Goal: Information Seeking & Learning: Learn about a topic

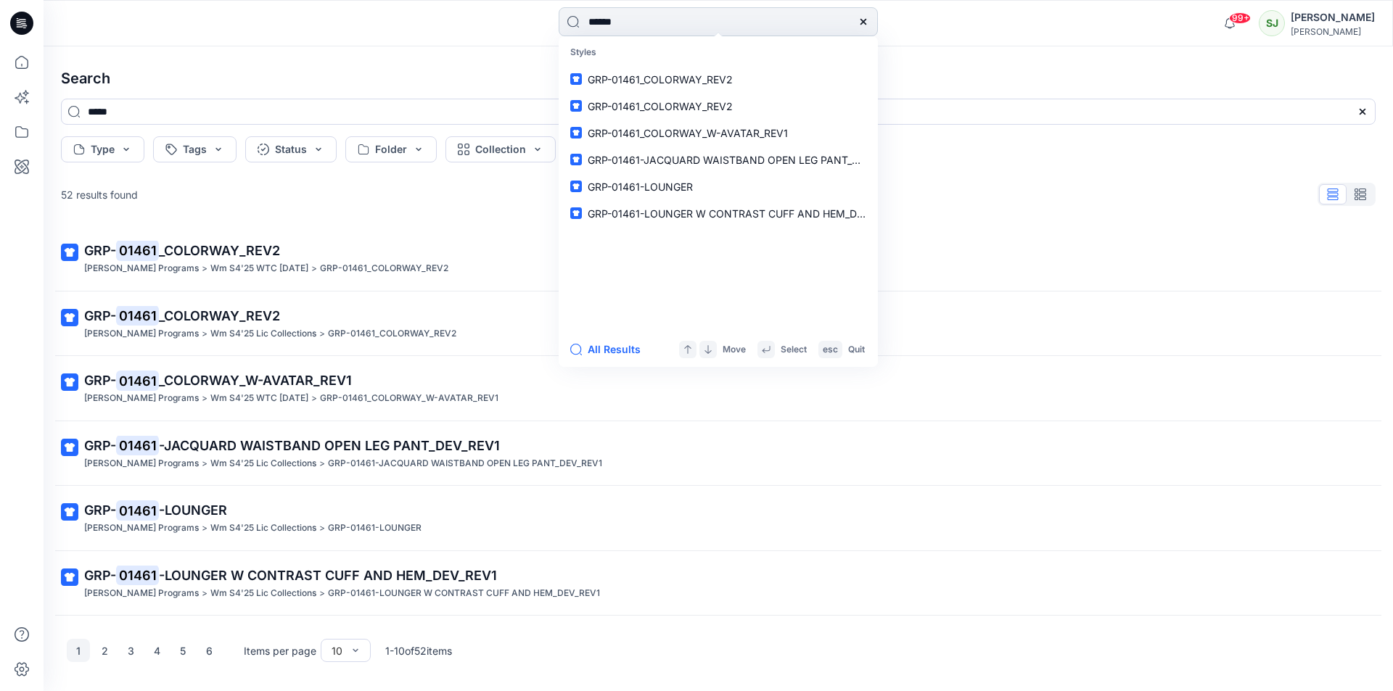
click at [625, 22] on input "*****" at bounding box center [718, 21] width 319 height 29
type input "*"
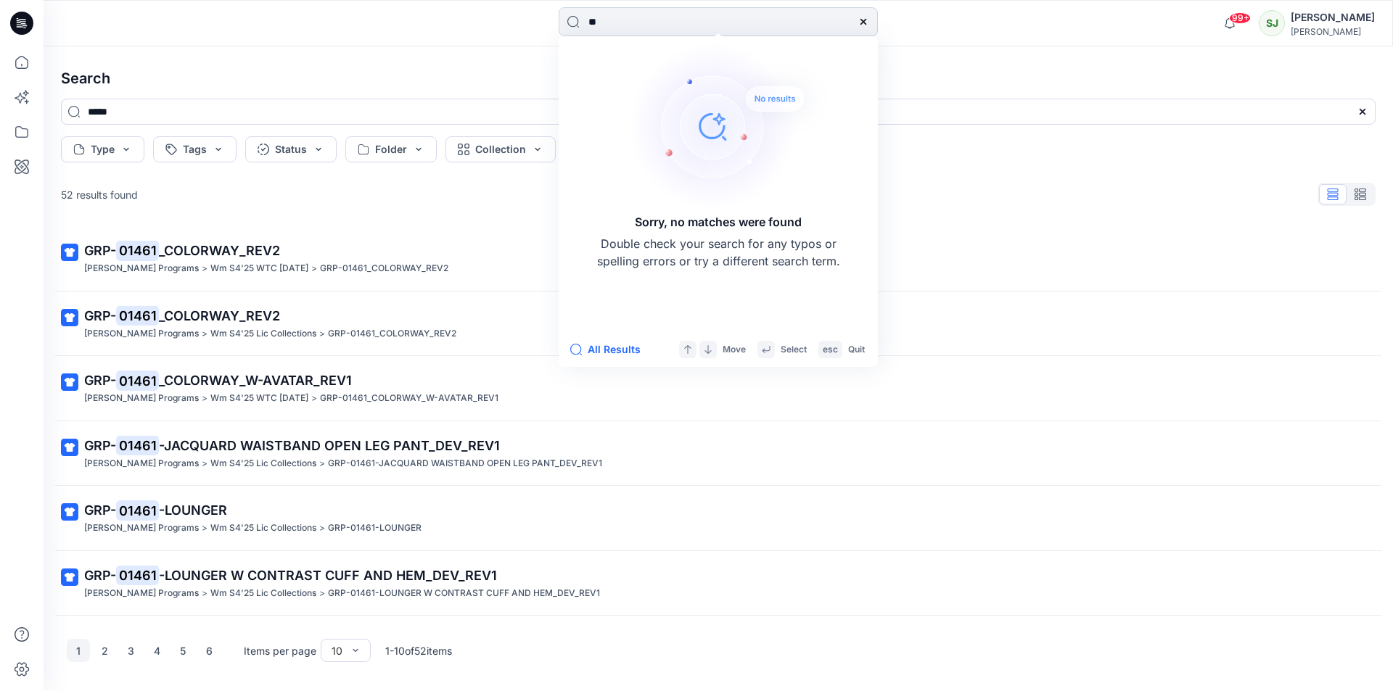
type input "*"
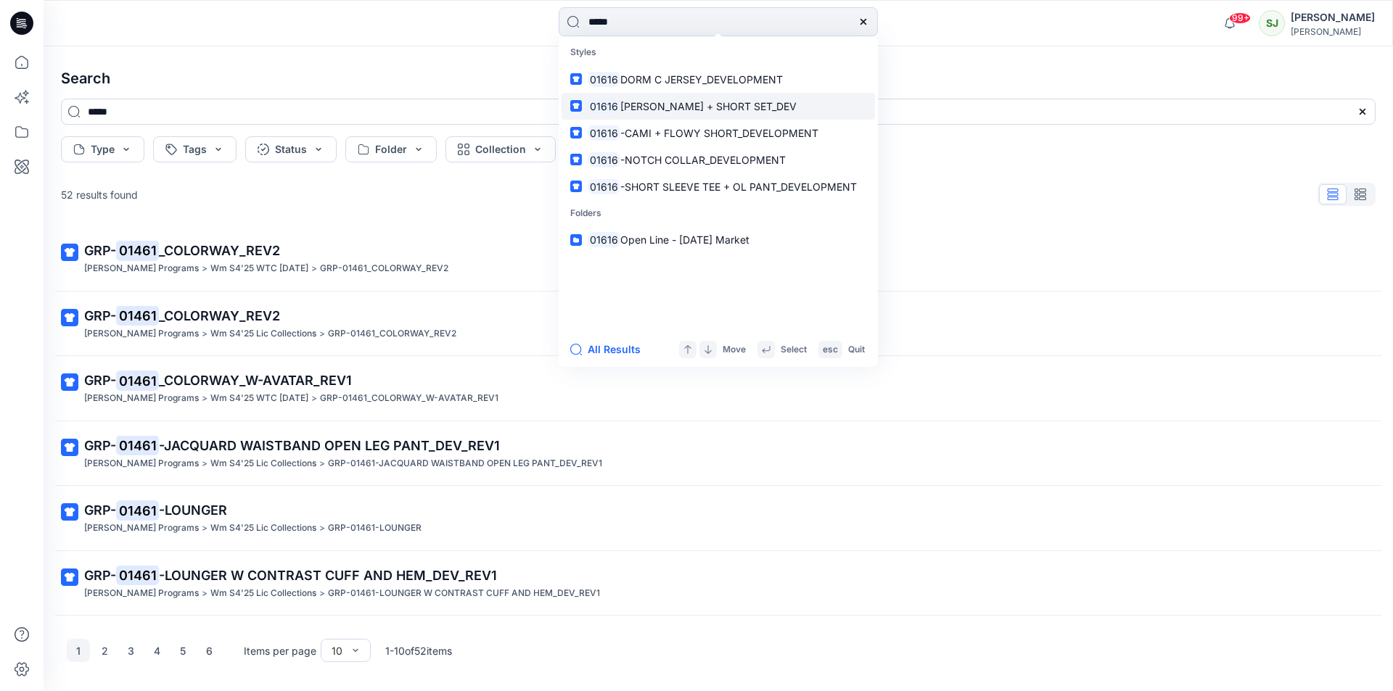
type input "*****"
click at [701, 110] on span "[PERSON_NAME] + SHORT SET_DEV" at bounding box center [708, 106] width 176 height 12
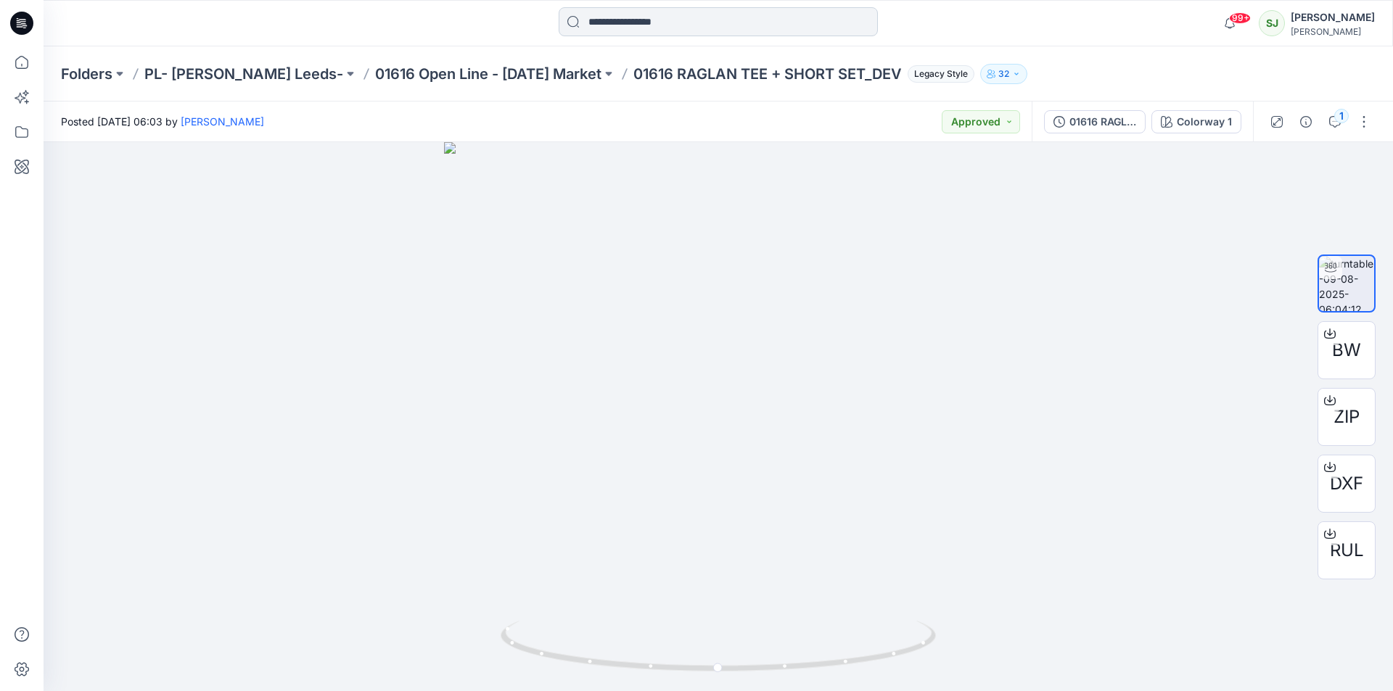
click at [605, 22] on input at bounding box center [718, 21] width 319 height 29
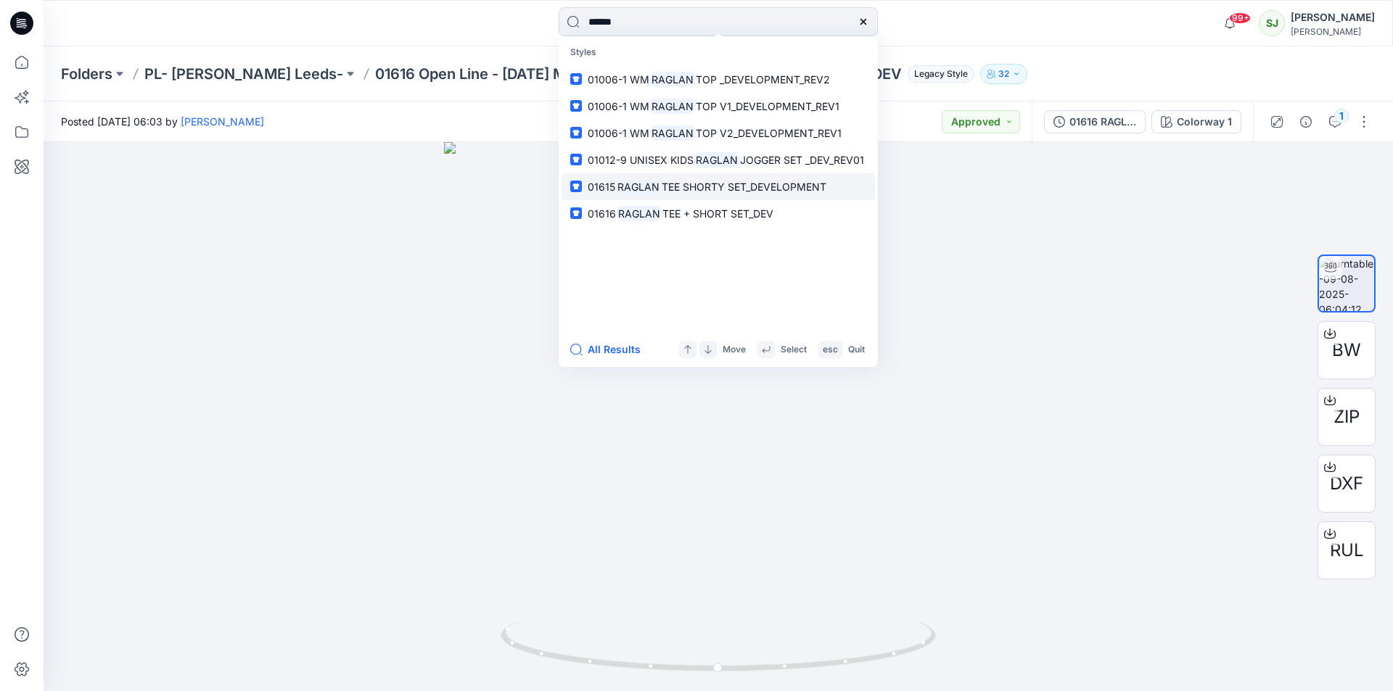
type input "******"
click at [722, 193] on p "01615 RAGLAN TEE SHORTY SET_DEVELOPMENT" at bounding box center [707, 186] width 239 height 15
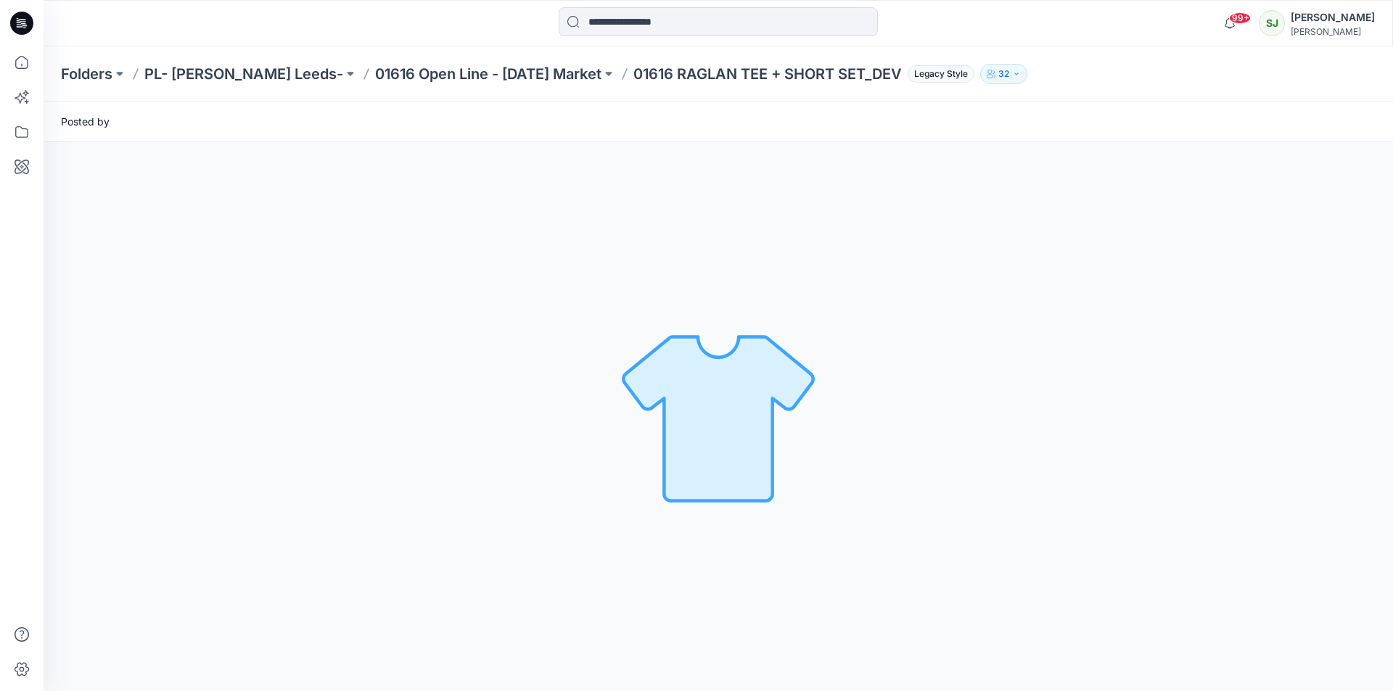
click at [722, 193] on div "Loading... Material Properties Loading..." at bounding box center [718, 416] width 1349 height 549
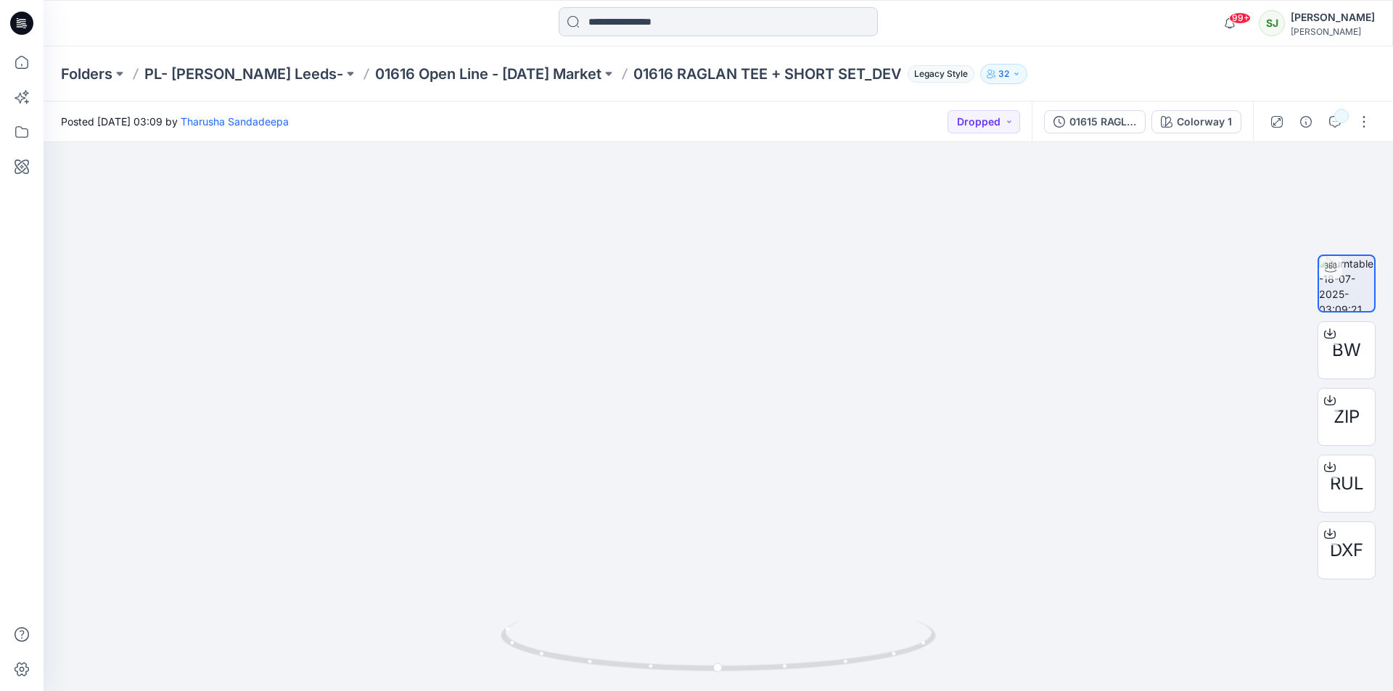
click at [613, 30] on input at bounding box center [718, 21] width 319 height 29
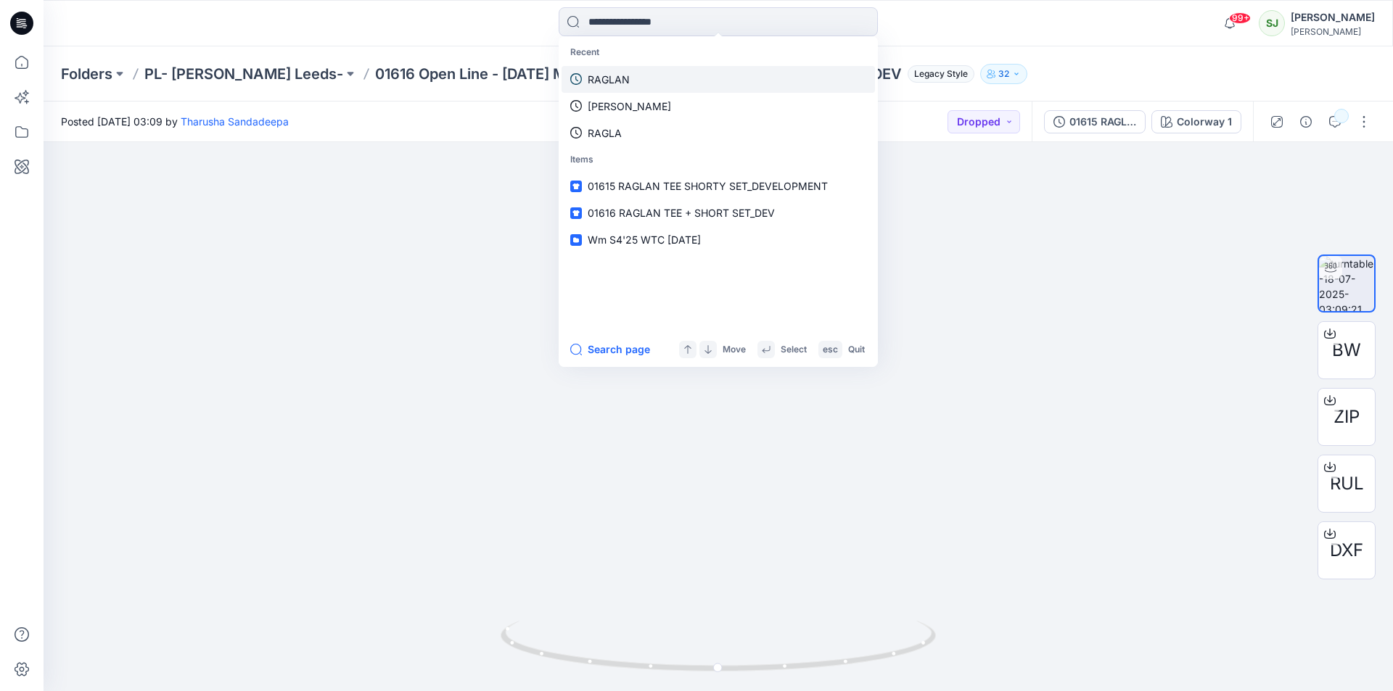
click at [613, 83] on p "RAGLAN" at bounding box center [609, 79] width 42 height 15
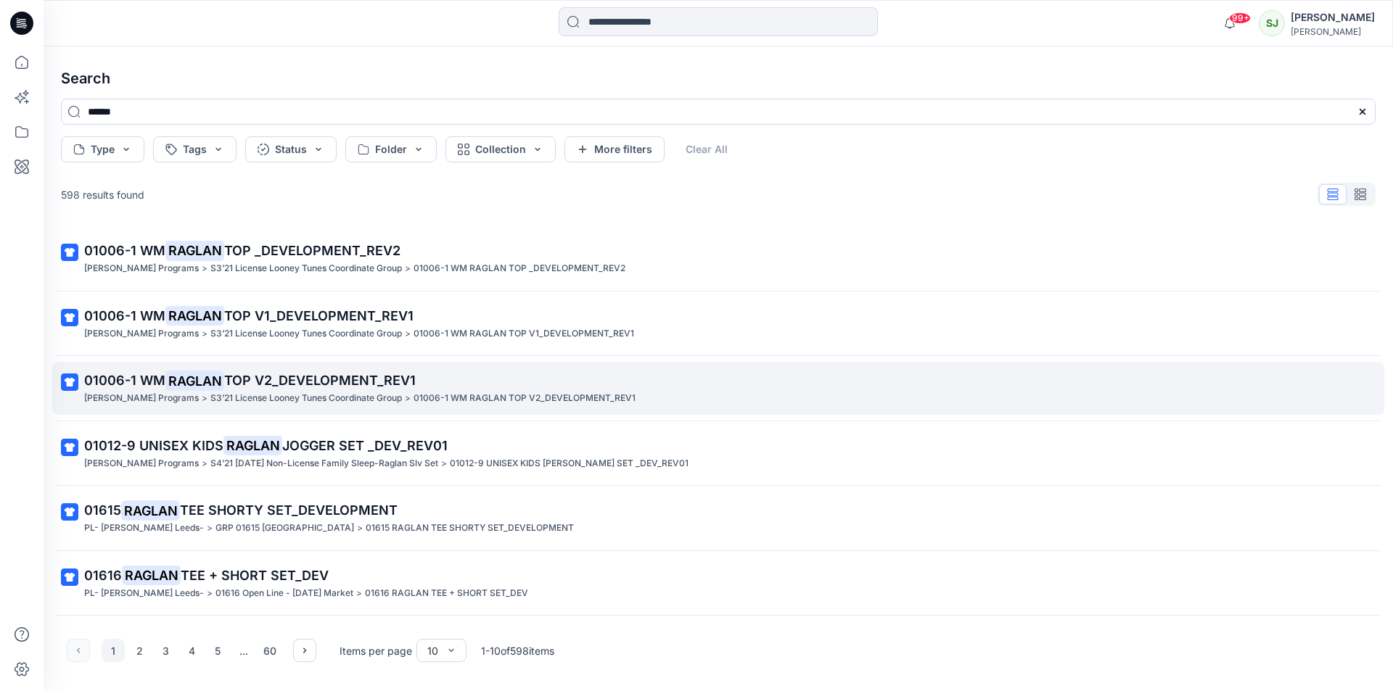
click at [269, 387] on span "TOP V2_DEVELOPMENT_REV1" at bounding box center [320, 380] width 192 height 15
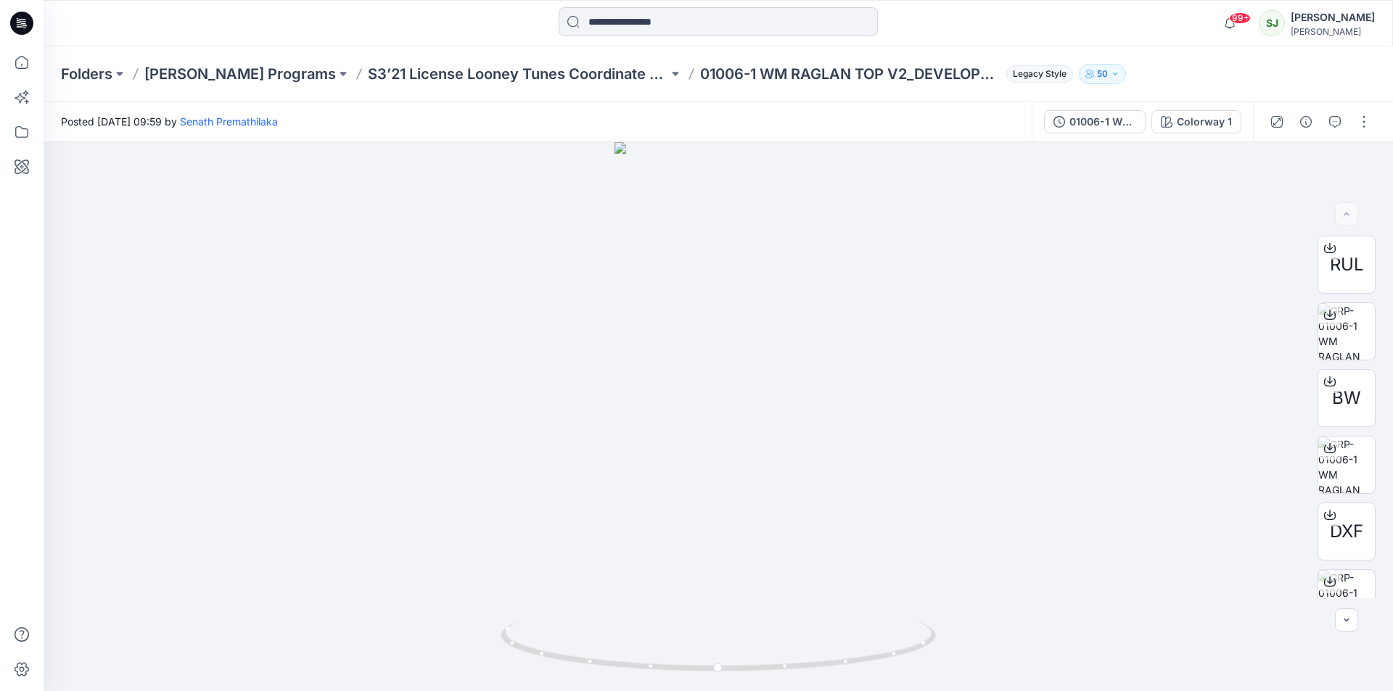
click at [633, 29] on input at bounding box center [718, 21] width 319 height 29
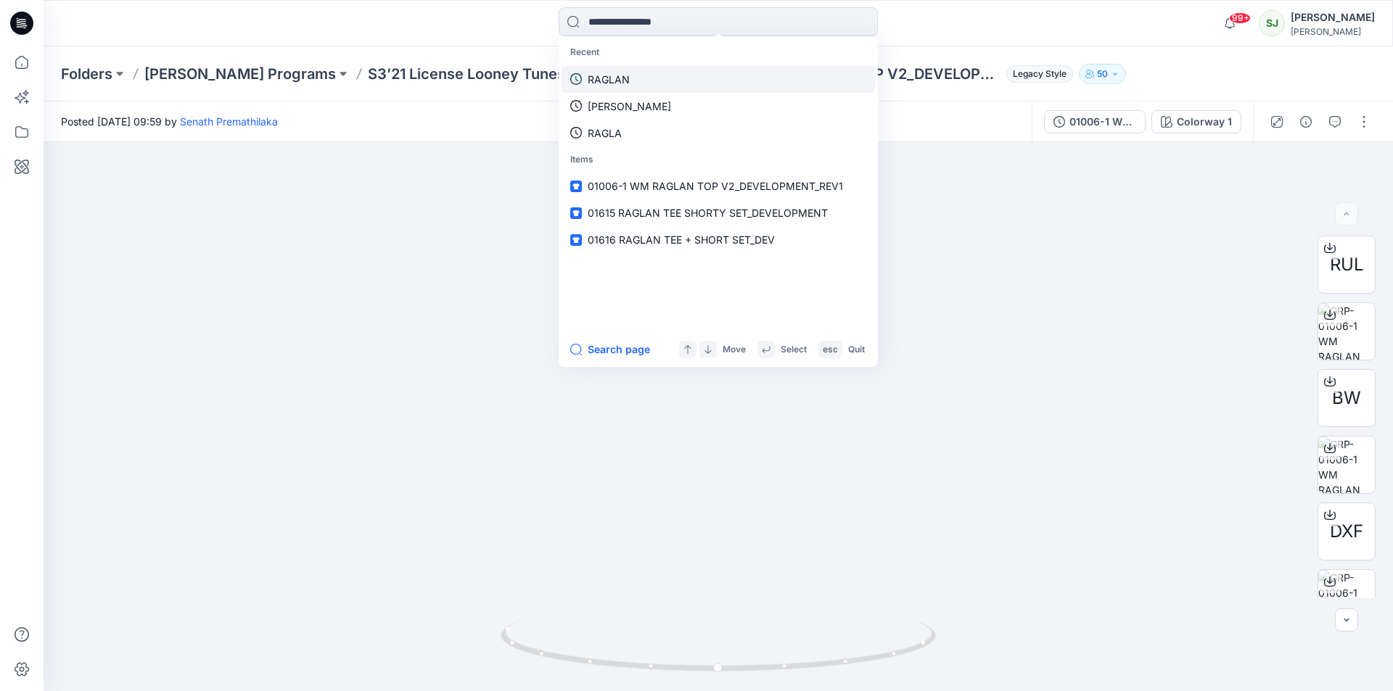
click at [627, 81] on p "RAGLAN" at bounding box center [609, 79] width 42 height 15
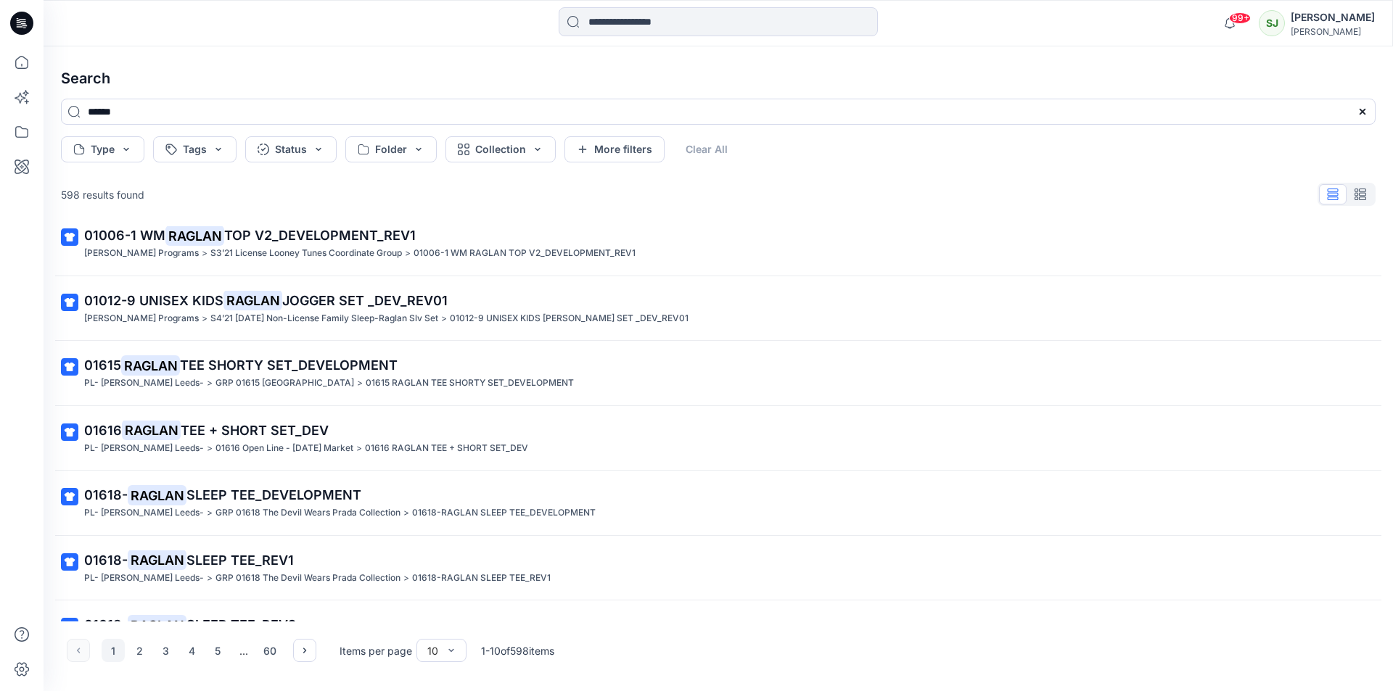
scroll to position [254, 0]
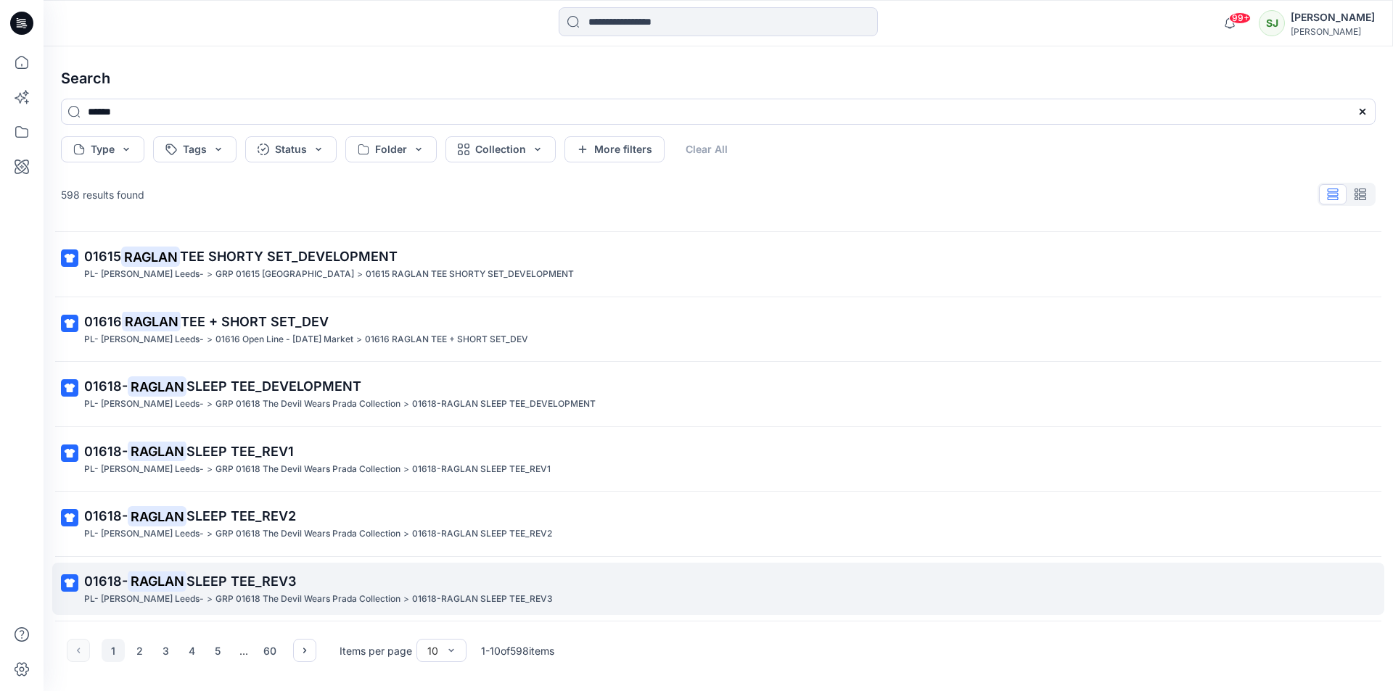
click at [164, 592] on p "PL- [PERSON_NAME] Leeds-" at bounding box center [144, 599] width 120 height 15
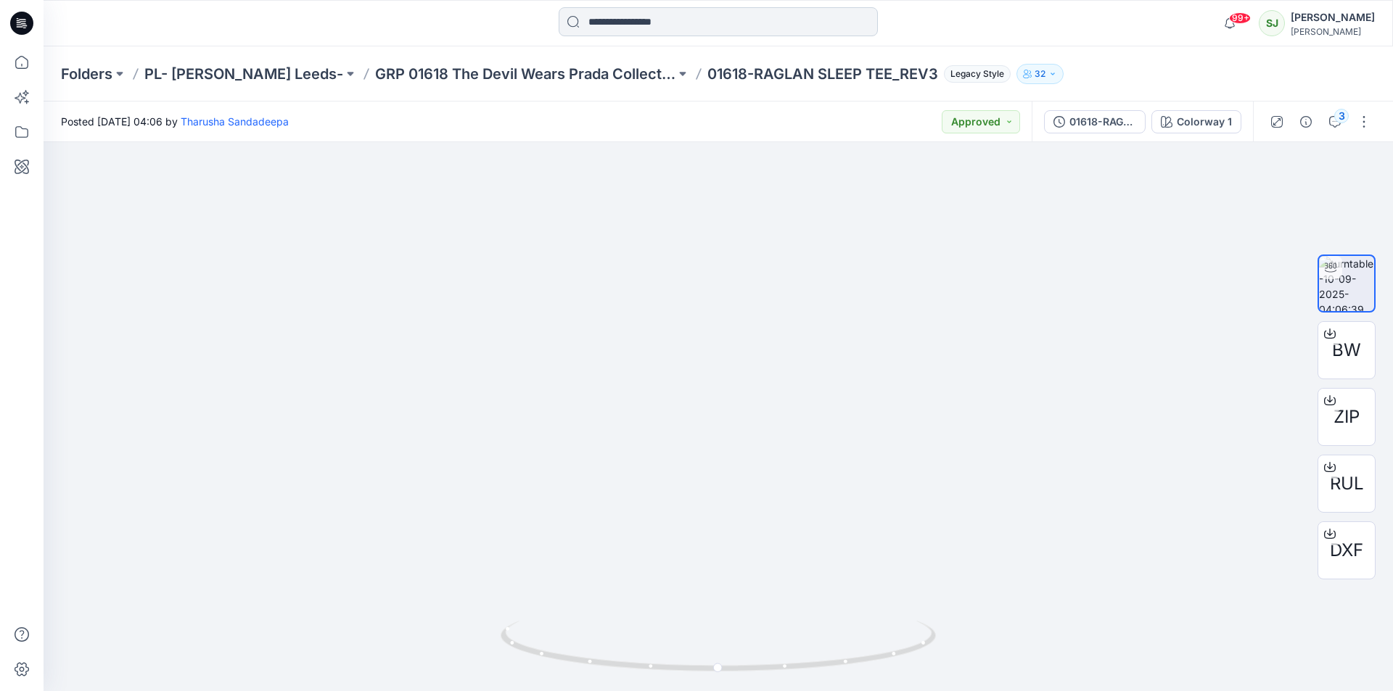
click at [617, 22] on input at bounding box center [718, 21] width 319 height 29
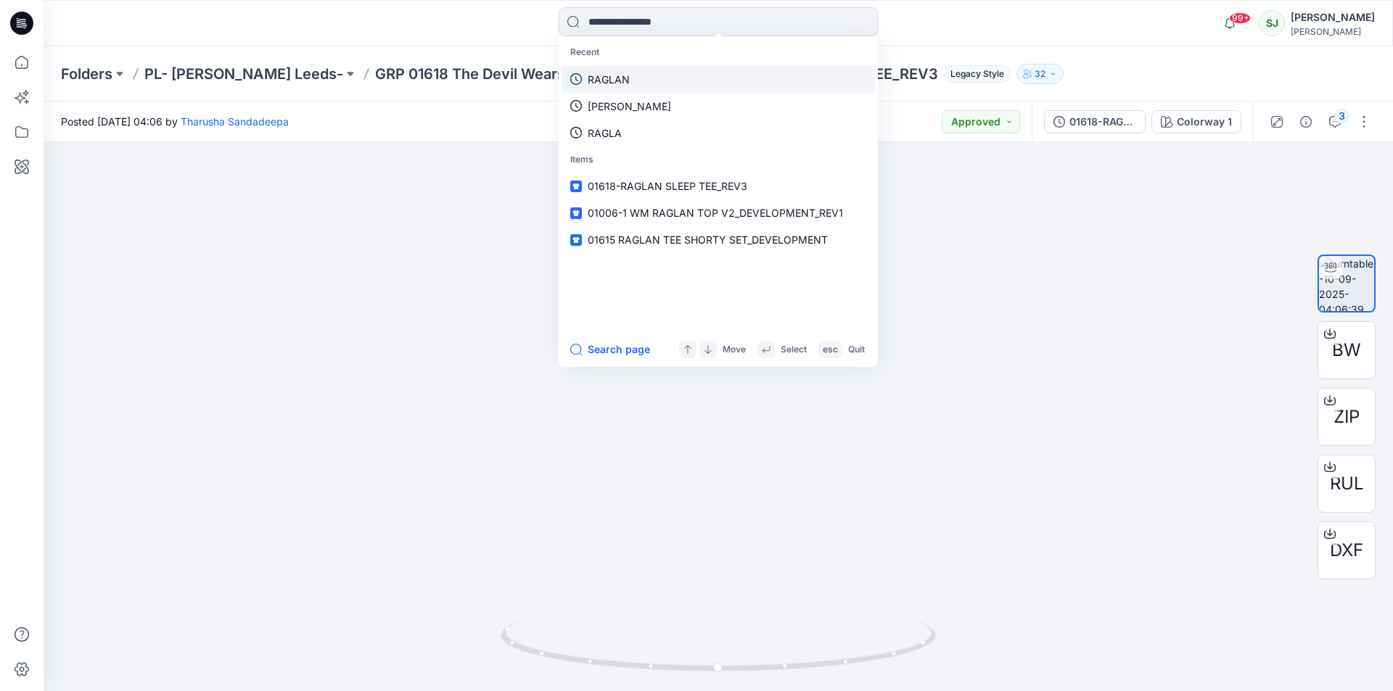
click at [609, 72] on p "RAGLAN" at bounding box center [609, 79] width 42 height 15
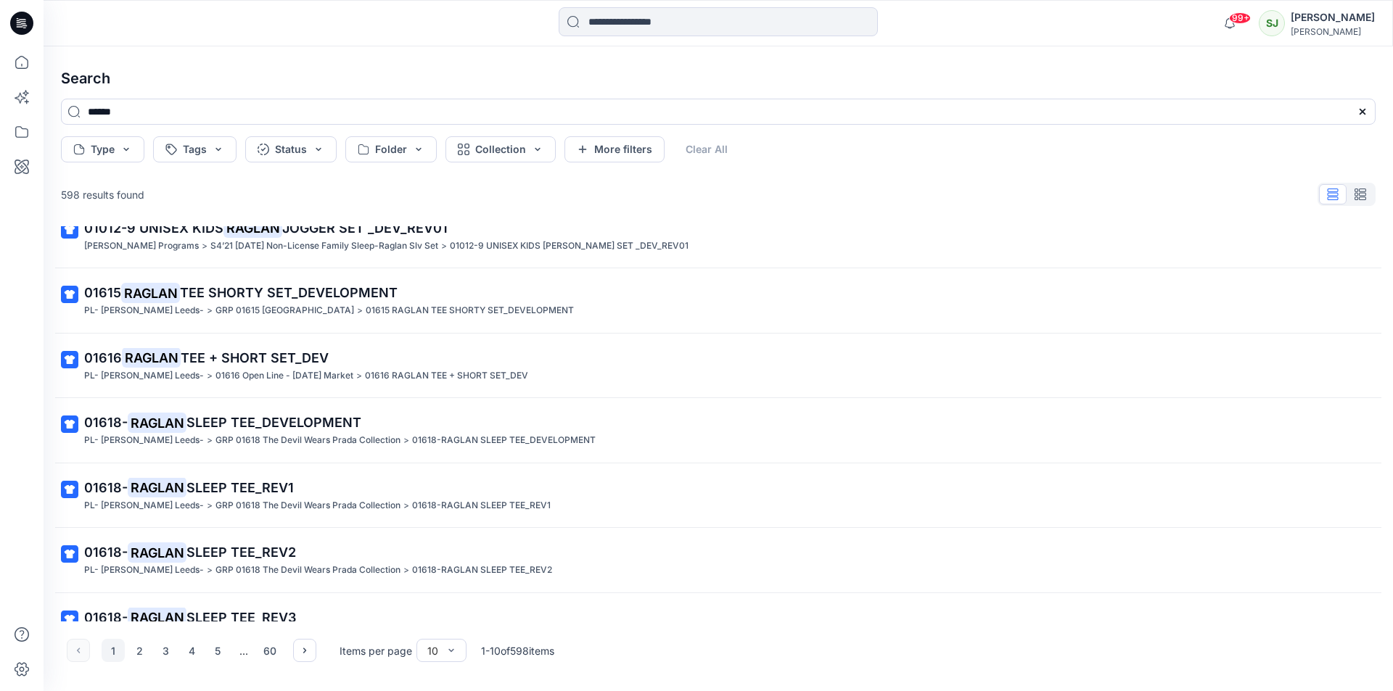
scroll to position [254, 0]
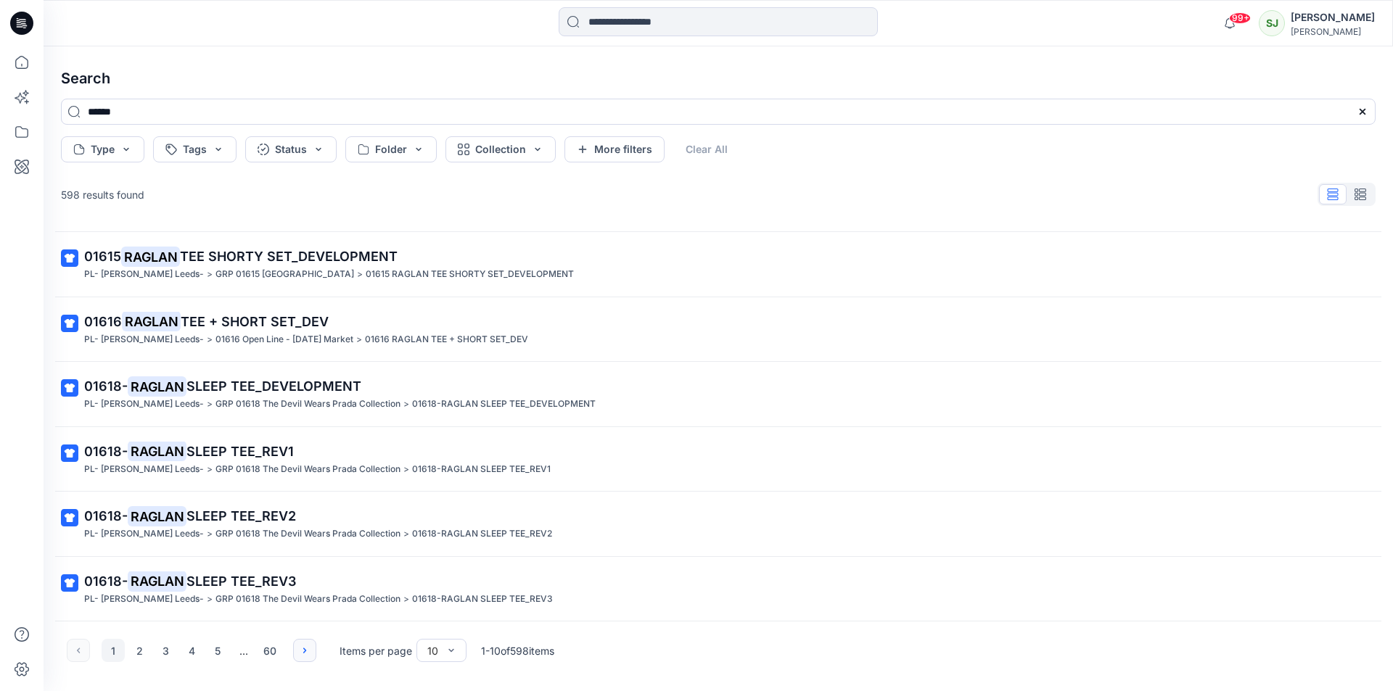
click at [306, 651] on icon "button" at bounding box center [305, 651] width 12 height 12
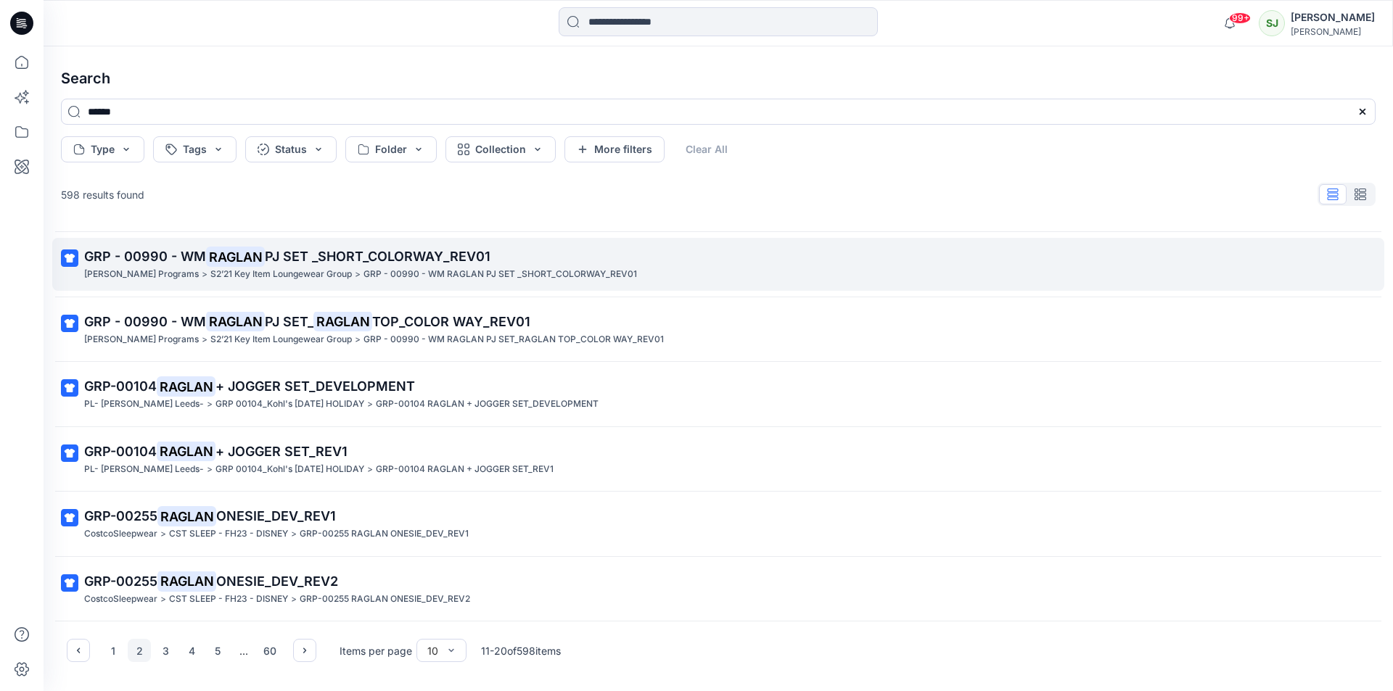
click at [291, 260] on span "PJ SET _SHORT_COLORWAY_REV01" at bounding box center [378, 256] width 226 height 15
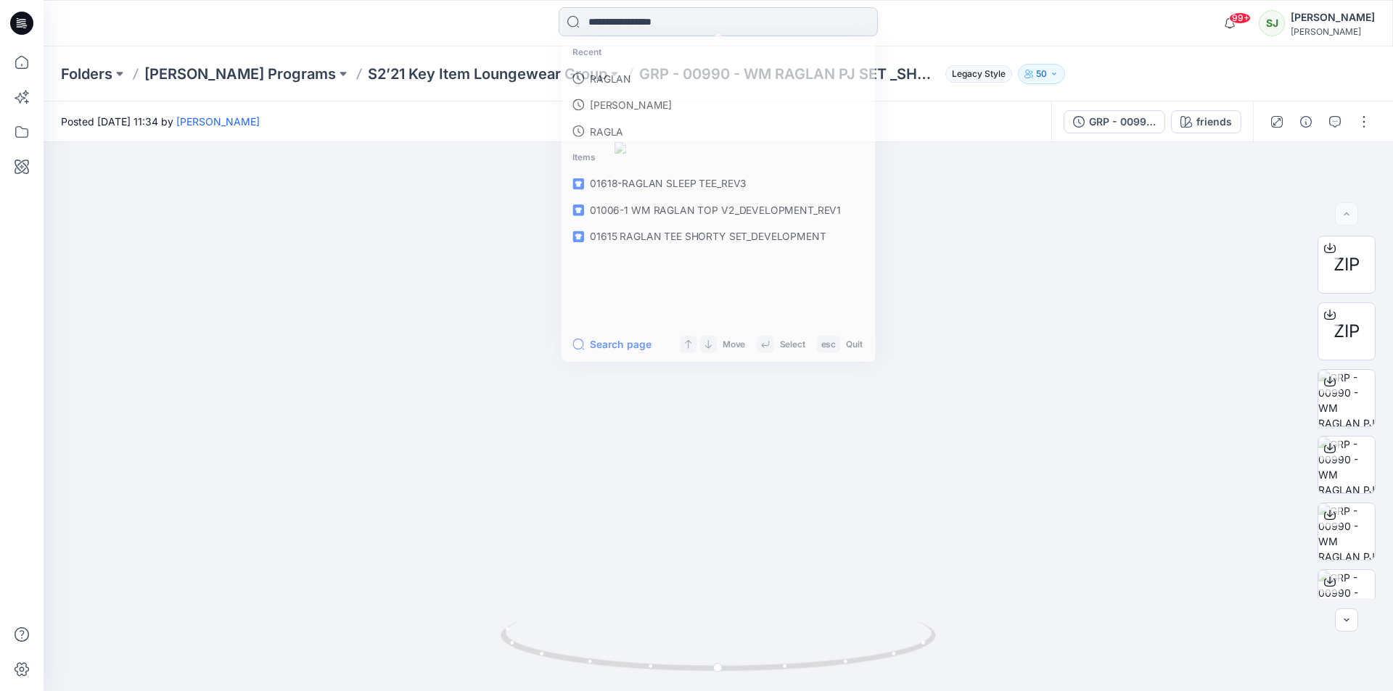
click at [585, 16] on input at bounding box center [718, 21] width 319 height 29
click at [591, 73] on p "RAGLAN" at bounding box center [609, 79] width 42 height 15
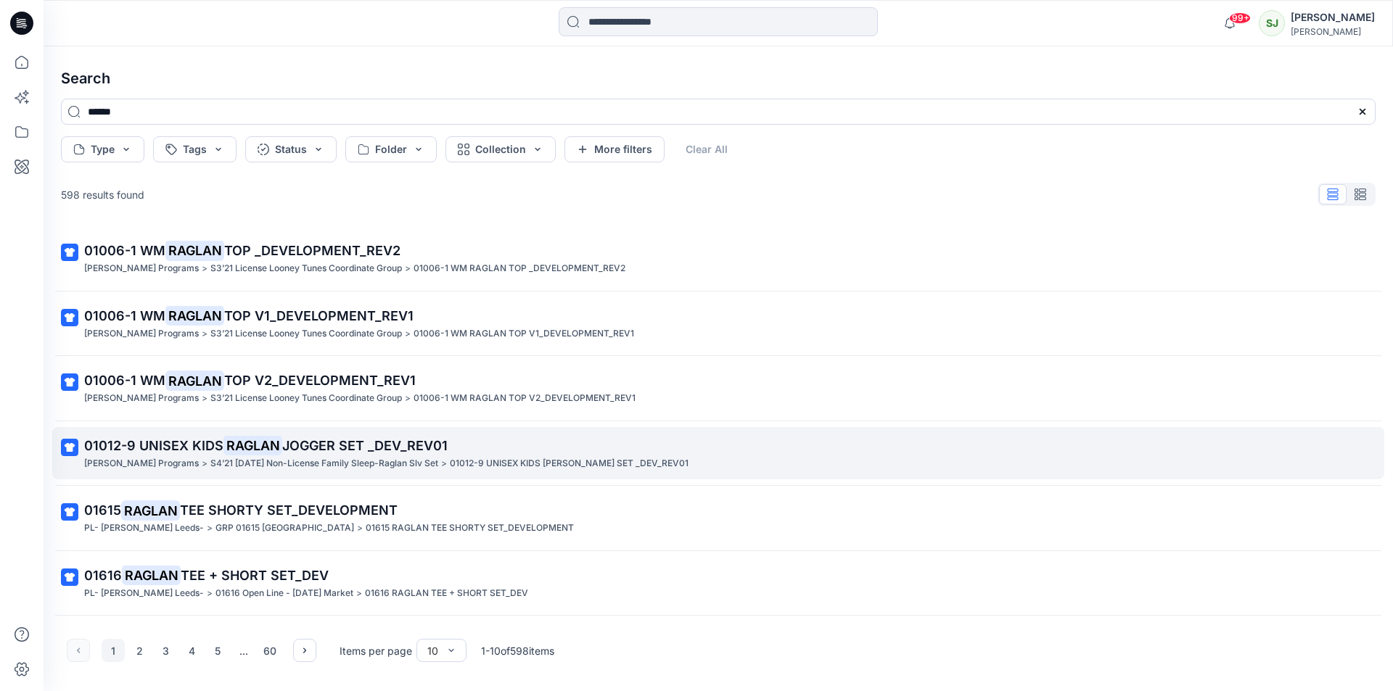
scroll to position [254, 0]
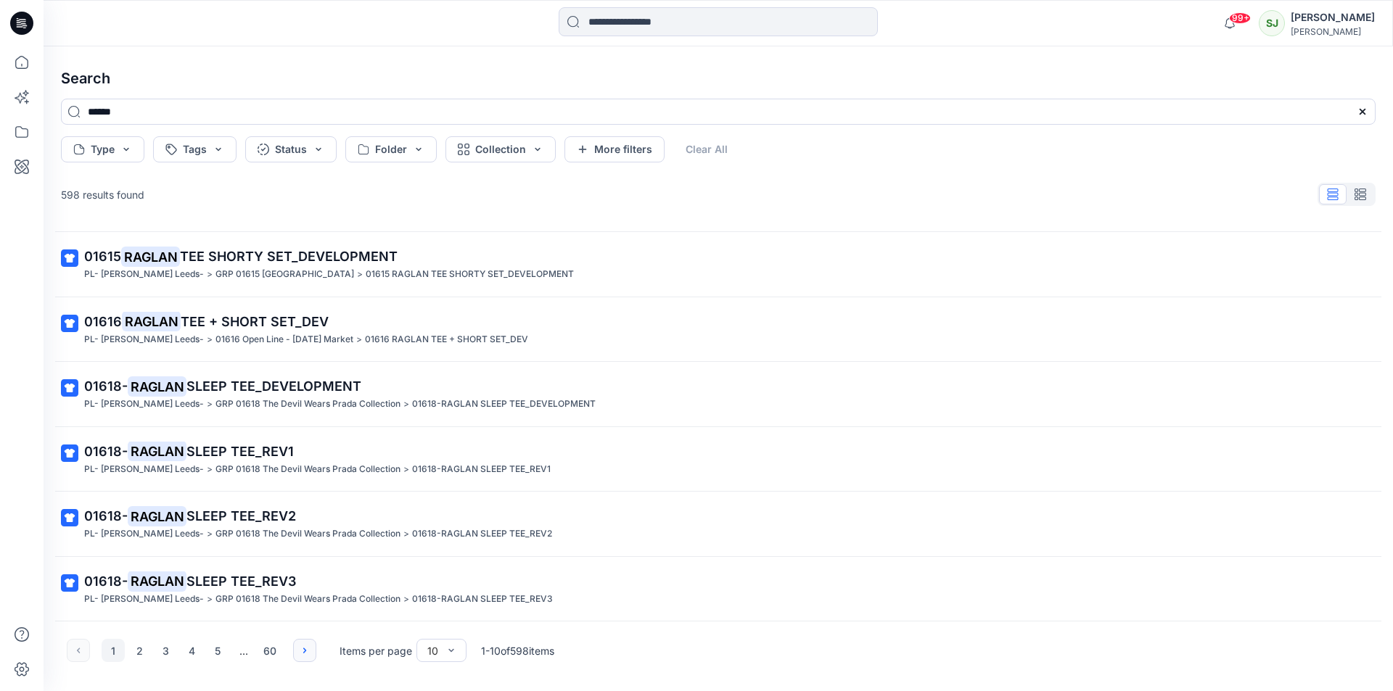
click at [305, 646] on icon "button" at bounding box center [305, 651] width 12 height 12
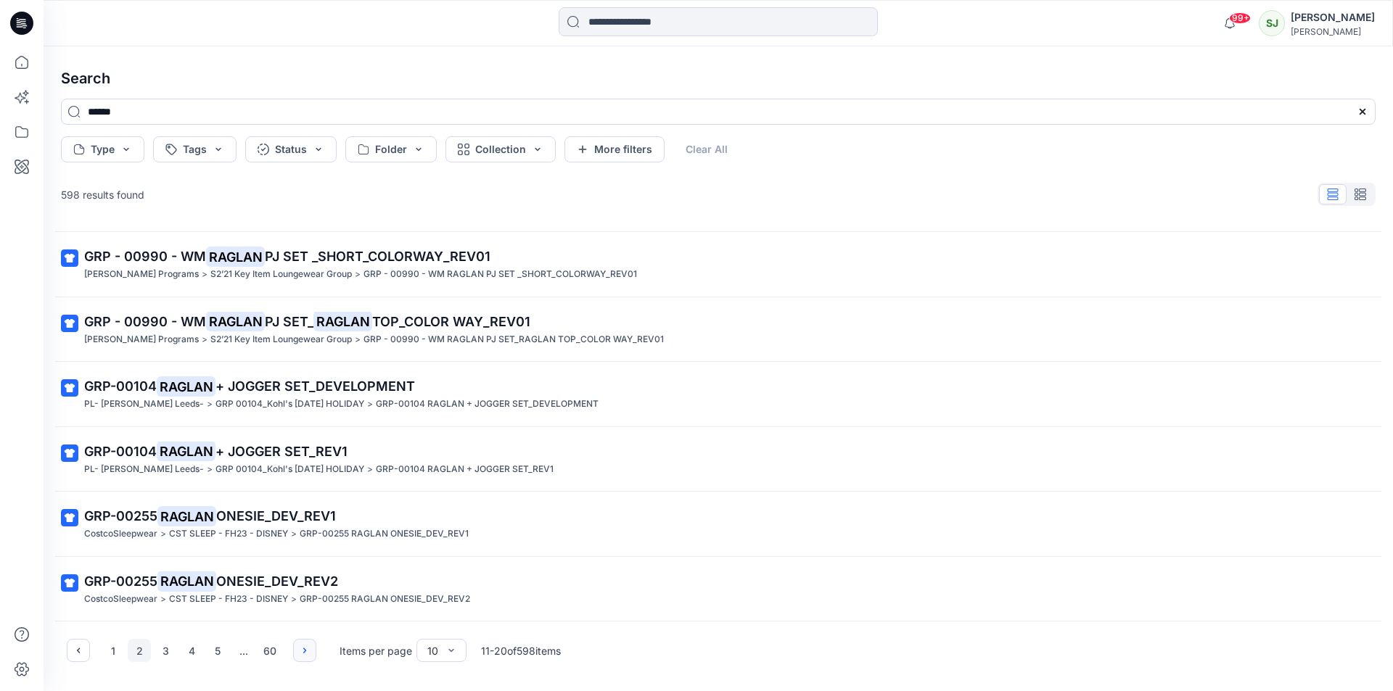
click at [313, 645] on button "button" at bounding box center [304, 650] width 23 height 23
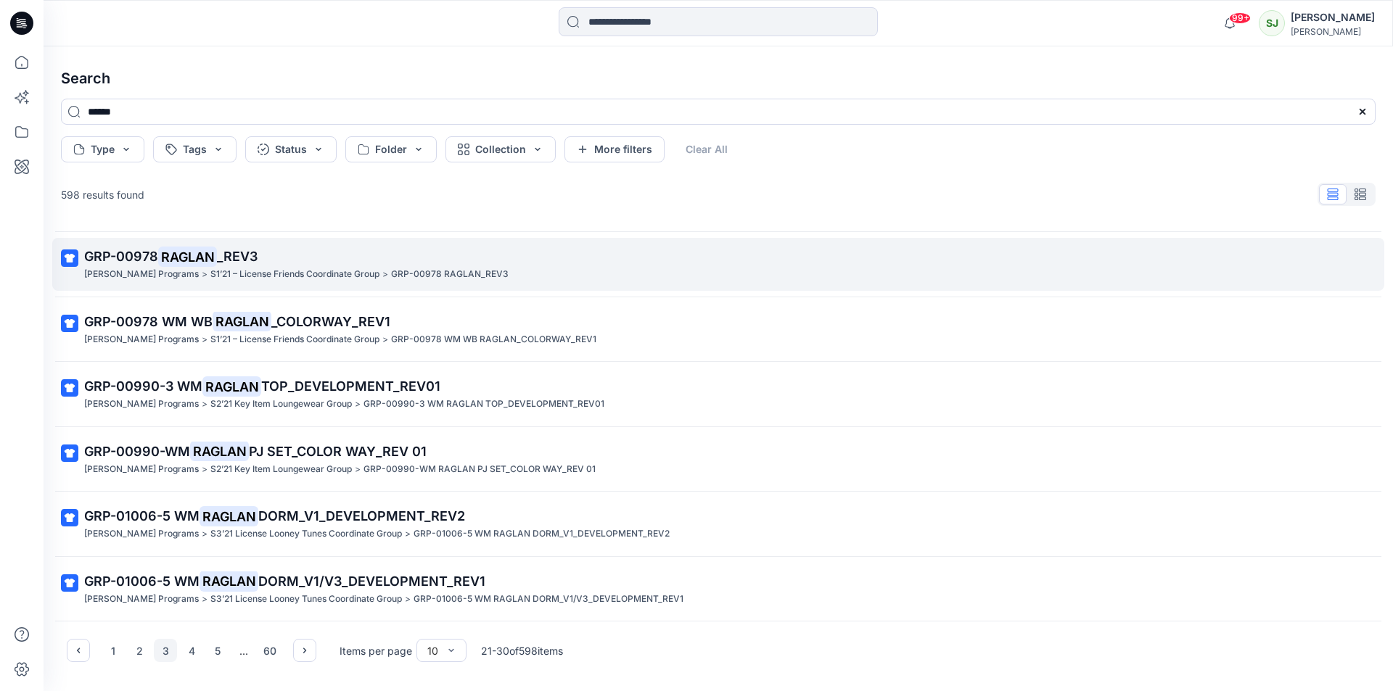
click at [194, 250] on mark "RAGLAN" at bounding box center [187, 257] width 59 height 20
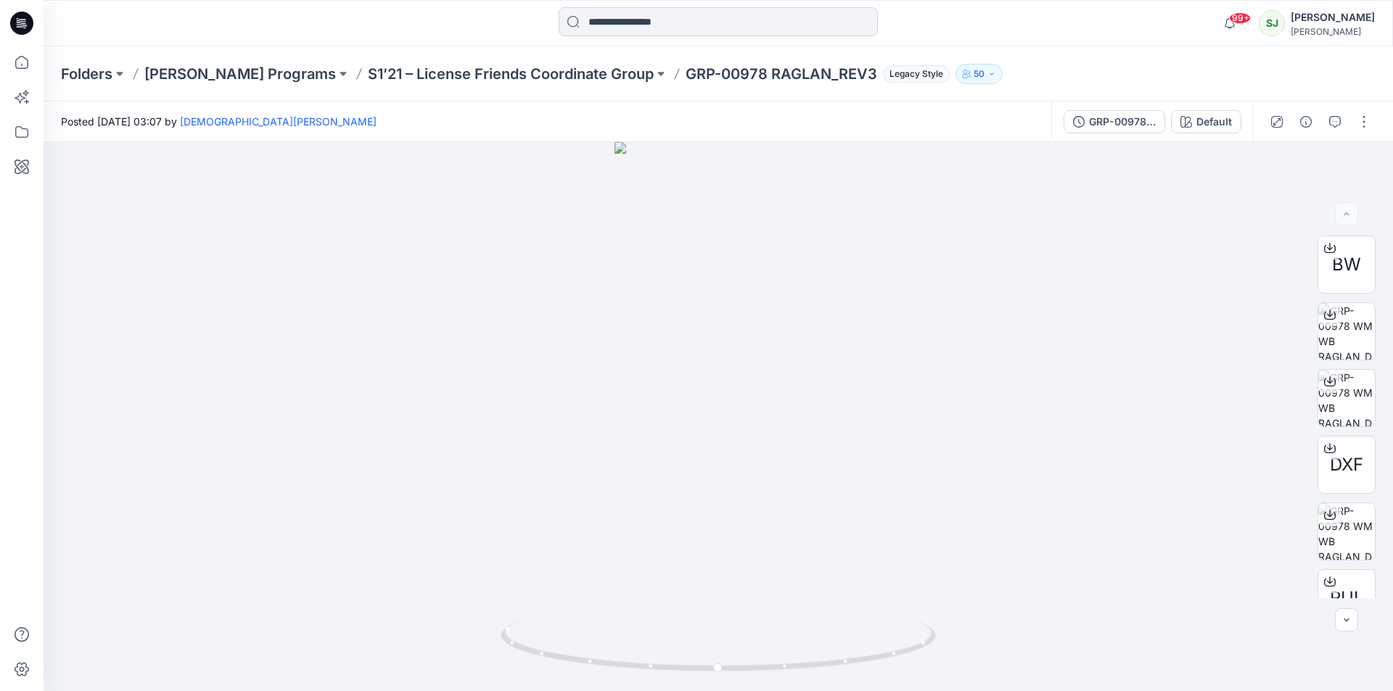
click at [629, 28] on input at bounding box center [718, 21] width 319 height 29
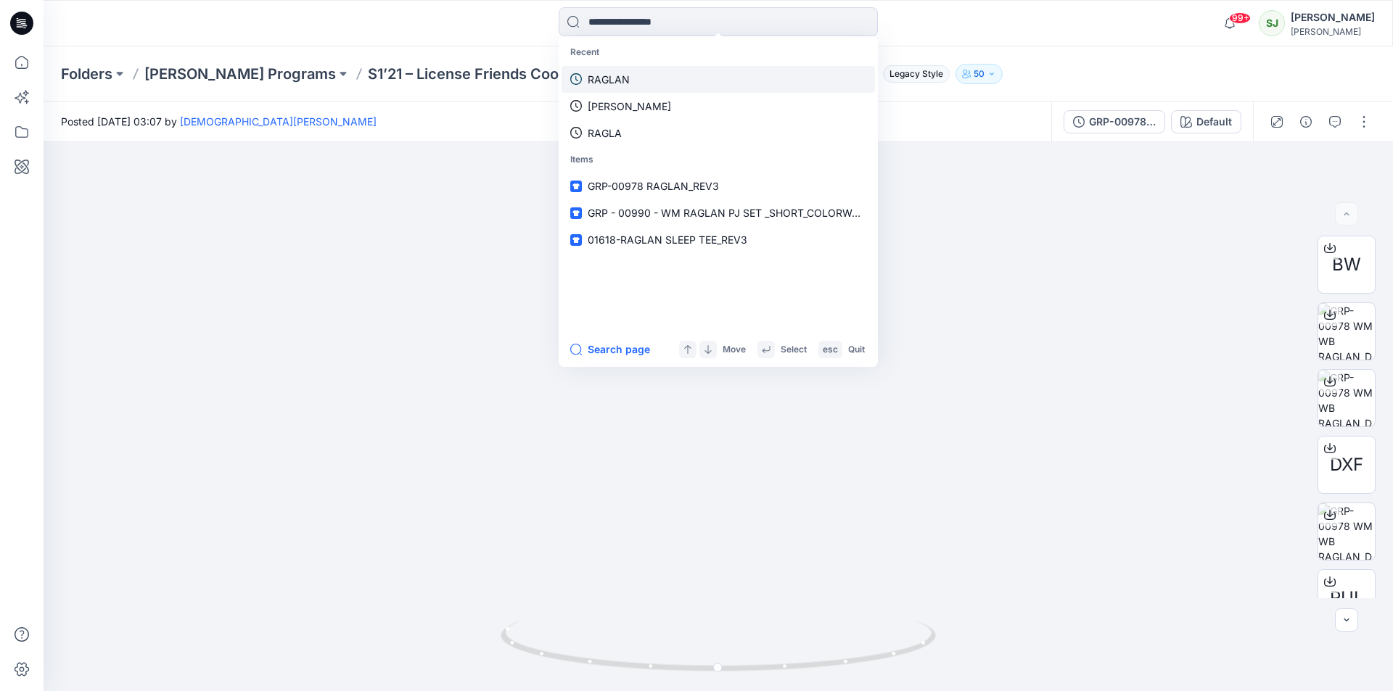
click at [606, 78] on p "RAGLAN" at bounding box center [609, 79] width 42 height 15
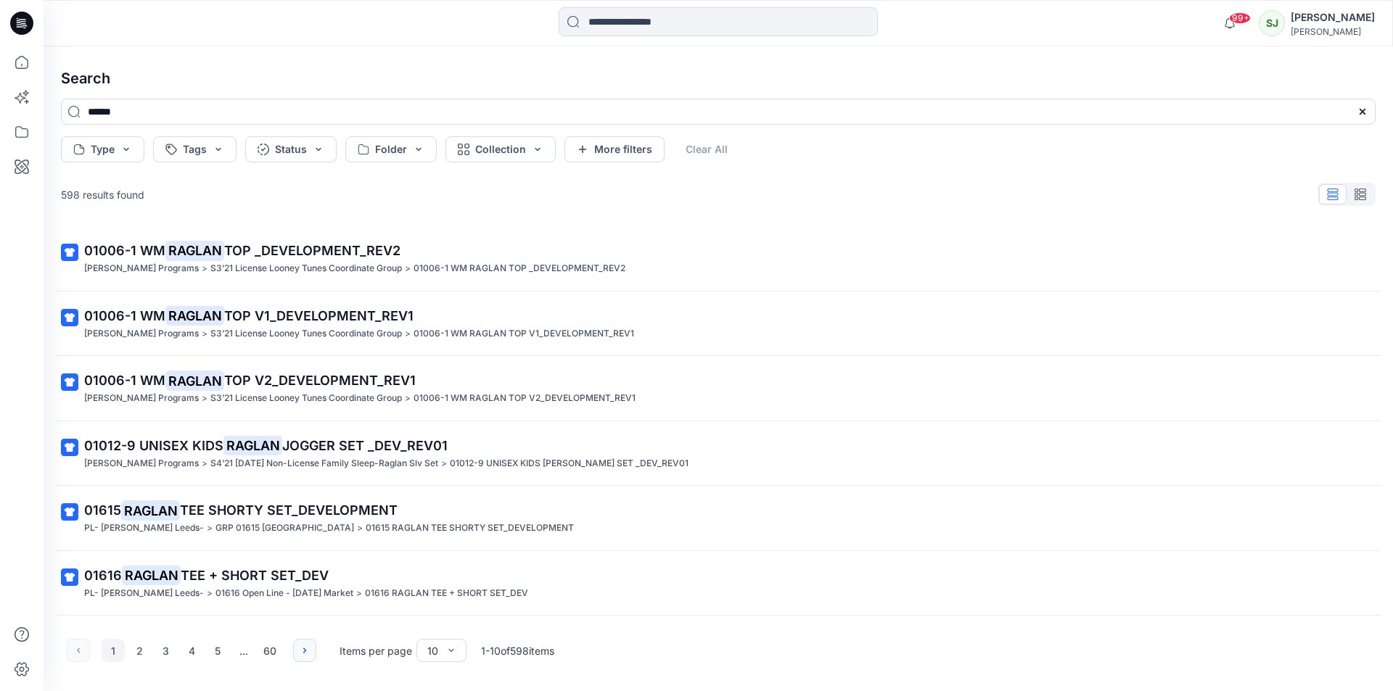
click at [309, 656] on icon "button" at bounding box center [305, 651] width 12 height 12
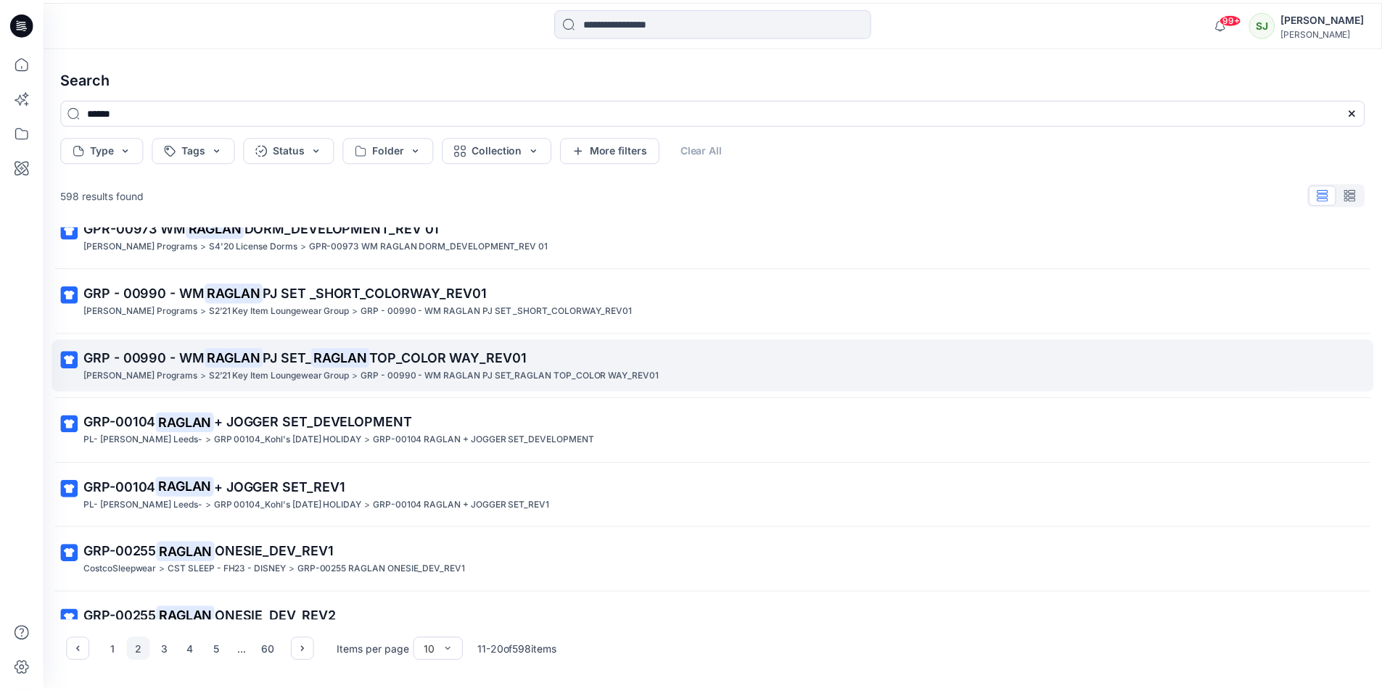
scroll to position [254, 0]
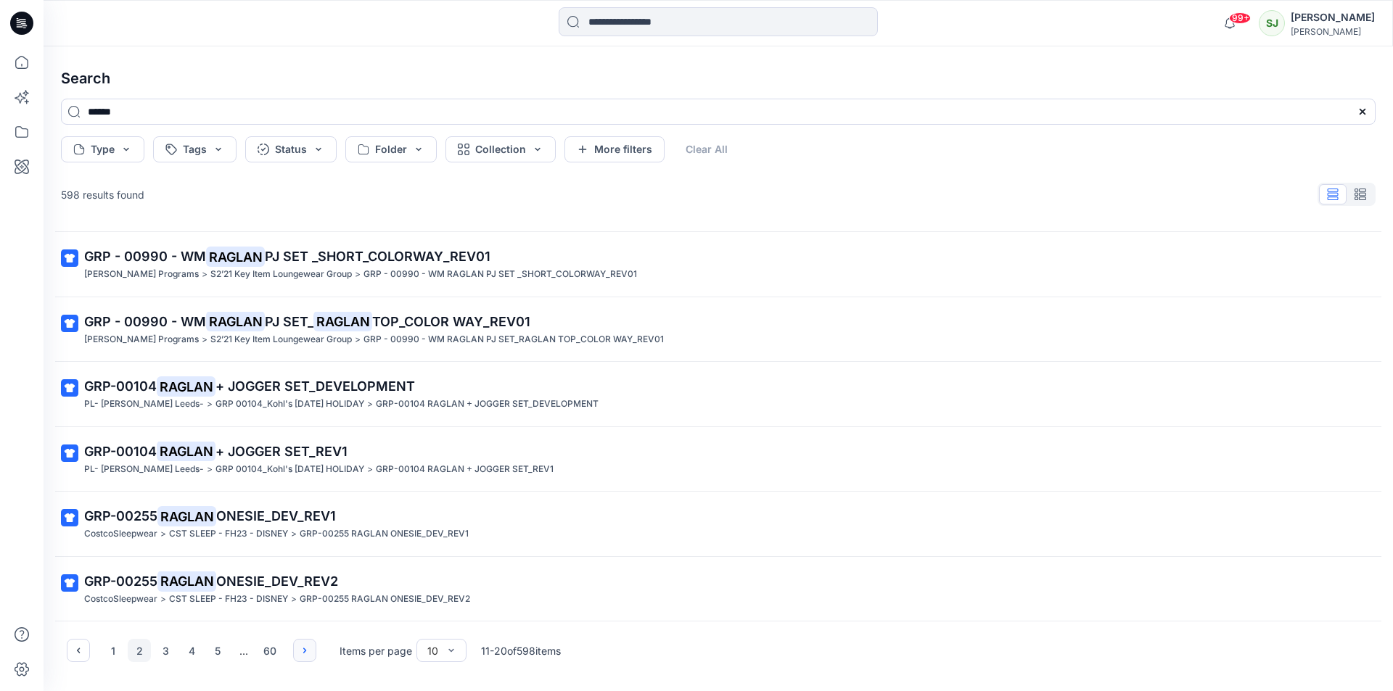
click at [307, 650] on icon "button" at bounding box center [305, 651] width 12 height 12
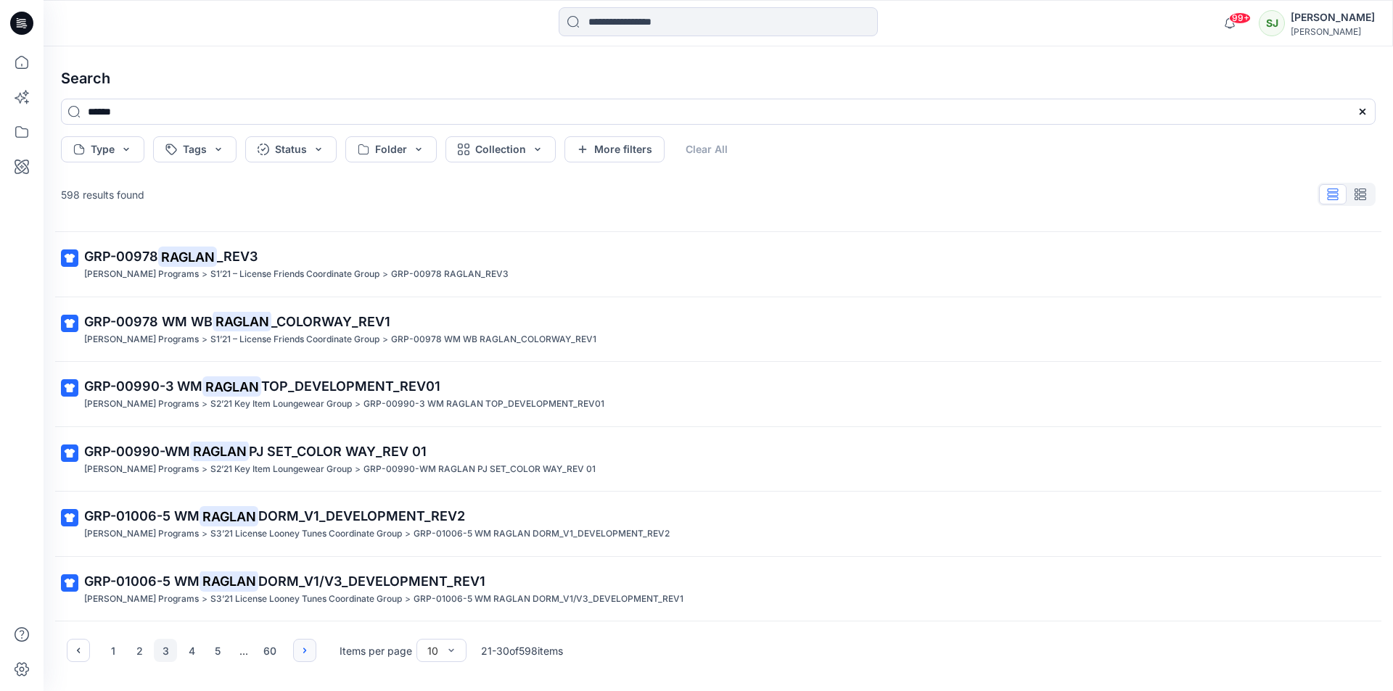
click at [302, 651] on icon "button" at bounding box center [305, 651] width 12 height 12
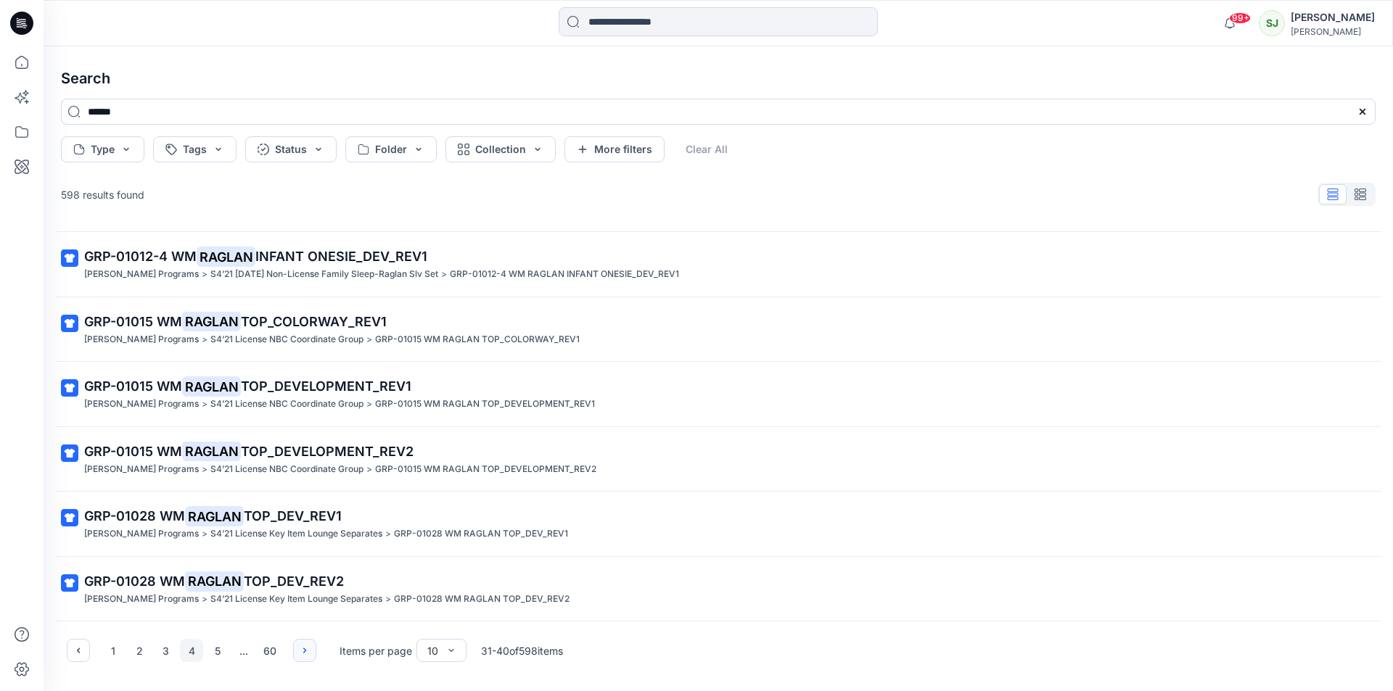
click at [315, 650] on button "button" at bounding box center [304, 650] width 23 height 23
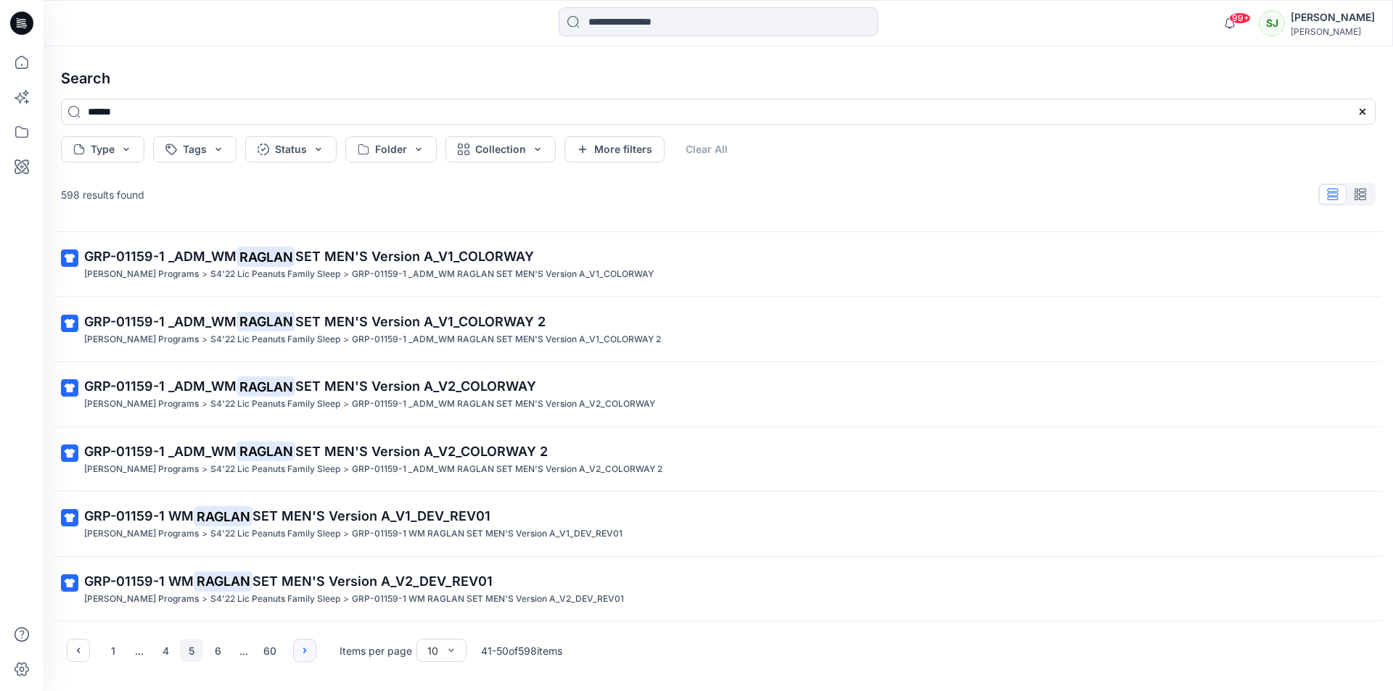
click at [308, 654] on icon "button" at bounding box center [305, 651] width 12 height 12
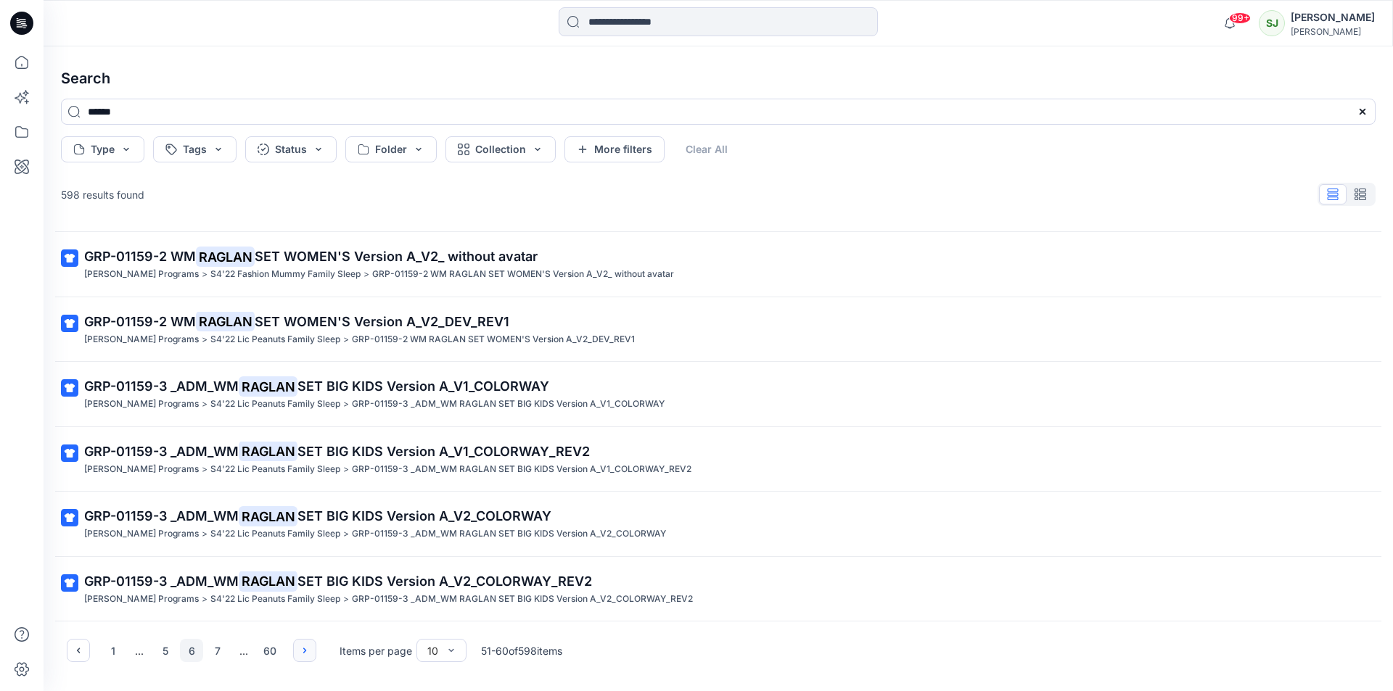
click at [307, 650] on icon "button" at bounding box center [305, 651] width 12 height 12
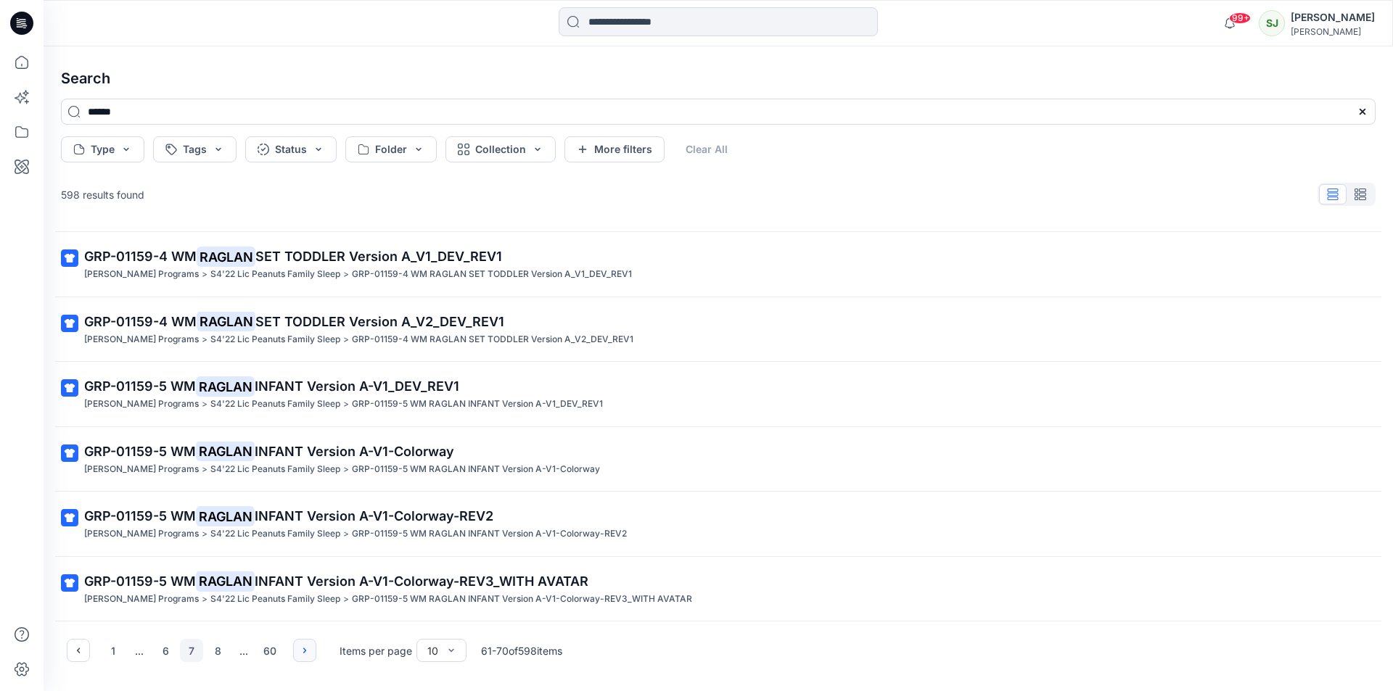
click at [307, 650] on icon "button" at bounding box center [305, 651] width 12 height 12
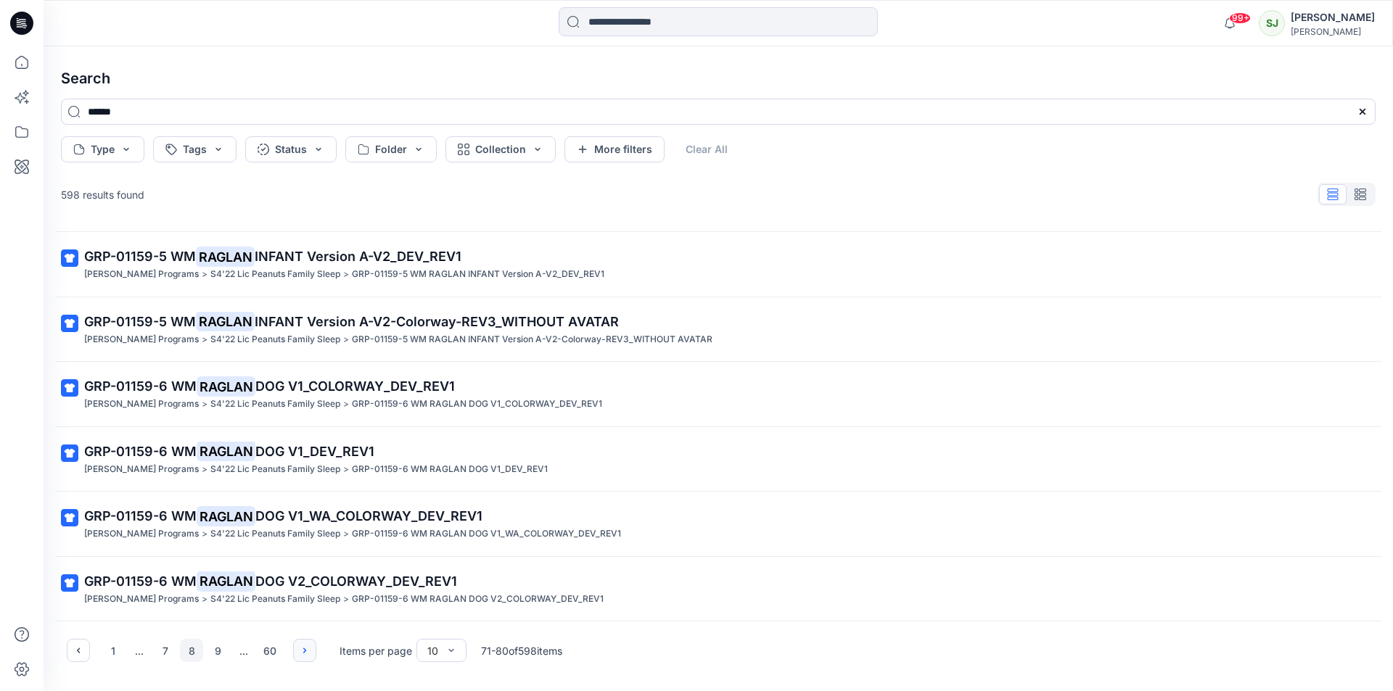
click at [307, 650] on icon "button" at bounding box center [305, 651] width 12 height 12
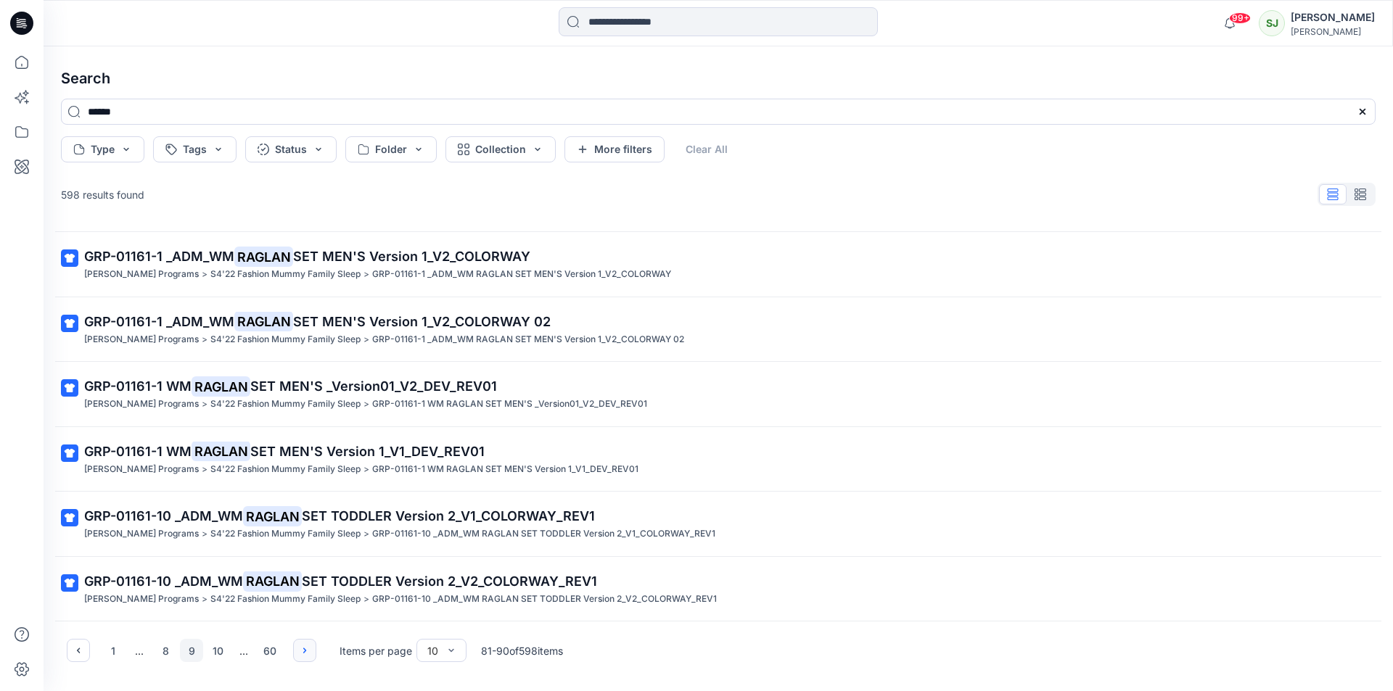
click at [307, 650] on icon "button" at bounding box center [305, 651] width 12 height 12
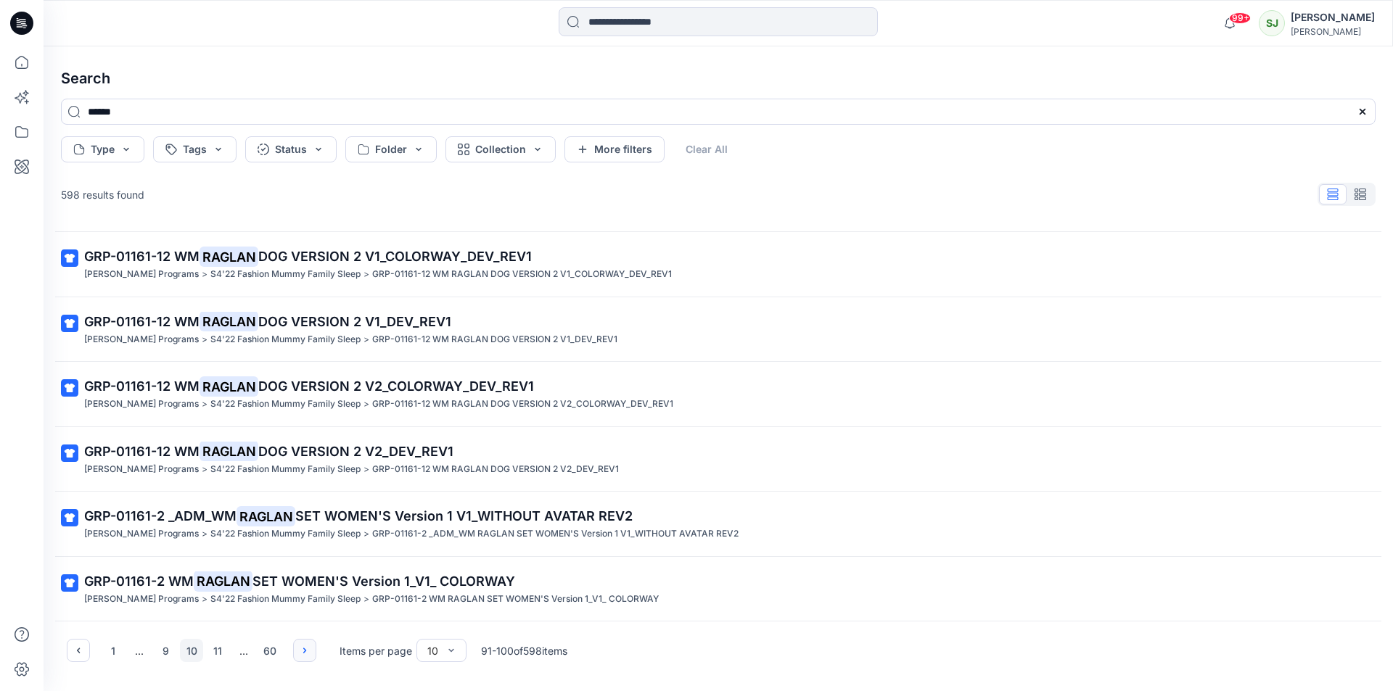
click at [307, 650] on icon "button" at bounding box center [305, 651] width 12 height 12
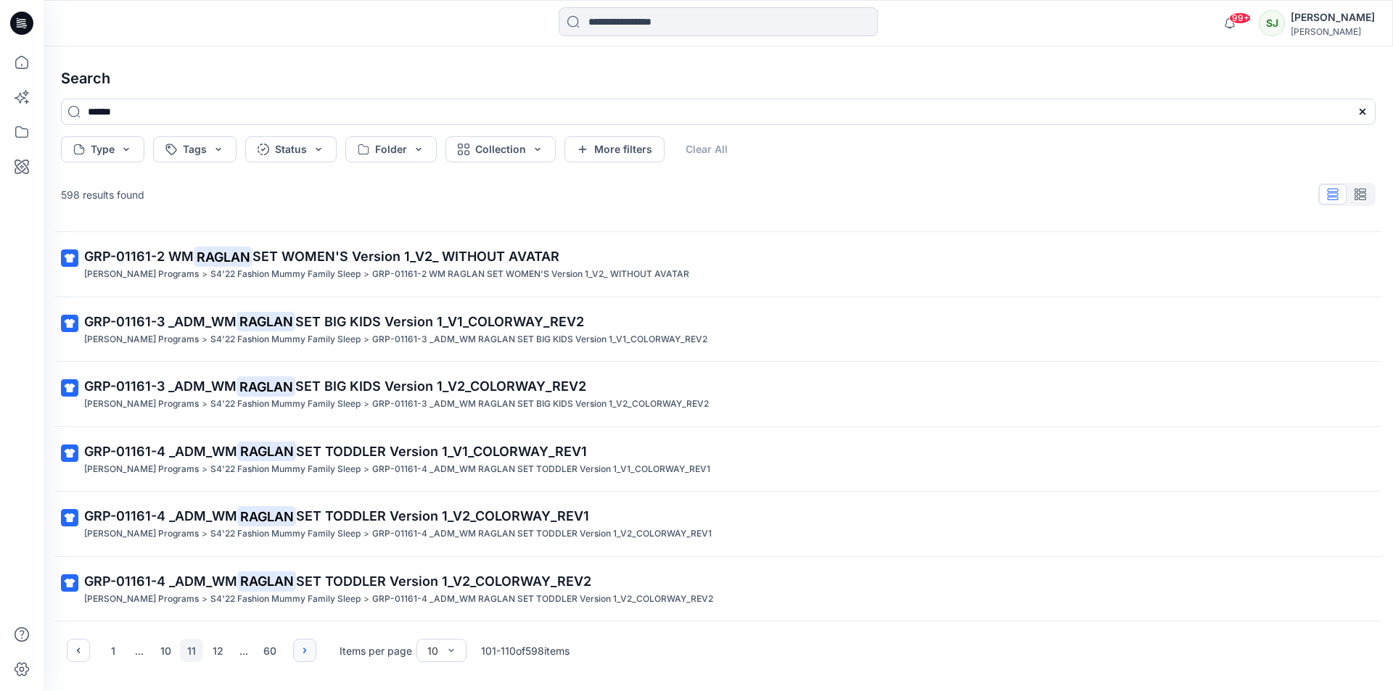
click at [307, 650] on icon "button" at bounding box center [305, 651] width 12 height 12
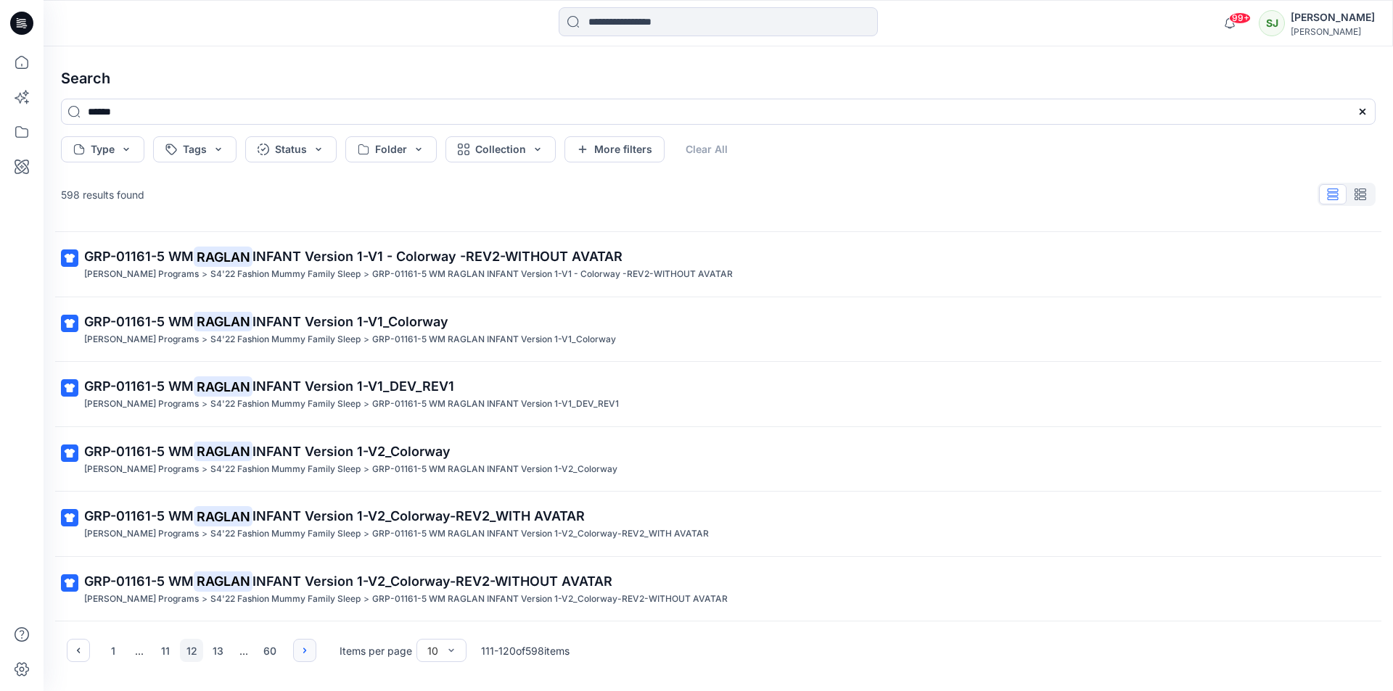
click at [307, 650] on icon "button" at bounding box center [305, 651] width 12 height 12
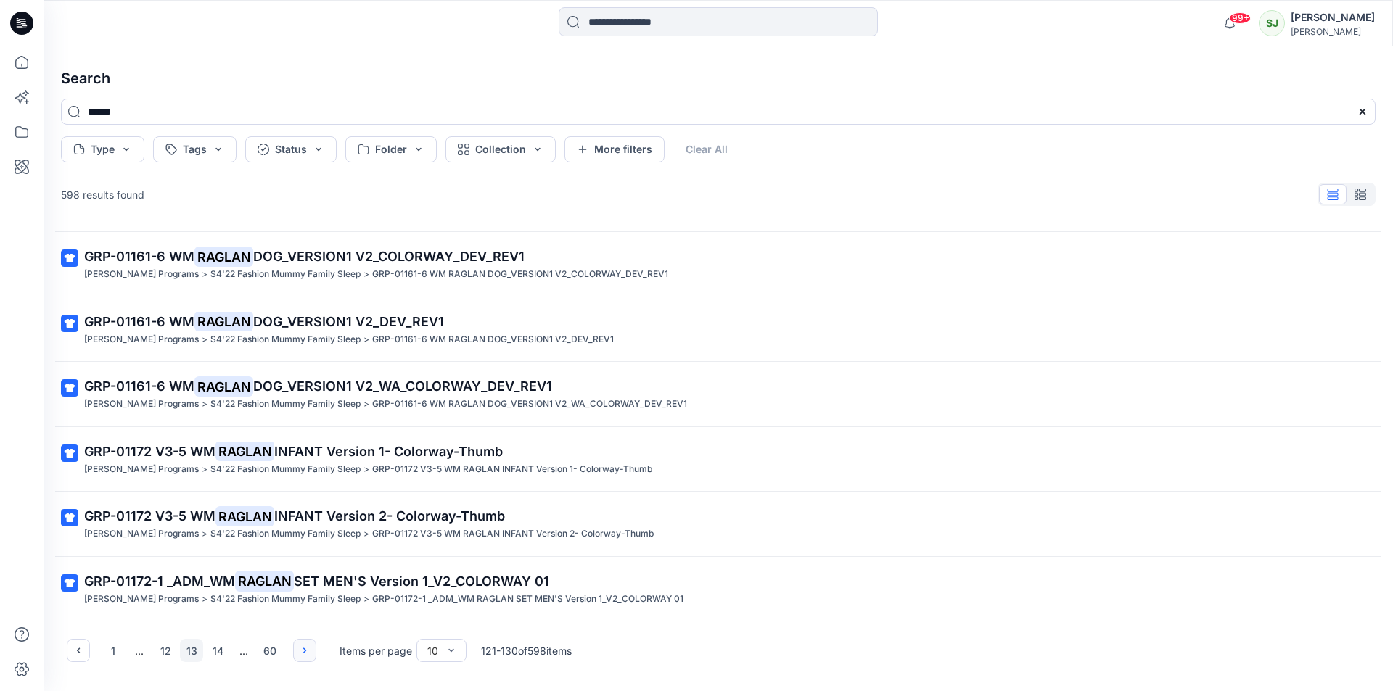
click at [307, 650] on icon "button" at bounding box center [305, 651] width 12 height 12
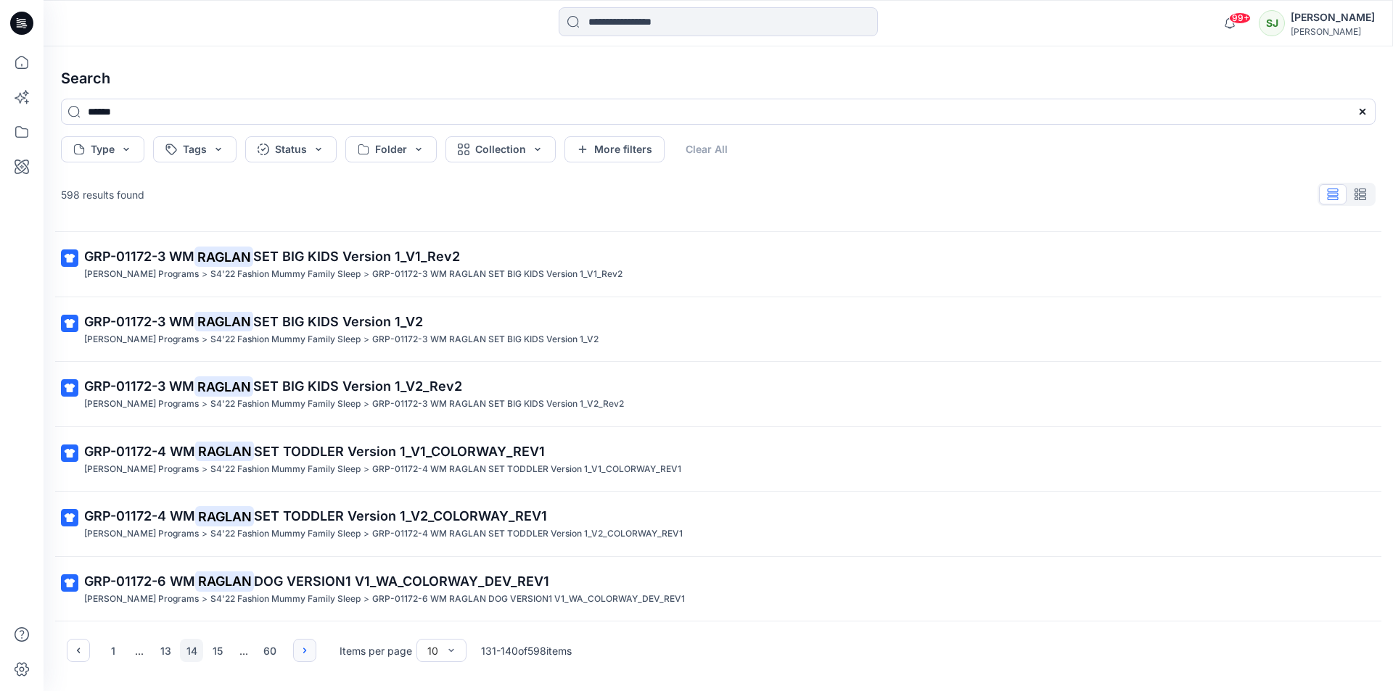
click at [307, 650] on icon "button" at bounding box center [305, 651] width 12 height 12
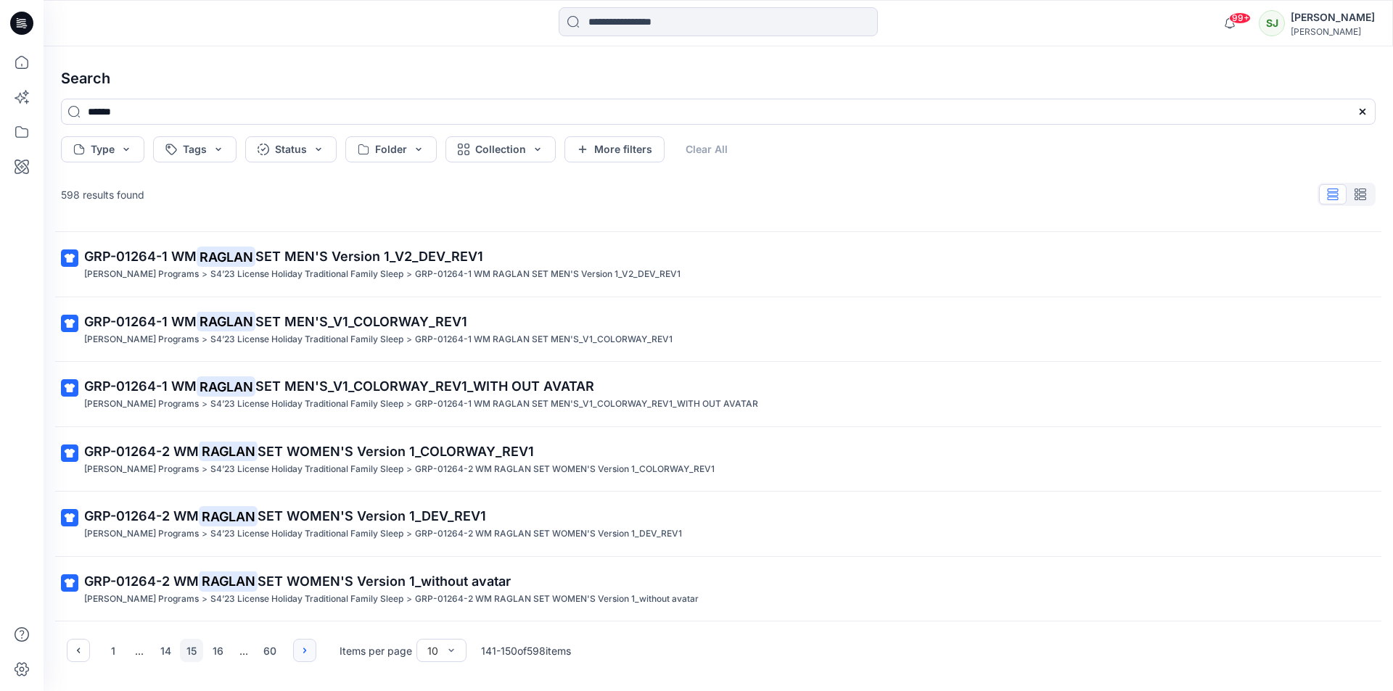
click at [307, 650] on icon "button" at bounding box center [305, 651] width 12 height 12
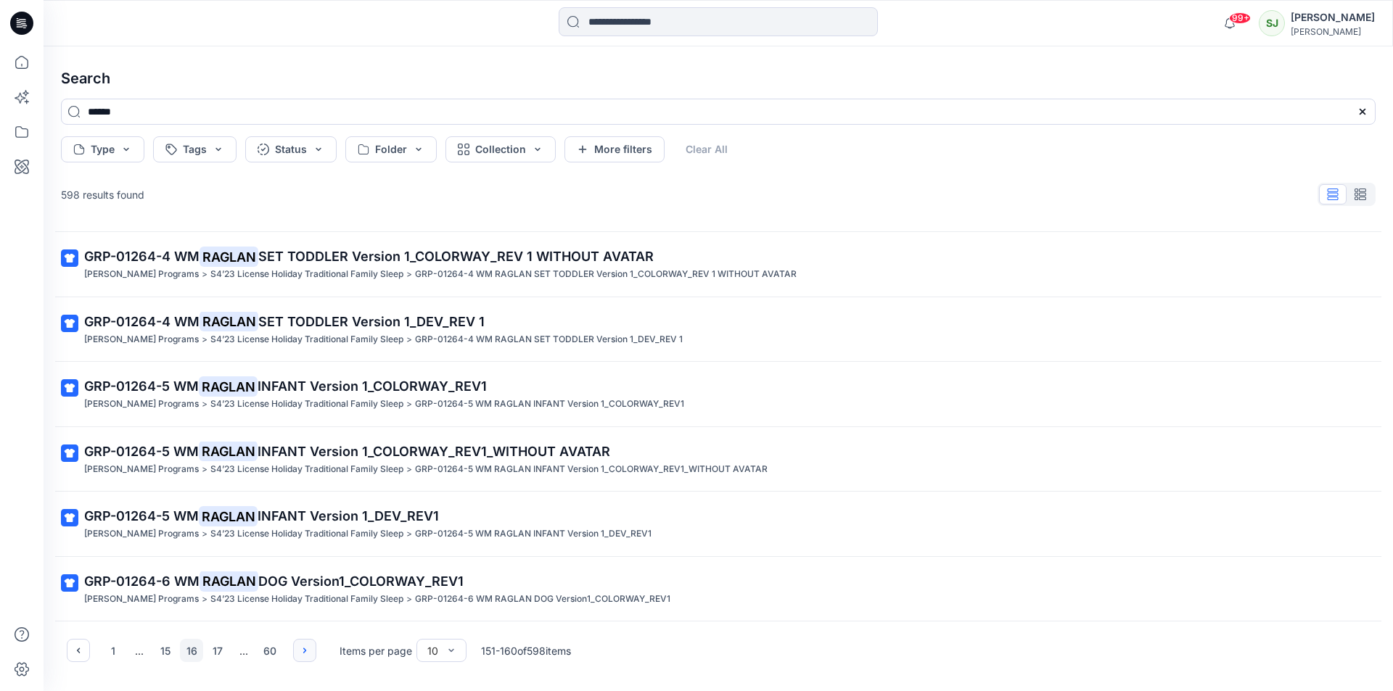
click at [307, 650] on icon "button" at bounding box center [305, 651] width 12 height 12
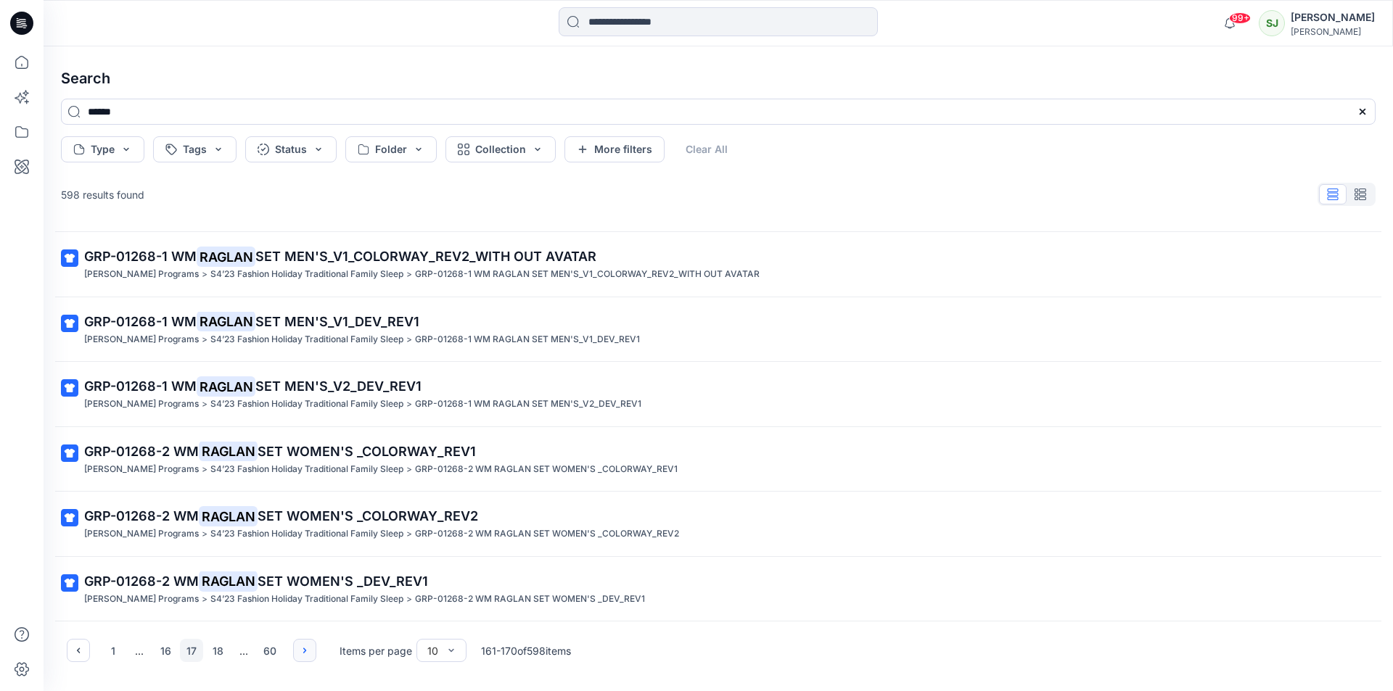
click at [305, 651] on icon "button" at bounding box center [304, 650] width 3 height 5
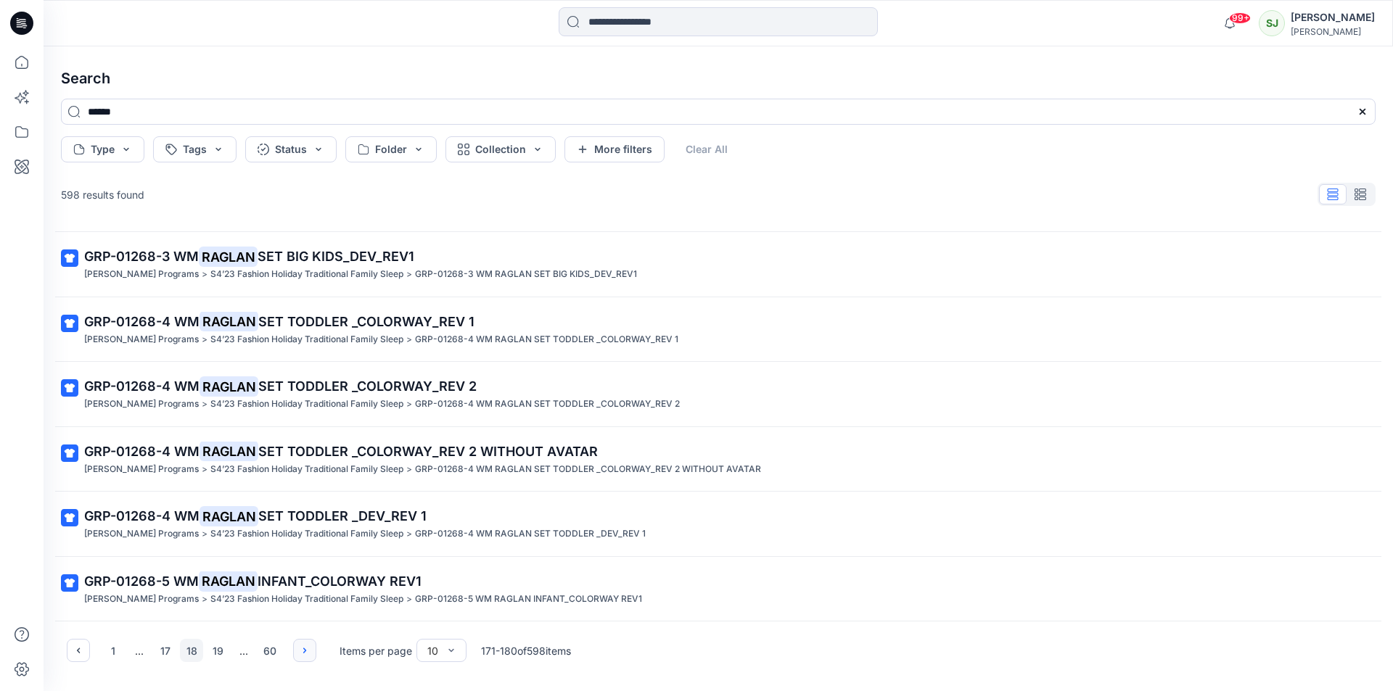
click at [305, 651] on icon "button" at bounding box center [304, 650] width 3 height 5
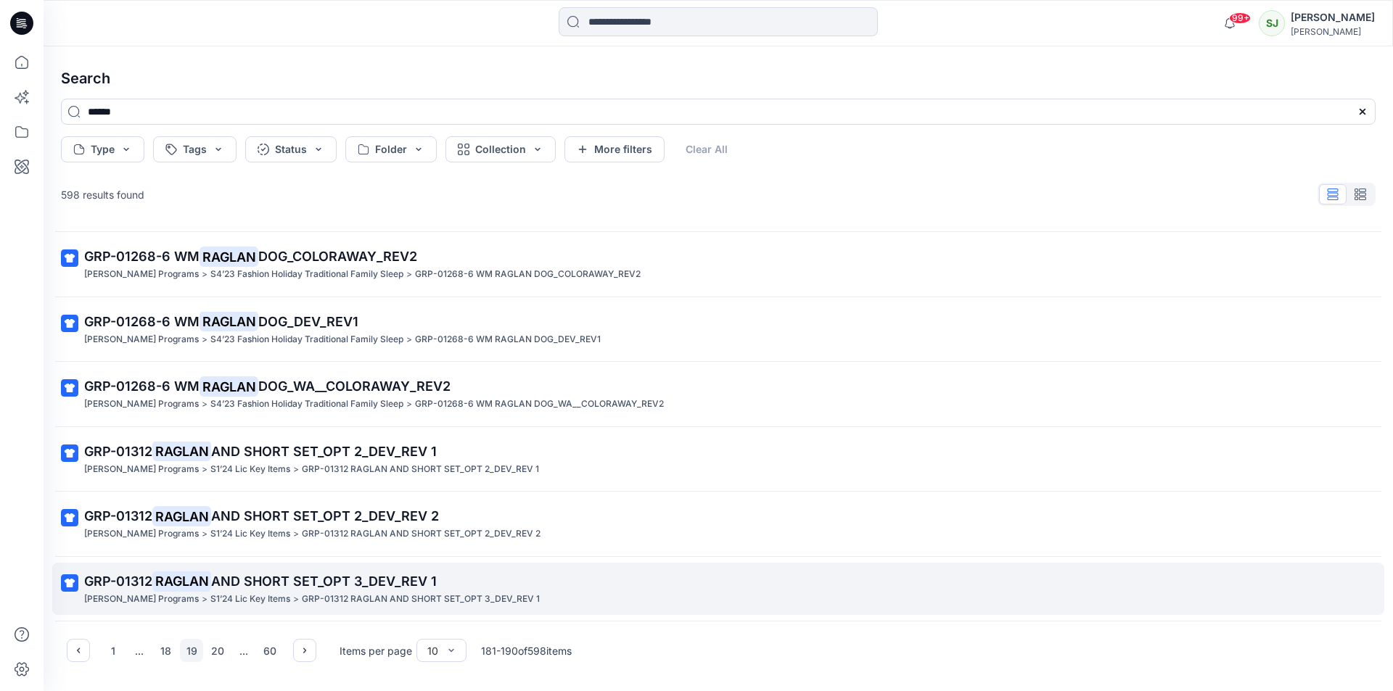
click at [272, 582] on span "AND SHORT SET_OPT 3_DEV_REV 1" at bounding box center [324, 581] width 226 height 15
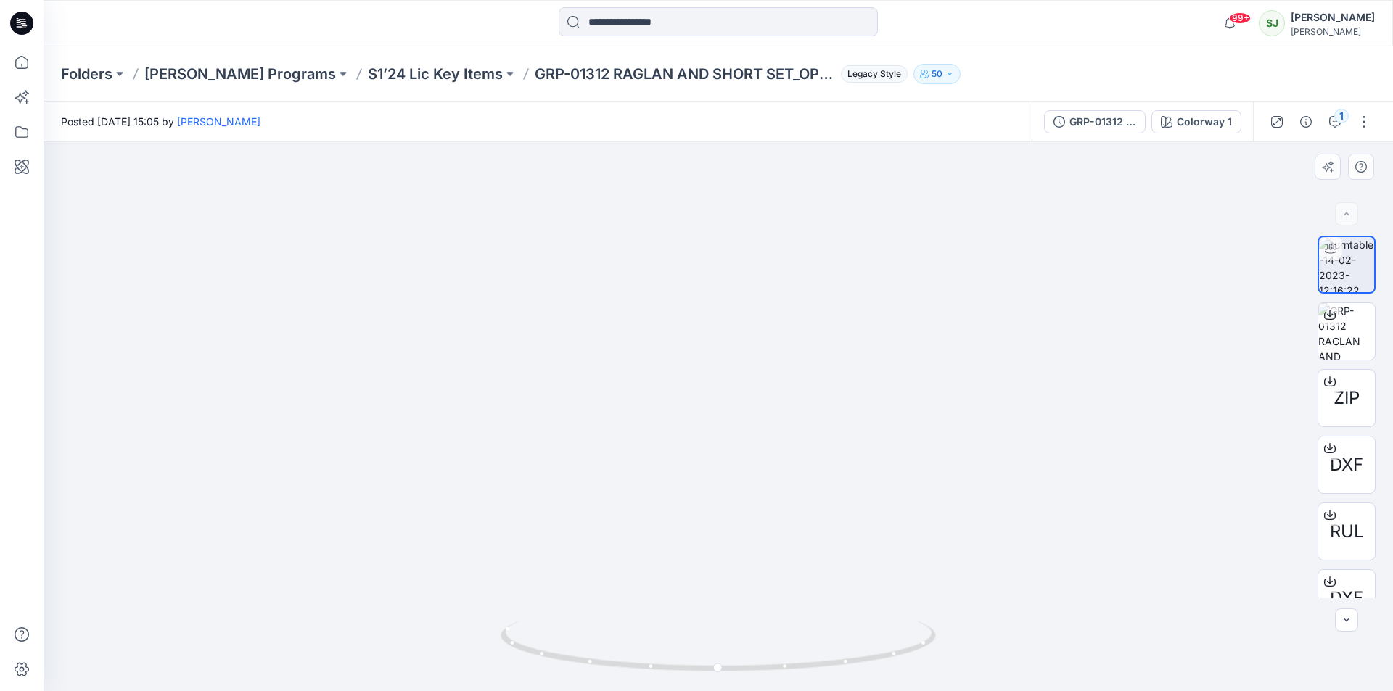
drag, startPoint x: 714, startPoint y: 305, endPoint x: 680, endPoint y: 375, distance: 77.9
click at [680, 375] on img at bounding box center [719, 365] width 342 height 652
click at [622, 20] on input at bounding box center [718, 21] width 319 height 29
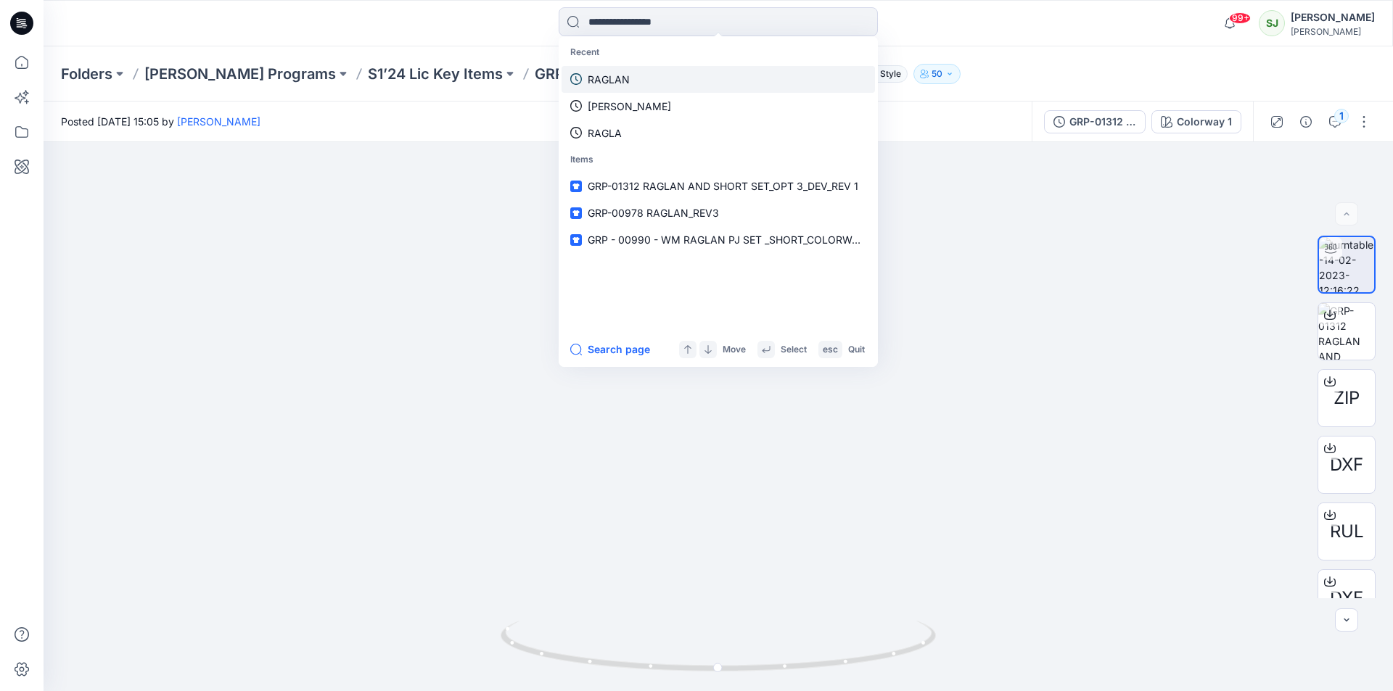
click at [627, 81] on p "RAGLAN" at bounding box center [609, 79] width 42 height 15
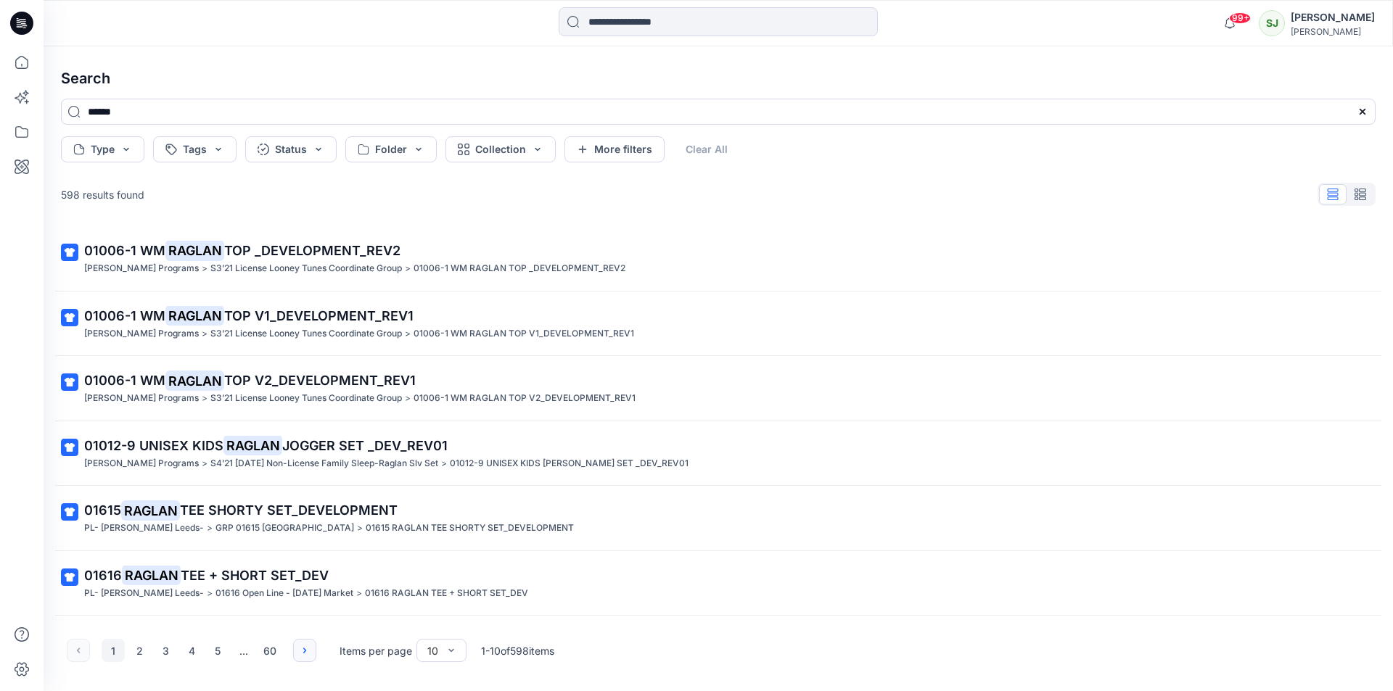
click at [307, 651] on icon "button" at bounding box center [305, 651] width 12 height 12
click at [307, 650] on icon "button" at bounding box center [305, 651] width 12 height 12
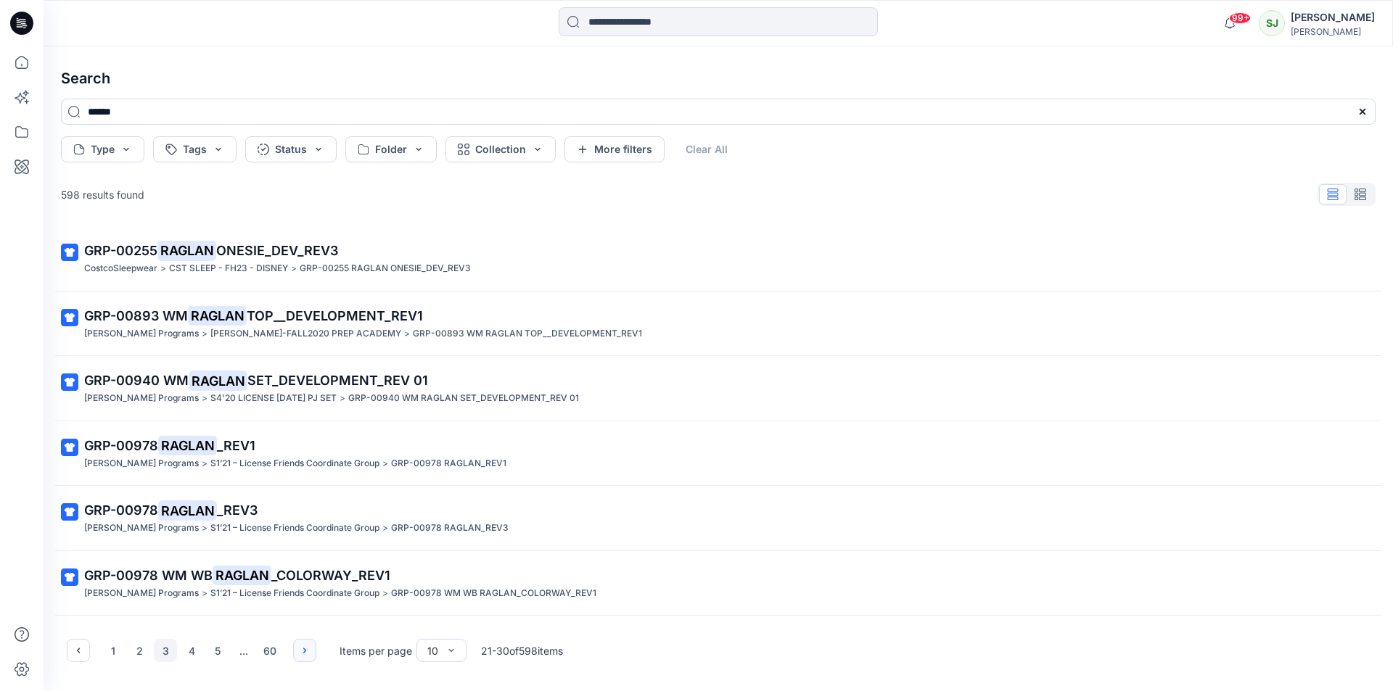
click at [307, 650] on icon "button" at bounding box center [305, 651] width 12 height 12
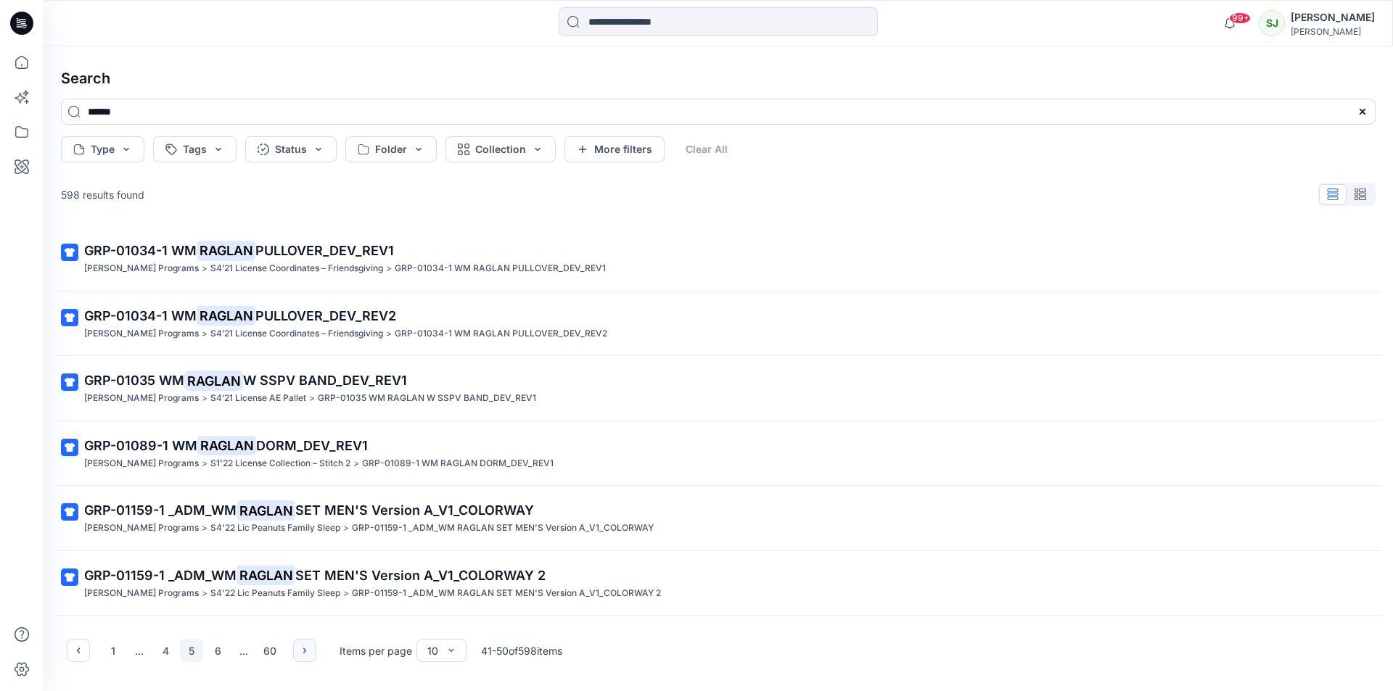
click at [307, 650] on icon "button" at bounding box center [305, 651] width 12 height 12
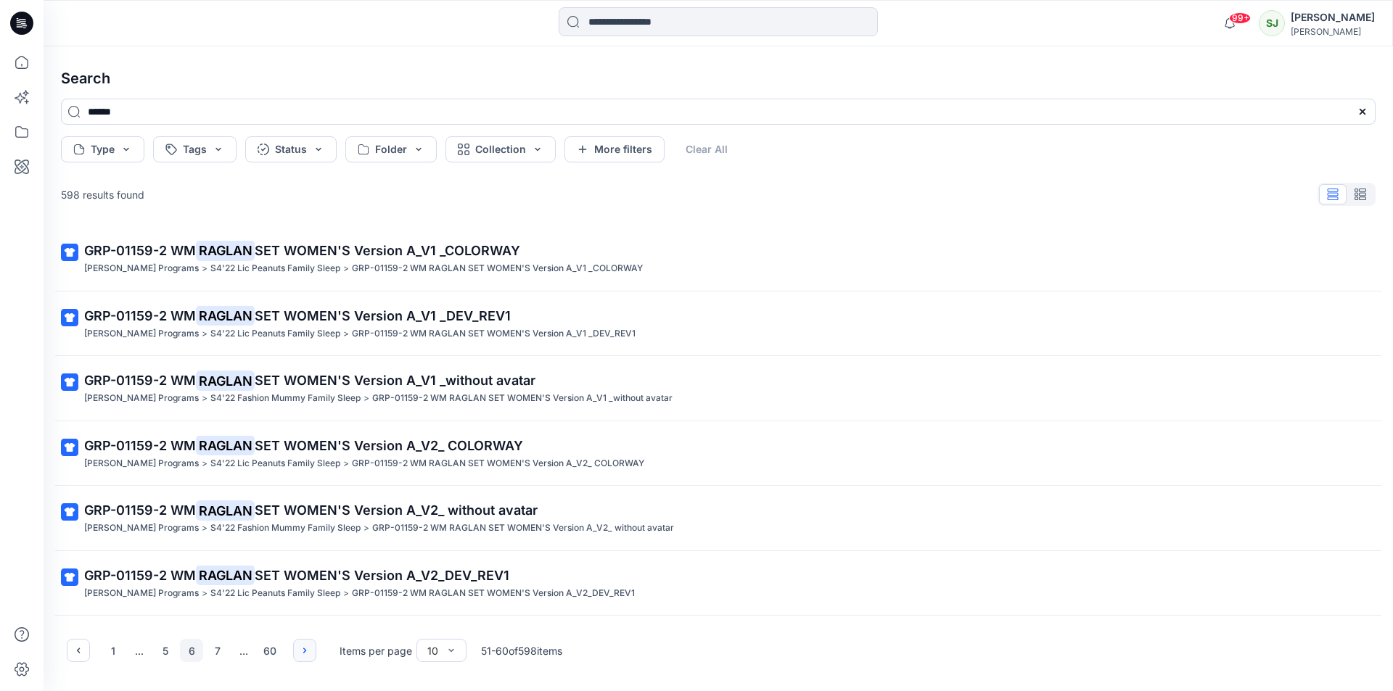
click at [307, 650] on icon "button" at bounding box center [305, 651] width 12 height 12
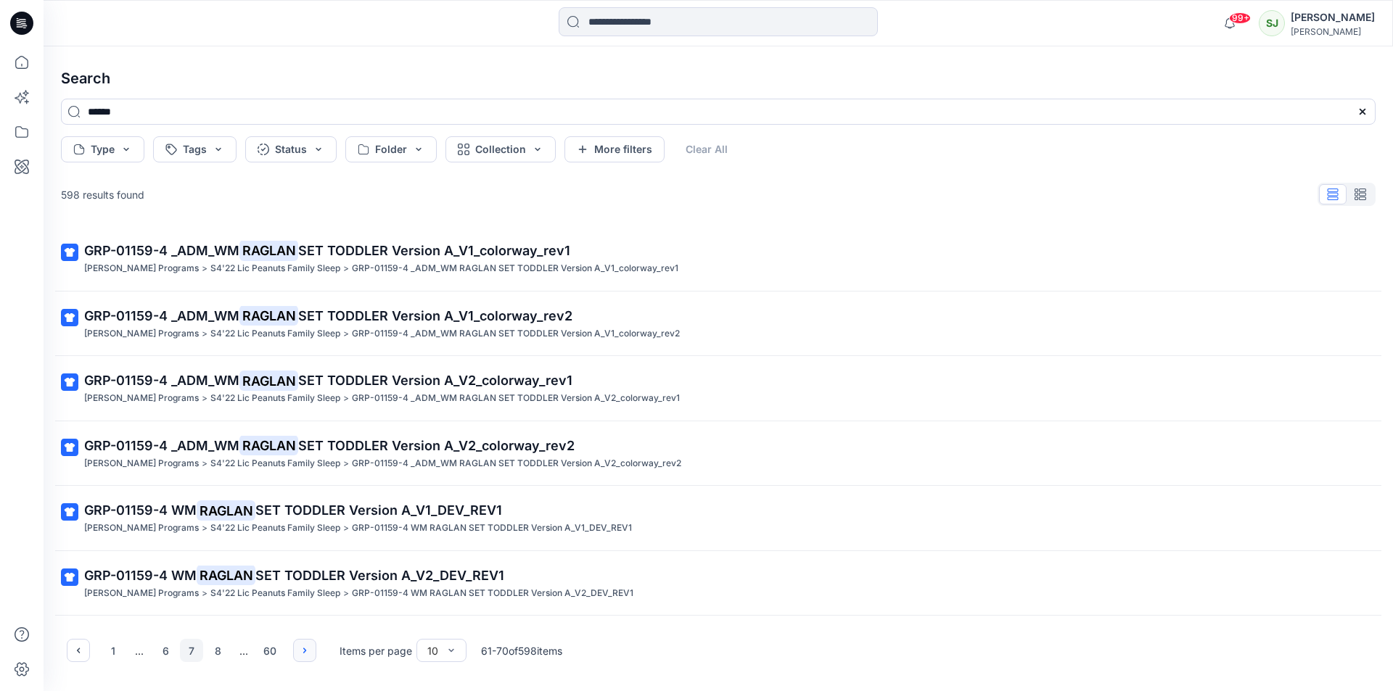
click at [307, 650] on icon "button" at bounding box center [305, 651] width 12 height 12
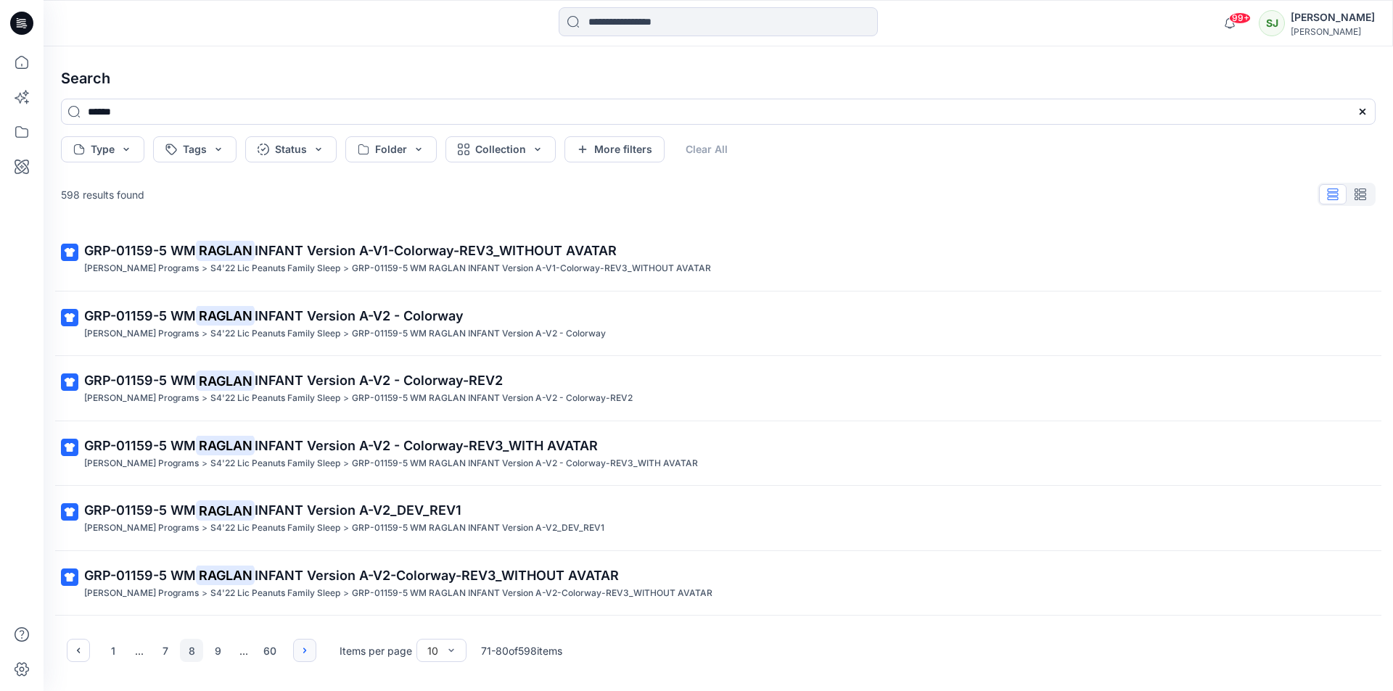
click at [307, 650] on icon "button" at bounding box center [305, 651] width 12 height 12
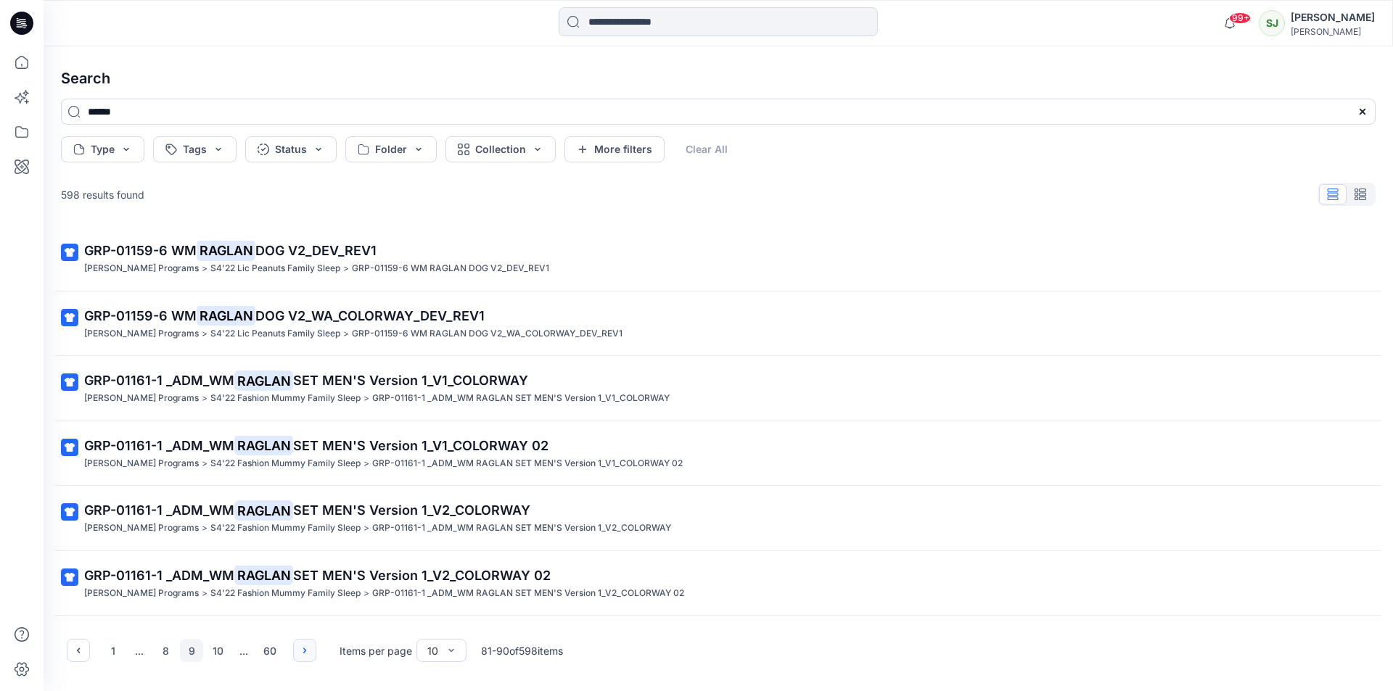
click at [305, 646] on icon "button" at bounding box center [305, 651] width 12 height 12
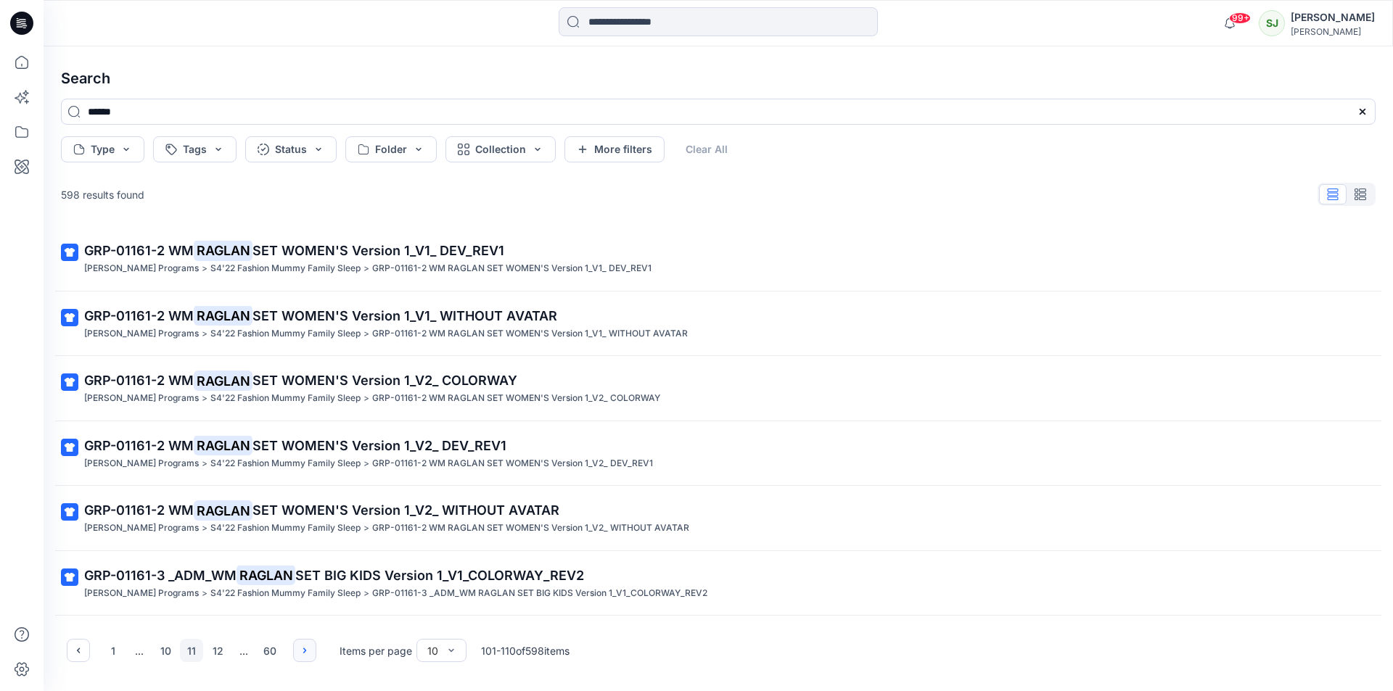
click at [305, 646] on icon "button" at bounding box center [305, 651] width 12 height 12
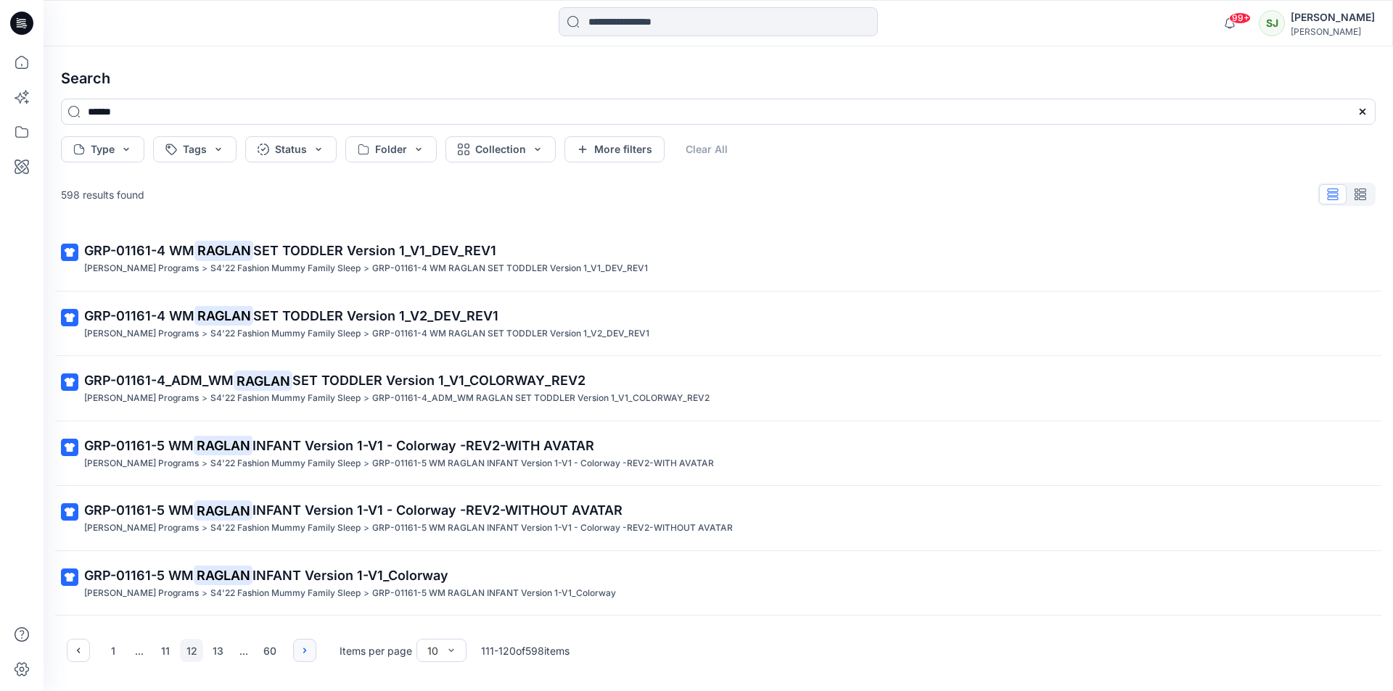
click at [305, 646] on icon "button" at bounding box center [305, 651] width 12 height 12
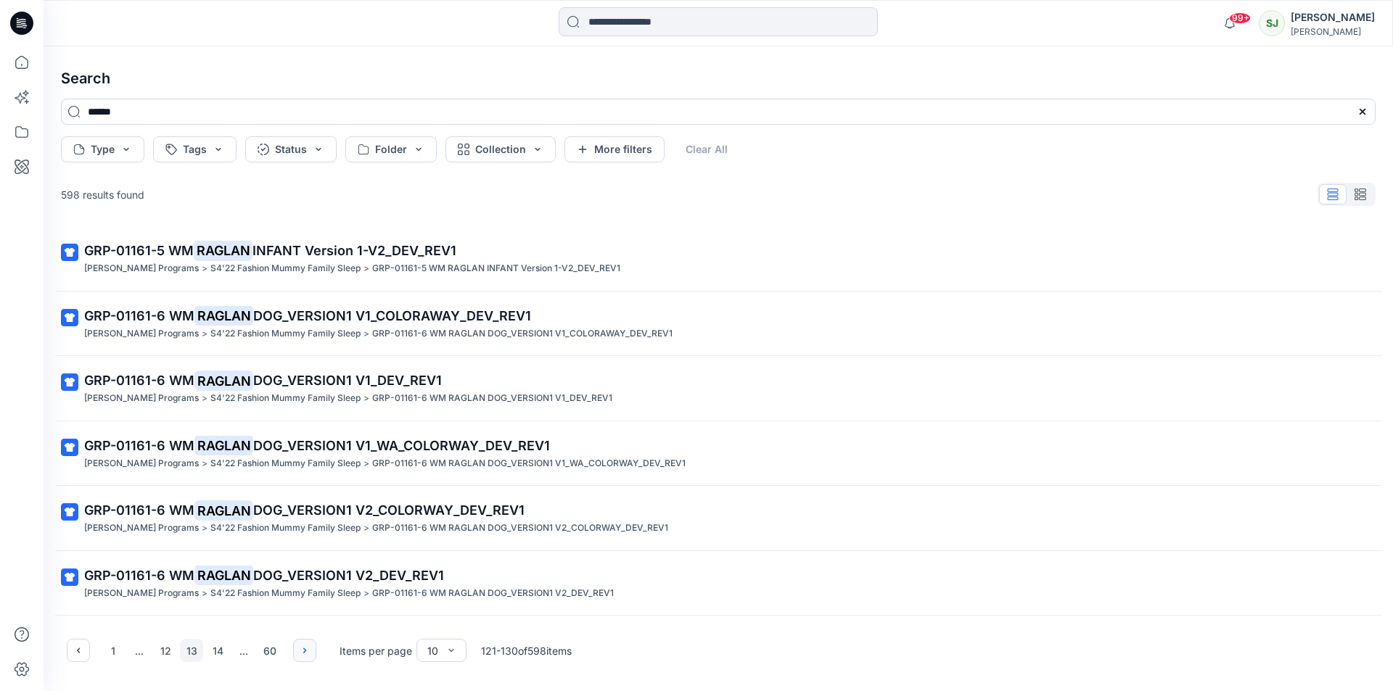
click at [305, 646] on icon "button" at bounding box center [305, 651] width 12 height 12
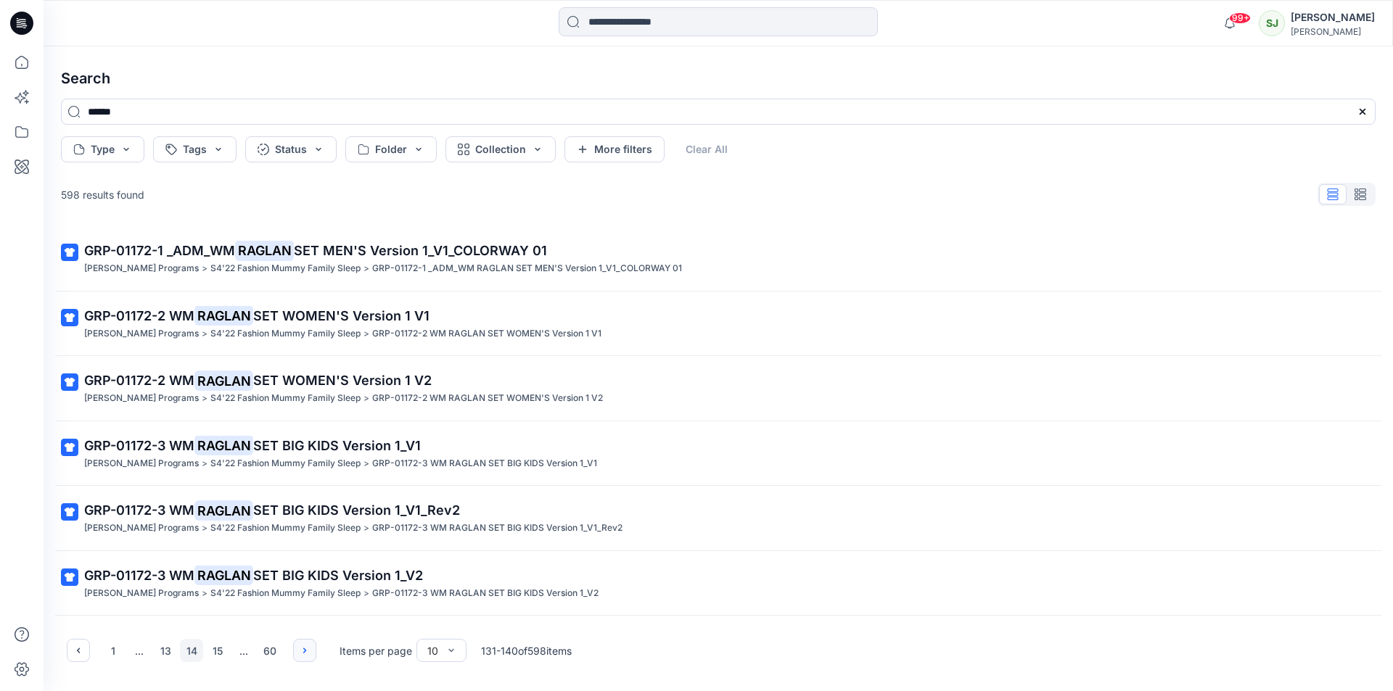
click at [305, 646] on icon "button" at bounding box center [305, 651] width 12 height 12
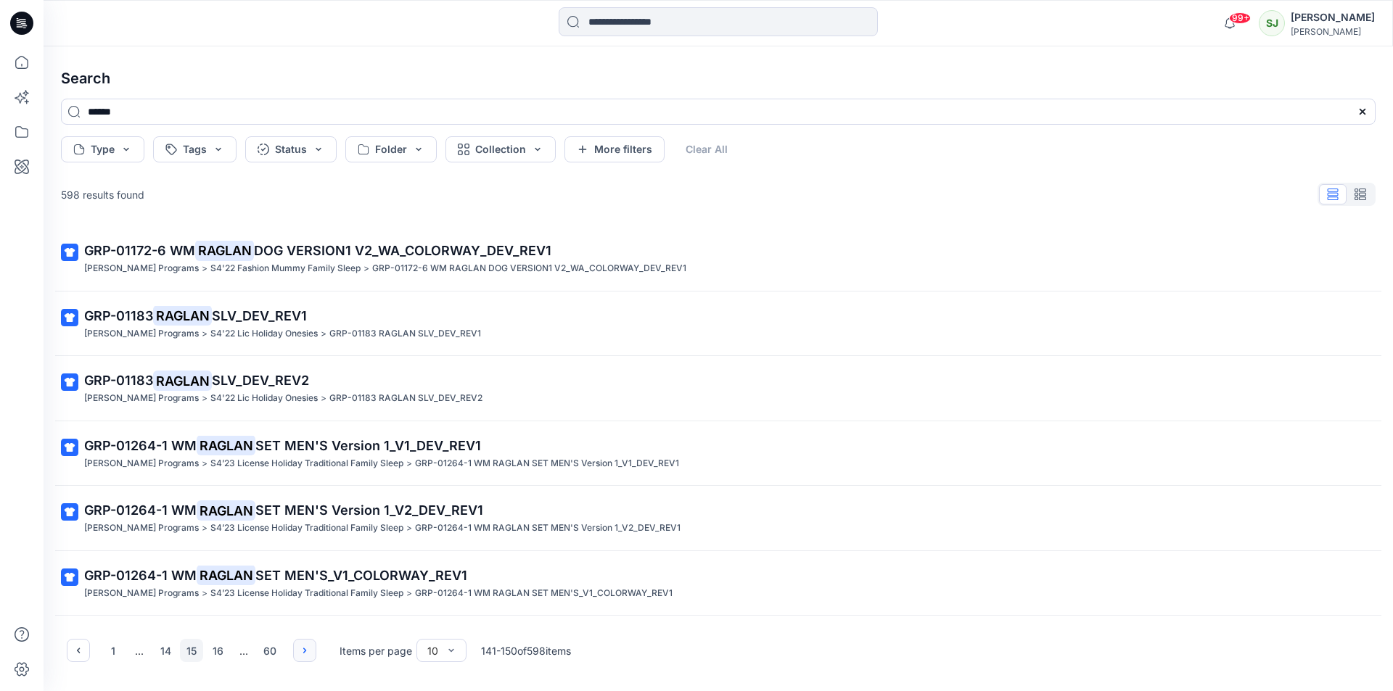
click at [305, 646] on icon "button" at bounding box center [305, 651] width 12 height 12
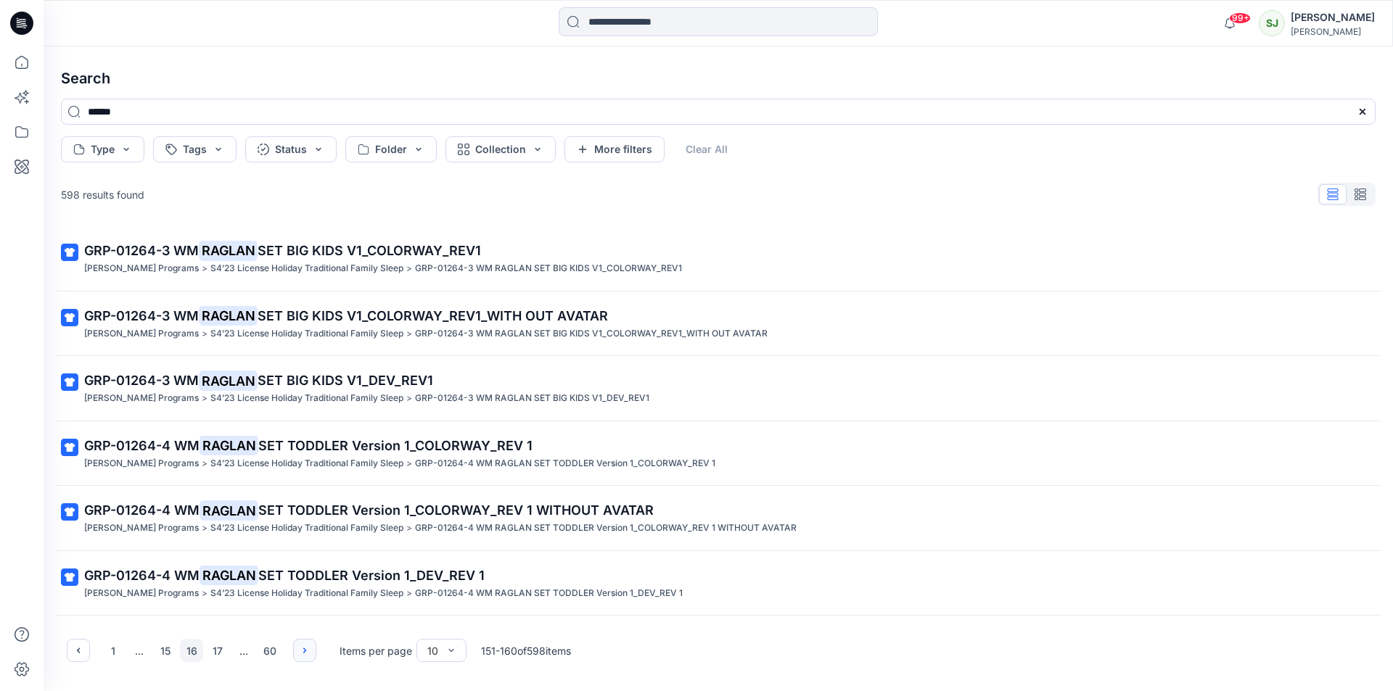
click at [305, 646] on icon "button" at bounding box center [305, 651] width 12 height 12
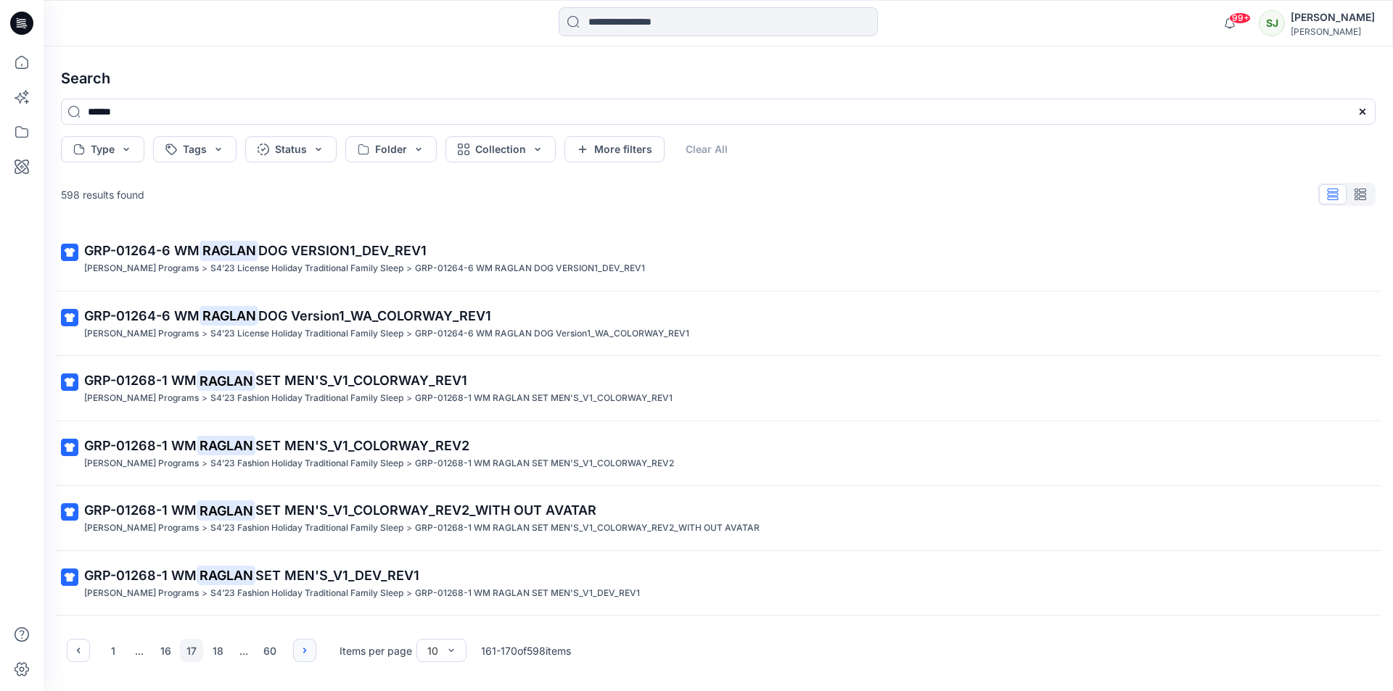
click at [305, 646] on icon "button" at bounding box center [305, 651] width 12 height 12
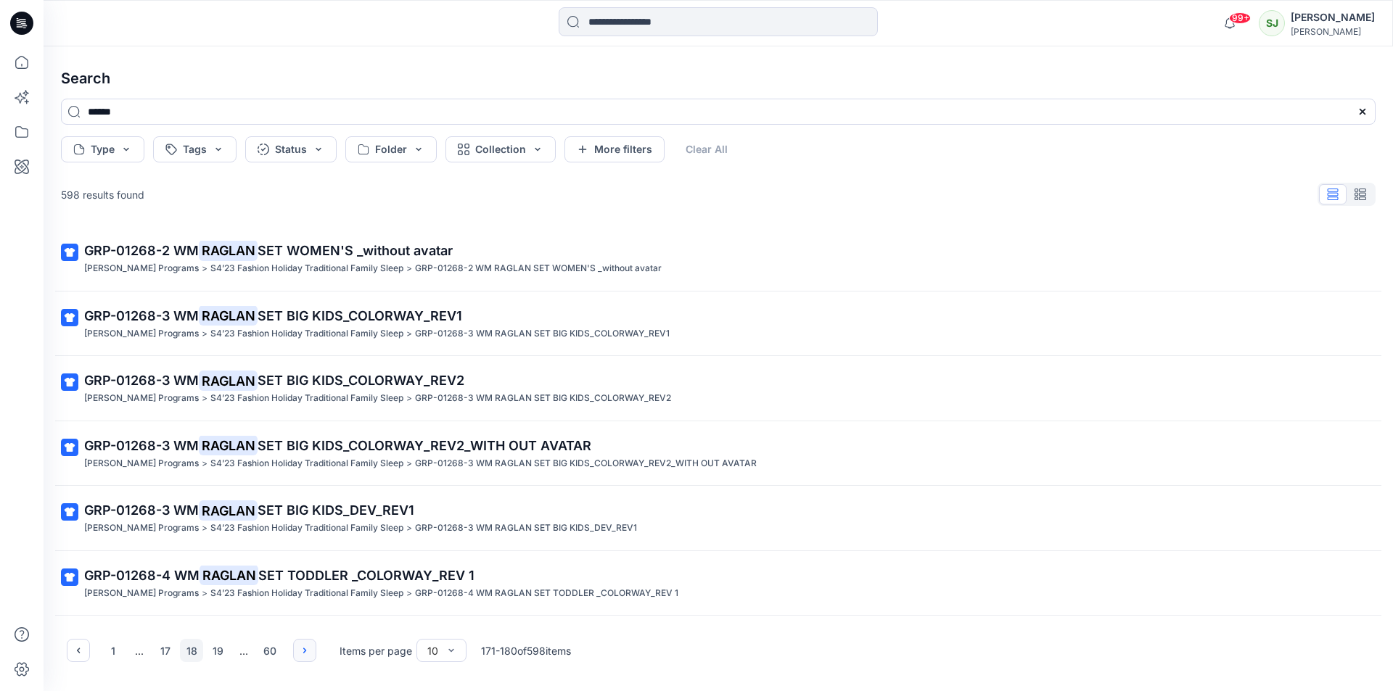
click at [305, 646] on icon "button" at bounding box center [305, 651] width 12 height 12
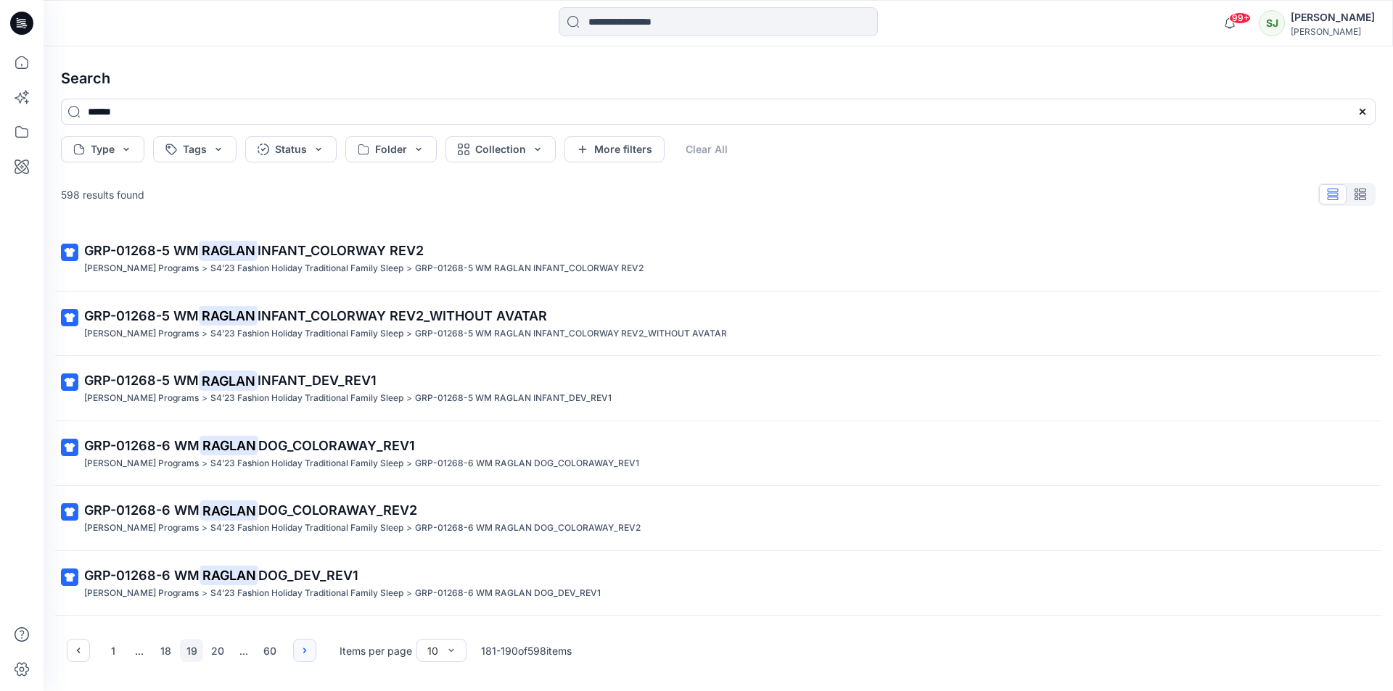
click at [305, 646] on icon "button" at bounding box center [305, 651] width 12 height 12
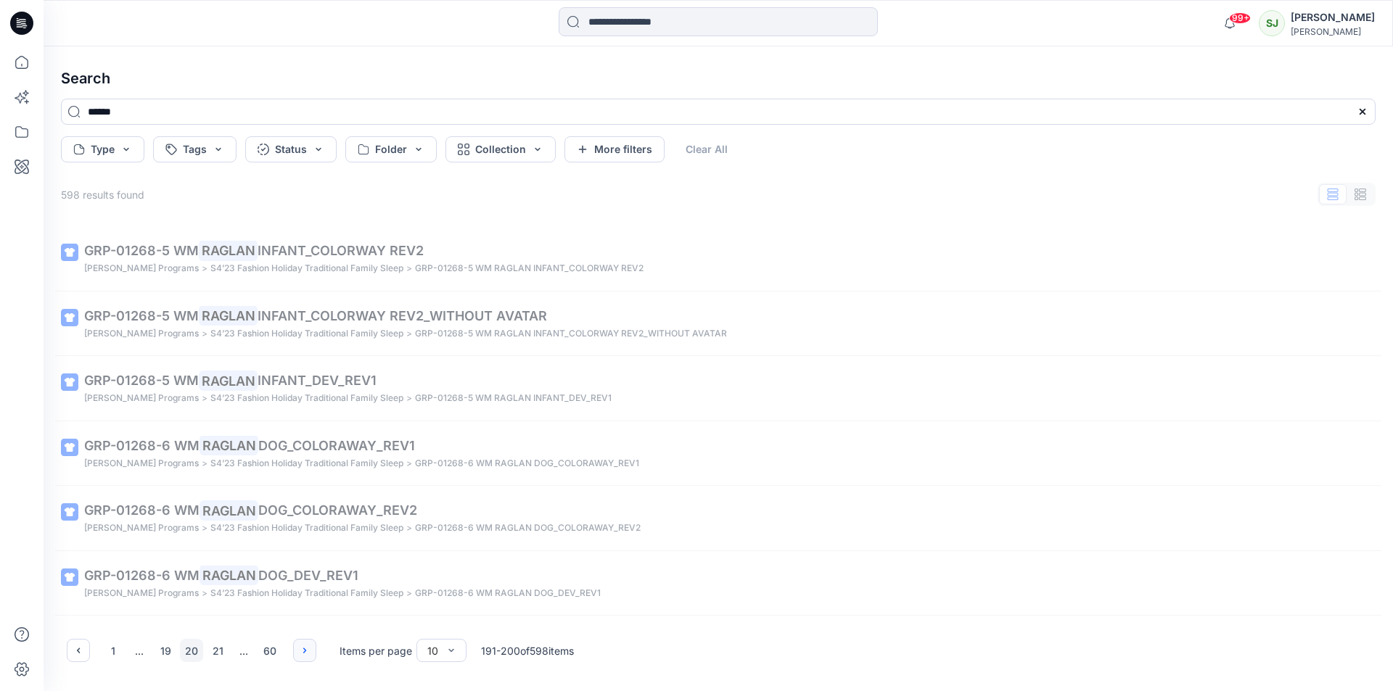
click at [305, 646] on icon "button" at bounding box center [305, 651] width 12 height 12
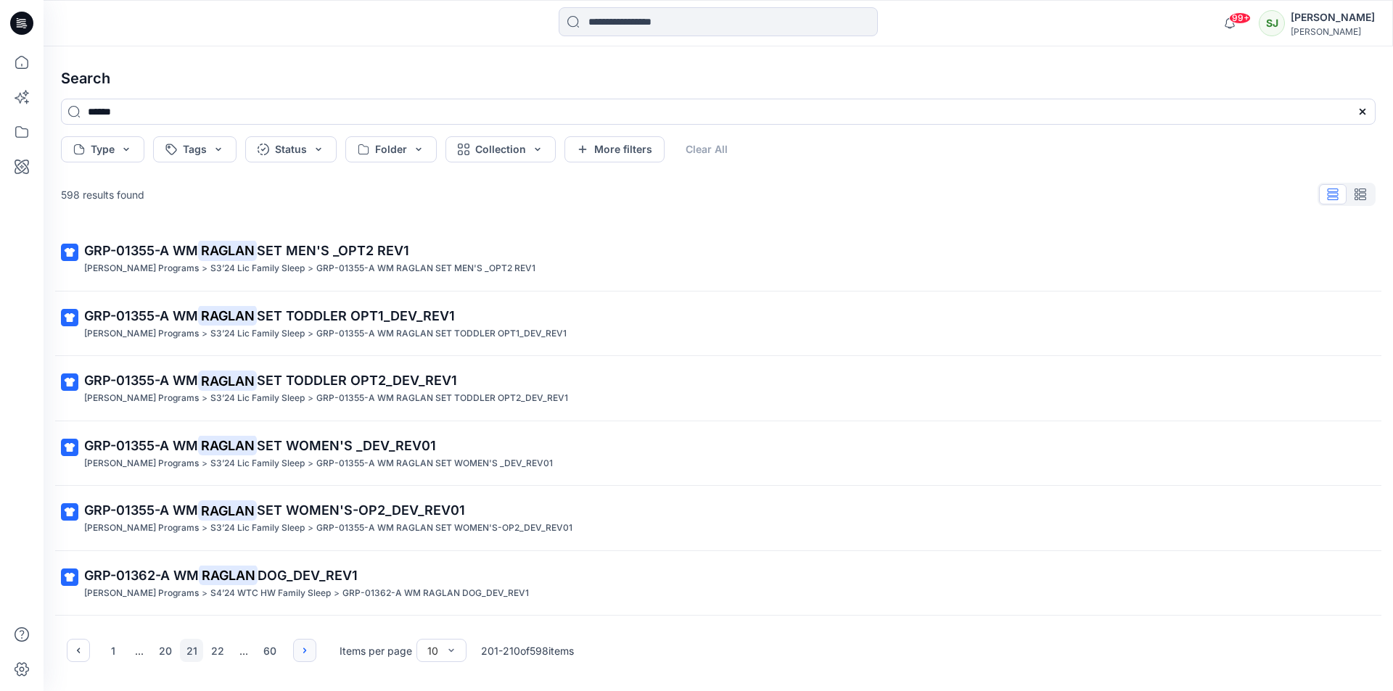
click at [305, 646] on icon "button" at bounding box center [305, 651] width 12 height 12
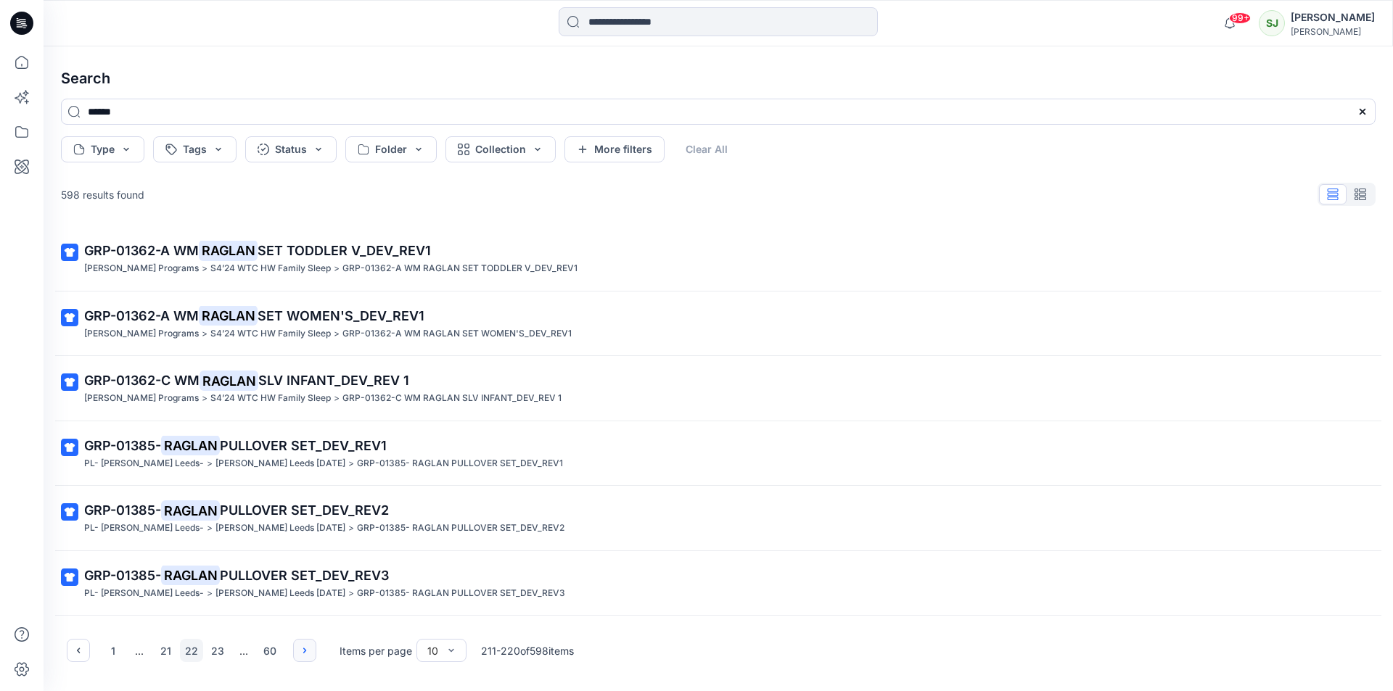
click at [305, 646] on icon "button" at bounding box center [305, 651] width 12 height 12
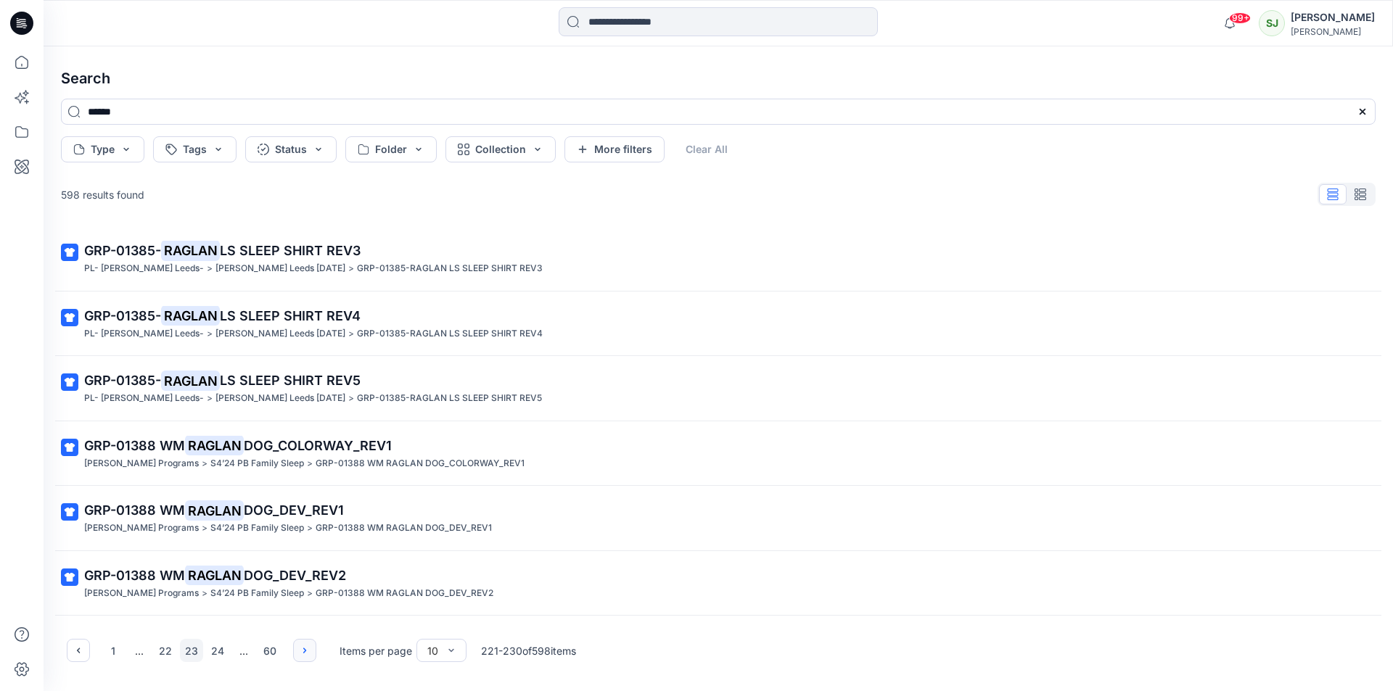
click at [305, 646] on icon "button" at bounding box center [305, 651] width 12 height 12
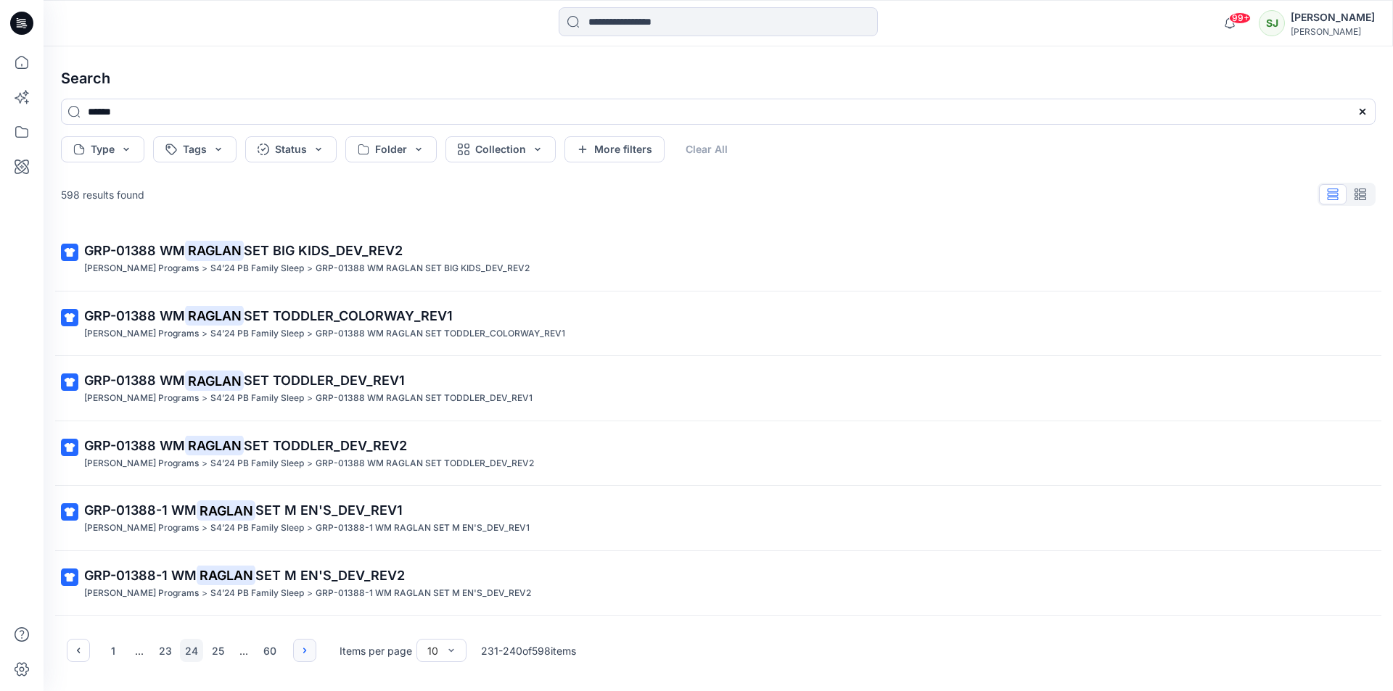
click at [305, 646] on icon "button" at bounding box center [305, 651] width 12 height 12
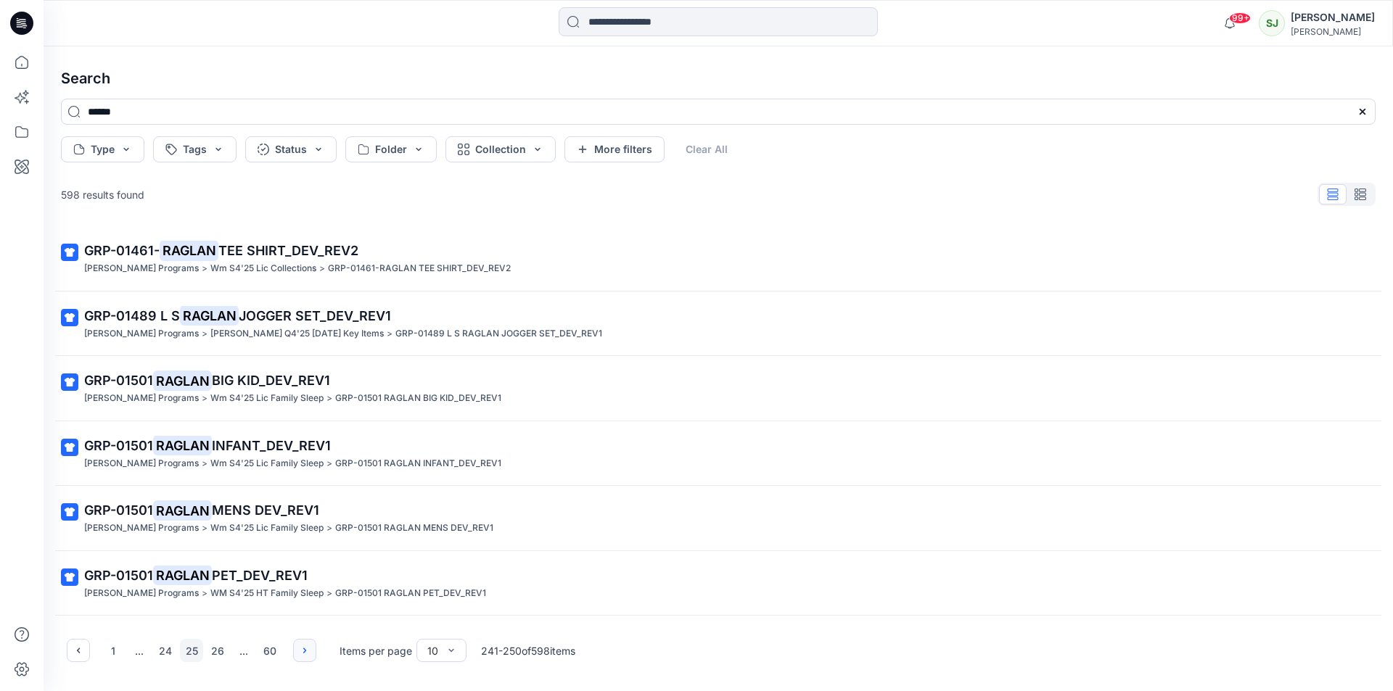
click at [305, 646] on icon "button" at bounding box center [305, 651] width 12 height 12
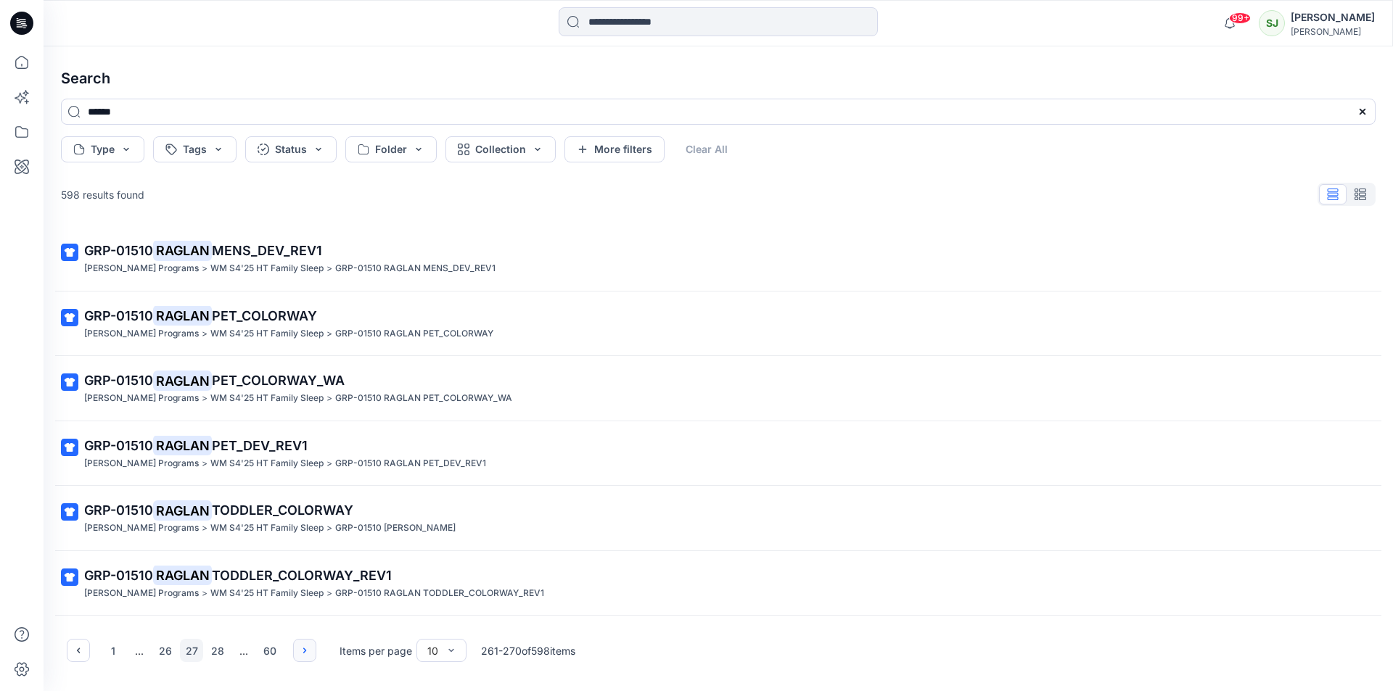
click at [305, 646] on icon "button" at bounding box center [305, 651] width 12 height 12
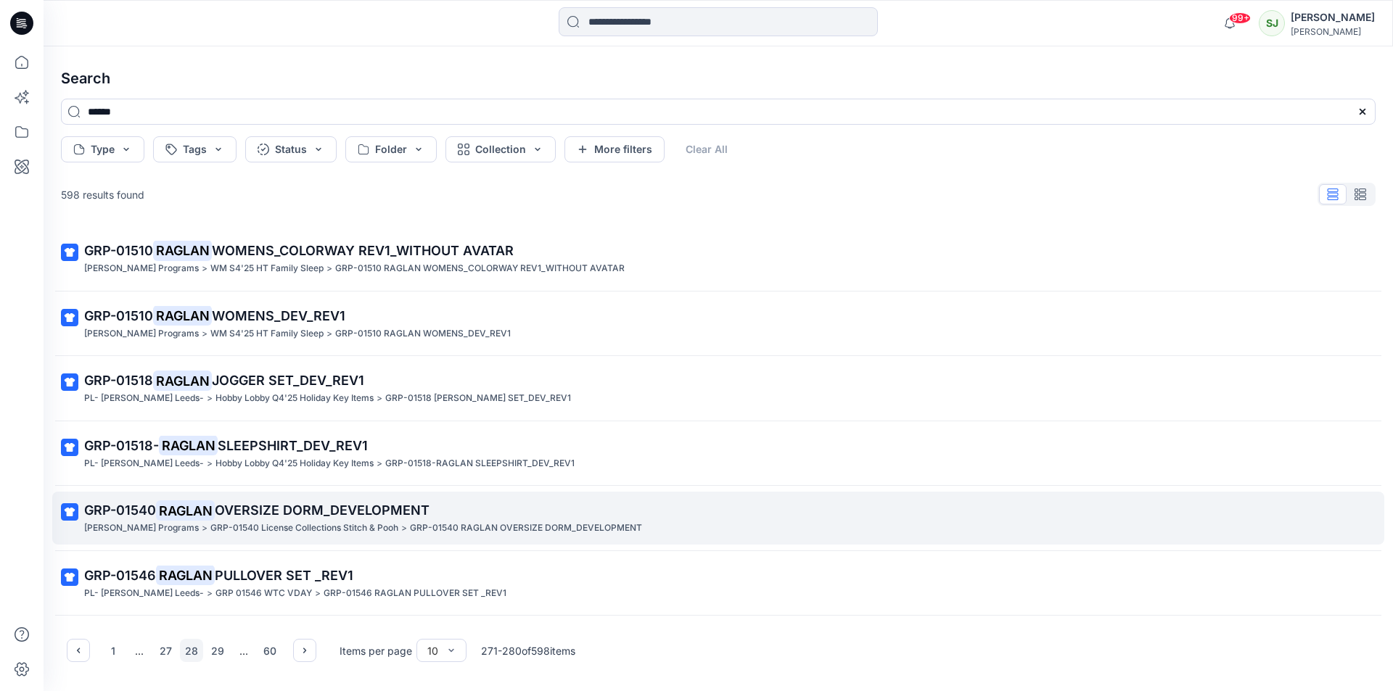
click at [218, 515] on span "OVERSIZE DORM_DEVELOPMENT" at bounding box center [322, 510] width 215 height 15
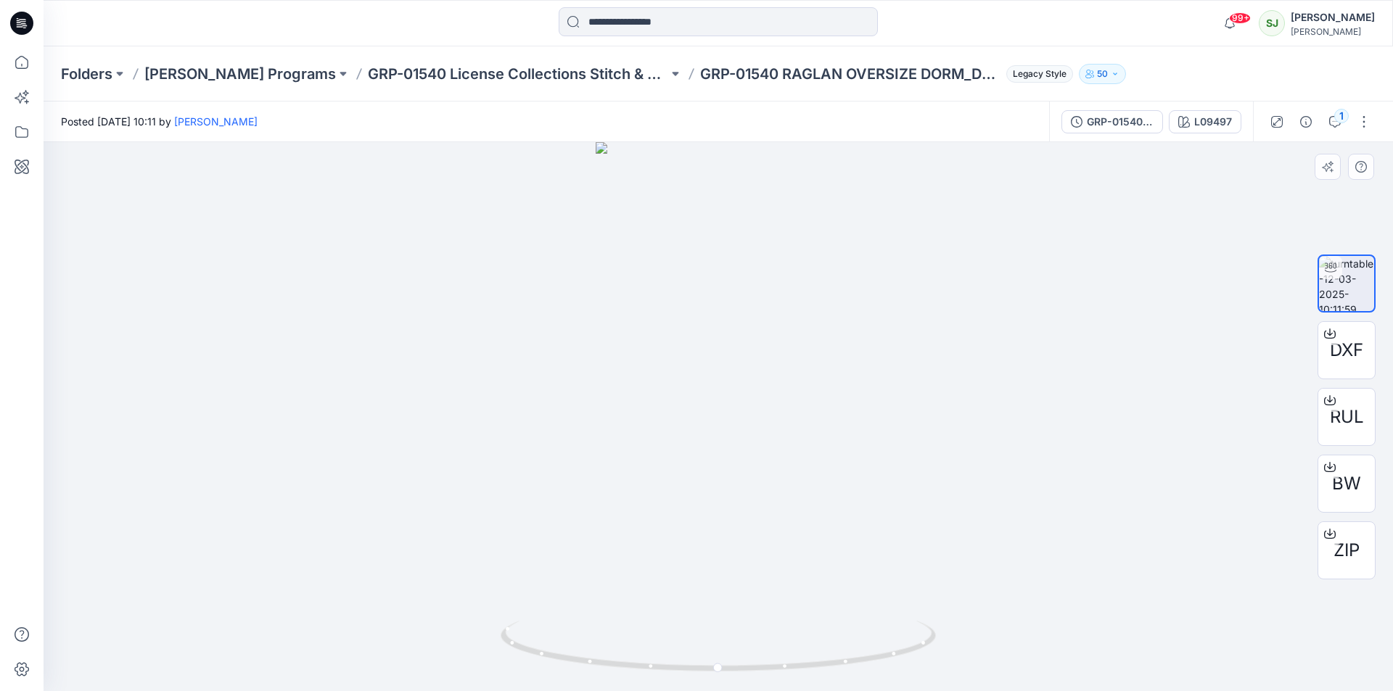
drag, startPoint x: 720, startPoint y: 345, endPoint x: 599, endPoint y: 482, distance: 183.0
click at [598, 482] on img at bounding box center [718, 416] width 245 height 549
drag, startPoint x: 683, startPoint y: 481, endPoint x: 876, endPoint y: 485, distance: 193.0
click at [876, 485] on div at bounding box center [718, 416] width 1349 height 549
drag, startPoint x: 666, startPoint y: 439, endPoint x: 824, endPoint y: 407, distance: 161.3
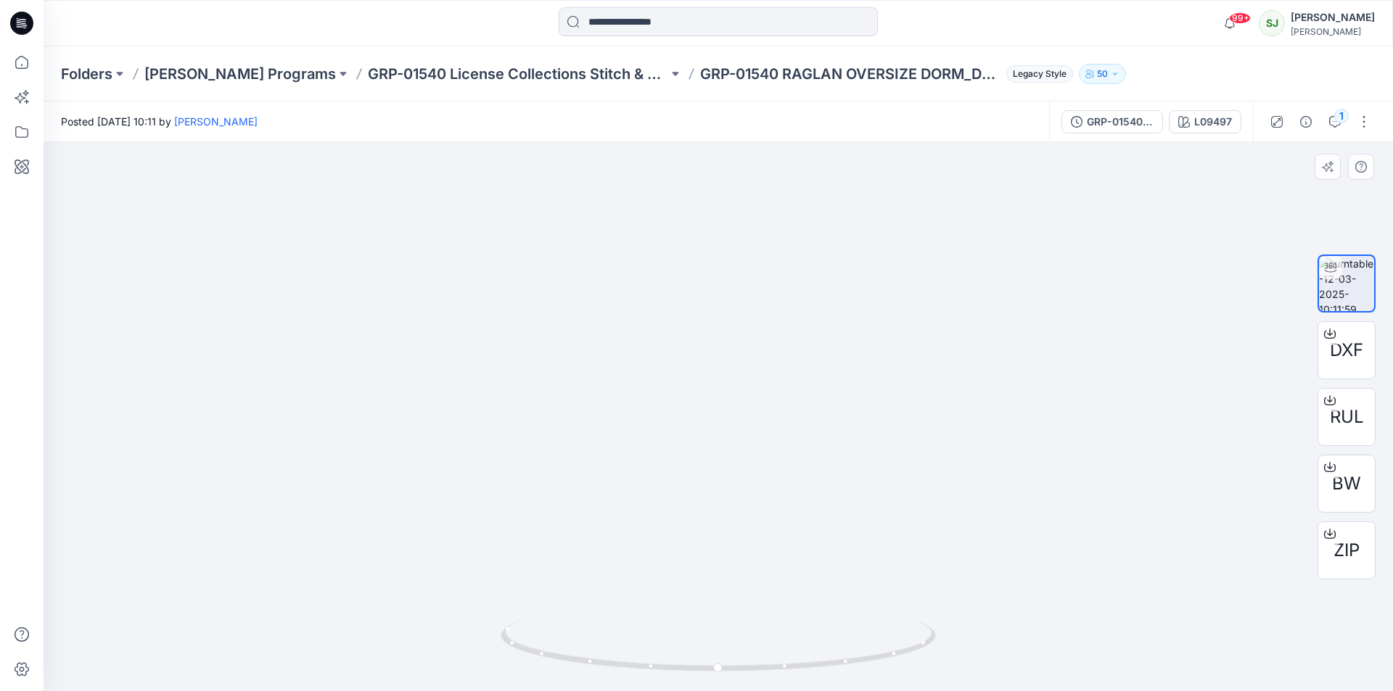
click at [824, 407] on img at bounding box center [718, 395] width 245 height 591
drag, startPoint x: 771, startPoint y: 426, endPoint x: 461, endPoint y: 471, distance: 313.0
click at [461, 471] on div at bounding box center [718, 416] width 1349 height 549
drag, startPoint x: 678, startPoint y: 445, endPoint x: 920, endPoint y: 447, distance: 241.6
click at [920, 447] on div at bounding box center [718, 416] width 1349 height 549
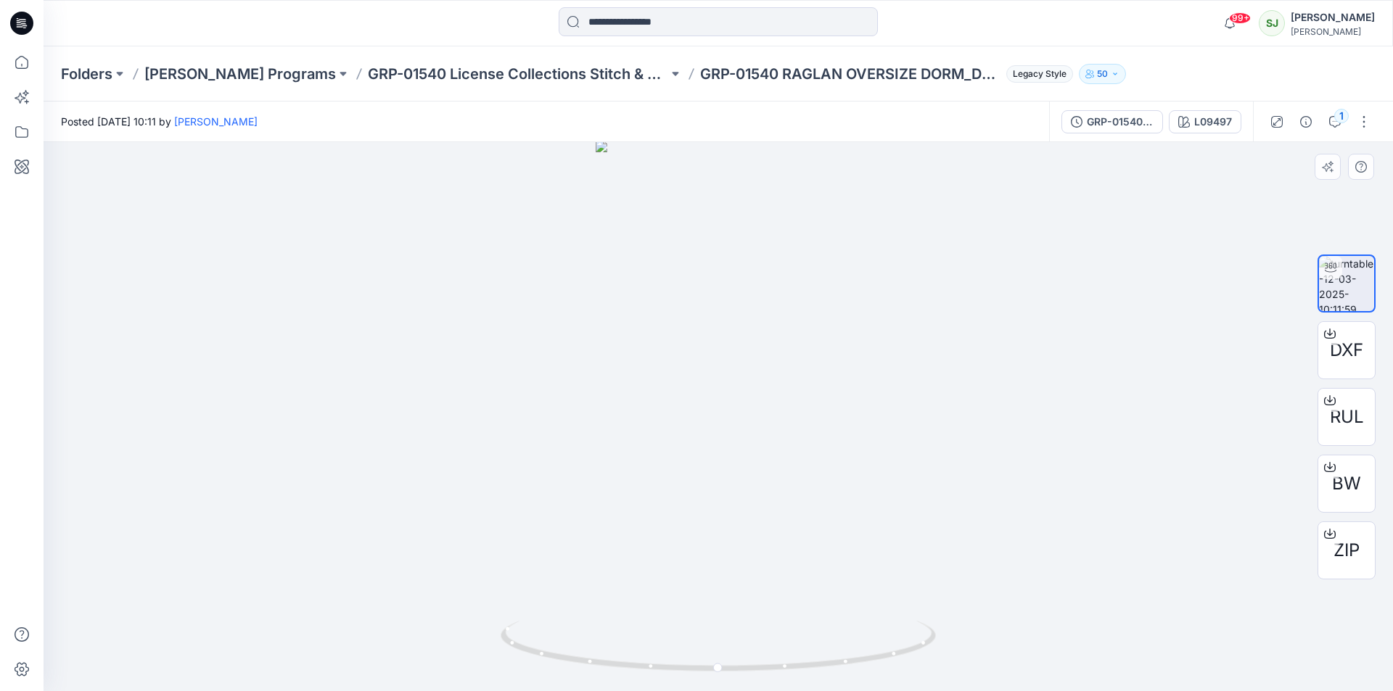
drag, startPoint x: 708, startPoint y: 451, endPoint x: 583, endPoint y: 456, distance: 124.8
click at [595, 451] on div at bounding box center [718, 416] width 1349 height 549
drag, startPoint x: 721, startPoint y: 675, endPoint x: 777, endPoint y: 670, distance: 56.1
click at [780, 670] on icon at bounding box center [720, 648] width 439 height 54
drag, startPoint x: 715, startPoint y: 673, endPoint x: 941, endPoint y: 617, distance: 233.1
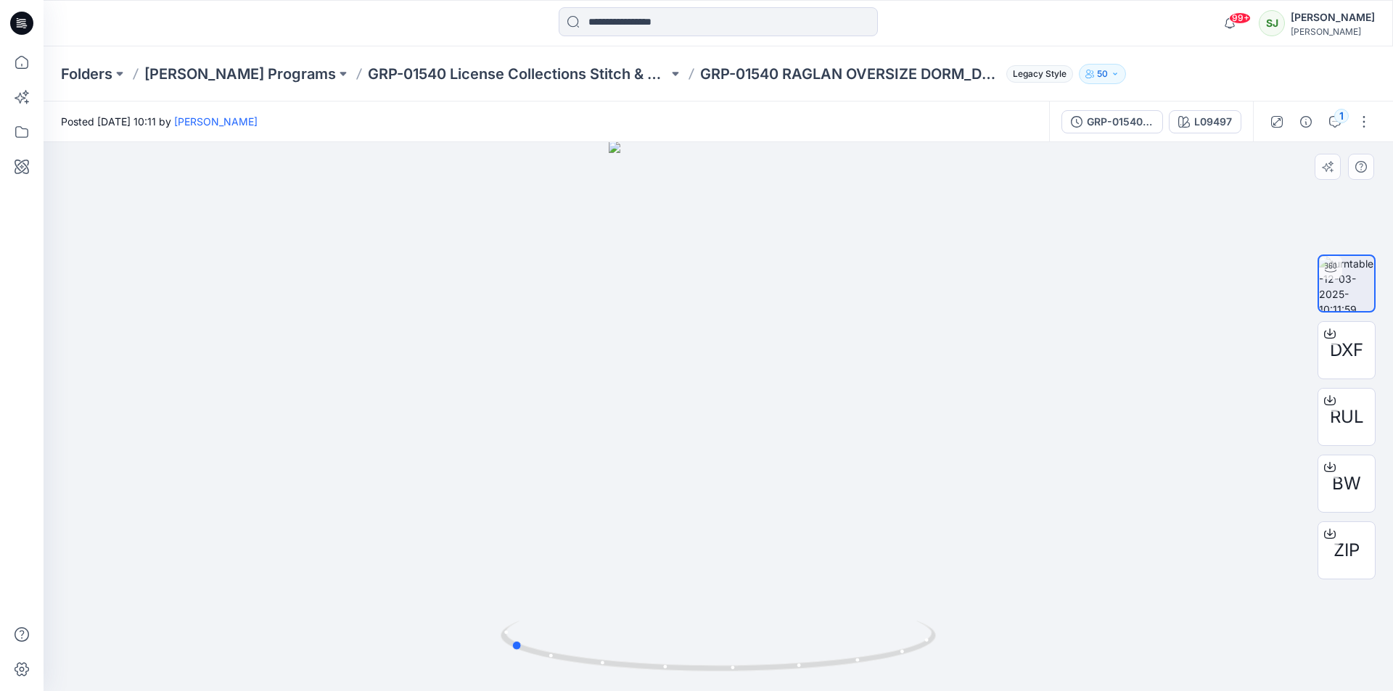
click at [943, 650] on div at bounding box center [718, 416] width 1349 height 549
drag, startPoint x: 128, startPoint y: 81, endPoint x: 160, endPoint y: 78, distance: 32.7
click at [182, 79] on div "Folders [PERSON_NAME] Programs GRP-01540 License Collections Stitch & Pooh GRP-…" at bounding box center [661, 74] width 1201 height 20
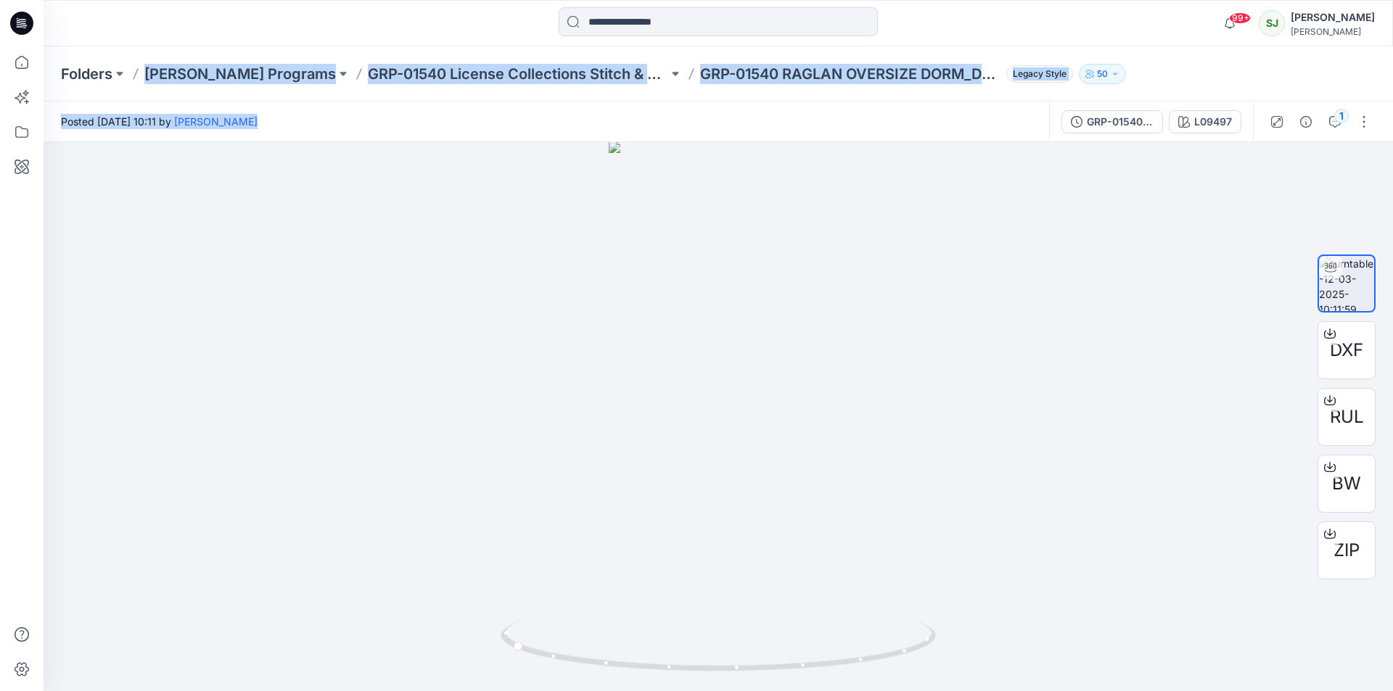
drag, startPoint x: 143, startPoint y: 79, endPoint x: 924, endPoint y: 115, distance: 782.1
click at [929, 133] on div "Folders [PERSON_NAME] Programs GRP-01540 License Collections Stitch & Pooh GRP-…" at bounding box center [718, 368] width 1349 height 645
copy div "[PERSON_NAME] Programs GRP-01540 License Collections Stitch & Pooh GRP-01540 RA…"
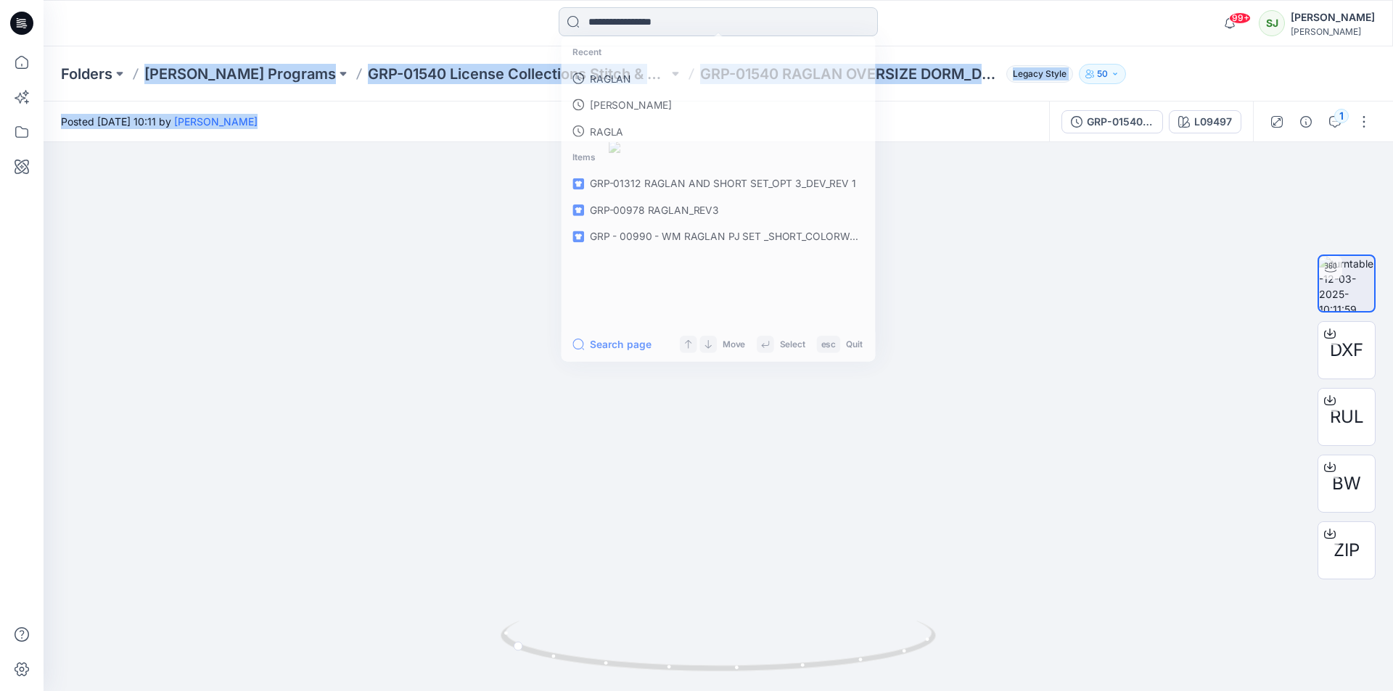
click at [649, 24] on input at bounding box center [718, 21] width 319 height 29
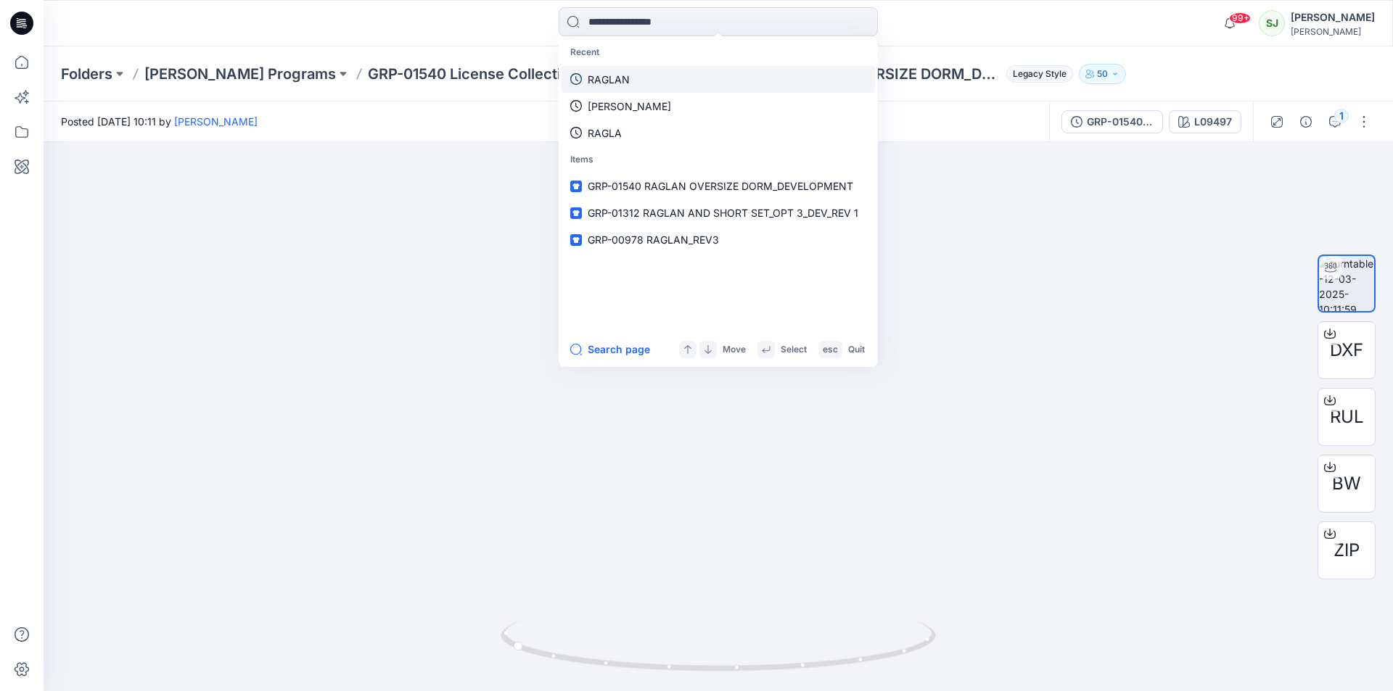
click at [603, 70] on link "RAGLAN" at bounding box center [717, 79] width 313 height 27
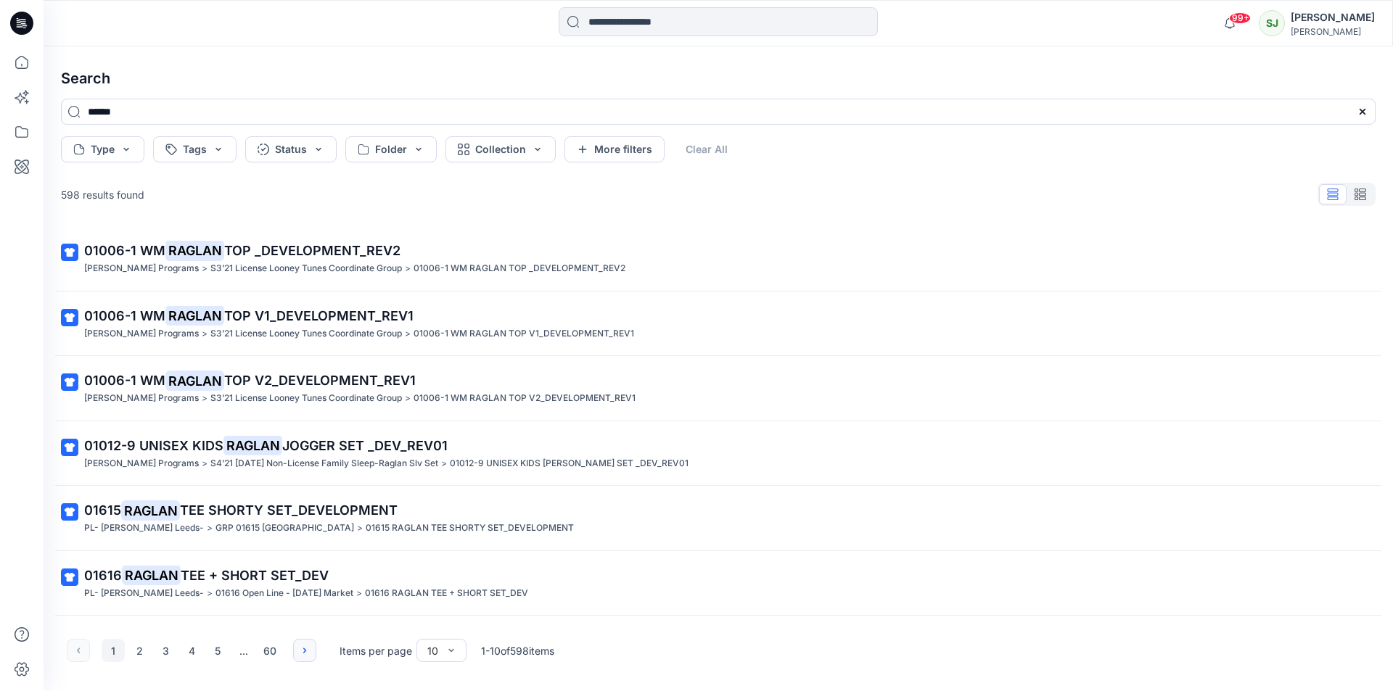
click at [298, 649] on button "button" at bounding box center [304, 650] width 23 height 23
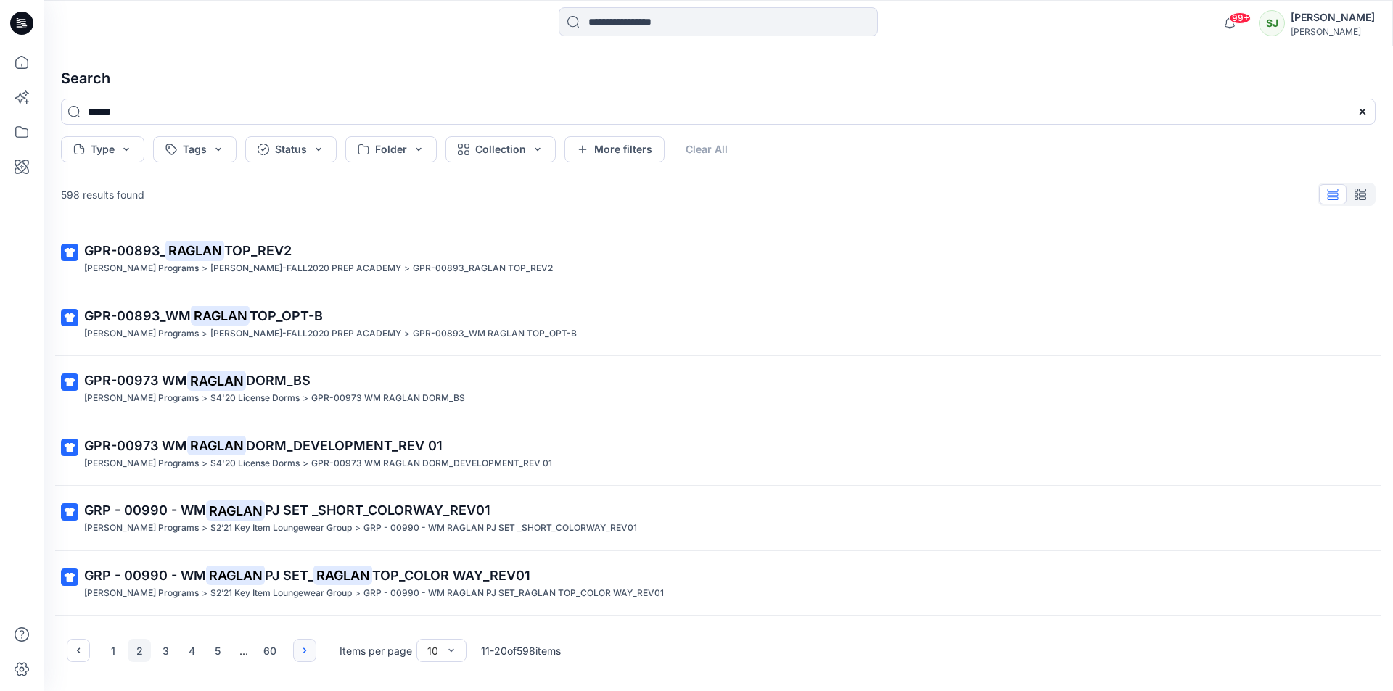
click at [298, 649] on button "button" at bounding box center [304, 650] width 23 height 23
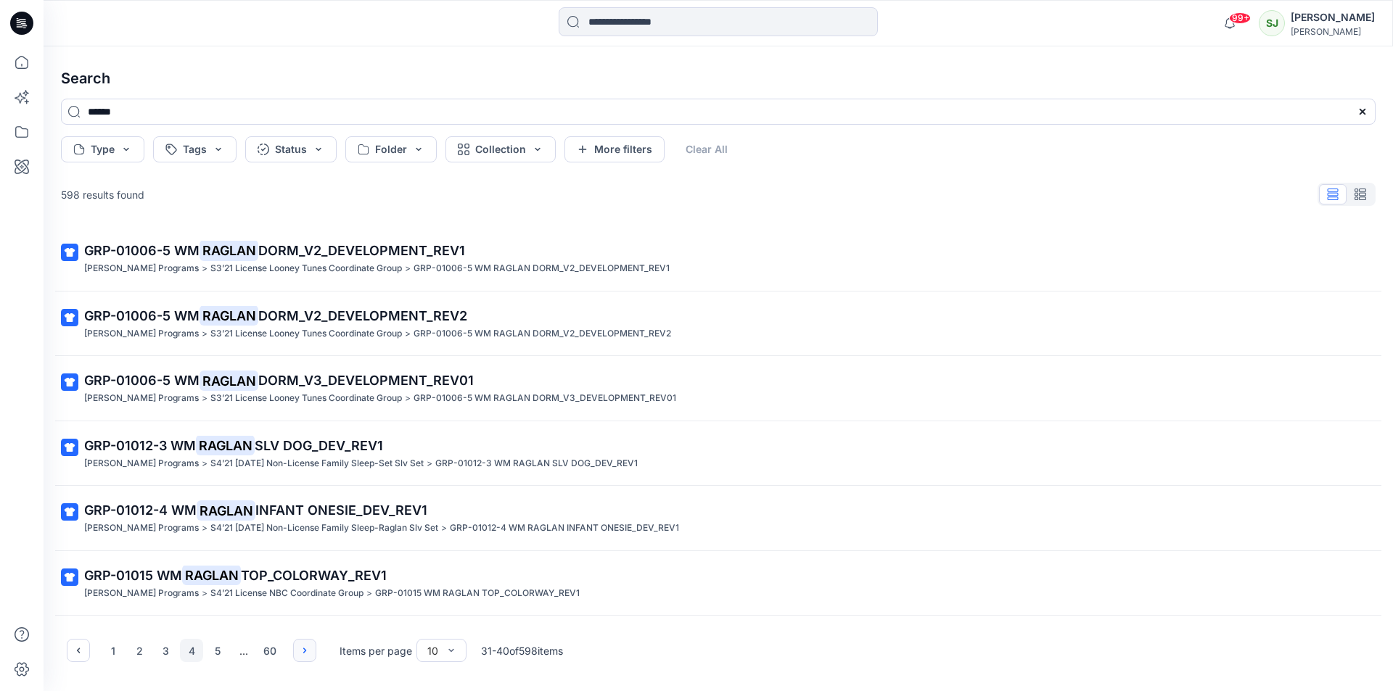
click at [298, 649] on button "button" at bounding box center [304, 650] width 23 height 23
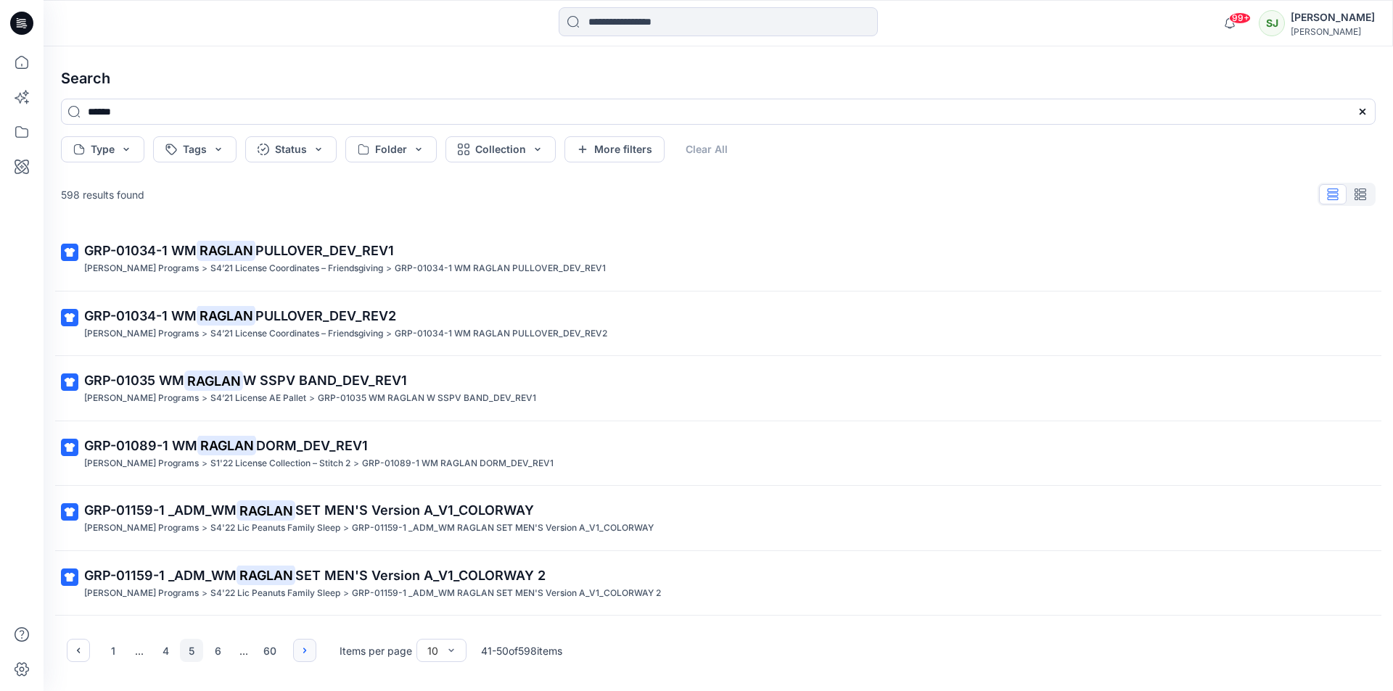
click at [298, 649] on button "button" at bounding box center [304, 650] width 23 height 23
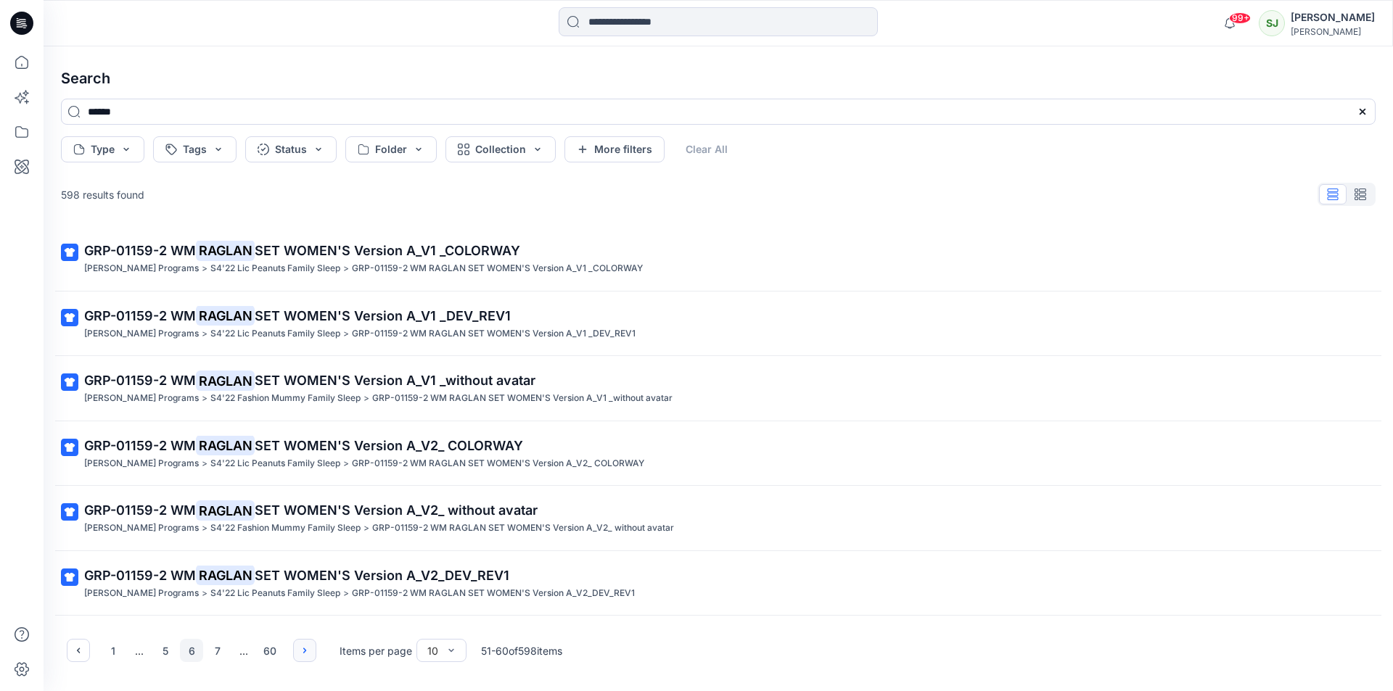
click at [298, 649] on button "button" at bounding box center [304, 650] width 23 height 23
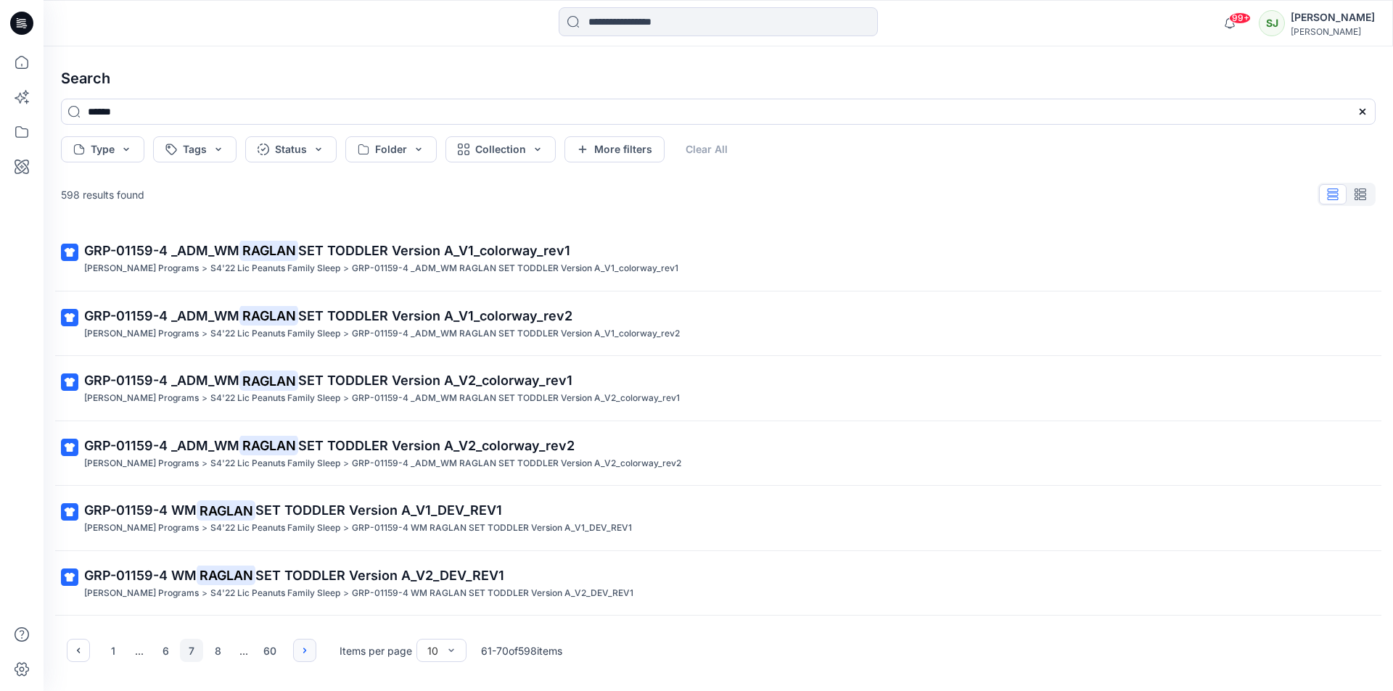
click at [298, 649] on button "button" at bounding box center [304, 650] width 23 height 23
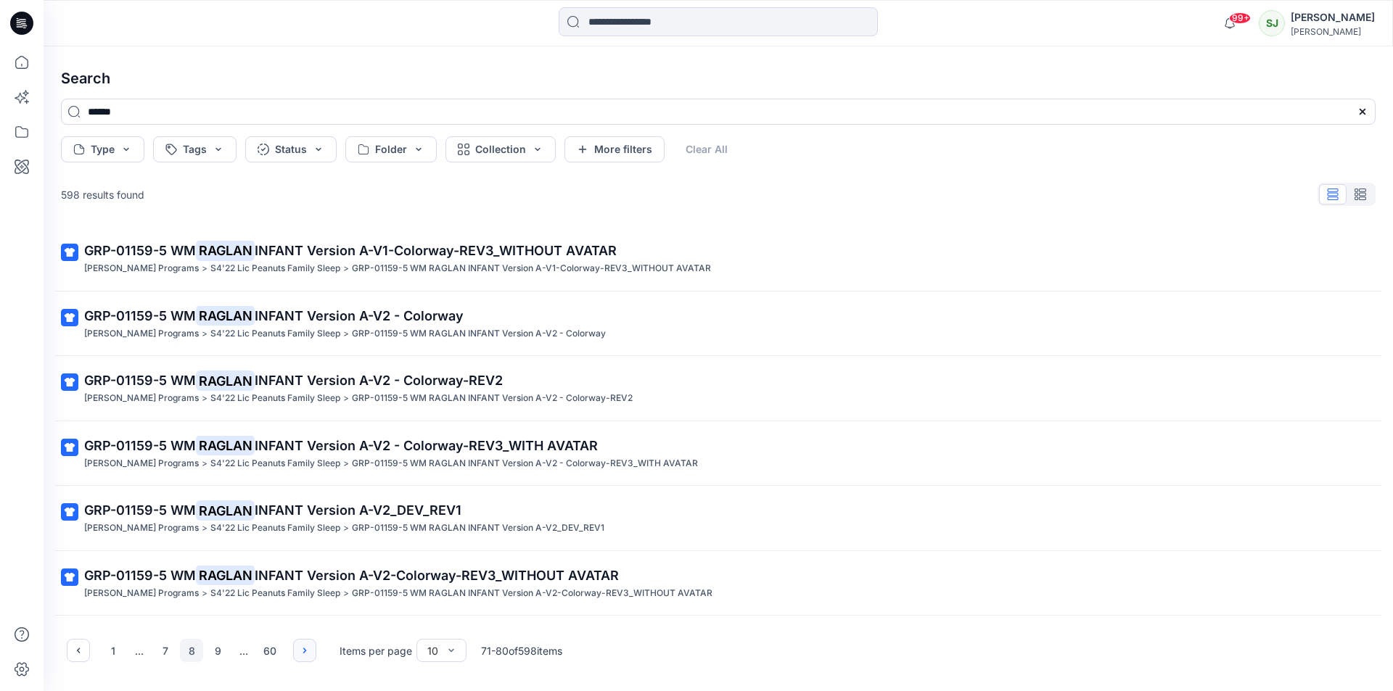
click at [298, 649] on button "button" at bounding box center [304, 650] width 23 height 23
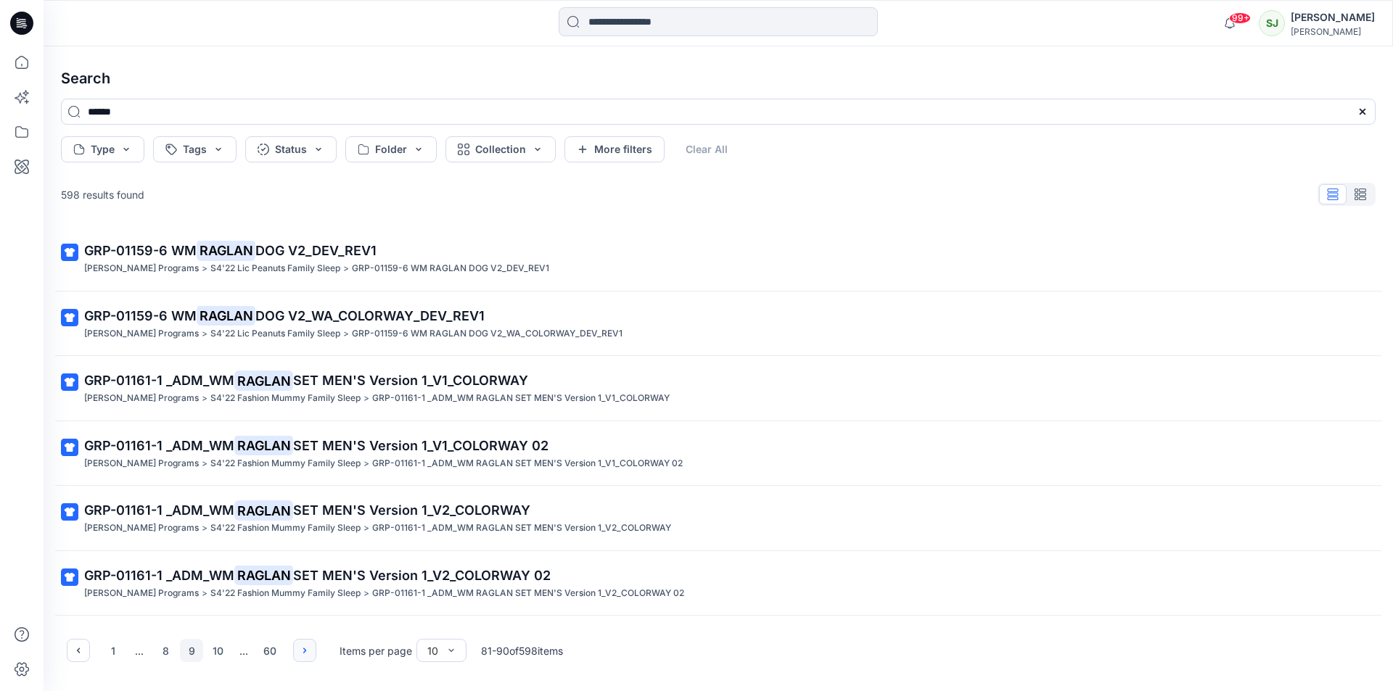
click at [298, 649] on button "button" at bounding box center [304, 650] width 23 height 23
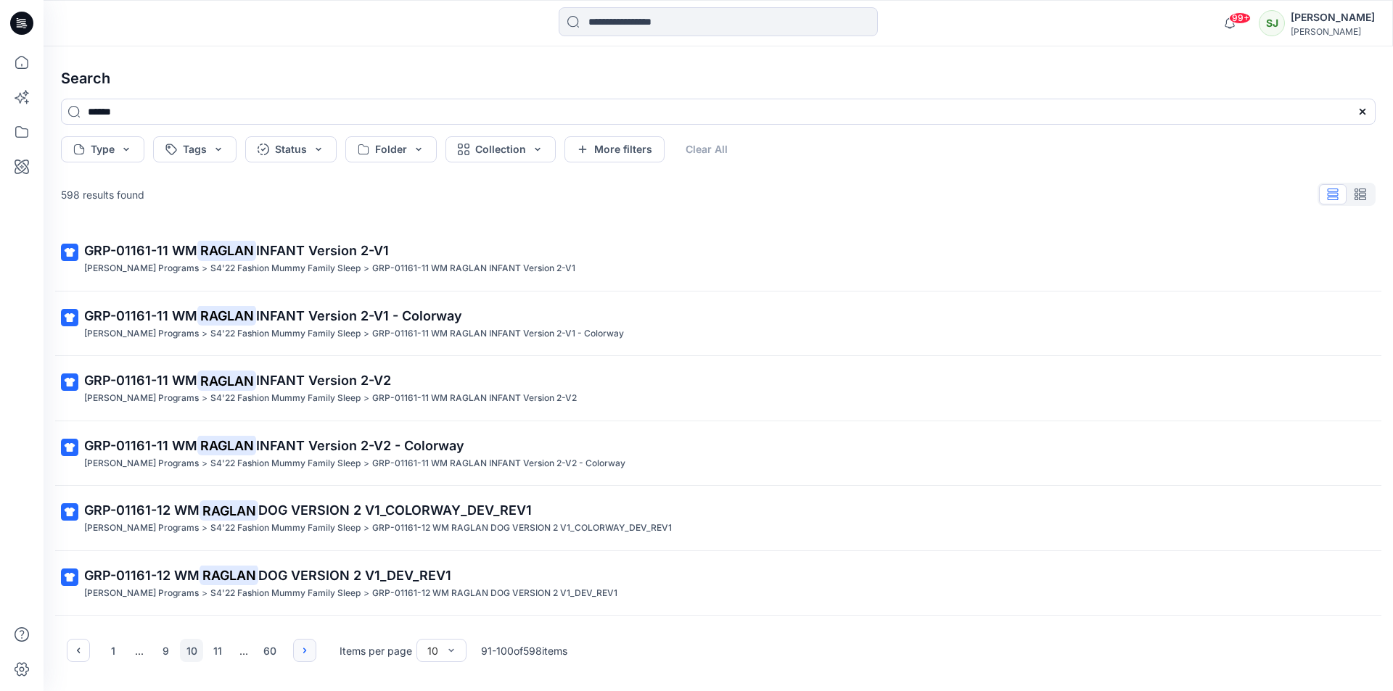
click at [298, 649] on button "button" at bounding box center [304, 650] width 23 height 23
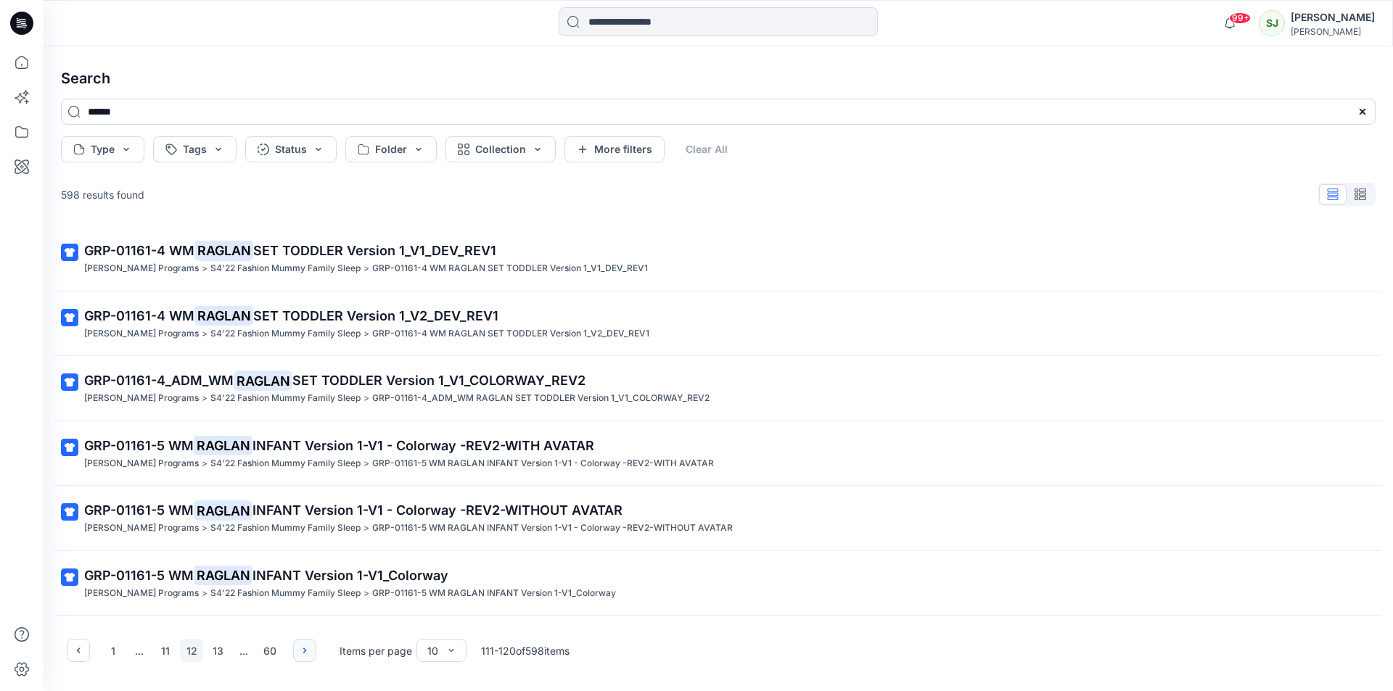
click at [297, 649] on button "button" at bounding box center [304, 650] width 23 height 23
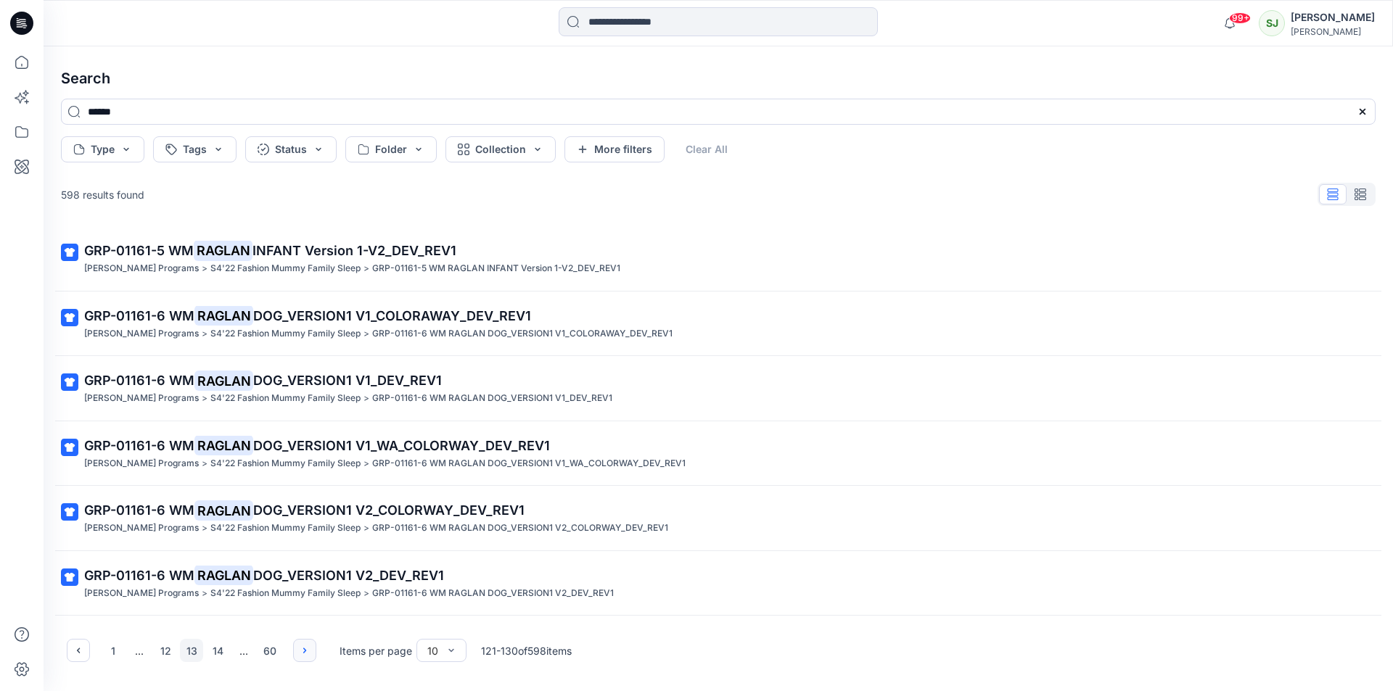
click at [296, 649] on button "button" at bounding box center [304, 650] width 23 height 23
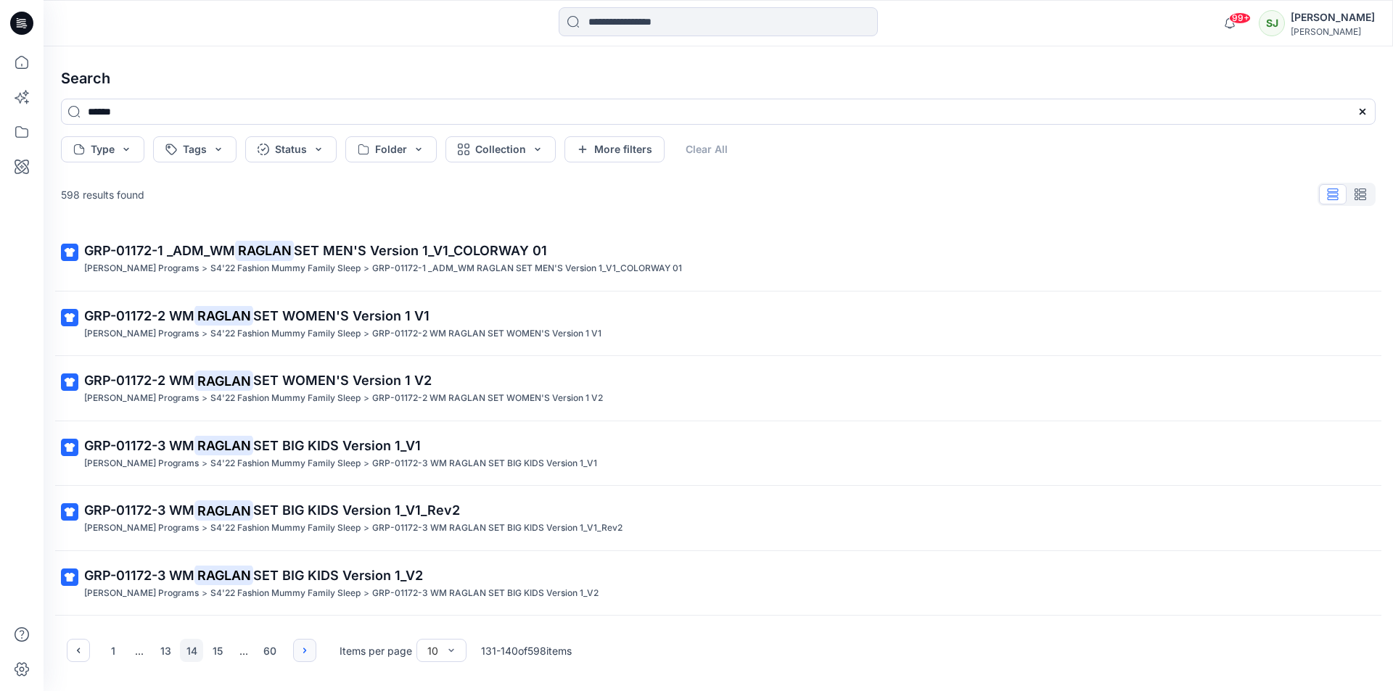
click at [296, 649] on button "button" at bounding box center [304, 650] width 23 height 23
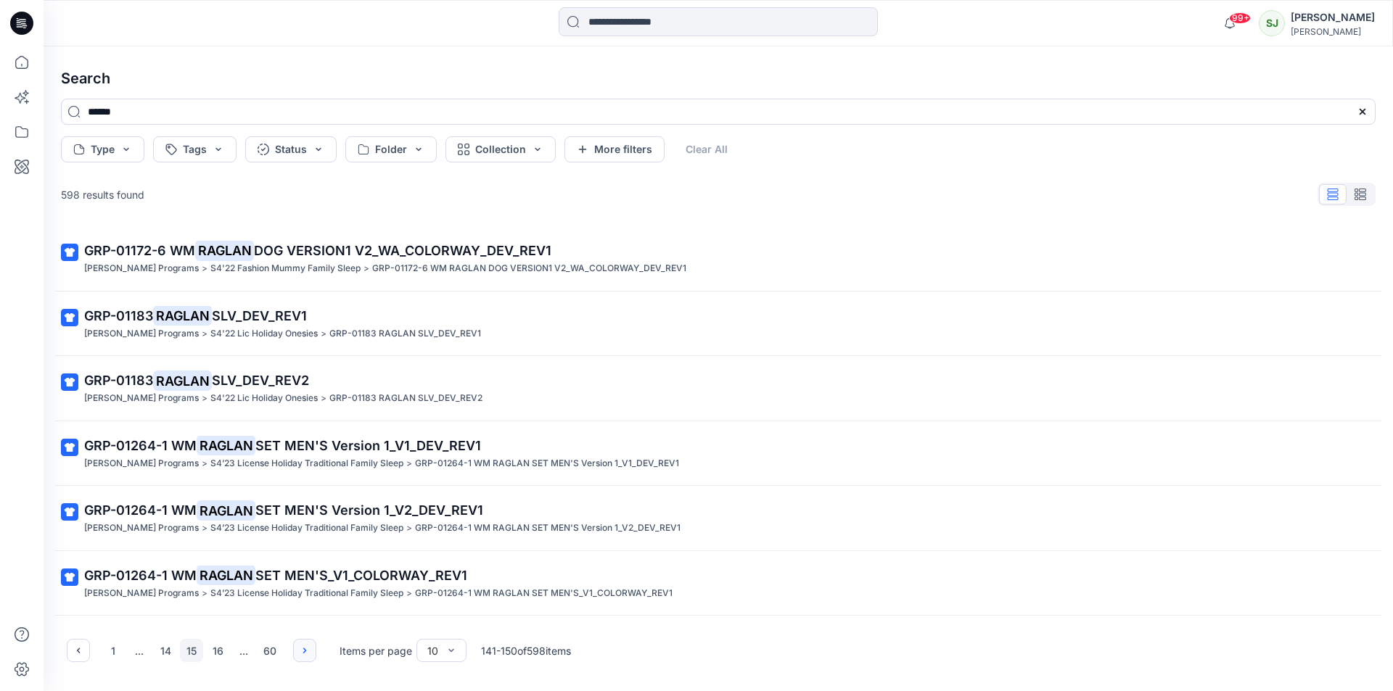
click at [295, 649] on button "button" at bounding box center [304, 650] width 23 height 23
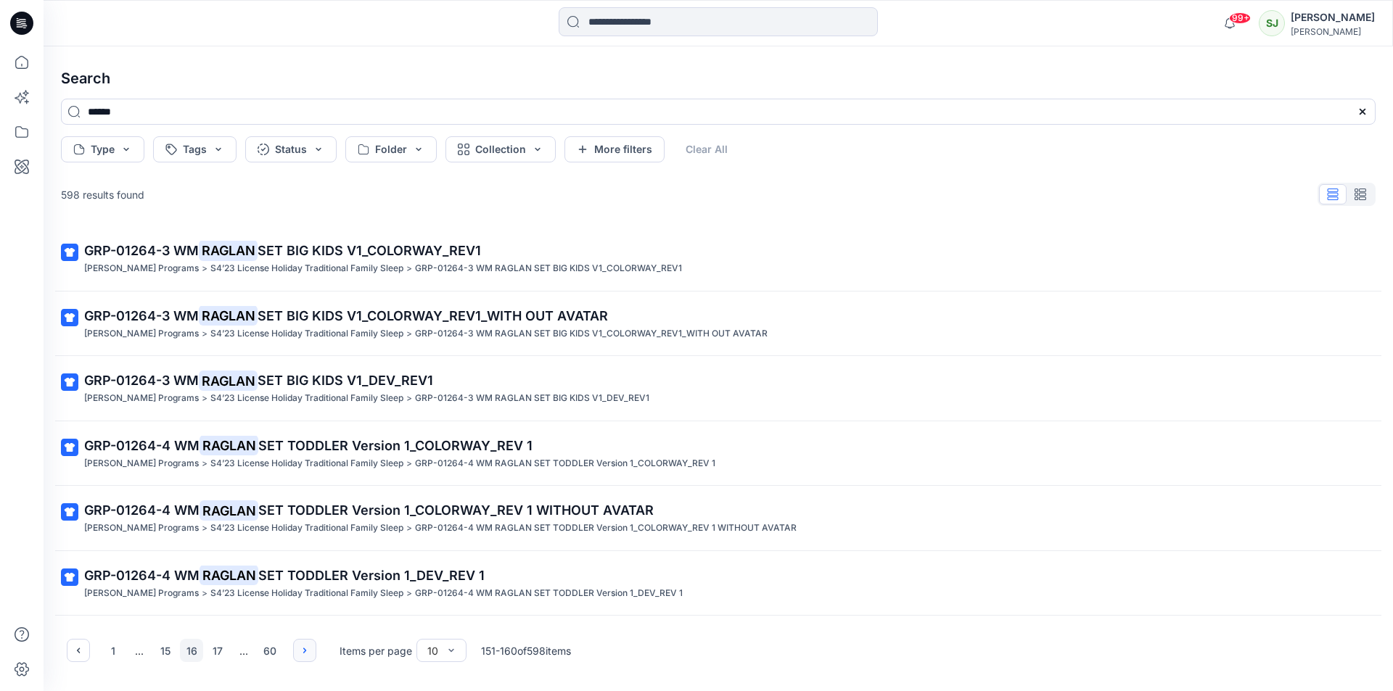
click at [295, 649] on button "button" at bounding box center [304, 650] width 23 height 23
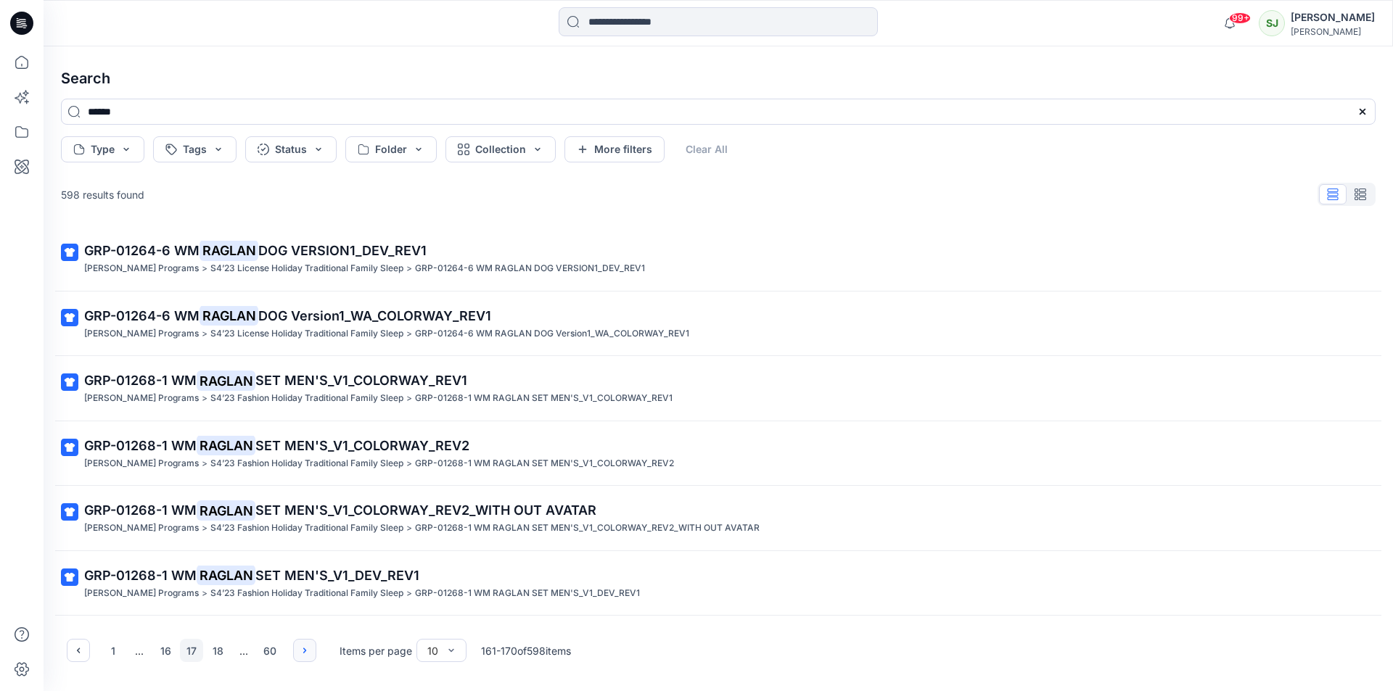
click at [295, 649] on button "button" at bounding box center [304, 650] width 23 height 23
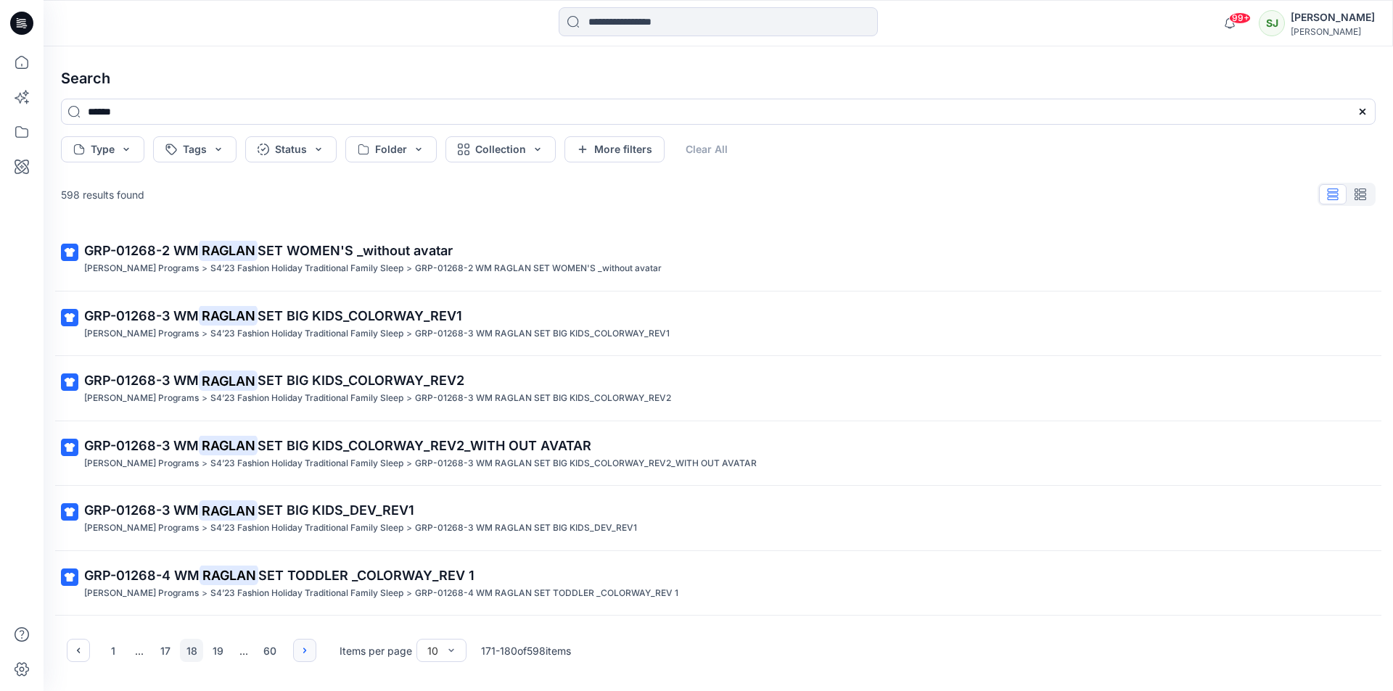
click at [295, 649] on button "button" at bounding box center [304, 650] width 23 height 23
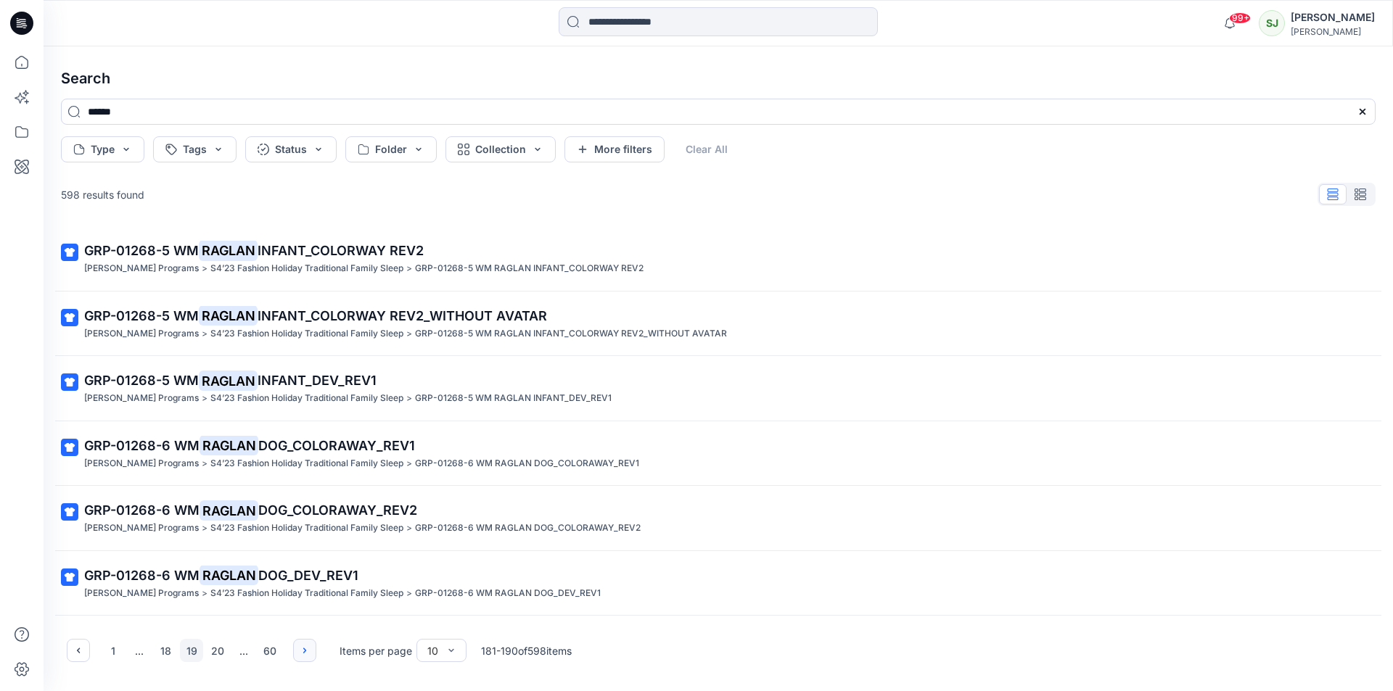
click at [295, 649] on button "button" at bounding box center [304, 650] width 23 height 23
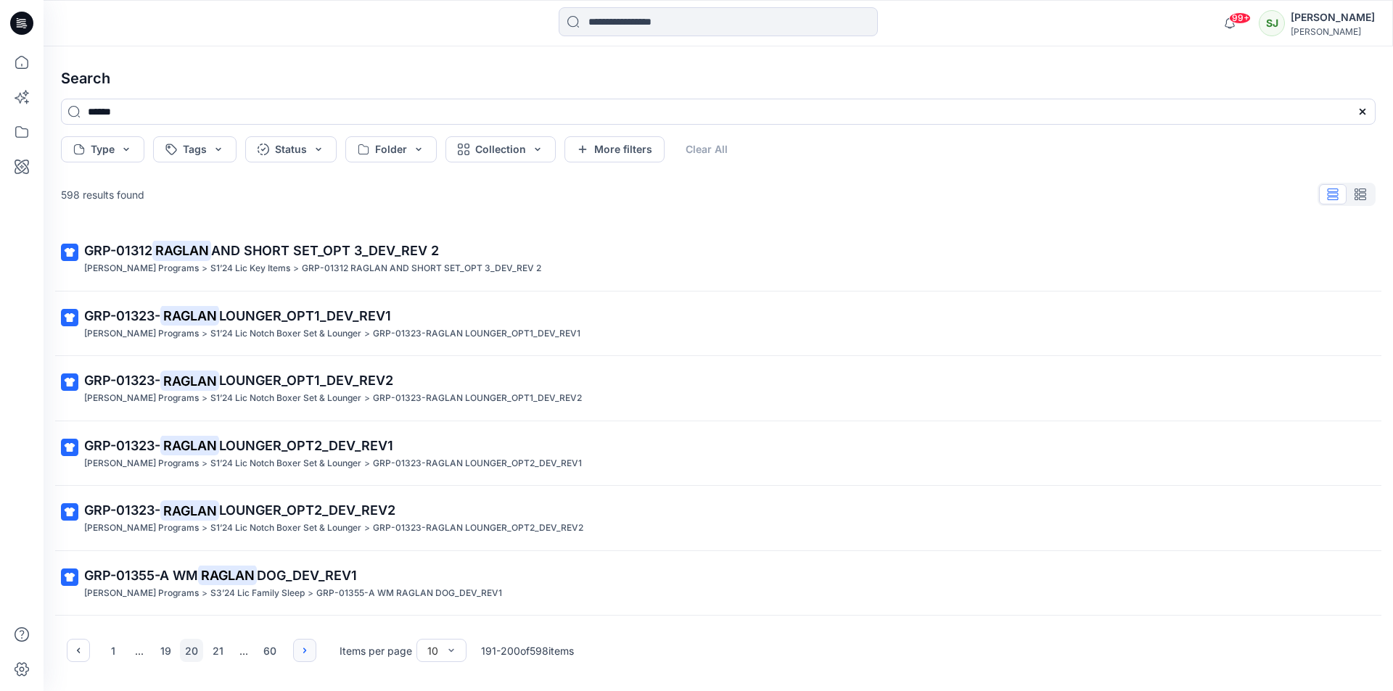
click at [297, 649] on button "button" at bounding box center [304, 650] width 23 height 23
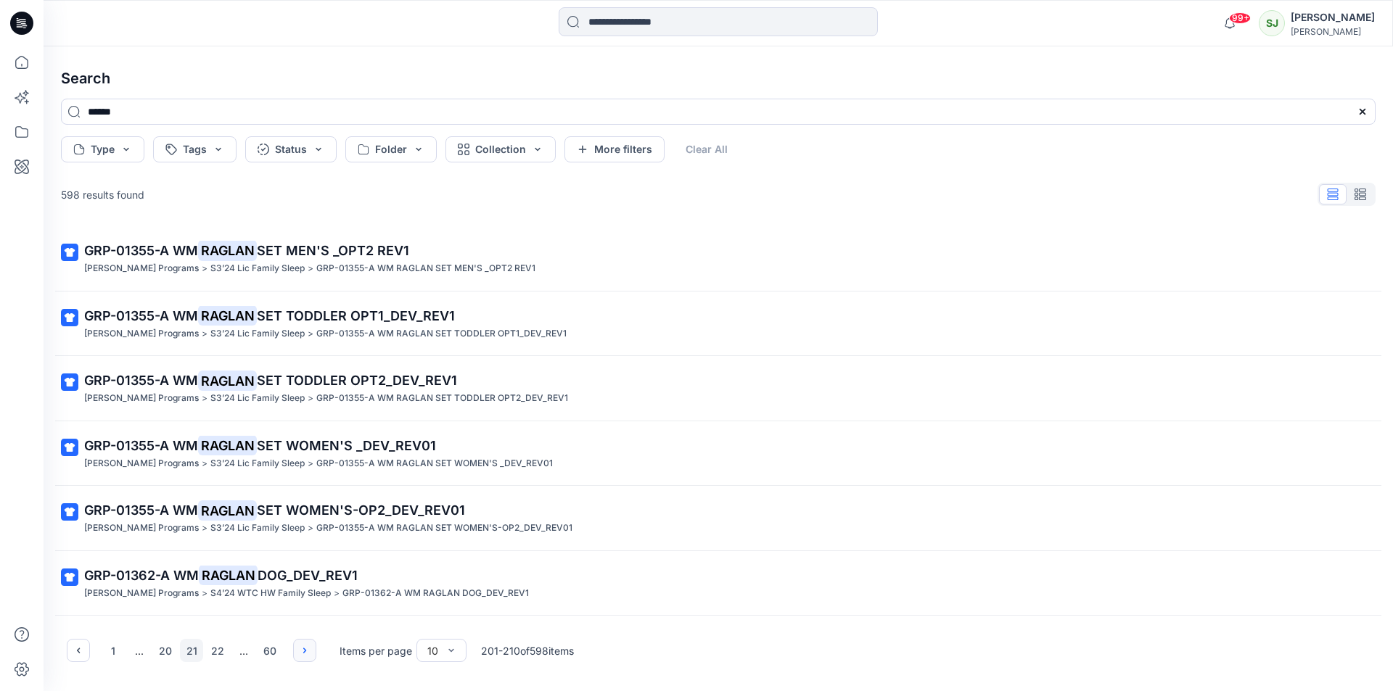
click at [297, 649] on button "button" at bounding box center [304, 650] width 23 height 23
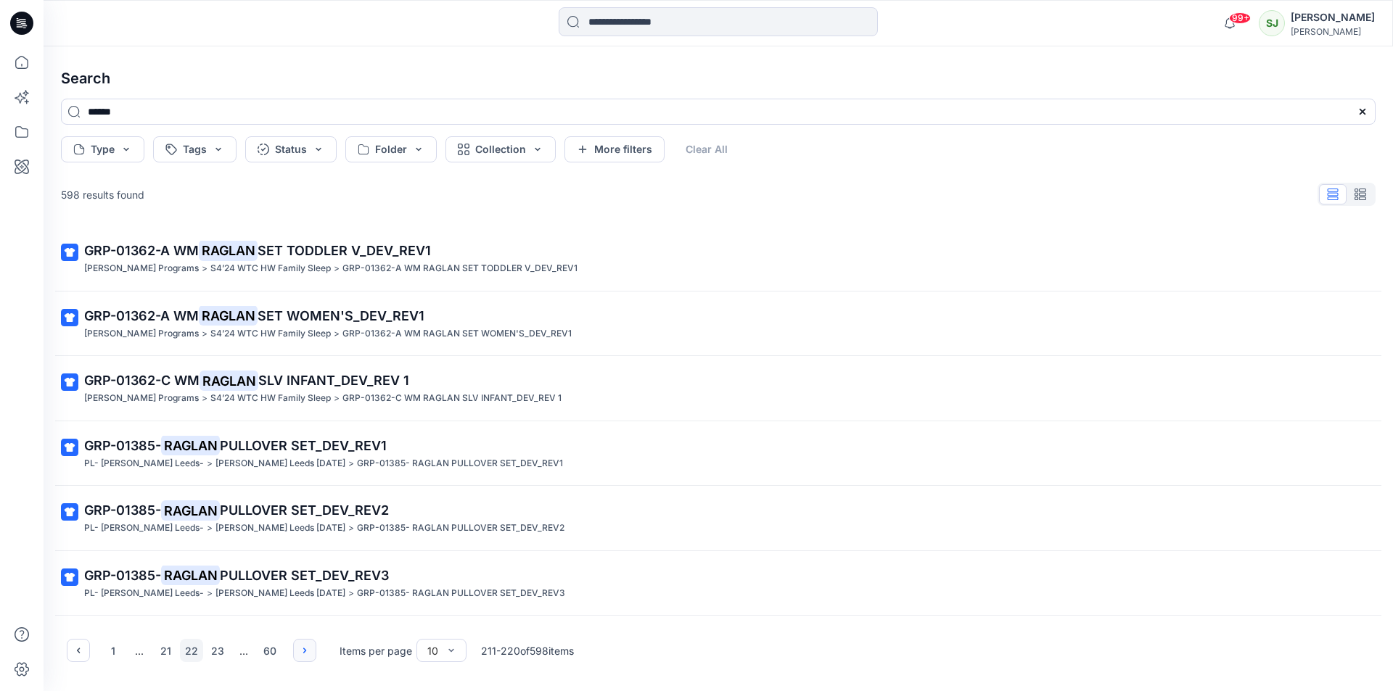
click at [297, 649] on button "button" at bounding box center [304, 650] width 23 height 23
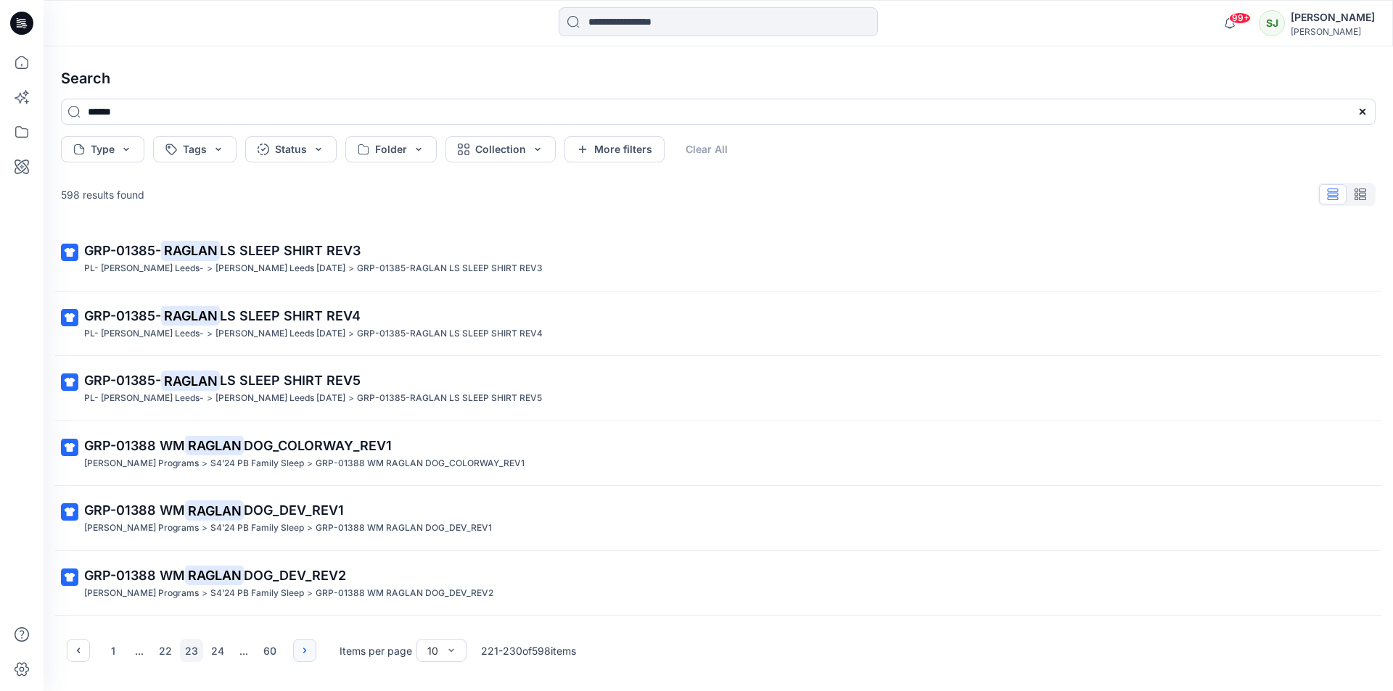
click at [297, 649] on button "button" at bounding box center [304, 650] width 23 height 23
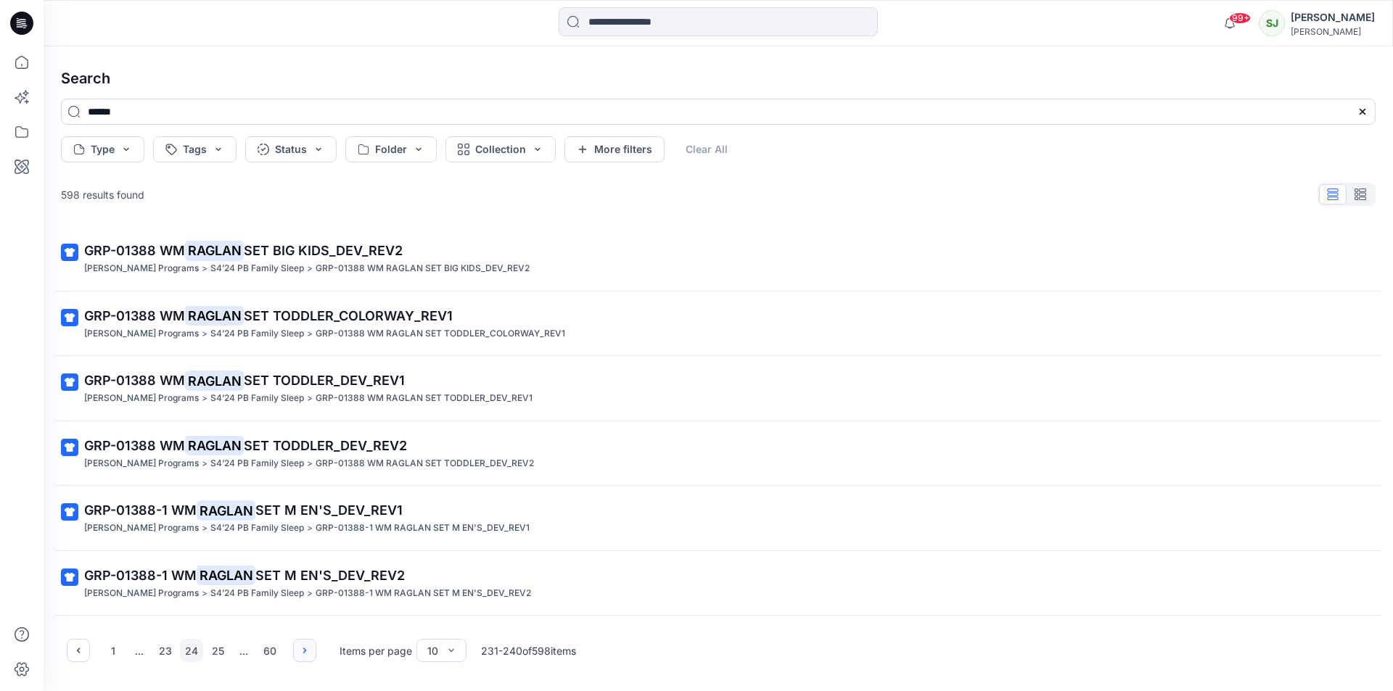
click at [302, 649] on icon "button" at bounding box center [305, 651] width 12 height 12
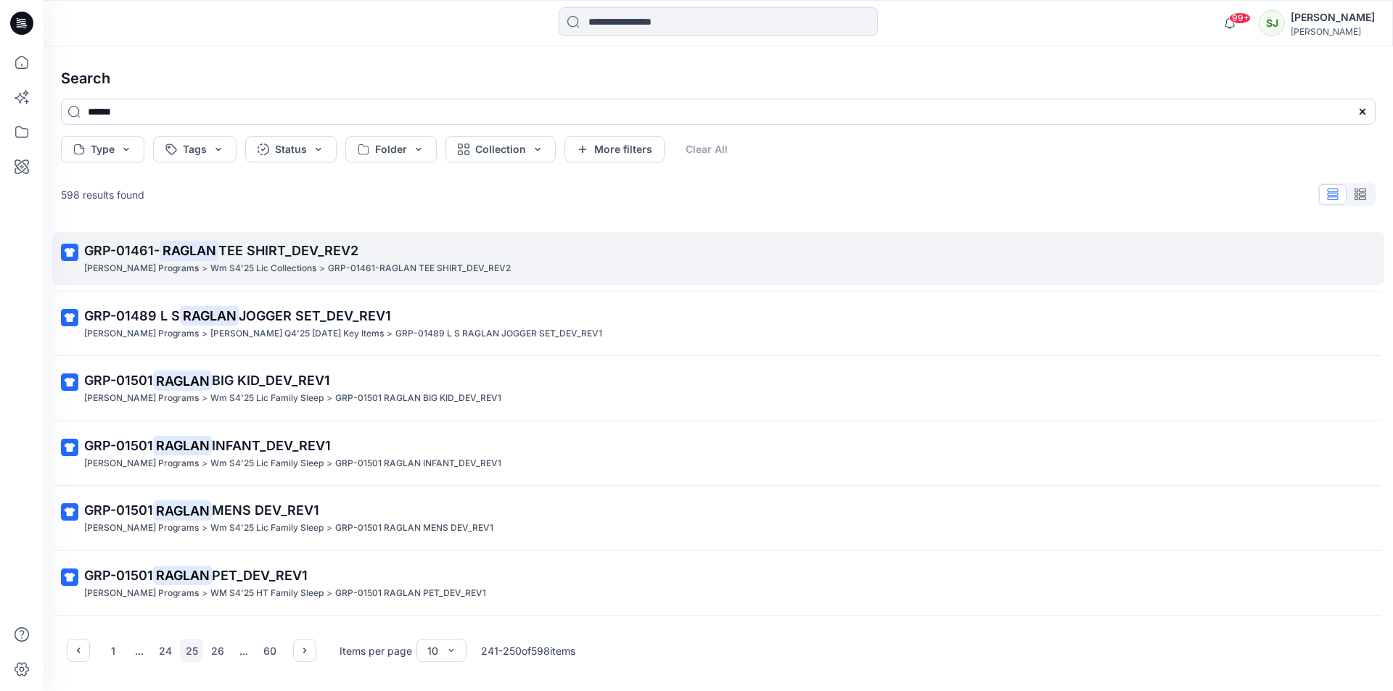
click at [280, 256] on span "TEE SHIRT_DEV_REV2" at bounding box center [288, 250] width 140 height 15
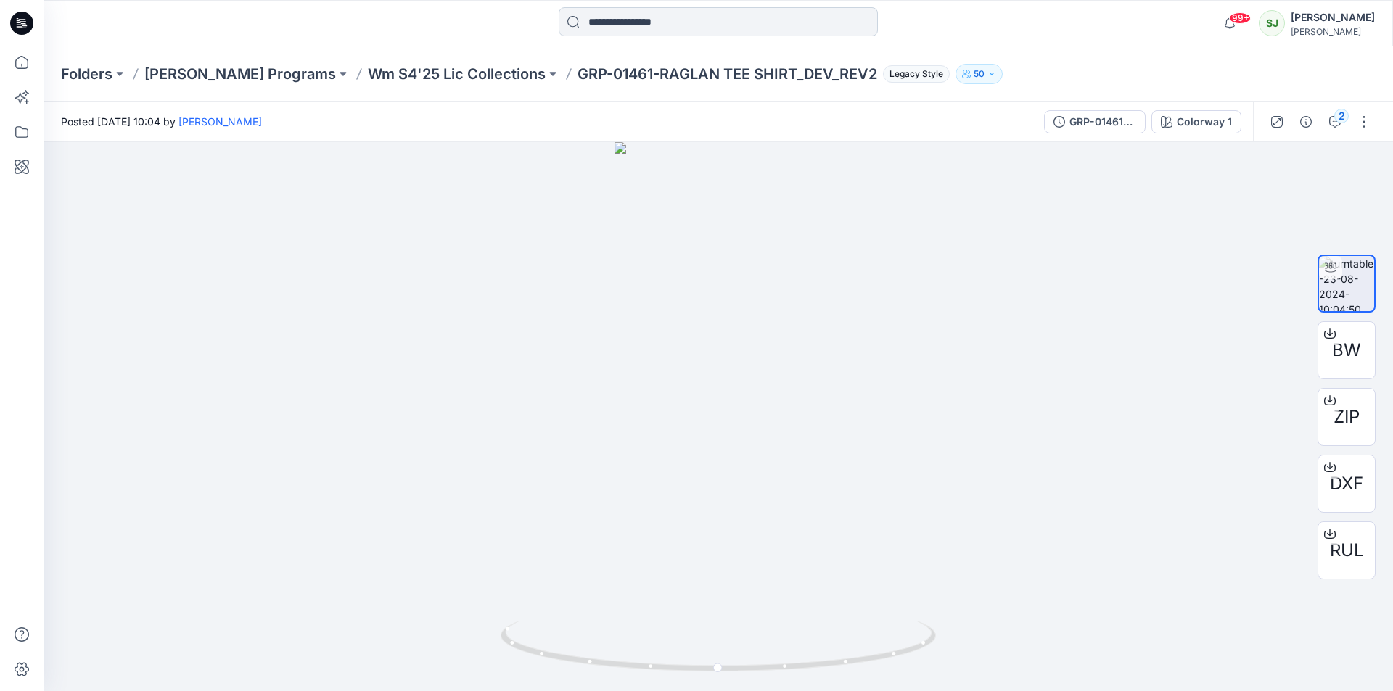
click at [645, 27] on input at bounding box center [718, 21] width 319 height 29
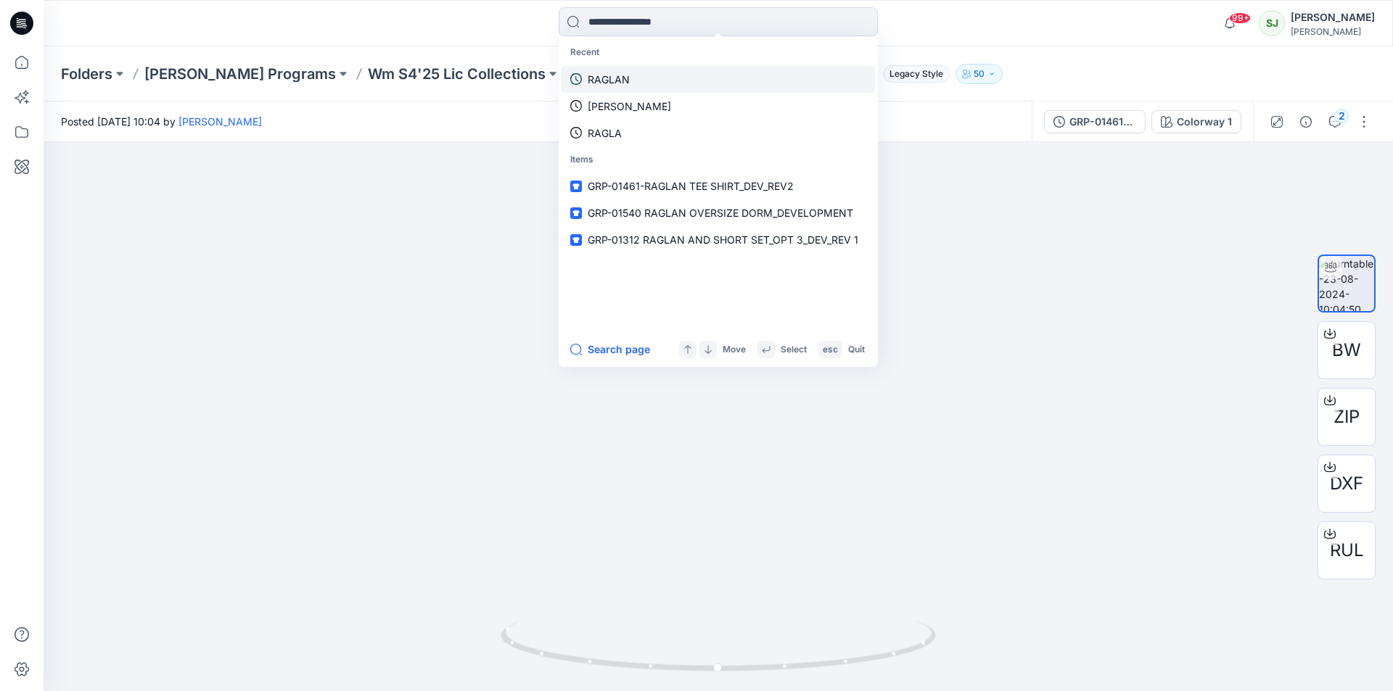
click at [607, 89] on link "RAGLAN" at bounding box center [717, 79] width 313 height 27
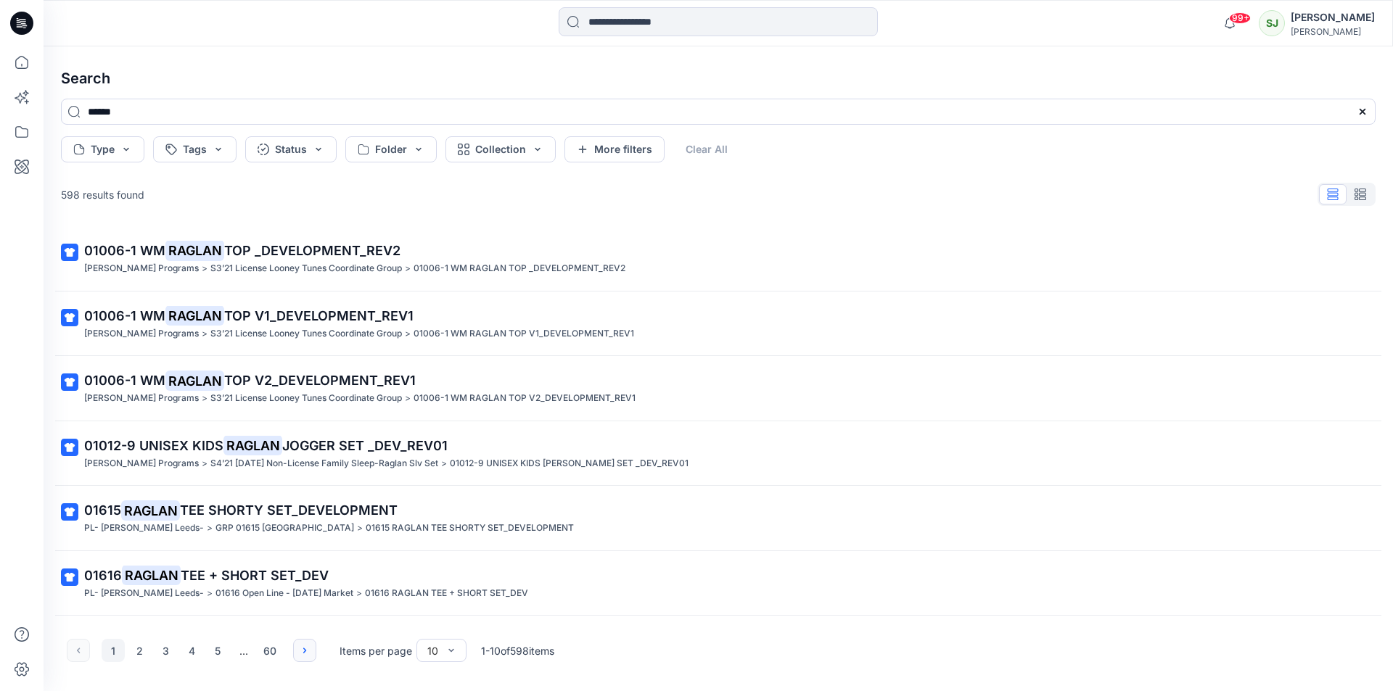
click at [304, 645] on icon "button" at bounding box center [305, 651] width 12 height 12
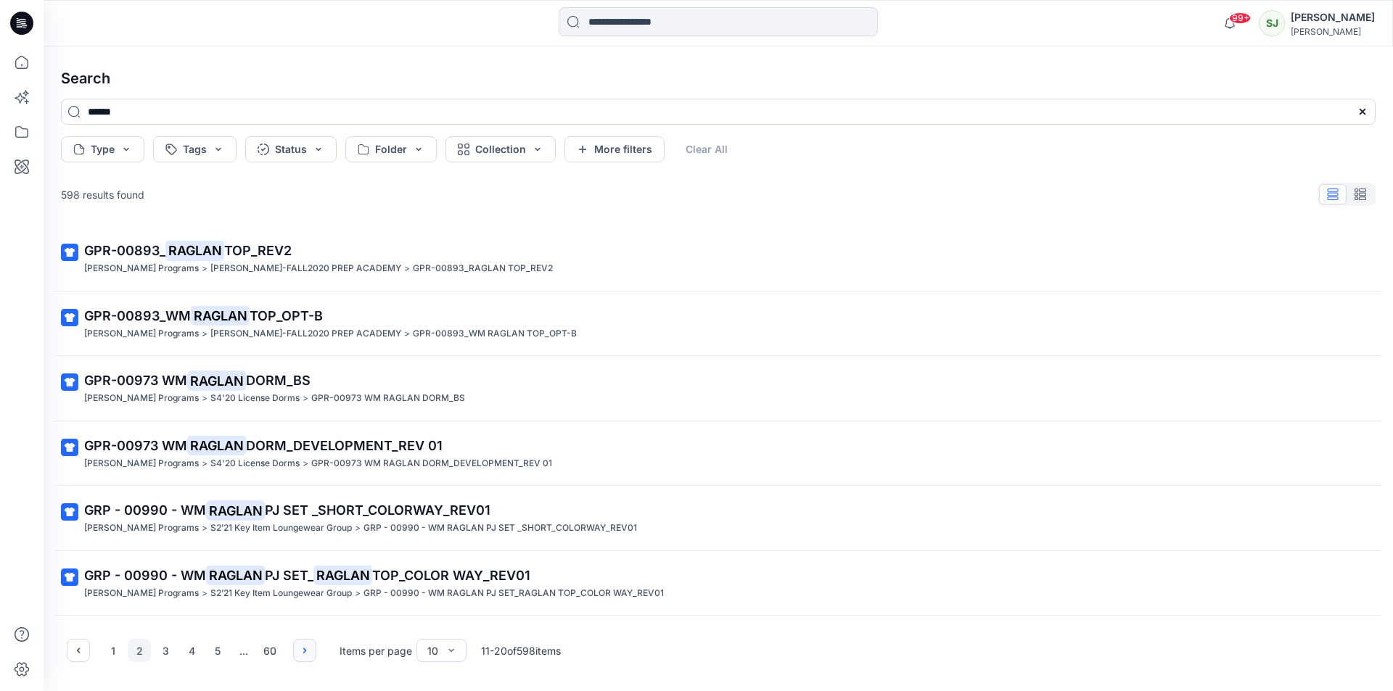
click at [304, 645] on icon "button" at bounding box center [305, 651] width 12 height 12
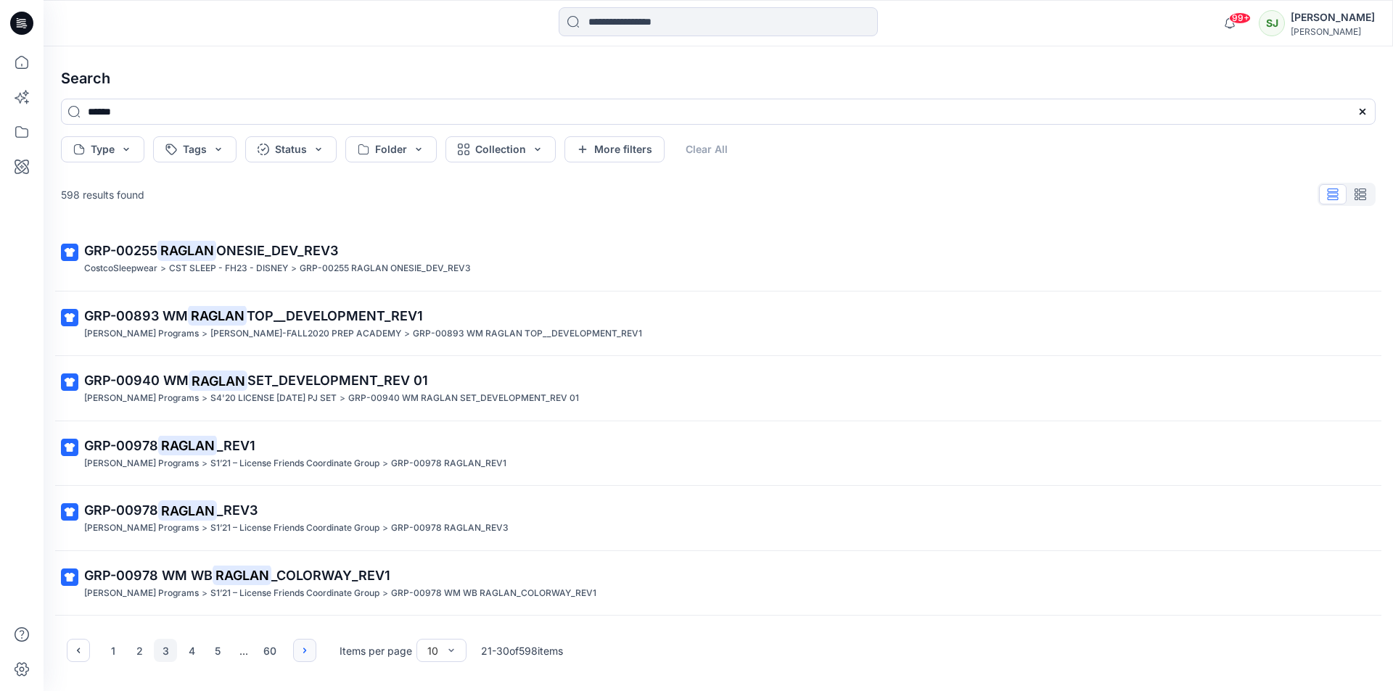
click at [304, 645] on icon "button" at bounding box center [305, 651] width 12 height 12
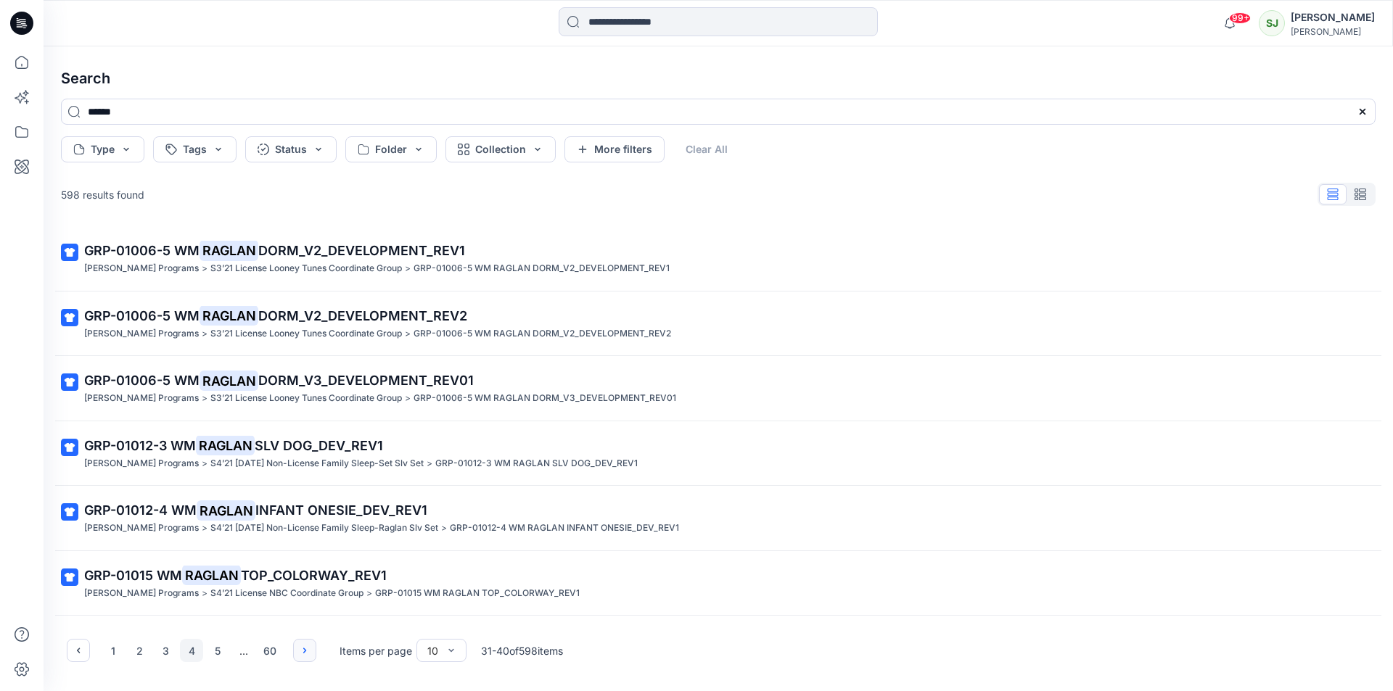
click at [304, 645] on icon "button" at bounding box center [305, 651] width 12 height 12
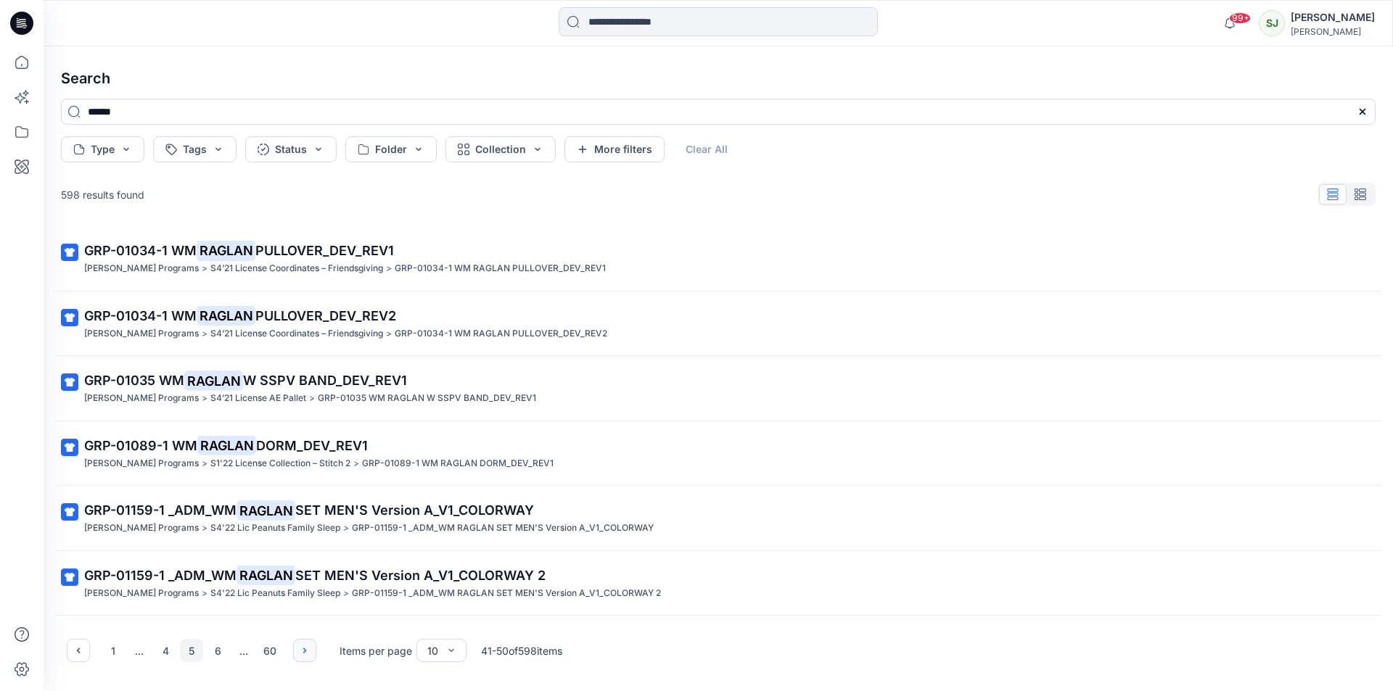
click at [304, 645] on icon "button" at bounding box center [305, 651] width 12 height 12
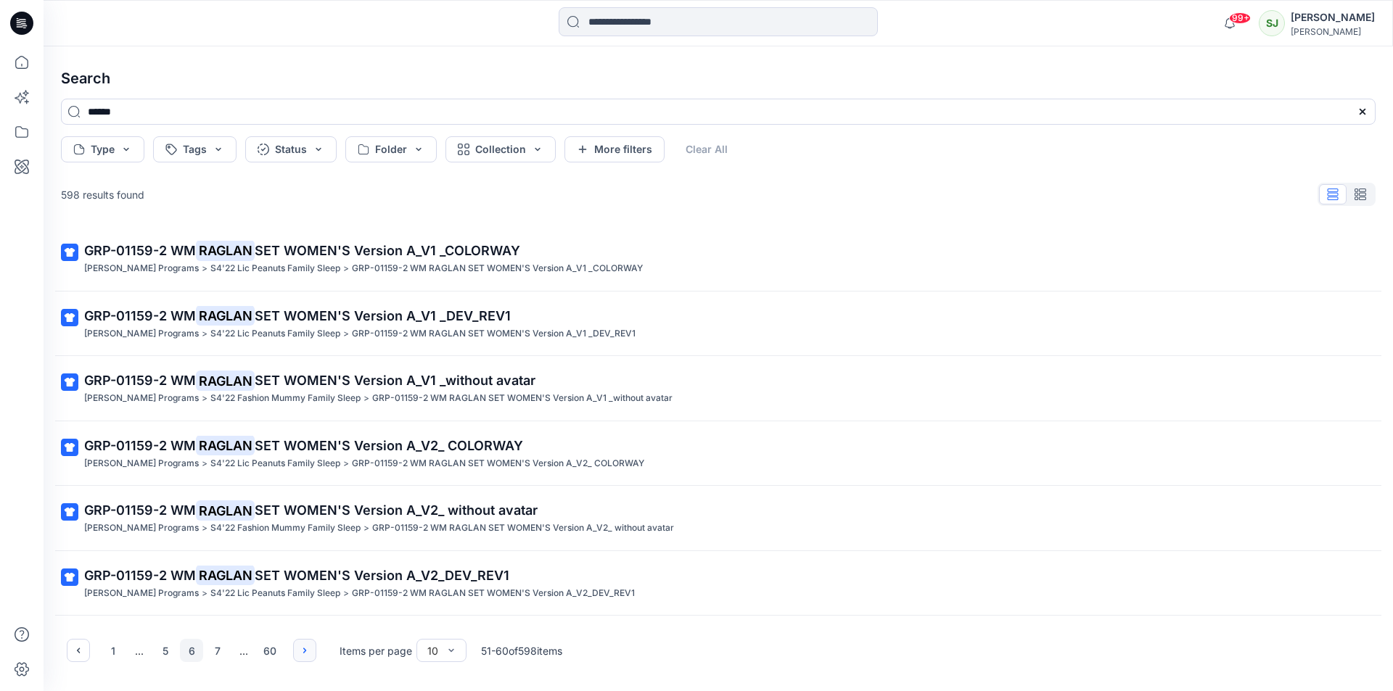
click at [304, 645] on icon "button" at bounding box center [305, 651] width 12 height 12
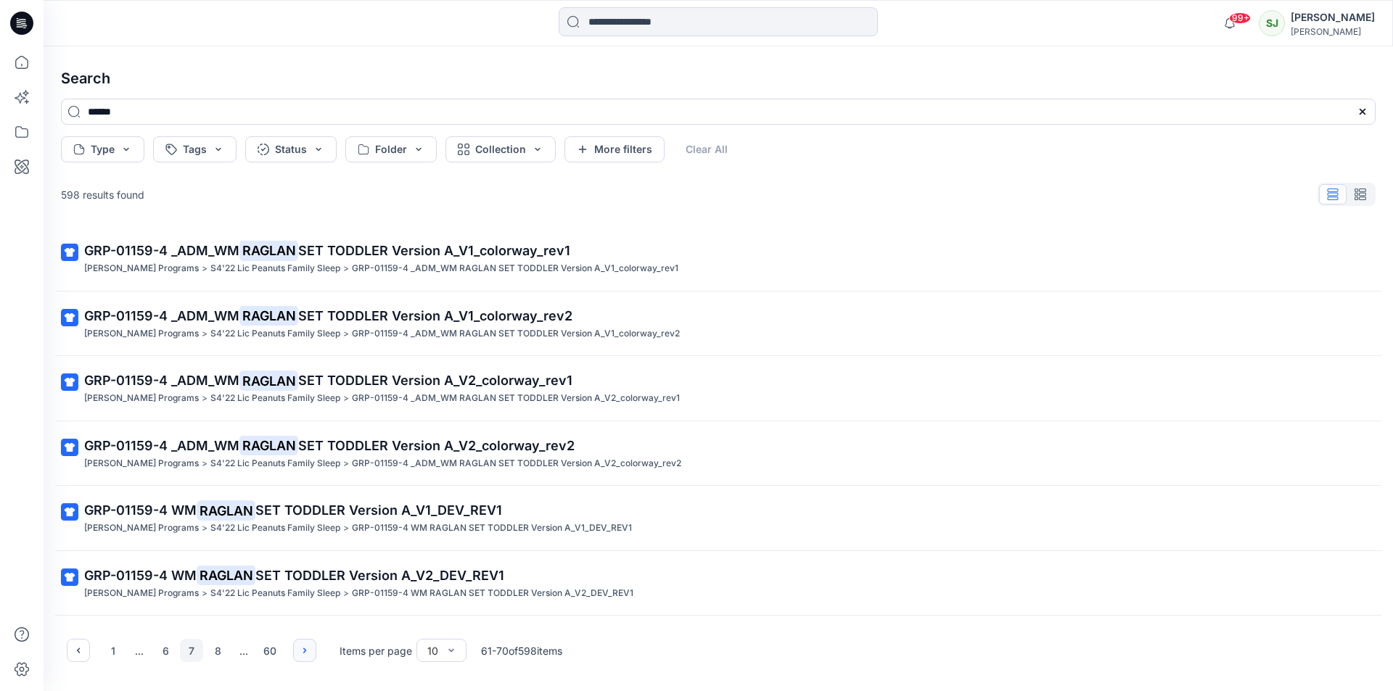
click at [304, 645] on icon "button" at bounding box center [305, 651] width 12 height 12
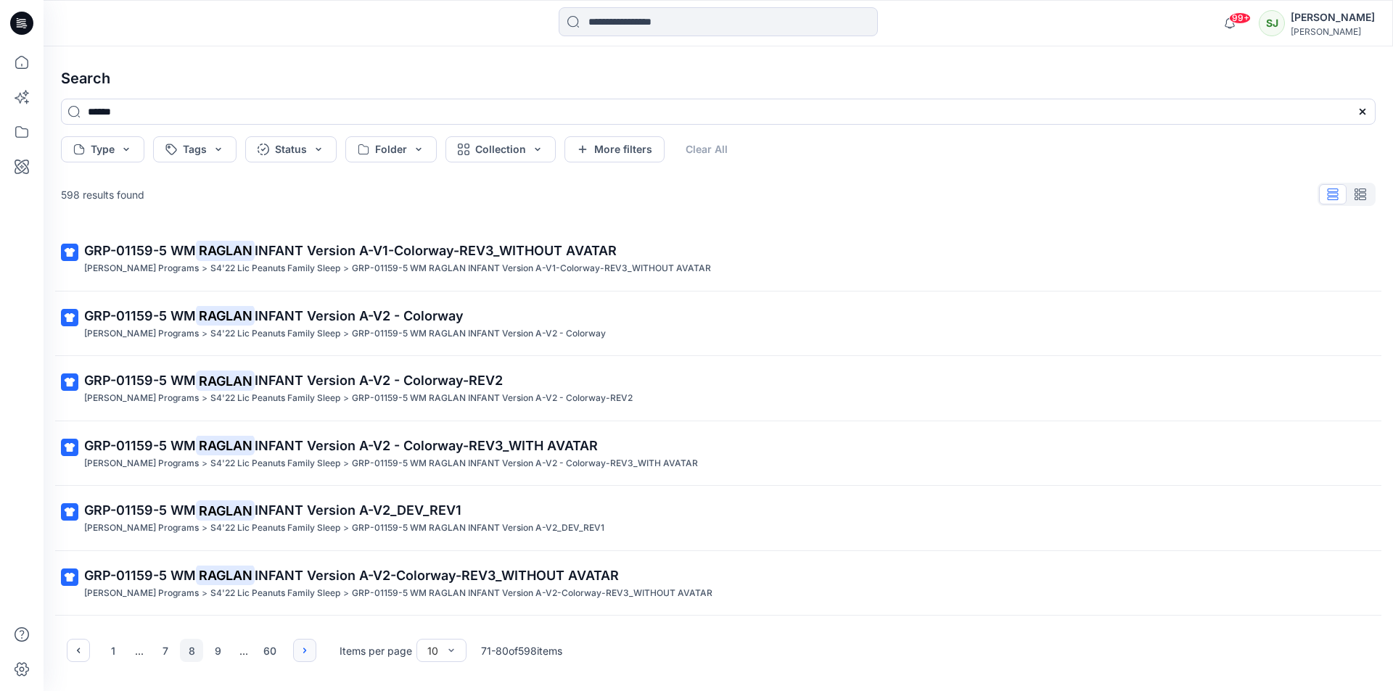
click at [304, 645] on icon "button" at bounding box center [305, 651] width 12 height 12
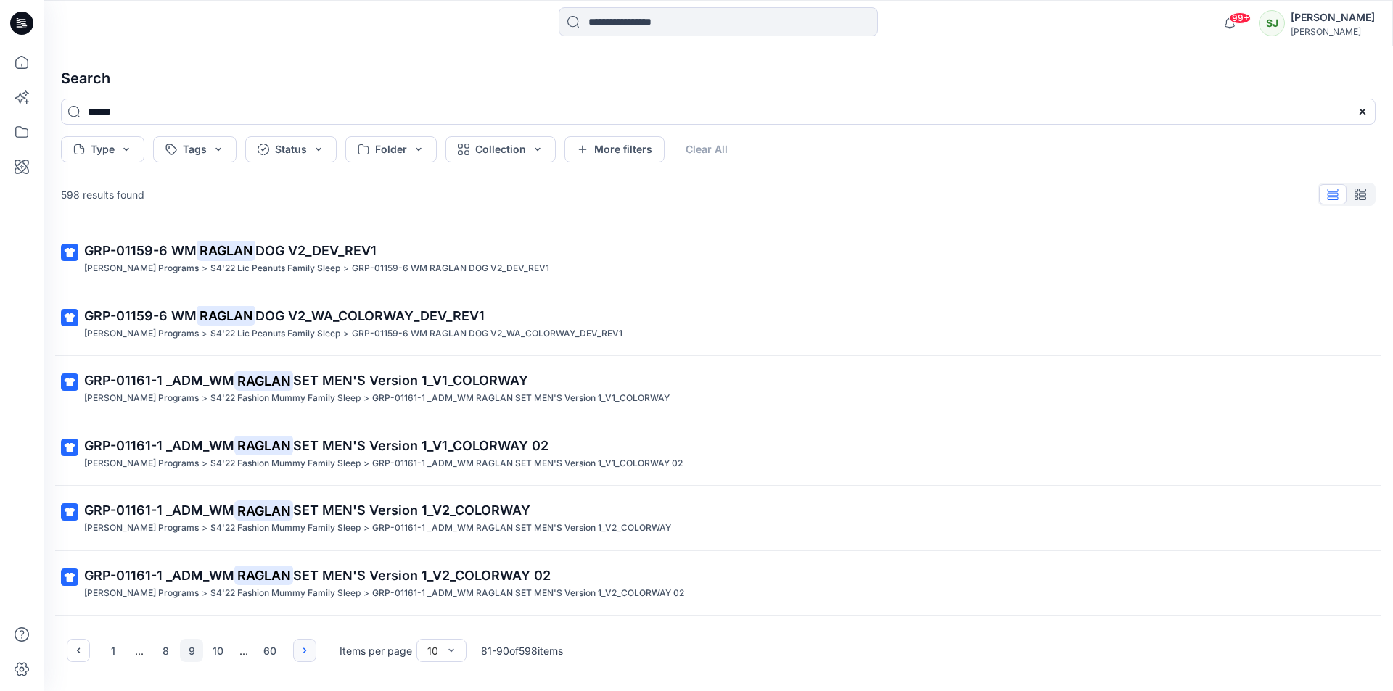
click at [304, 645] on icon "button" at bounding box center [305, 651] width 12 height 12
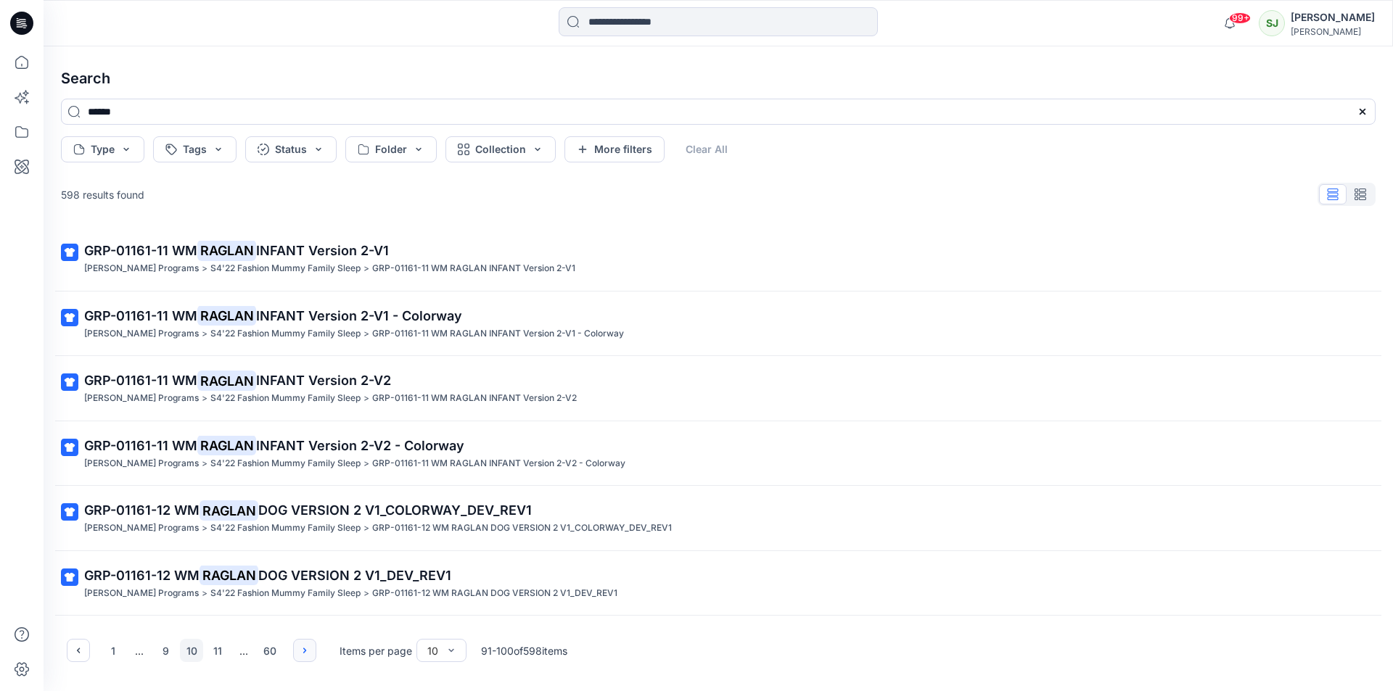
click at [304, 645] on icon "button" at bounding box center [305, 651] width 12 height 12
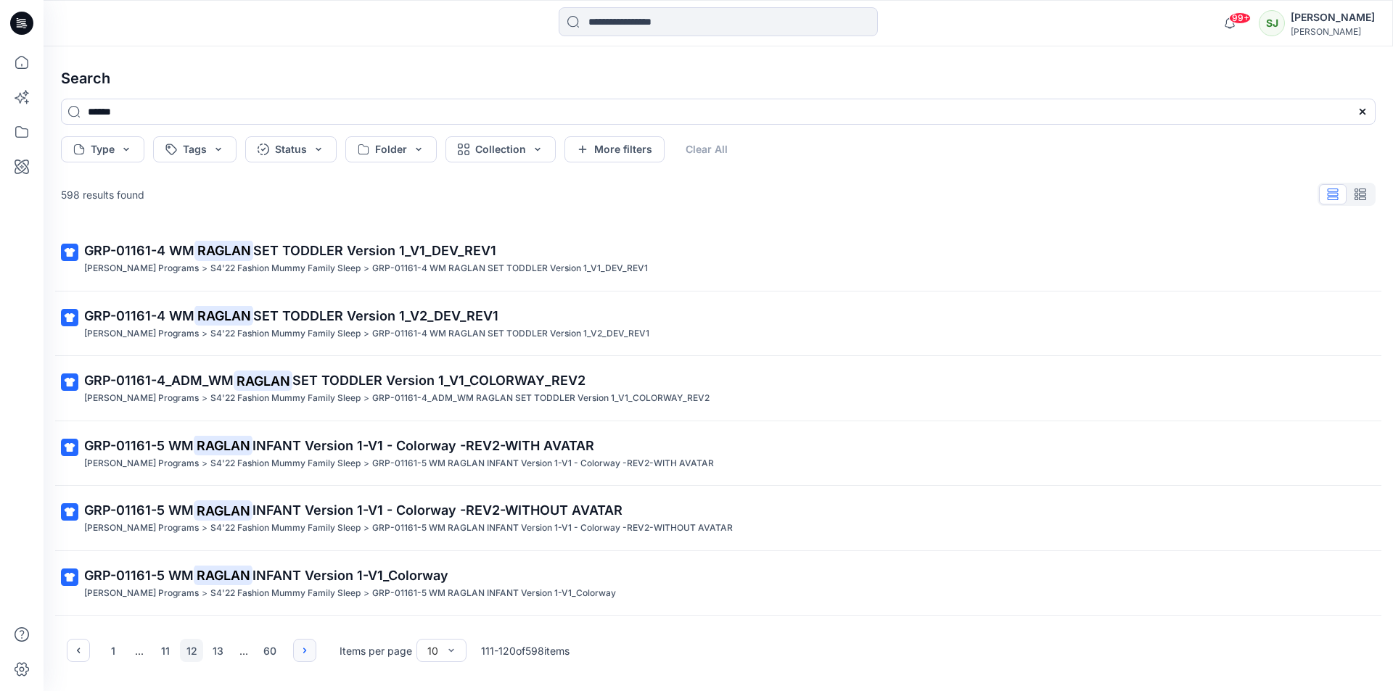
click at [304, 645] on icon "button" at bounding box center [305, 651] width 12 height 12
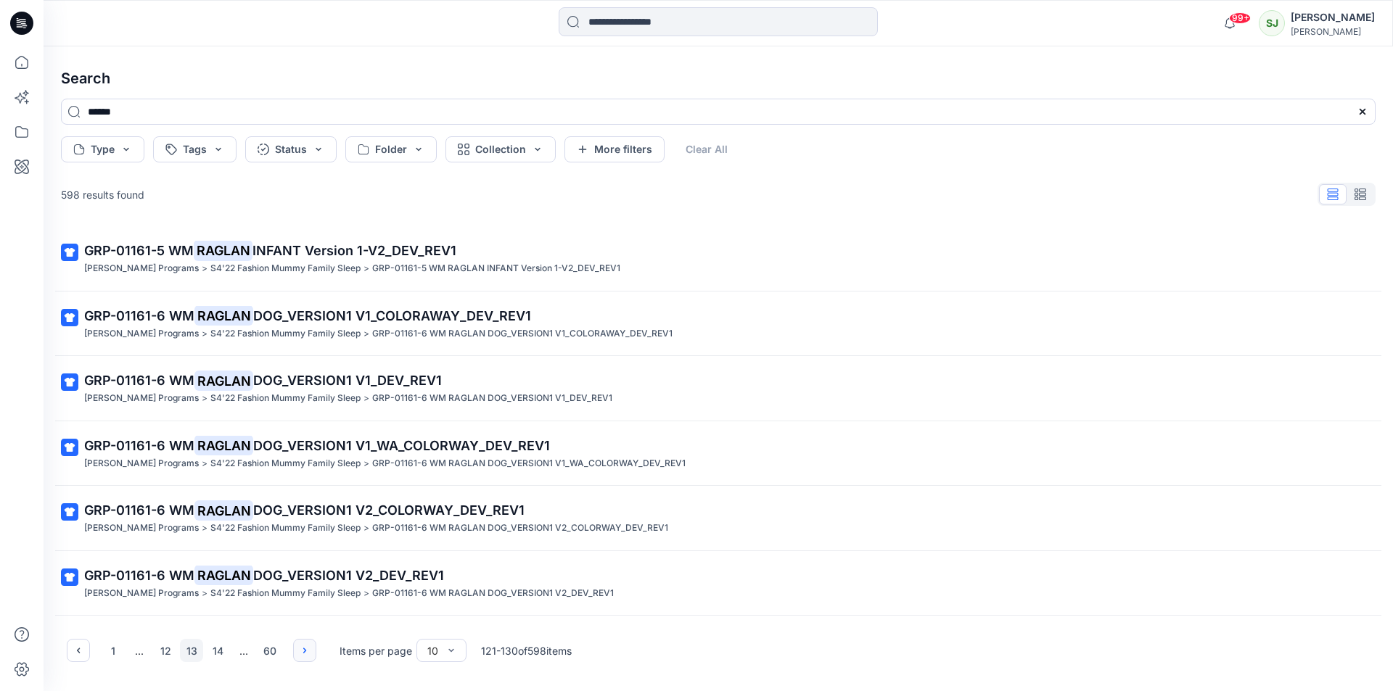
click at [304, 645] on icon "button" at bounding box center [305, 651] width 12 height 12
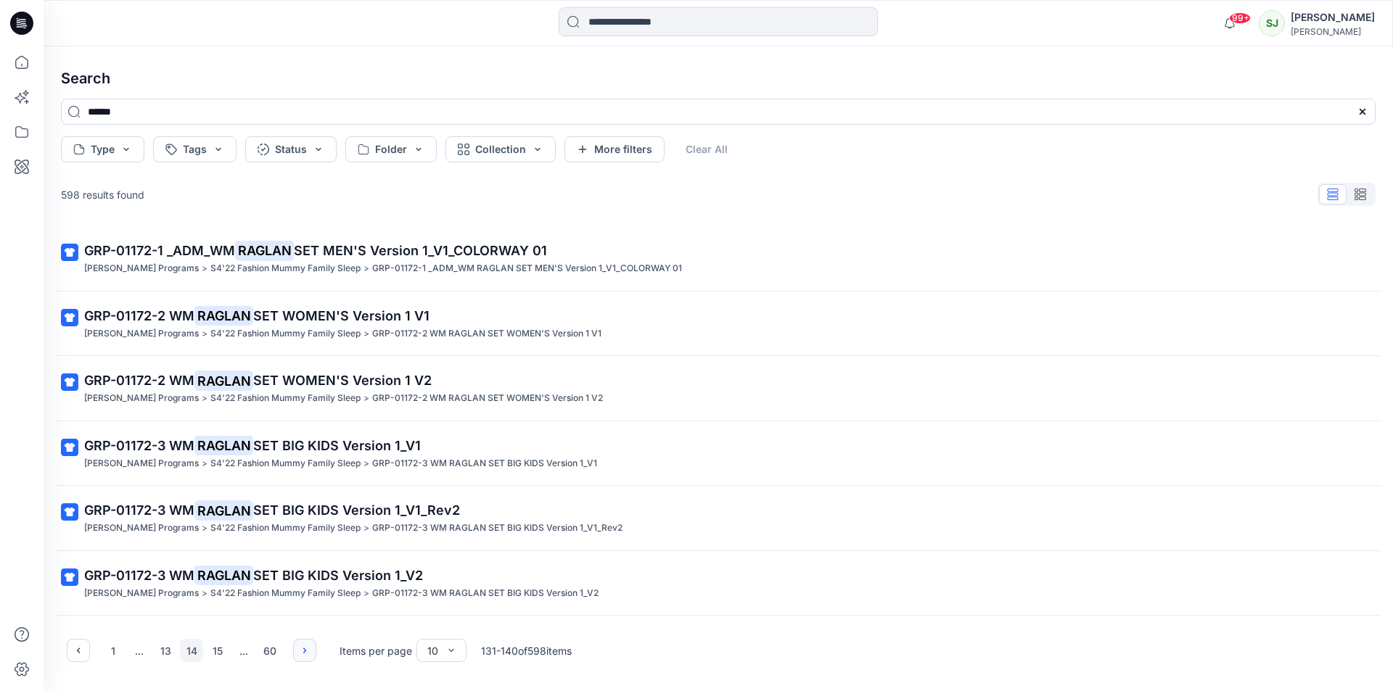
click at [303, 644] on button "button" at bounding box center [304, 650] width 23 height 23
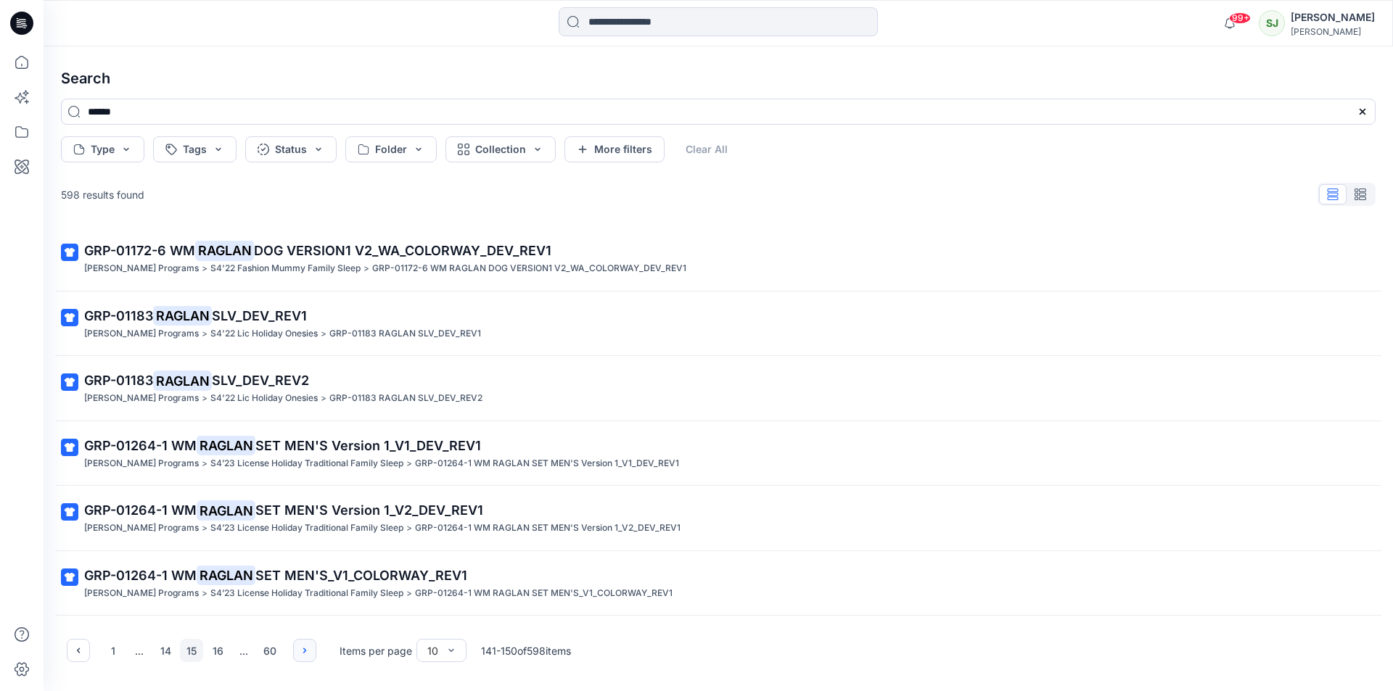
click at [302, 644] on button "button" at bounding box center [304, 650] width 23 height 23
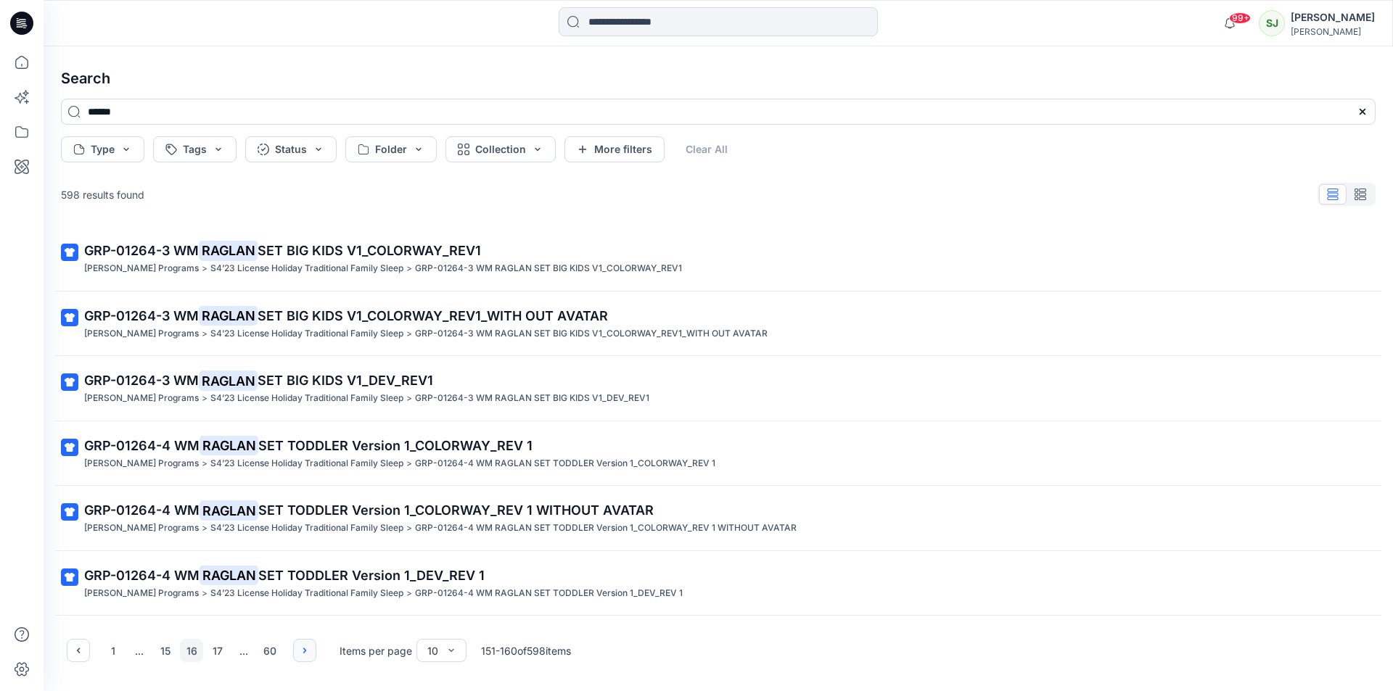
click at [301, 643] on button "button" at bounding box center [304, 650] width 23 height 23
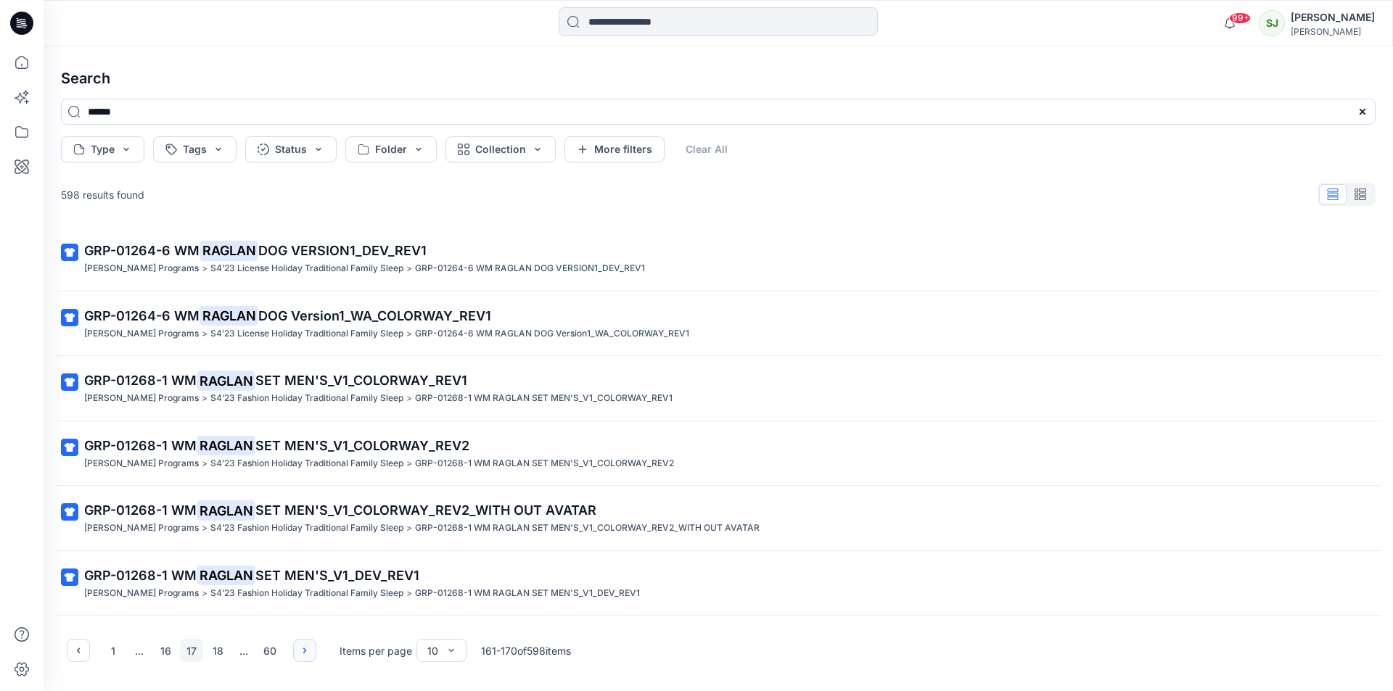
click at [301, 643] on button "button" at bounding box center [304, 650] width 23 height 23
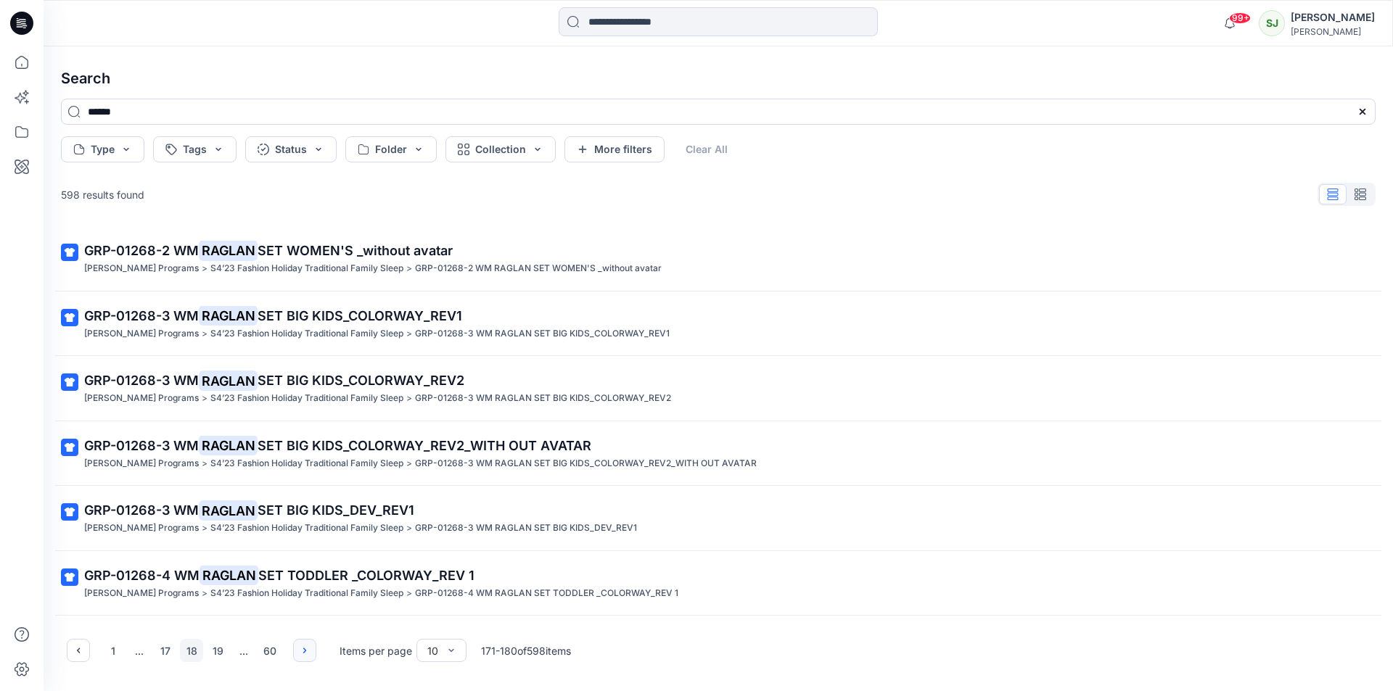
click at [301, 643] on button "button" at bounding box center [304, 650] width 23 height 23
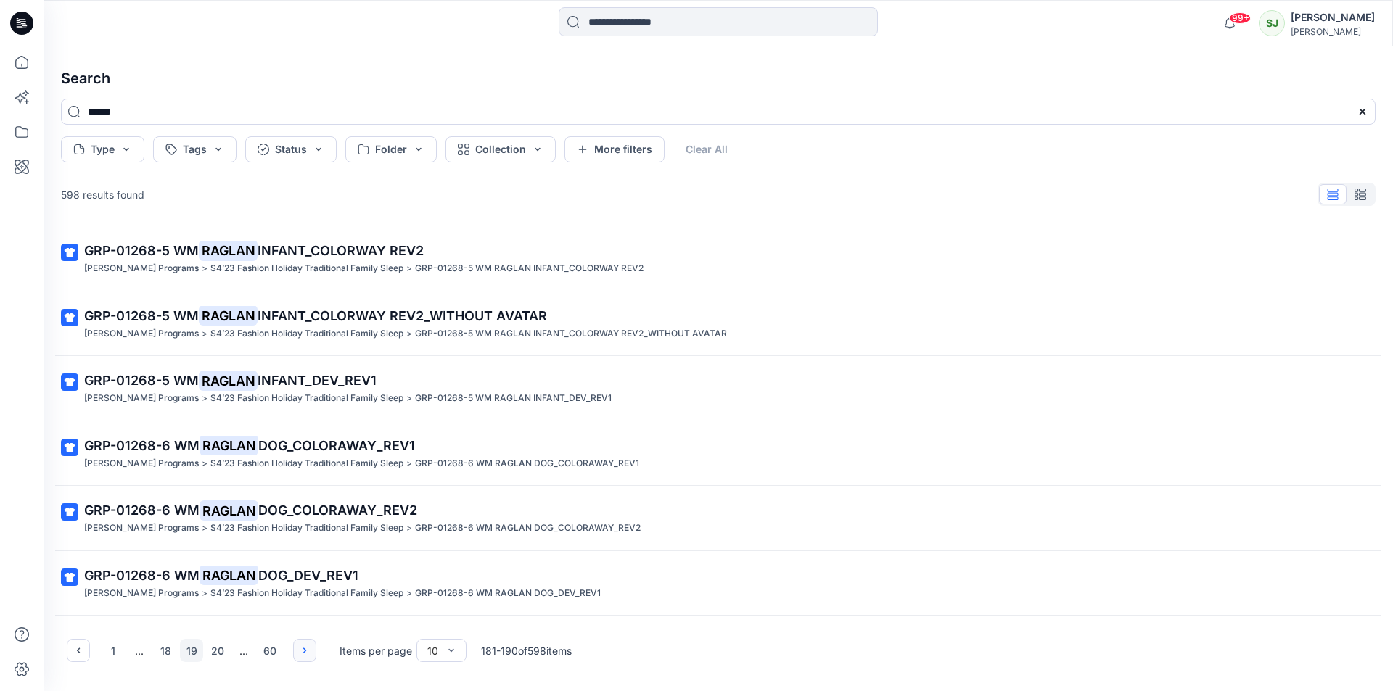
click at [300, 643] on button "button" at bounding box center [304, 650] width 23 height 23
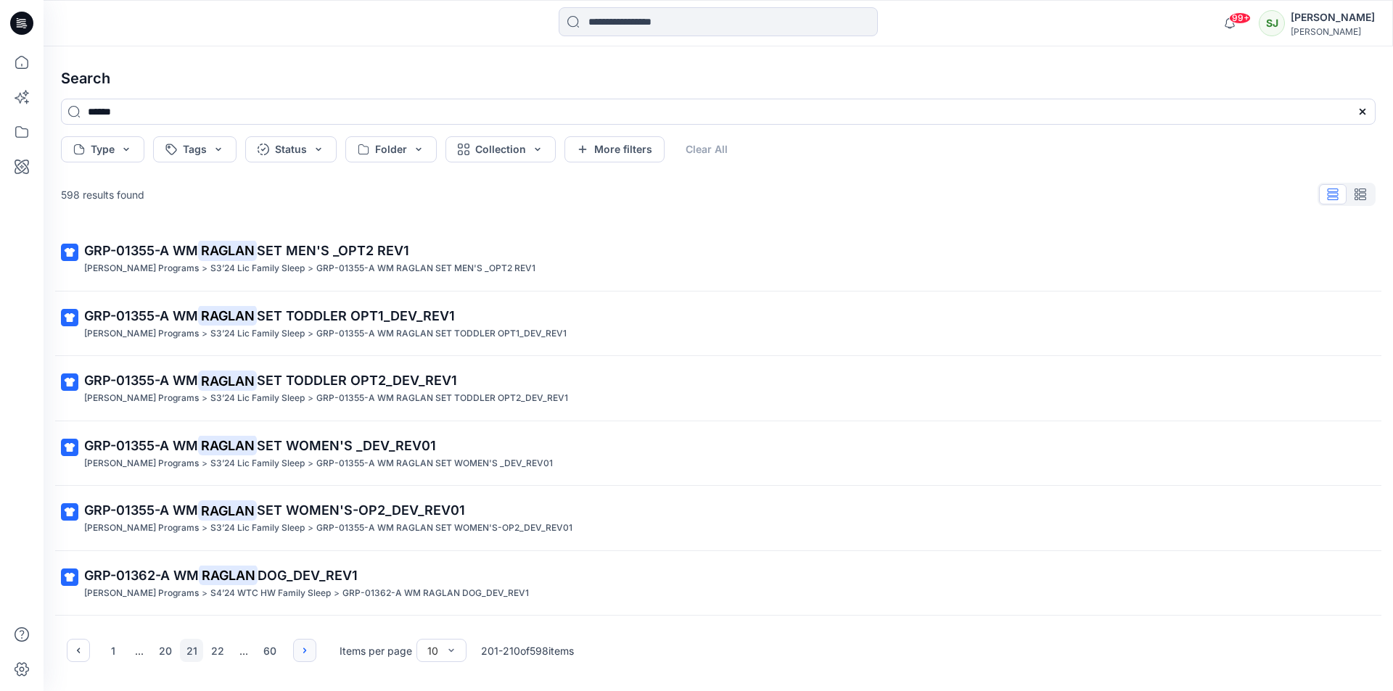
click at [300, 643] on button "button" at bounding box center [304, 650] width 23 height 23
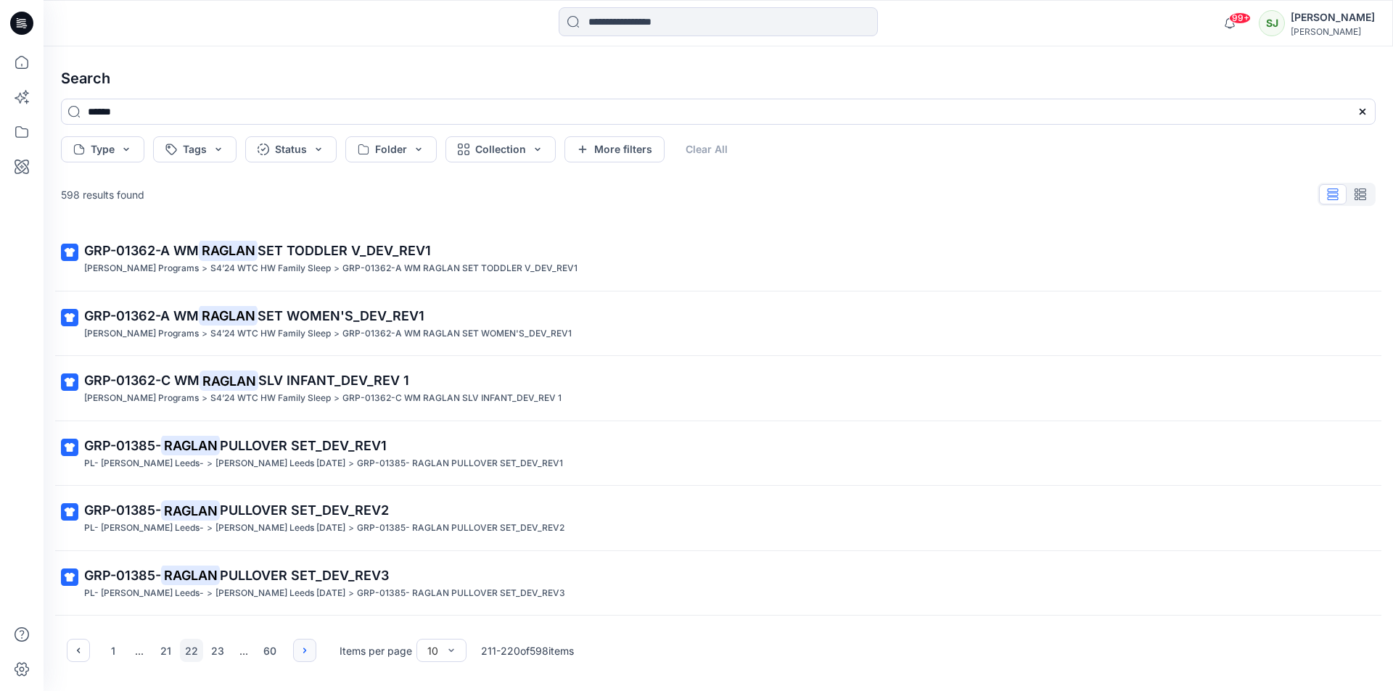
click at [300, 643] on button "button" at bounding box center [304, 650] width 23 height 23
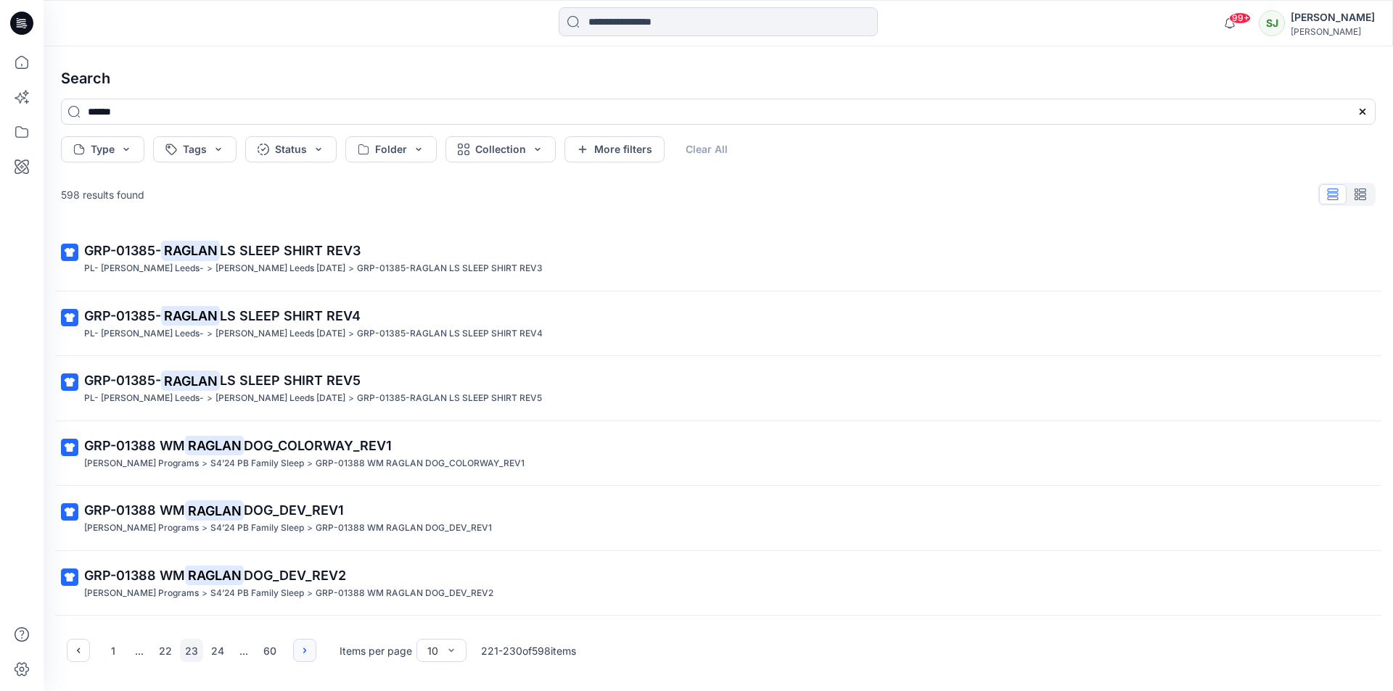
click at [300, 643] on button "button" at bounding box center [304, 650] width 23 height 23
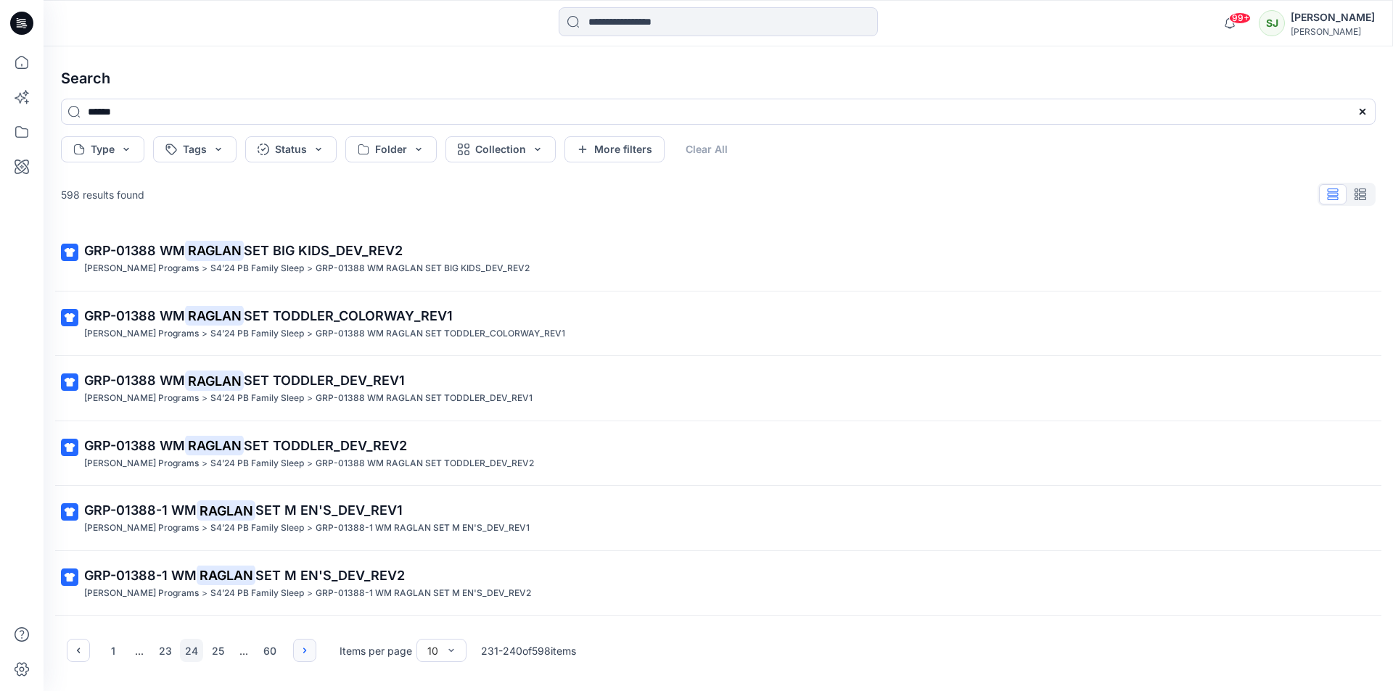
click at [300, 643] on button "button" at bounding box center [304, 650] width 23 height 23
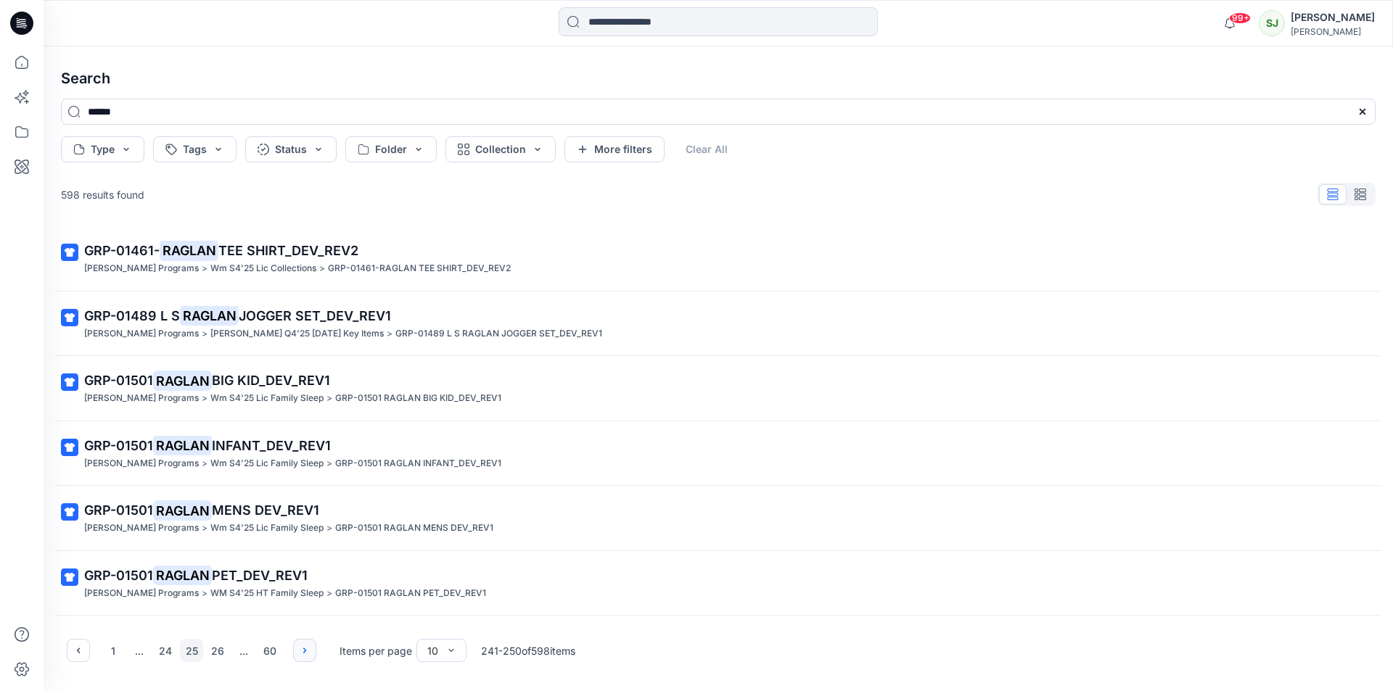
click at [300, 643] on button "button" at bounding box center [304, 650] width 23 height 23
click at [304, 649] on icon "button" at bounding box center [305, 651] width 12 height 12
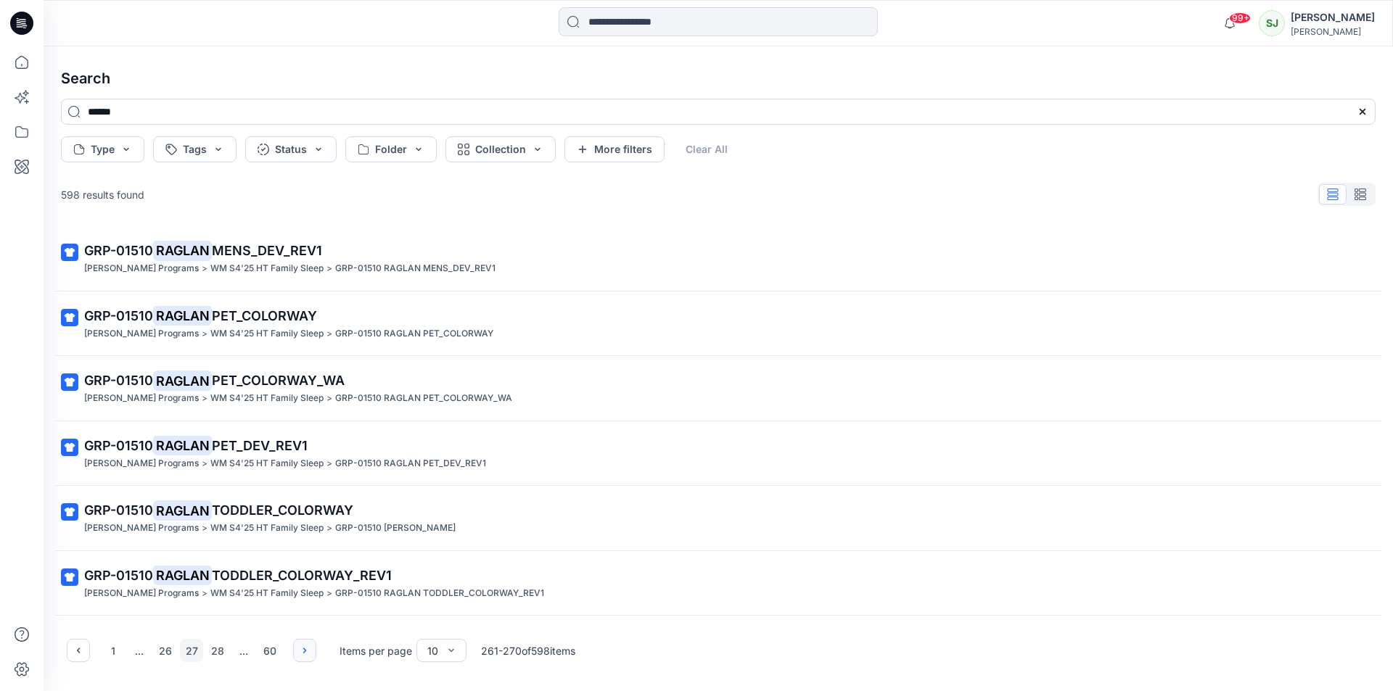
click at [304, 649] on icon "button" at bounding box center [304, 650] width 3 height 5
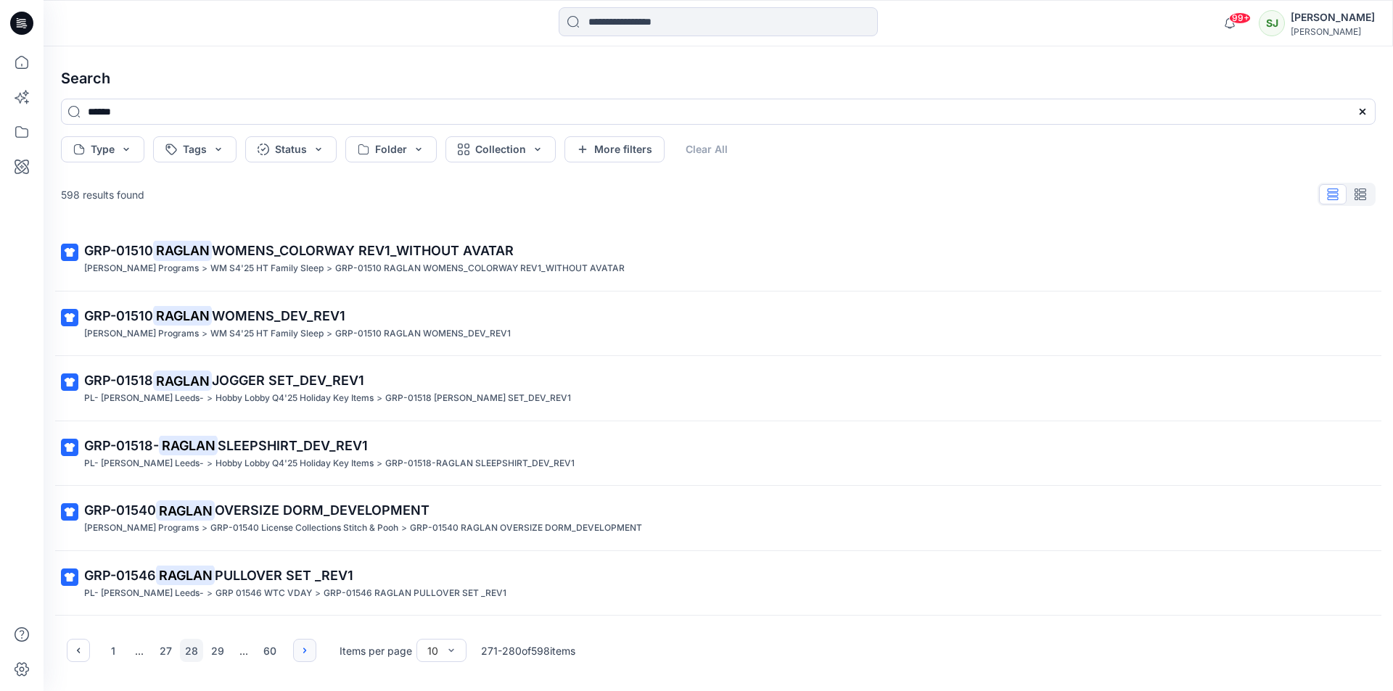
click at [304, 649] on icon "button" at bounding box center [304, 650] width 3 height 5
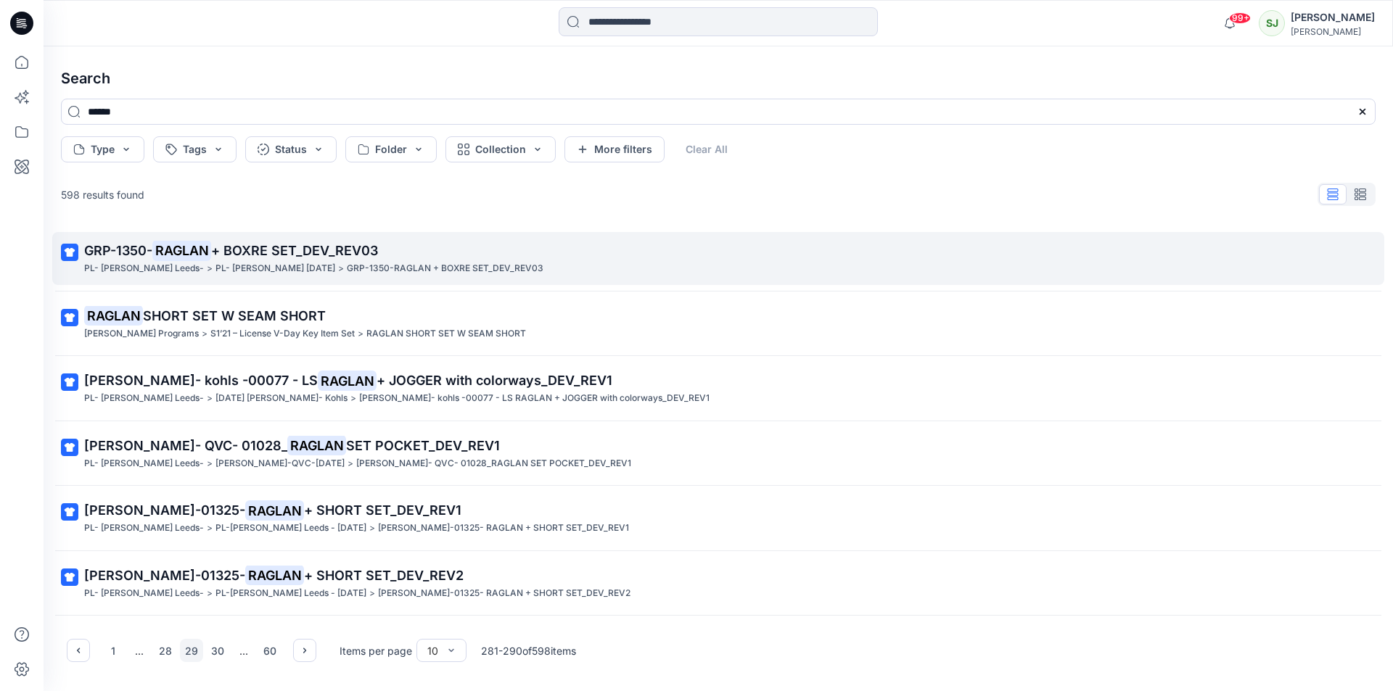
click at [238, 249] on span "+ BOXRE SET_DEV_REV03" at bounding box center [294, 250] width 167 height 15
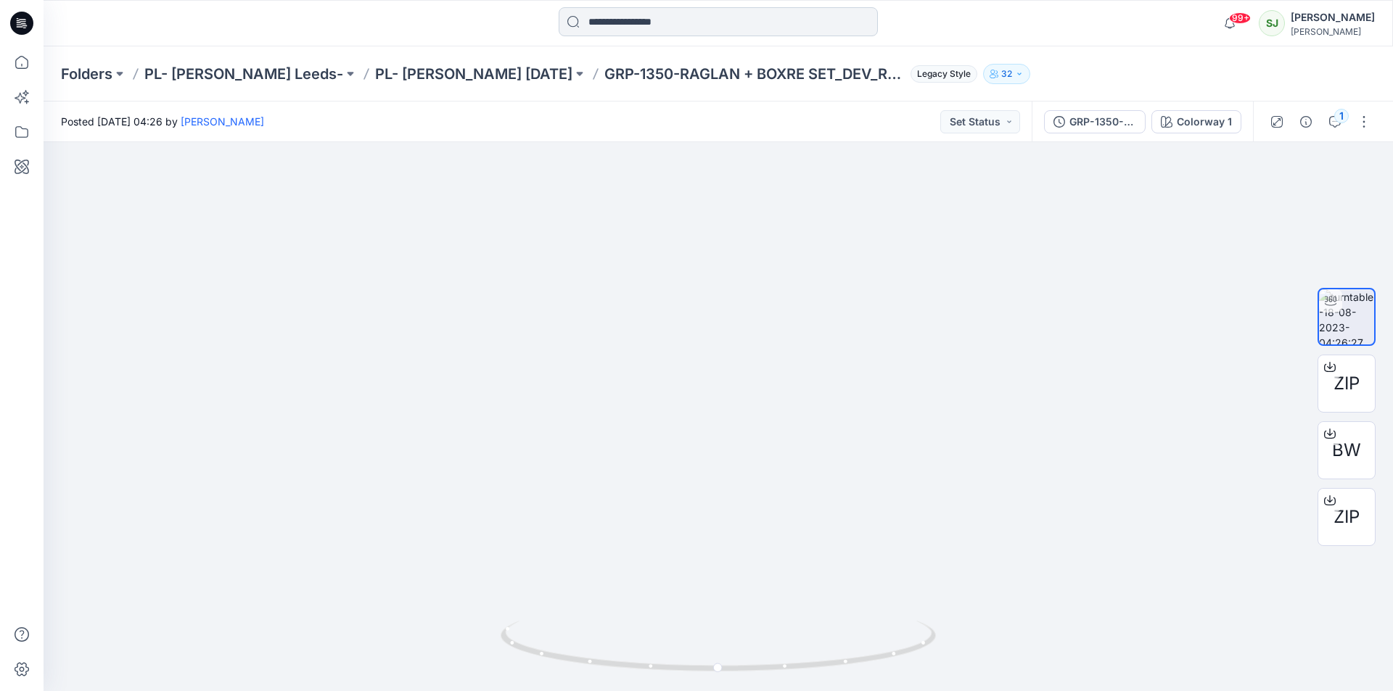
click at [616, 16] on input at bounding box center [718, 21] width 319 height 29
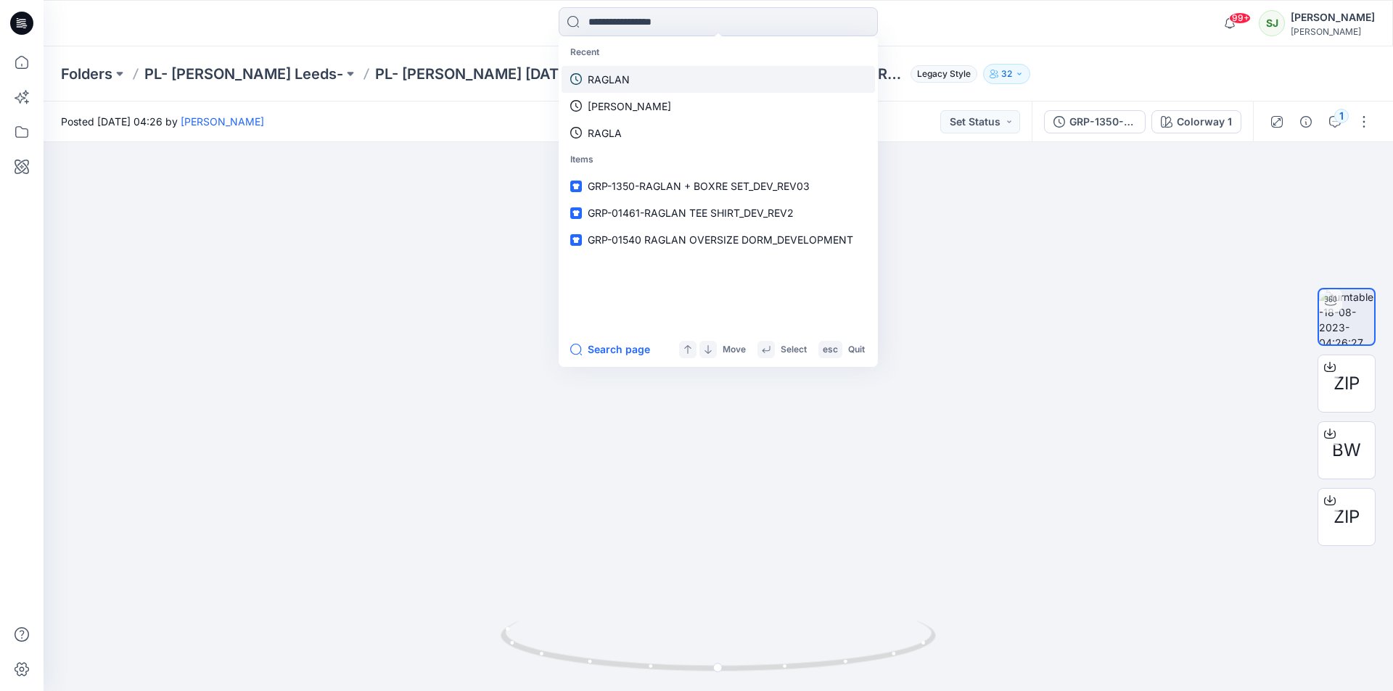
click at [604, 84] on p "RAGLAN" at bounding box center [609, 79] width 42 height 15
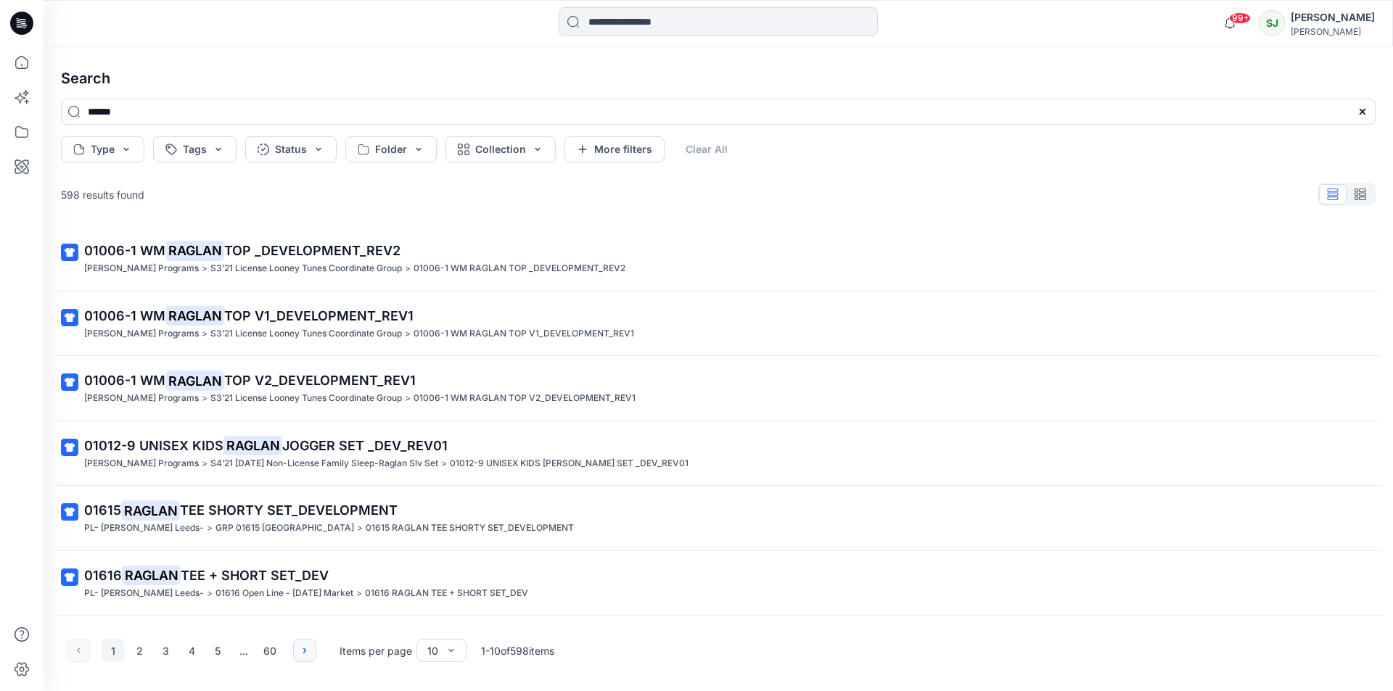
click at [299, 657] on button "button" at bounding box center [304, 650] width 23 height 23
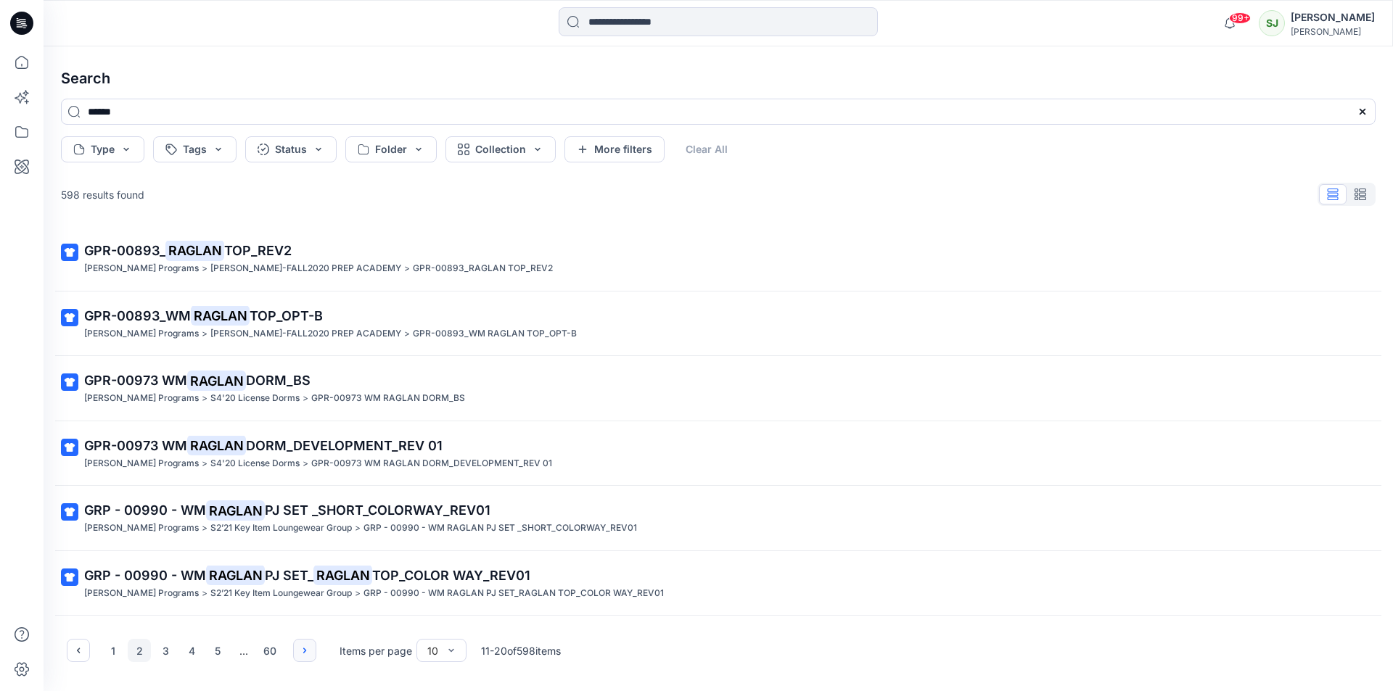
click at [299, 657] on button "button" at bounding box center [304, 650] width 23 height 23
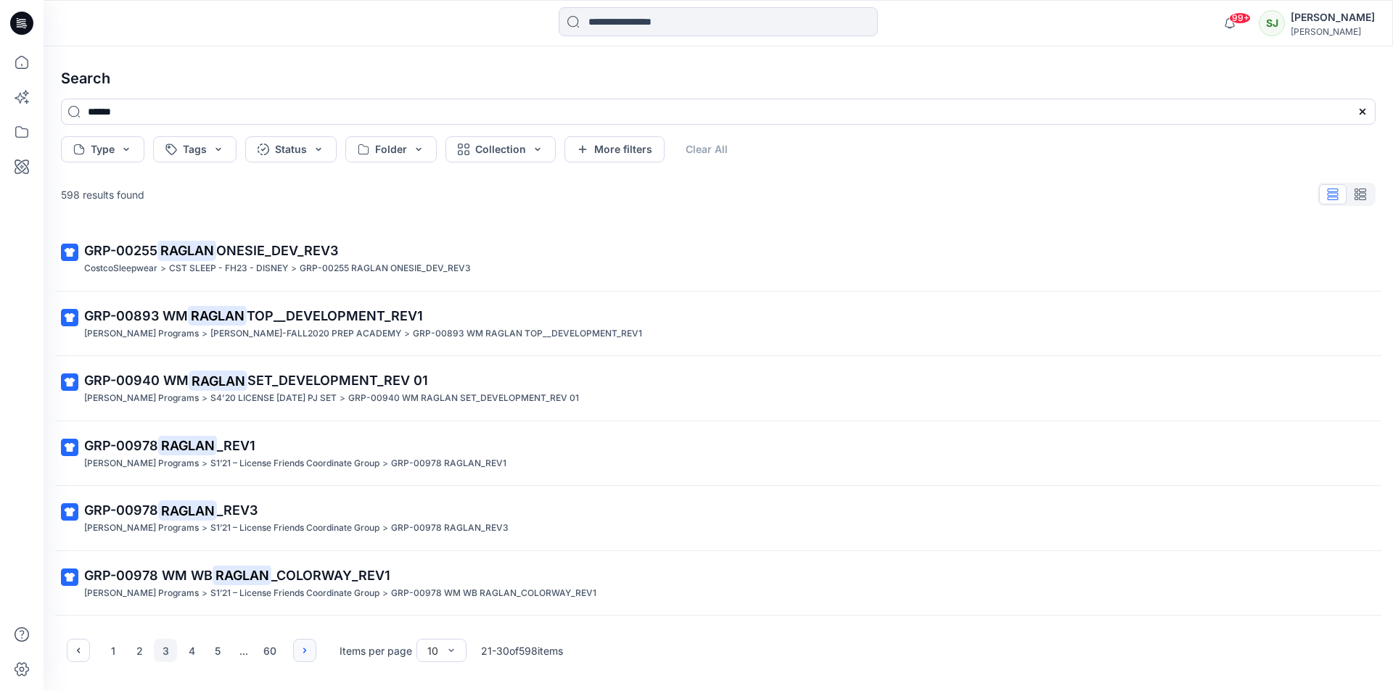
click at [298, 657] on button "button" at bounding box center [304, 650] width 23 height 23
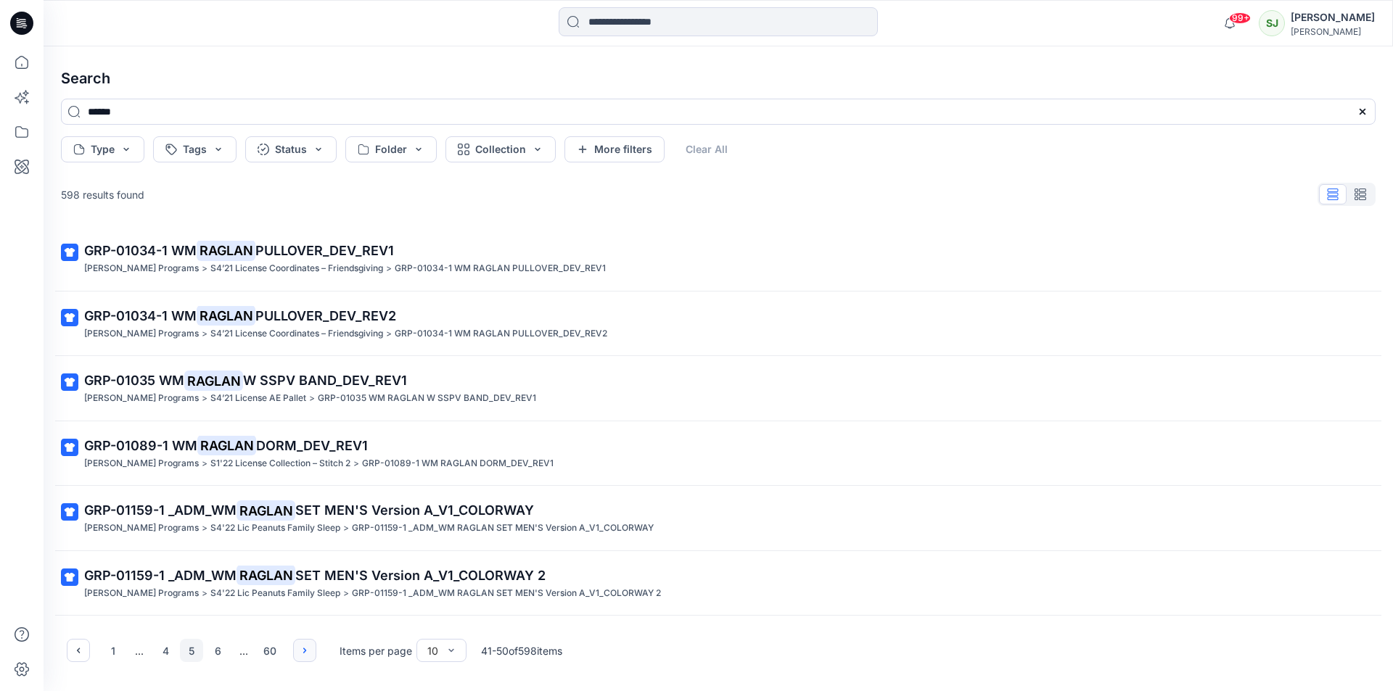
click at [298, 657] on button "button" at bounding box center [304, 650] width 23 height 23
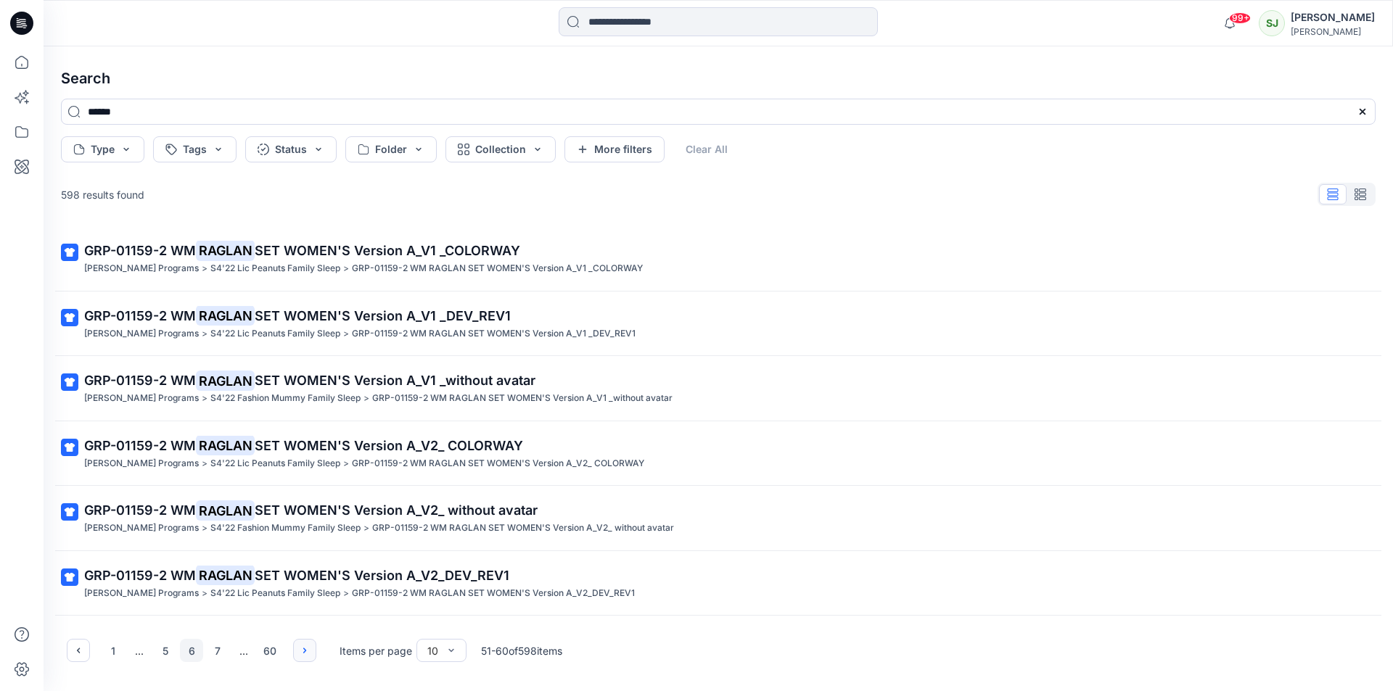
click at [298, 657] on button "button" at bounding box center [304, 650] width 23 height 23
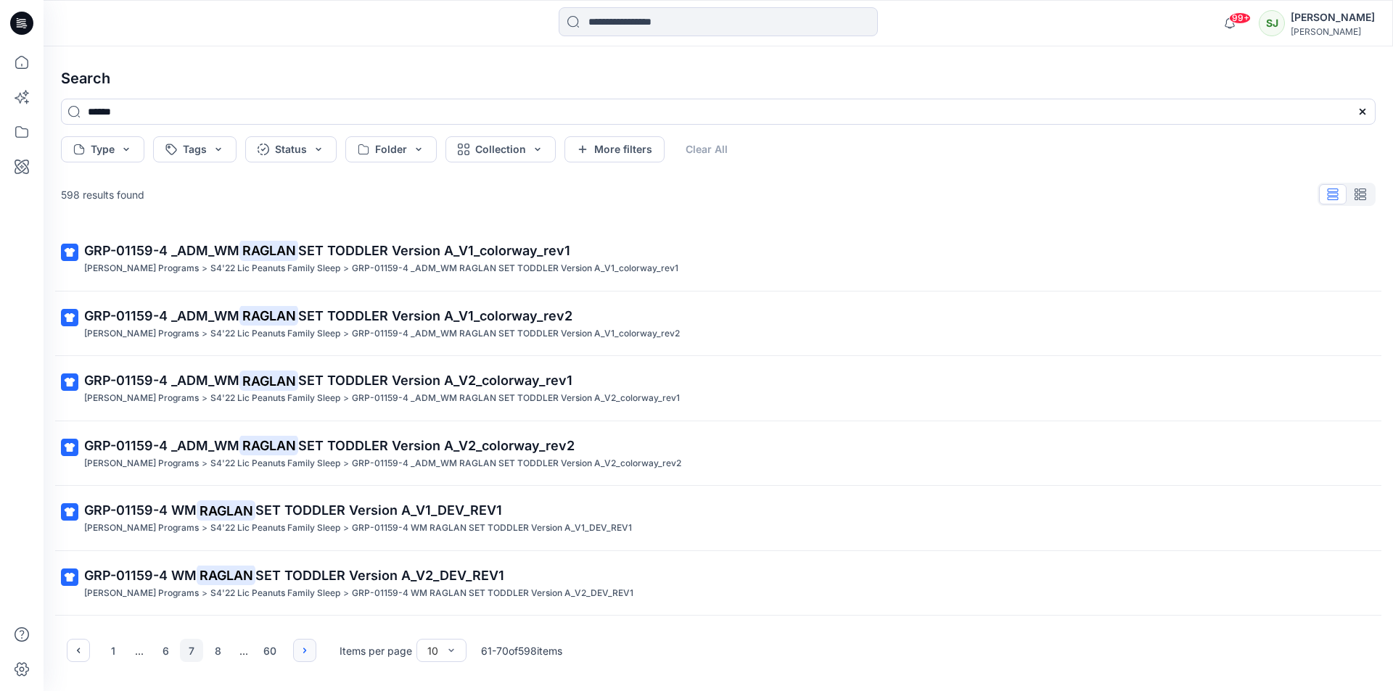
click at [298, 657] on button "button" at bounding box center [304, 650] width 23 height 23
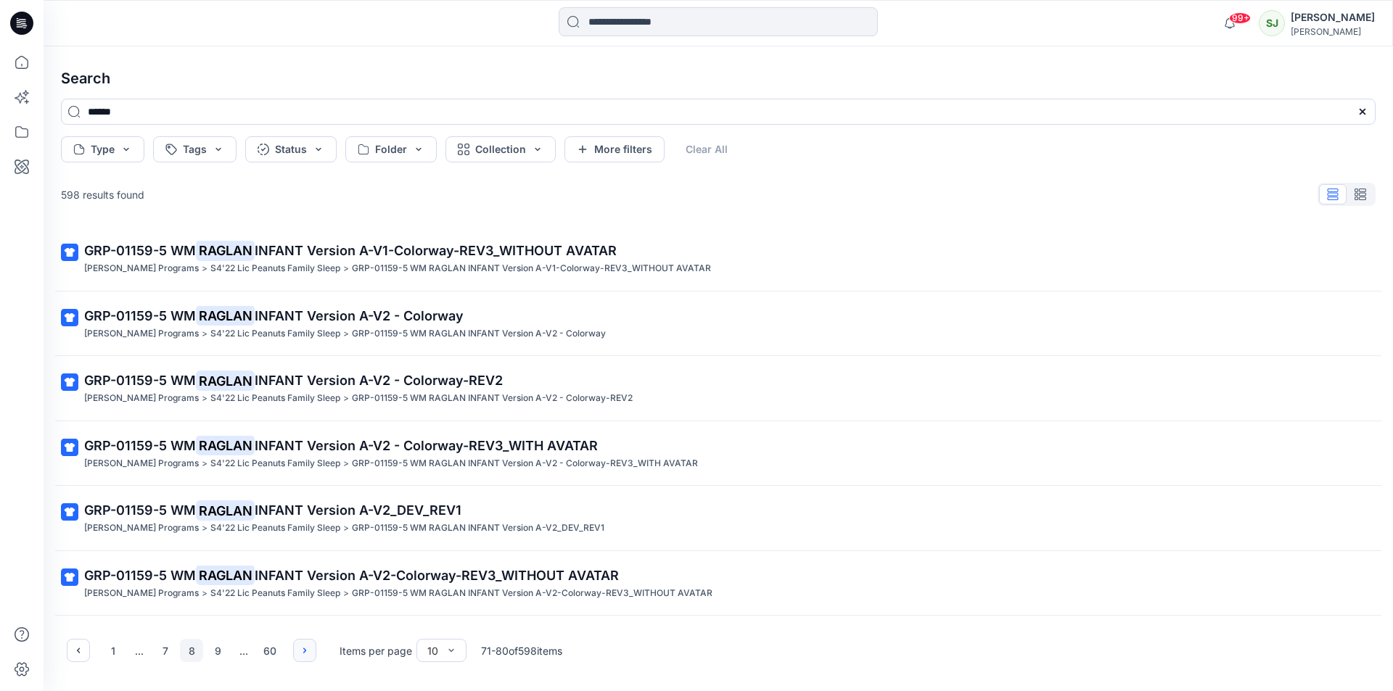
click at [297, 656] on button "button" at bounding box center [304, 650] width 23 height 23
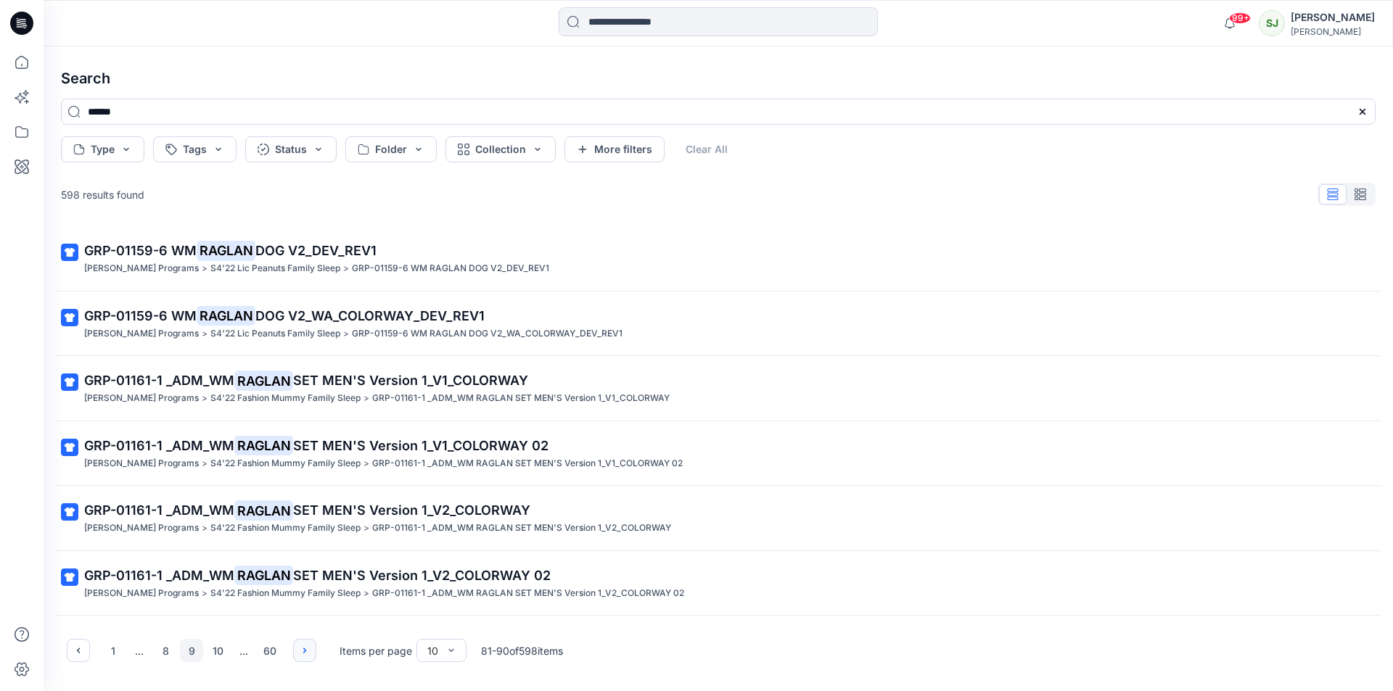
click at [297, 654] on button "button" at bounding box center [304, 650] width 23 height 23
click at [296, 654] on button "button" at bounding box center [304, 650] width 23 height 23
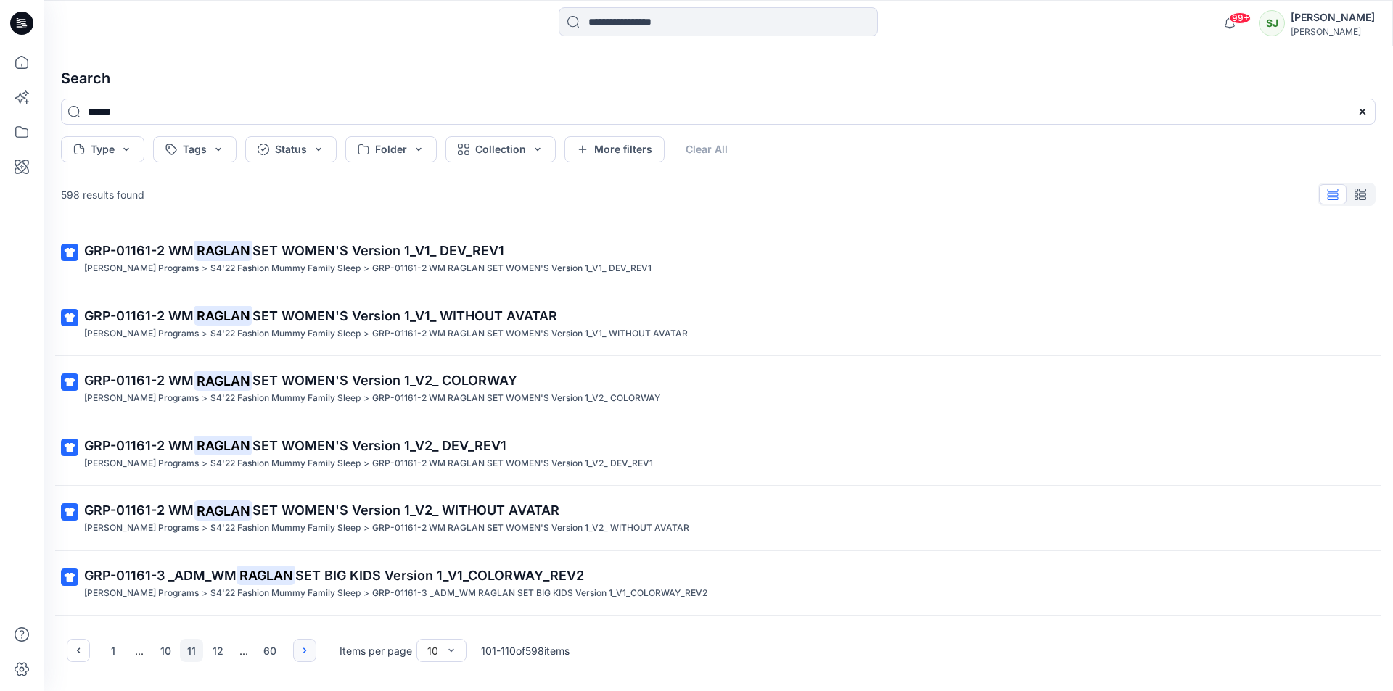
click at [295, 654] on button "button" at bounding box center [304, 650] width 23 height 23
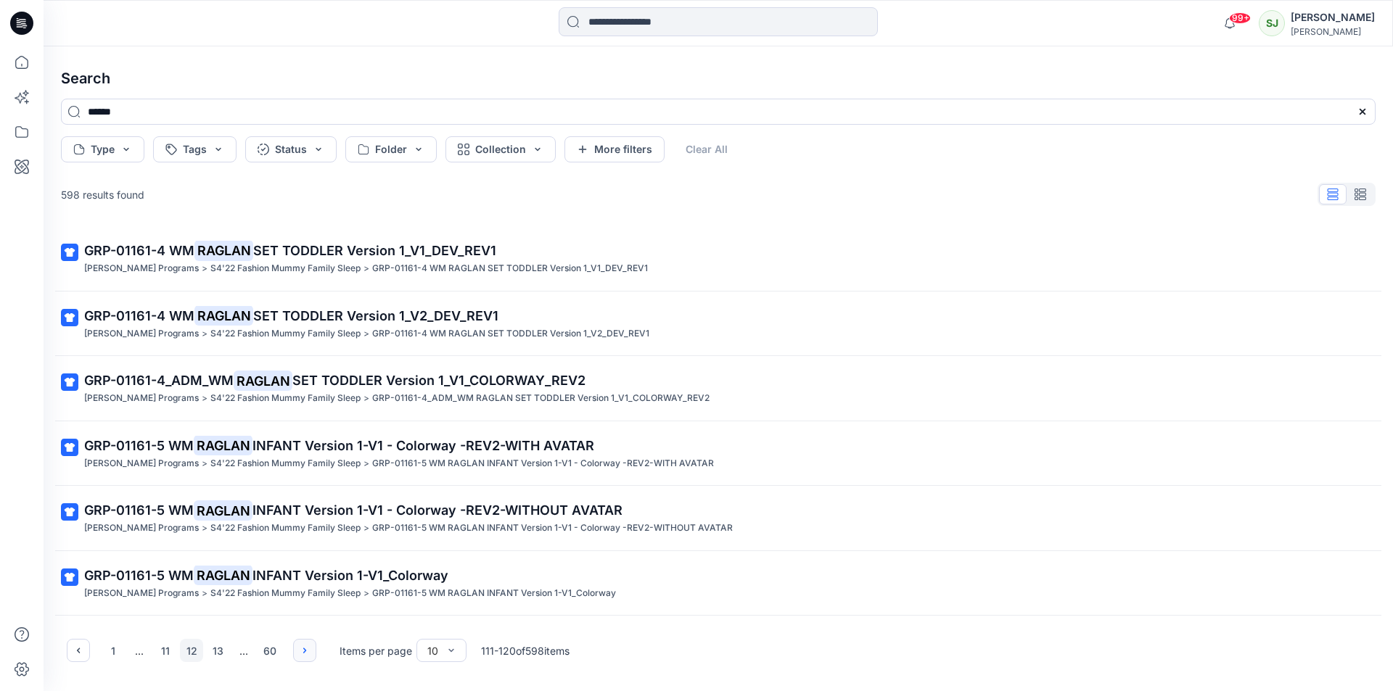
click at [295, 654] on button "button" at bounding box center [304, 650] width 23 height 23
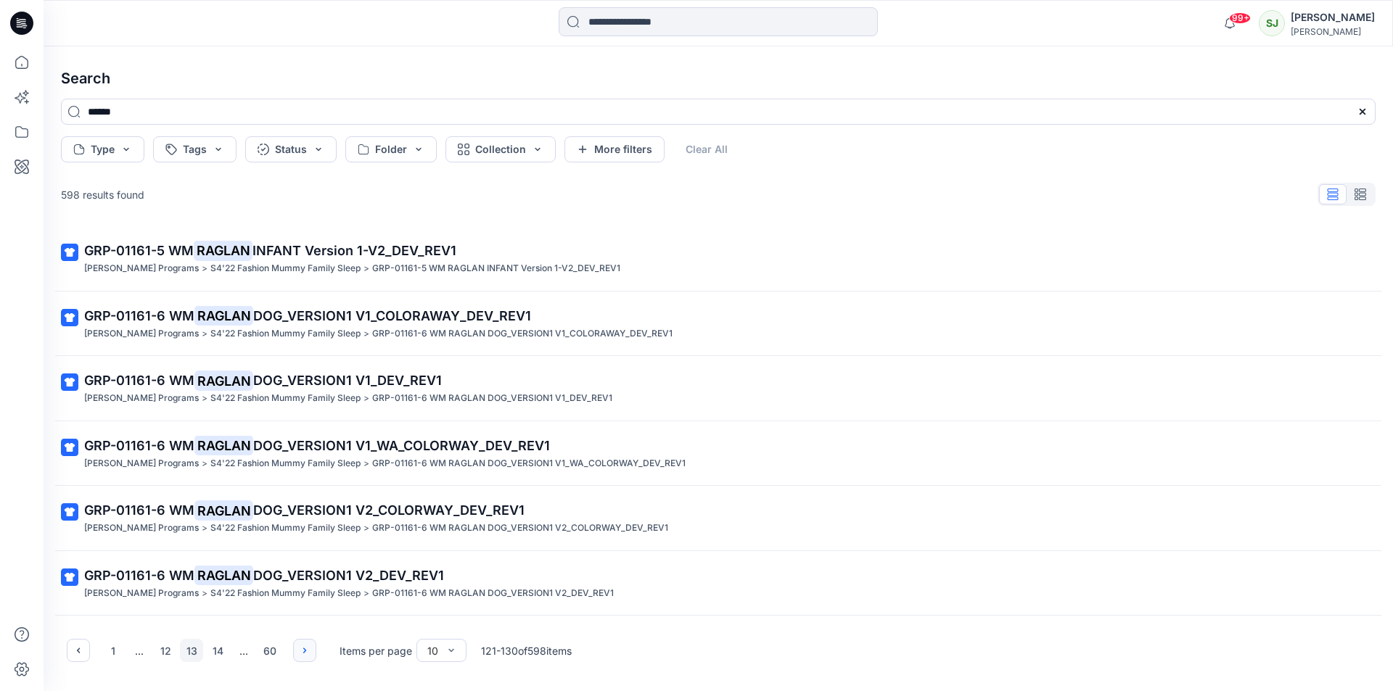
click at [295, 654] on button "button" at bounding box center [304, 650] width 23 height 23
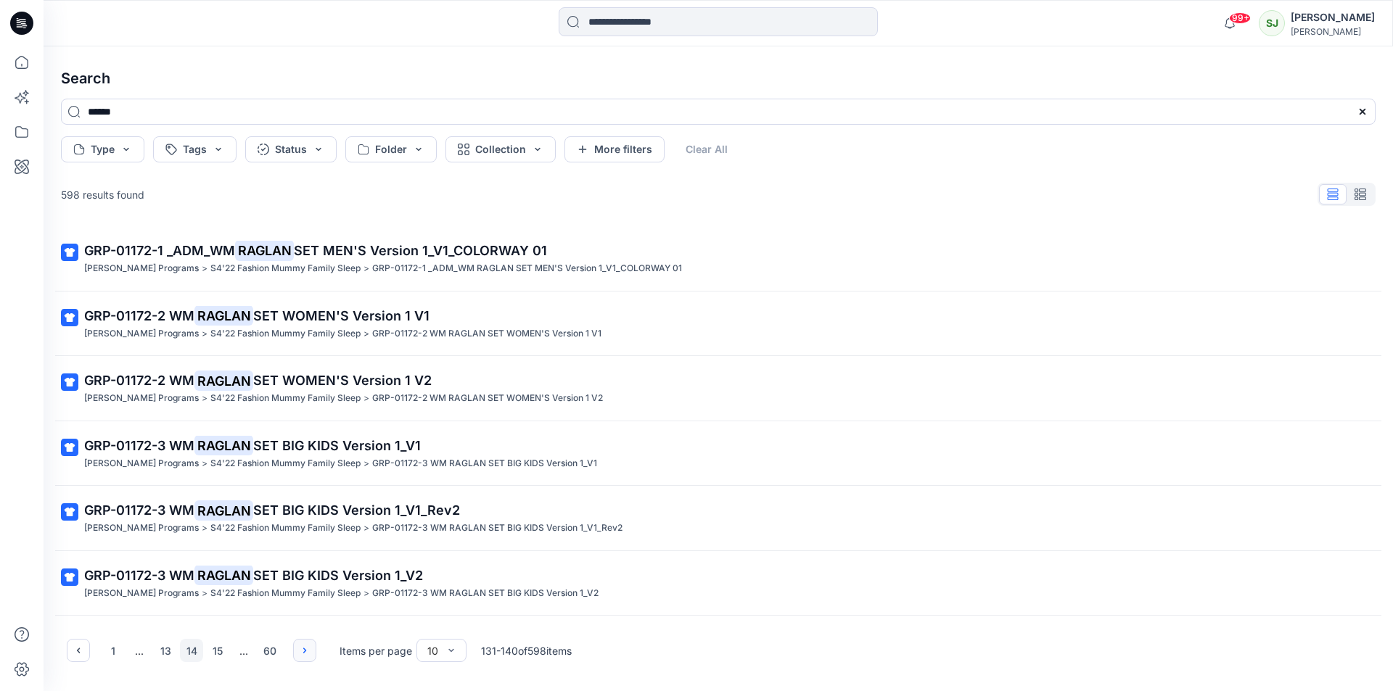
click at [295, 654] on button "button" at bounding box center [304, 650] width 23 height 23
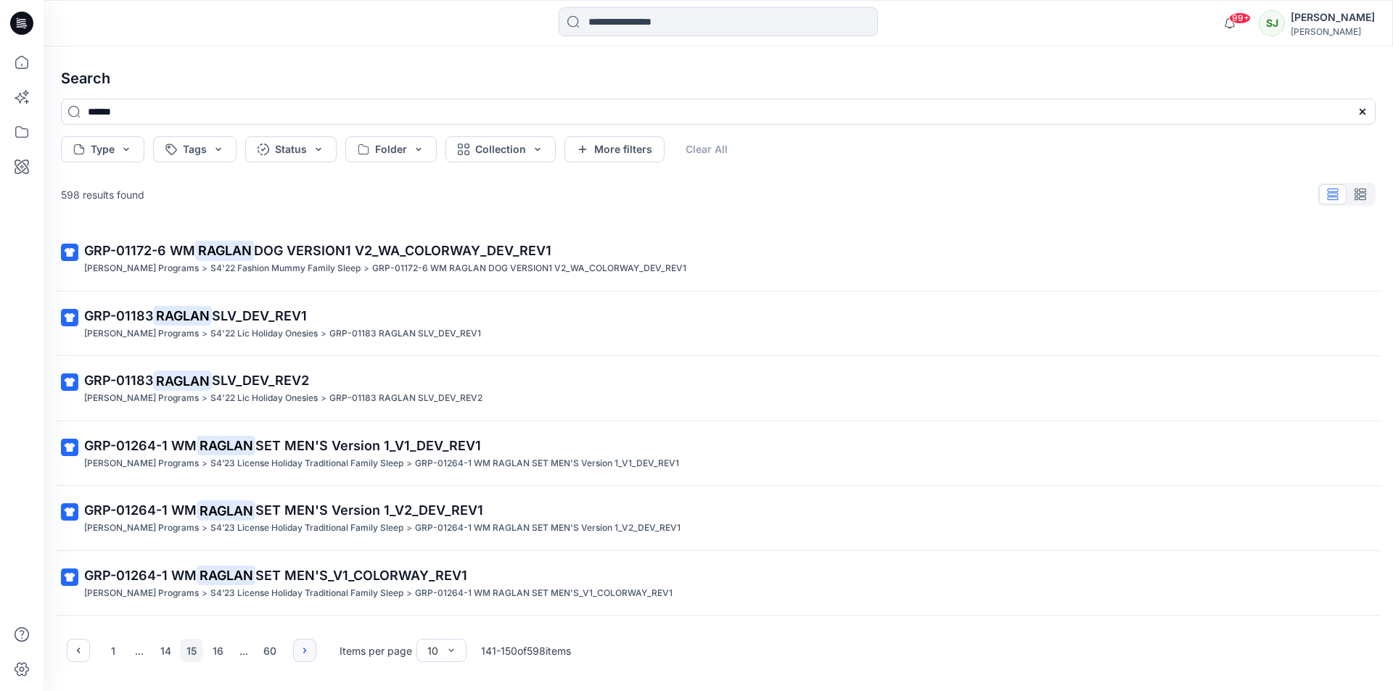
click at [295, 654] on button "button" at bounding box center [304, 650] width 23 height 23
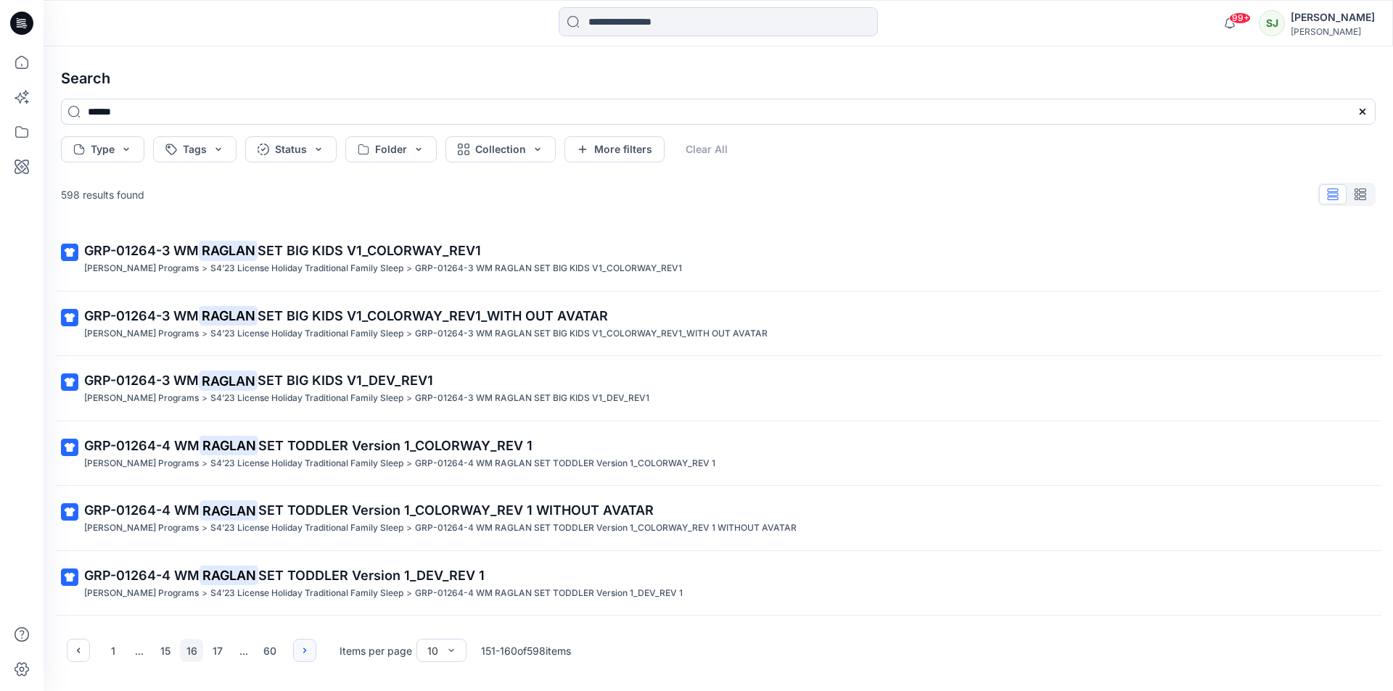
click at [295, 651] on button "button" at bounding box center [304, 650] width 23 height 23
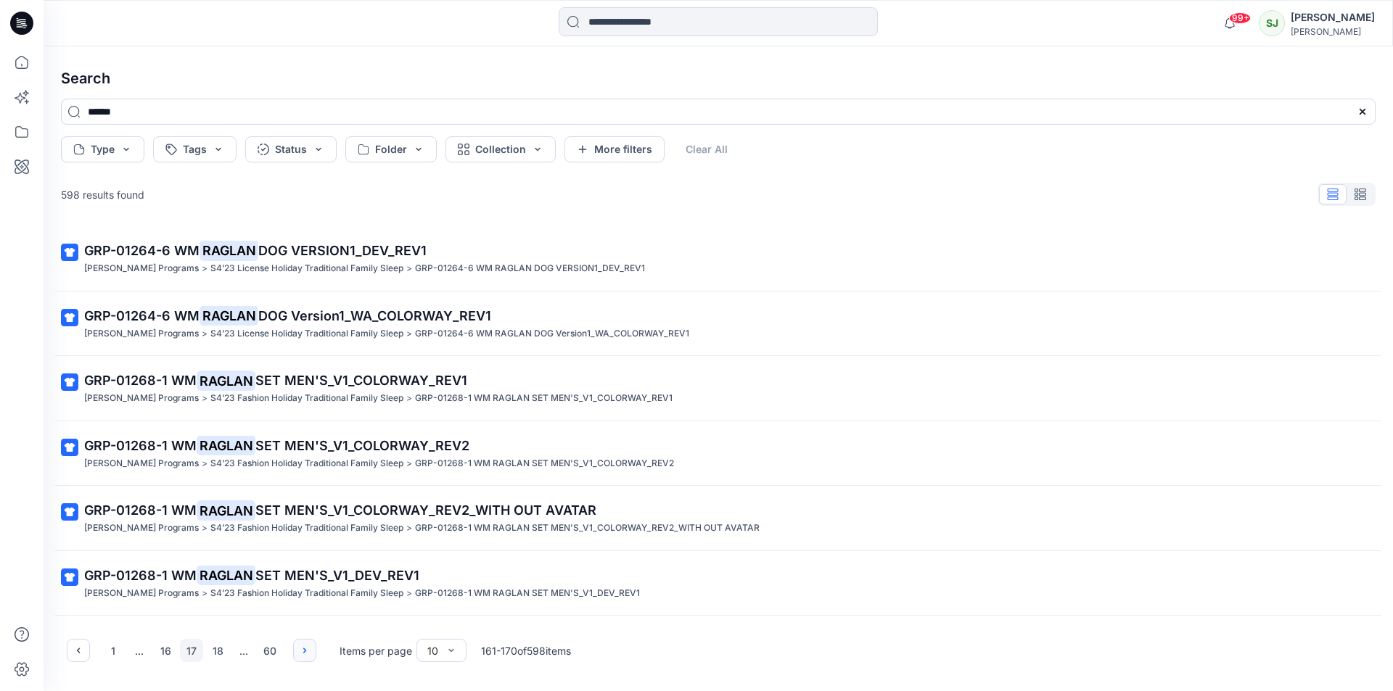
click at [295, 650] on button "button" at bounding box center [304, 650] width 23 height 23
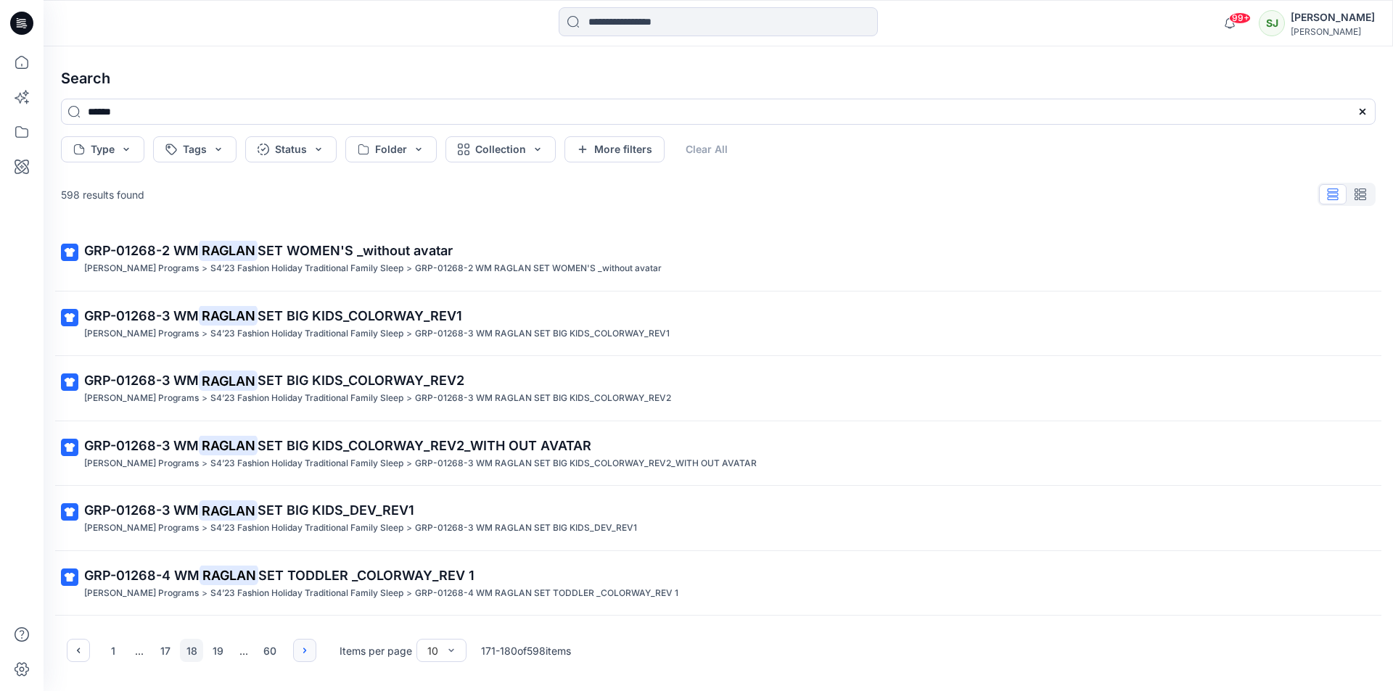
click at [297, 649] on button "button" at bounding box center [304, 650] width 23 height 23
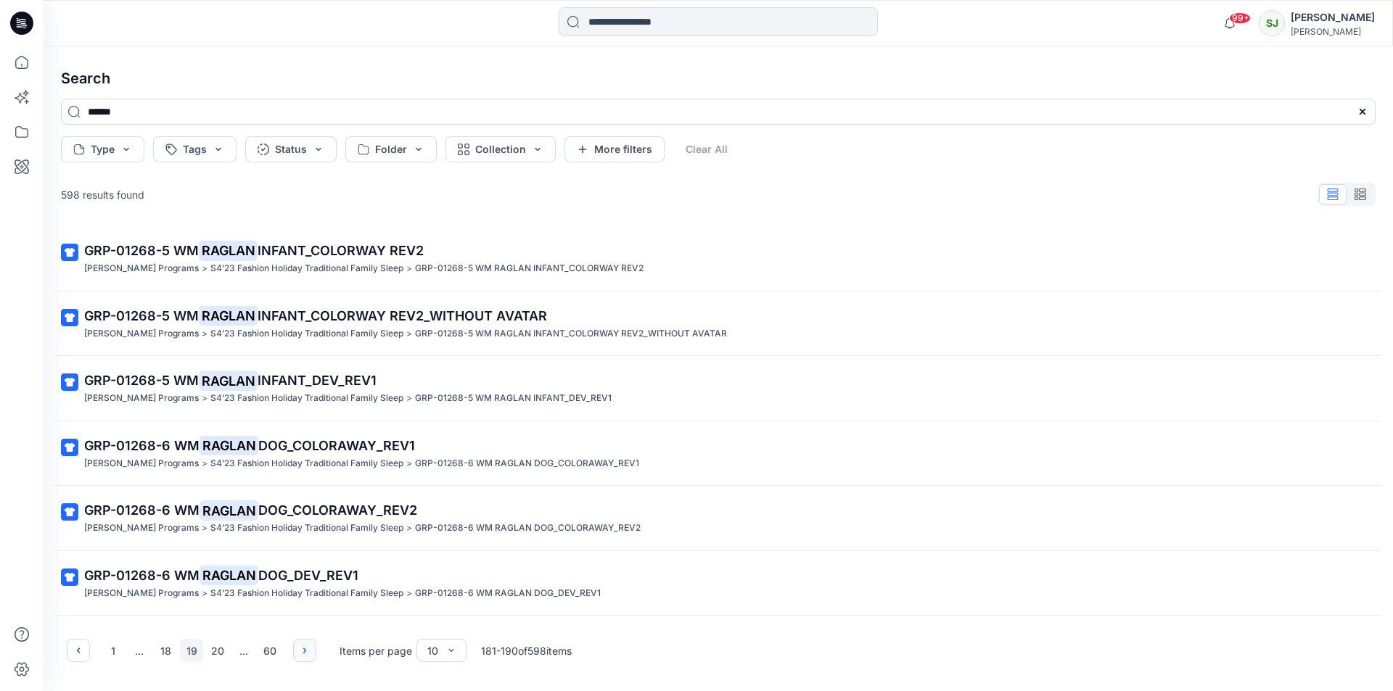
click at [297, 649] on button "button" at bounding box center [304, 650] width 23 height 23
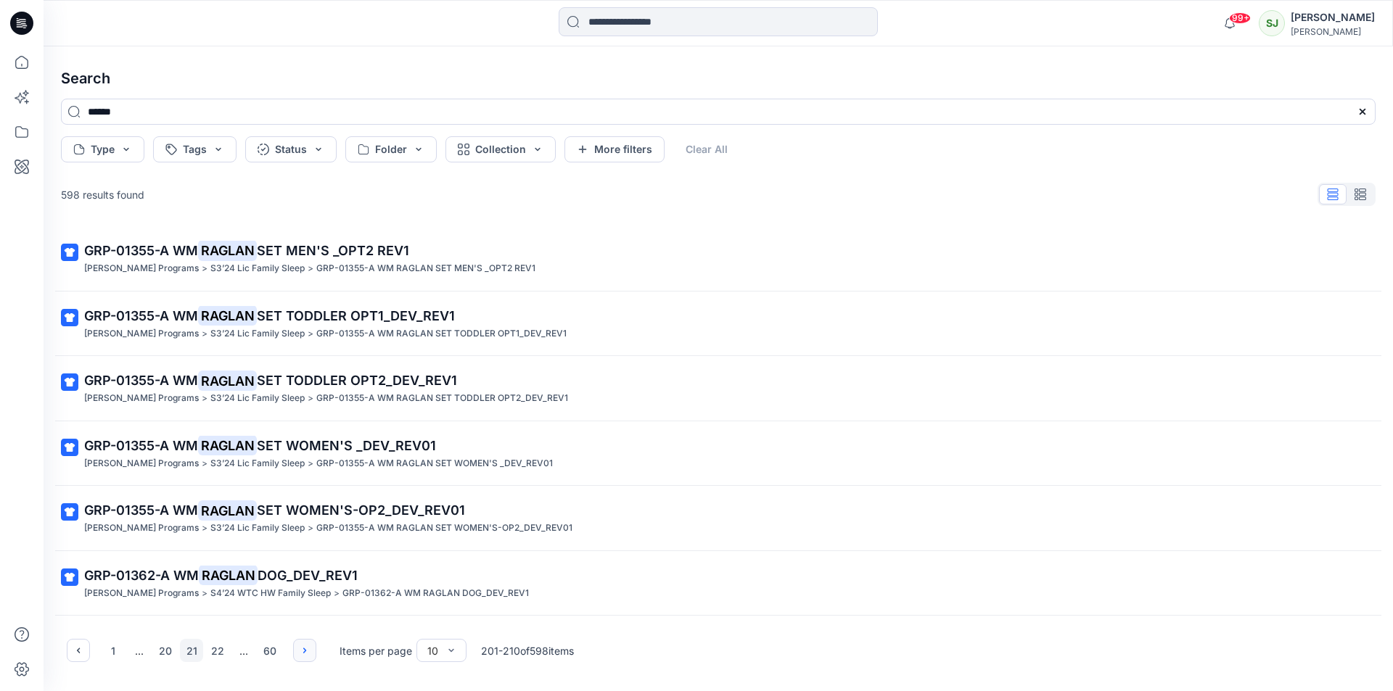
click at [297, 649] on button "button" at bounding box center [304, 650] width 23 height 23
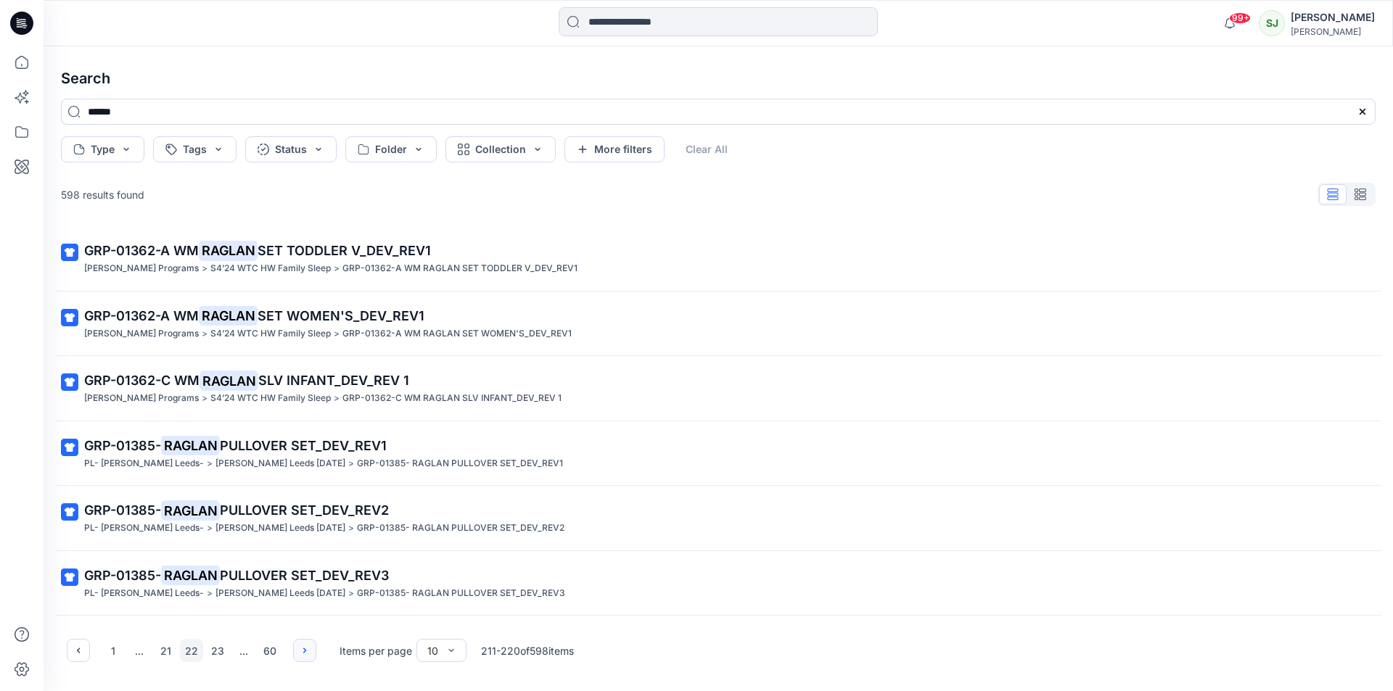
click at [297, 649] on button "button" at bounding box center [304, 650] width 23 height 23
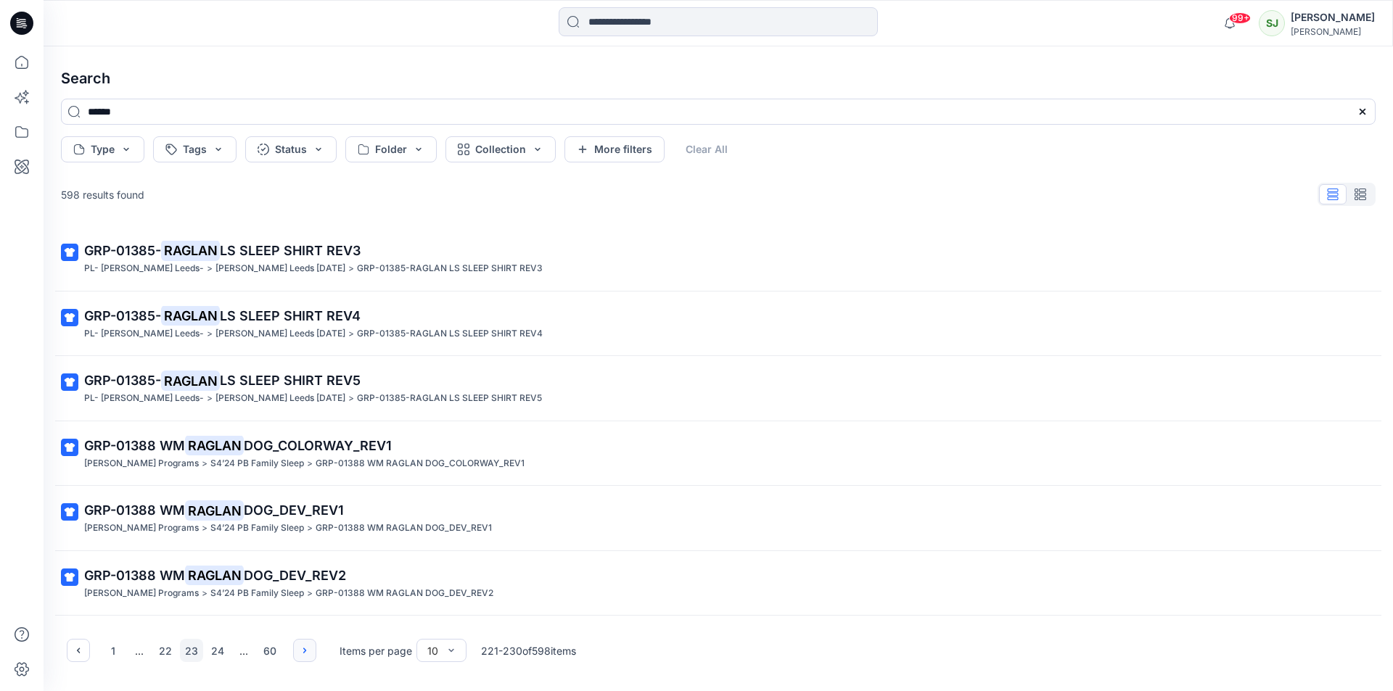
click at [297, 649] on button "button" at bounding box center [304, 650] width 23 height 23
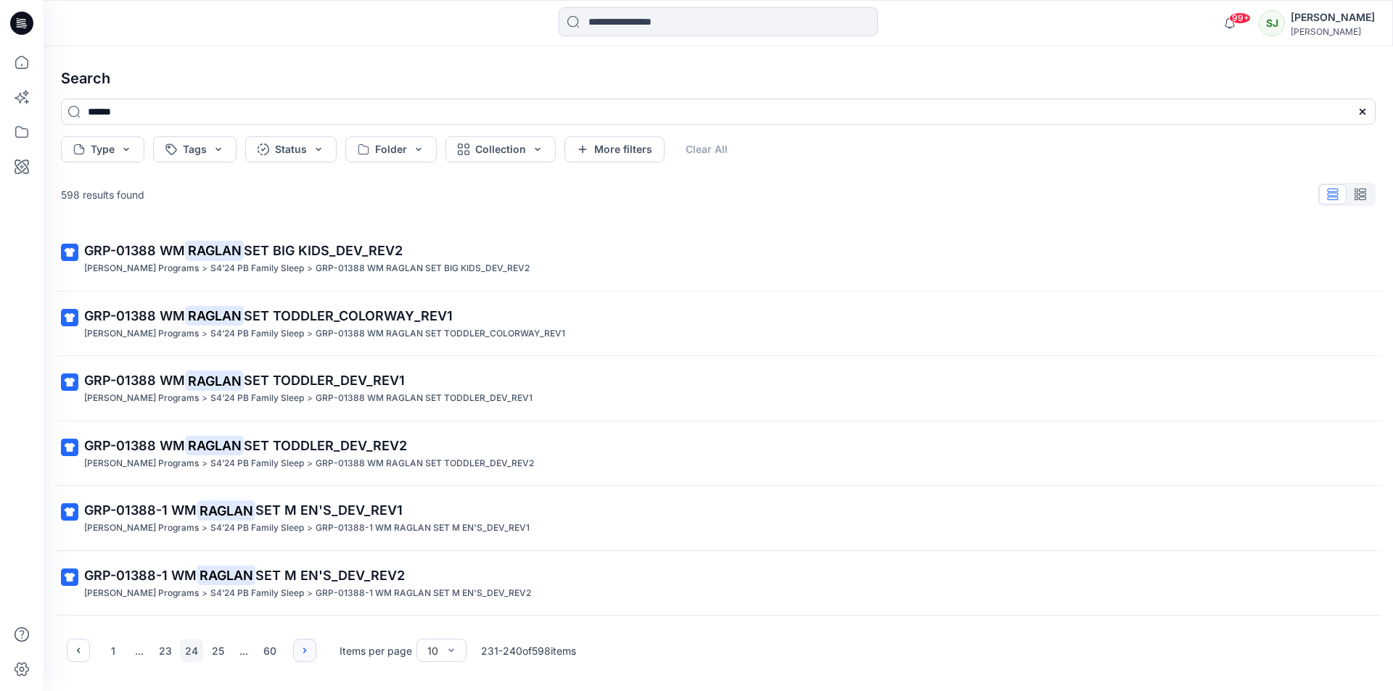
click at [297, 649] on button "button" at bounding box center [304, 650] width 23 height 23
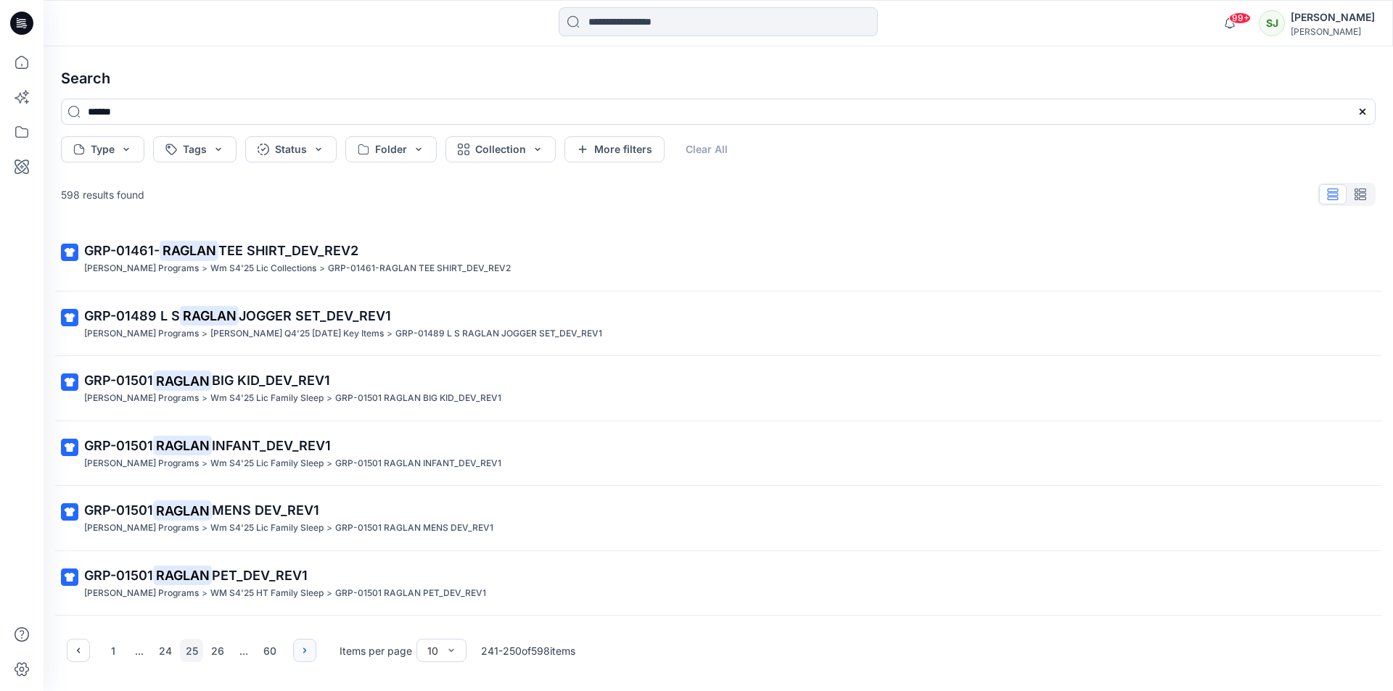
click at [297, 649] on button "button" at bounding box center [304, 650] width 23 height 23
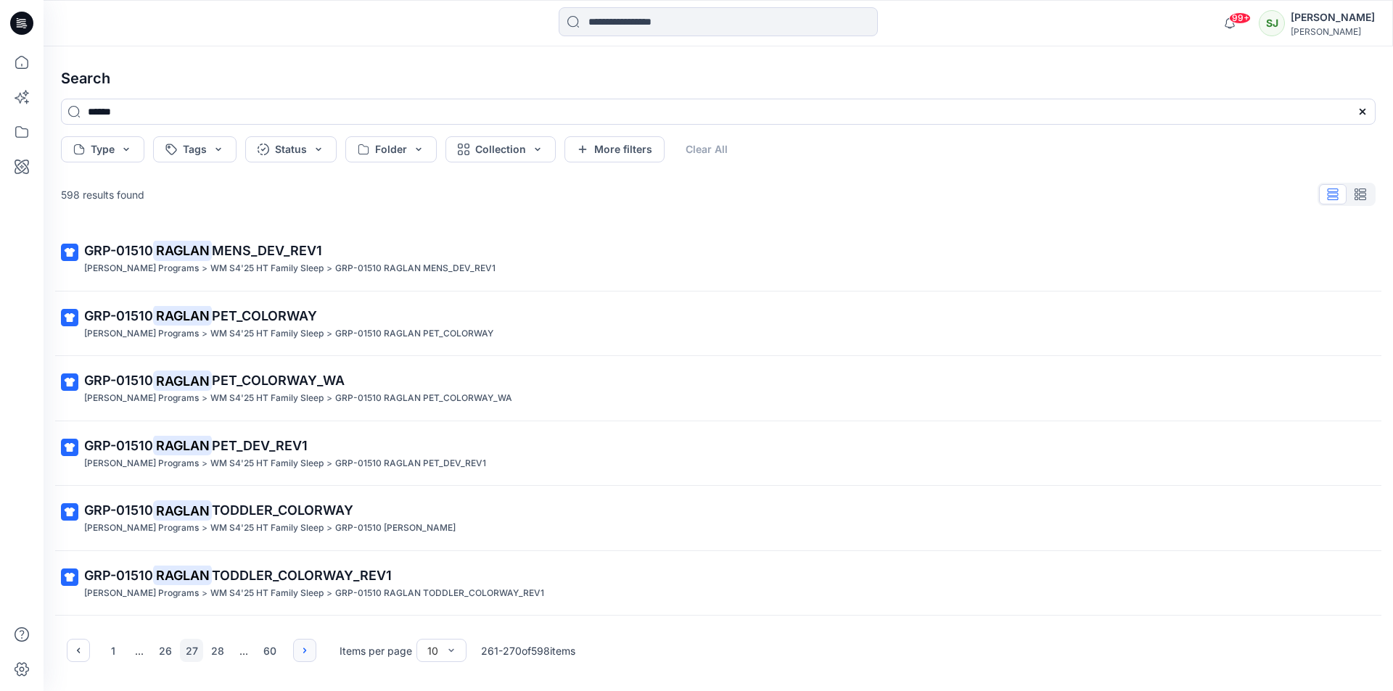
click at [297, 649] on button "button" at bounding box center [304, 650] width 23 height 23
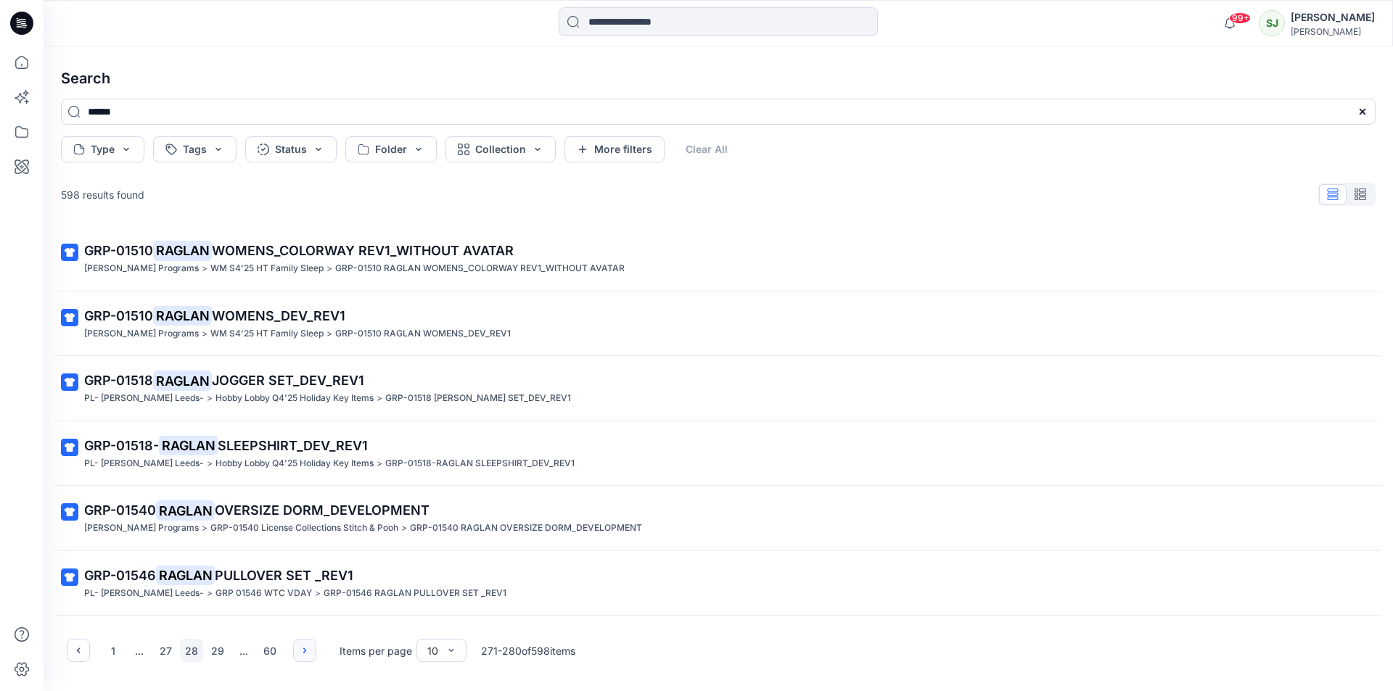
click at [297, 649] on button "button" at bounding box center [304, 650] width 23 height 23
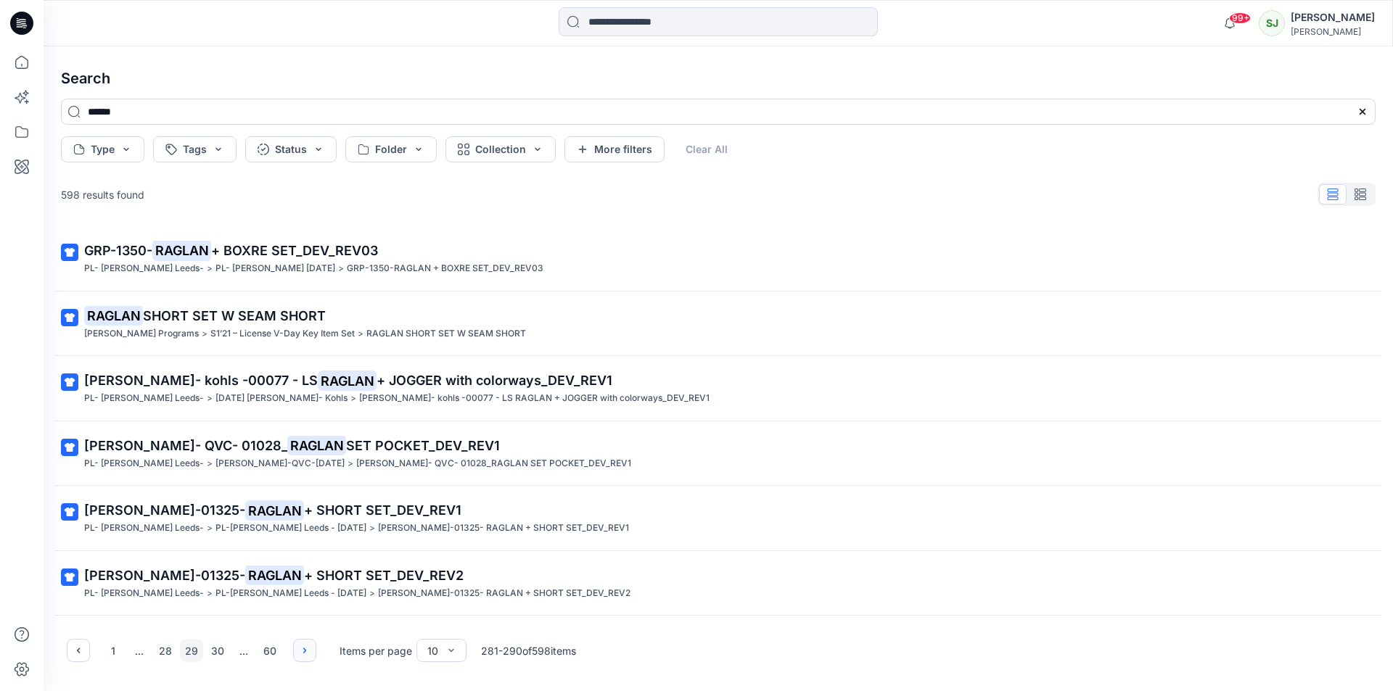
click at [304, 655] on icon "button" at bounding box center [305, 651] width 12 height 12
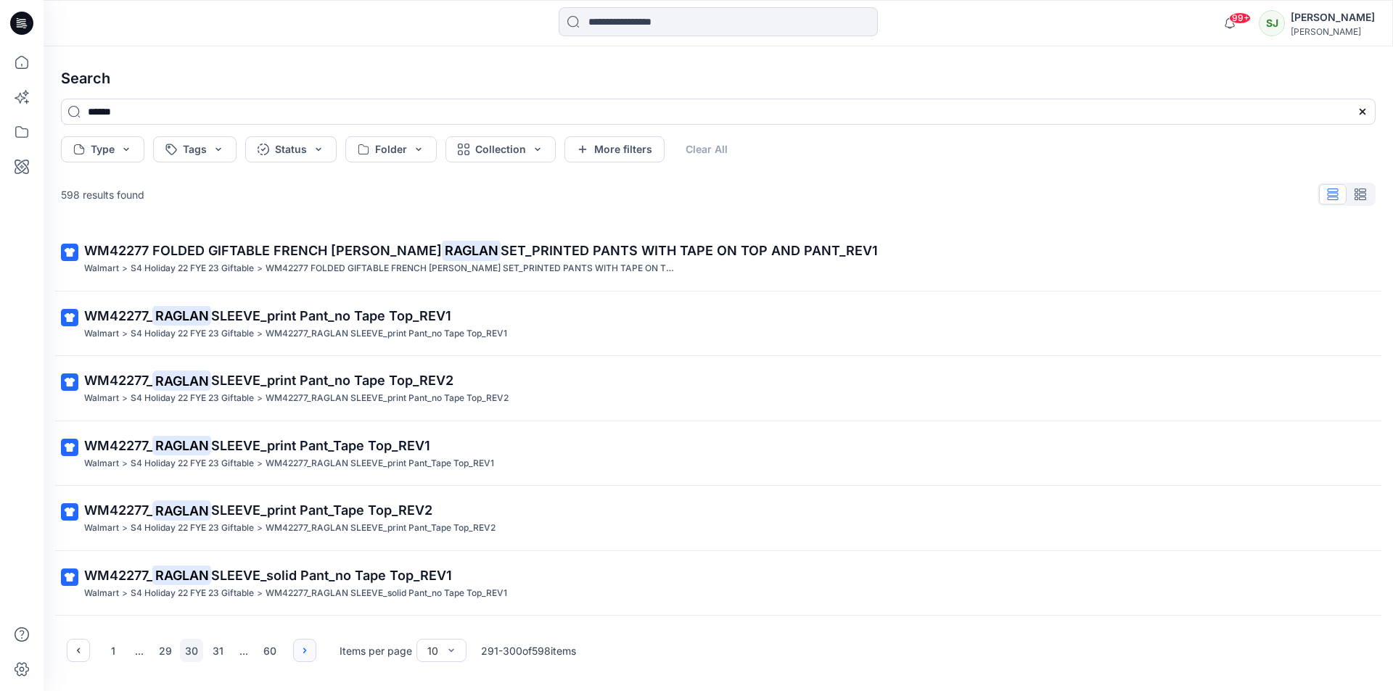
click at [302, 655] on icon "button" at bounding box center [305, 651] width 12 height 12
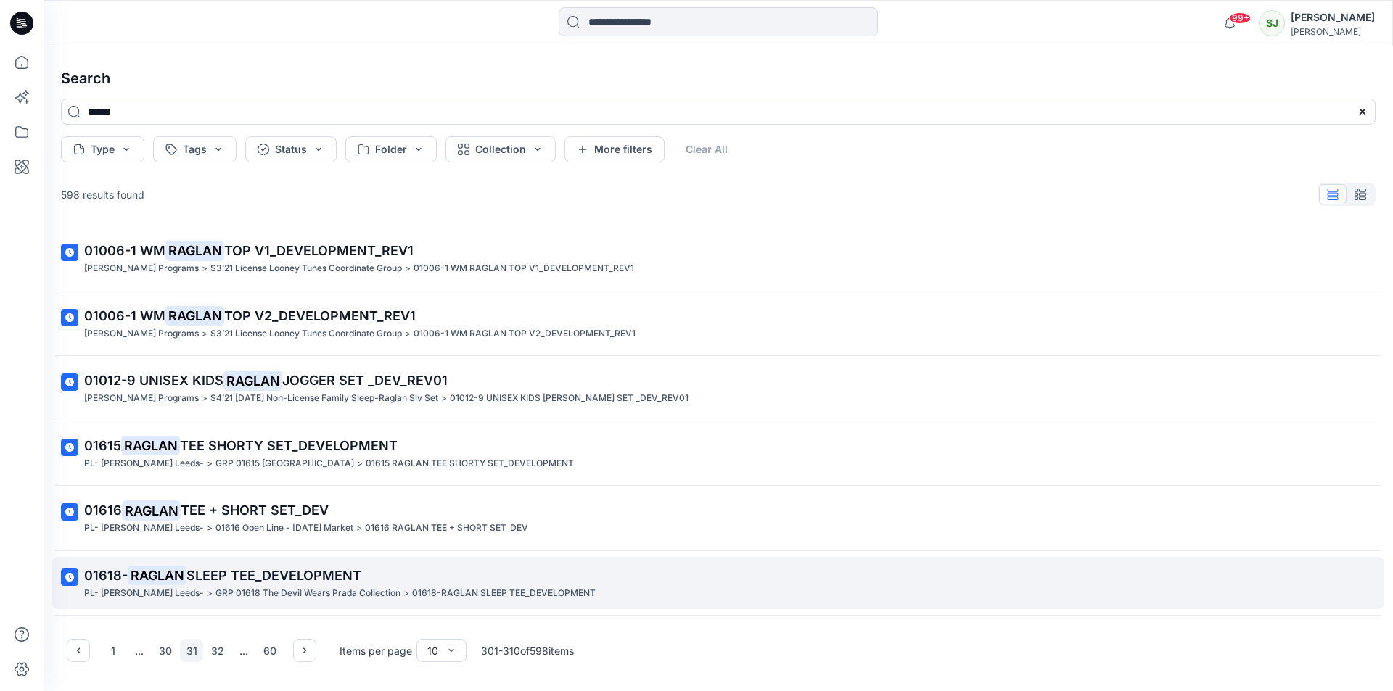
click at [300, 581] on span "SLEEP TEE_DEVELOPMENT" at bounding box center [273, 575] width 175 height 15
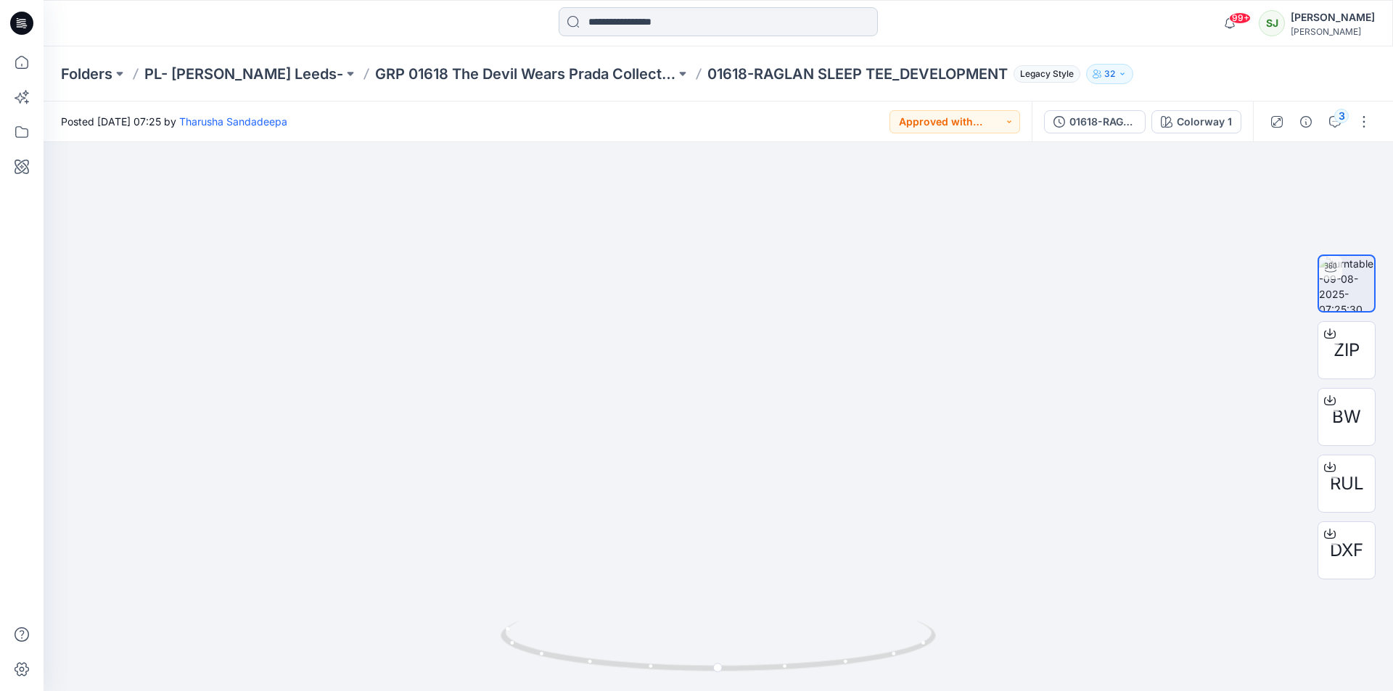
click at [594, 23] on input at bounding box center [718, 21] width 319 height 29
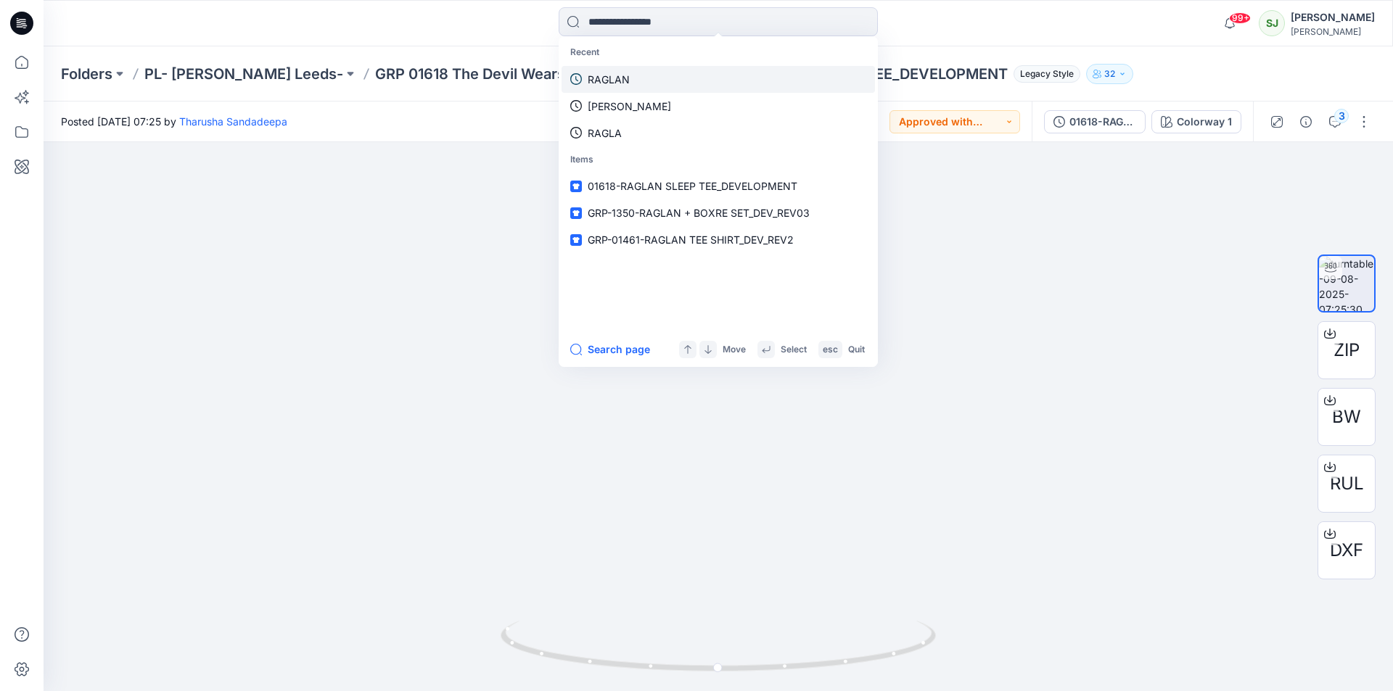
click at [594, 81] on p "RAGLAN" at bounding box center [609, 79] width 42 height 15
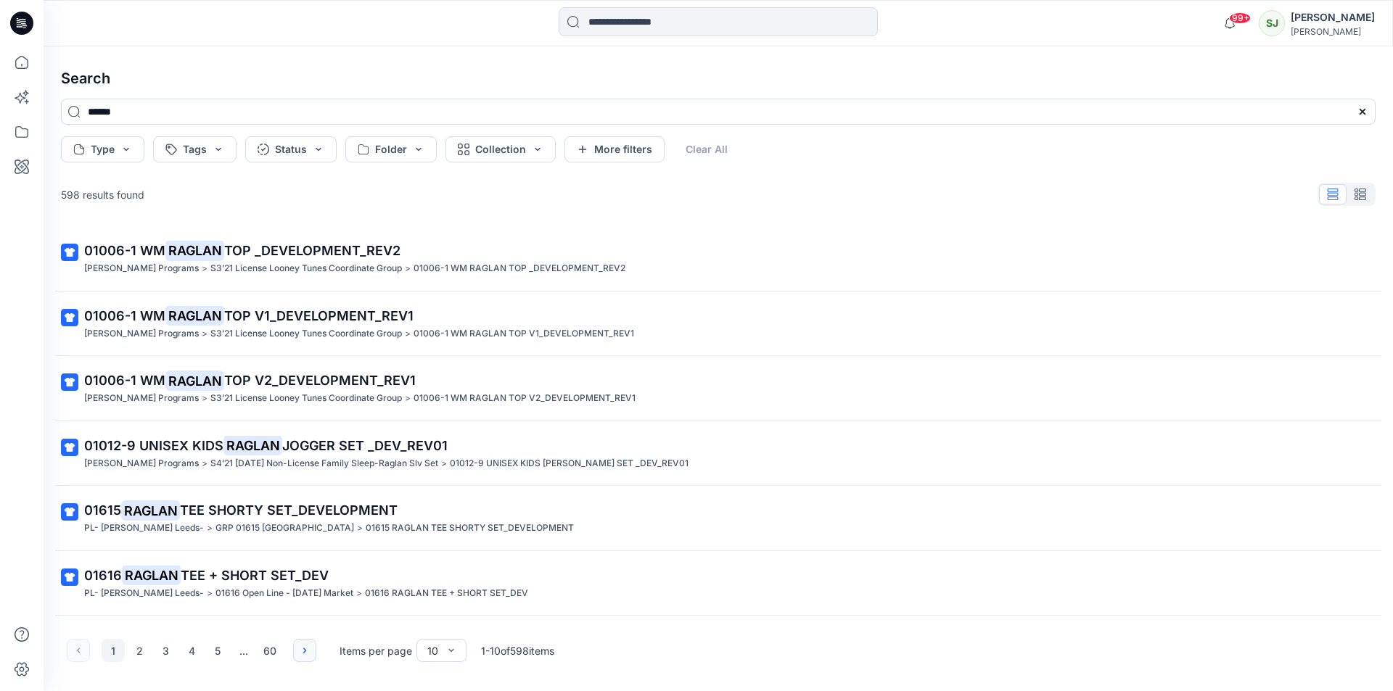
click at [300, 650] on icon "button" at bounding box center [305, 651] width 12 height 12
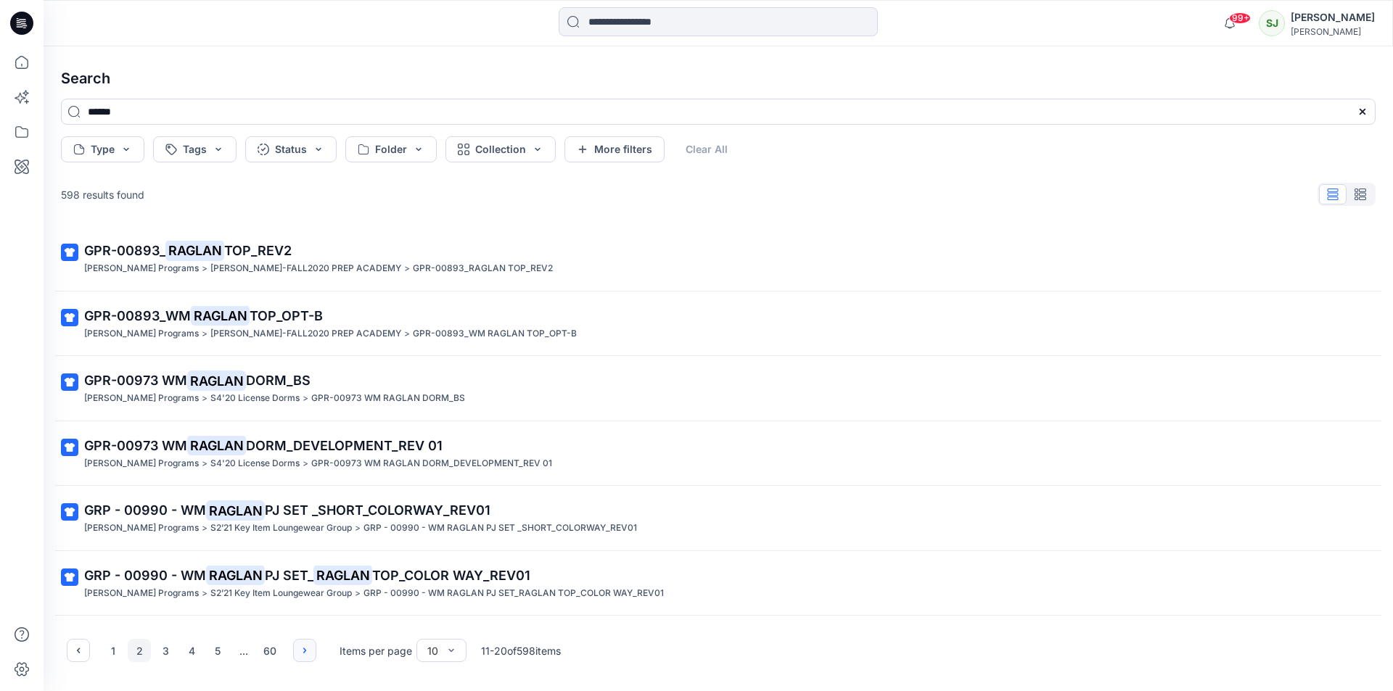
click at [301, 650] on icon "button" at bounding box center [305, 651] width 12 height 12
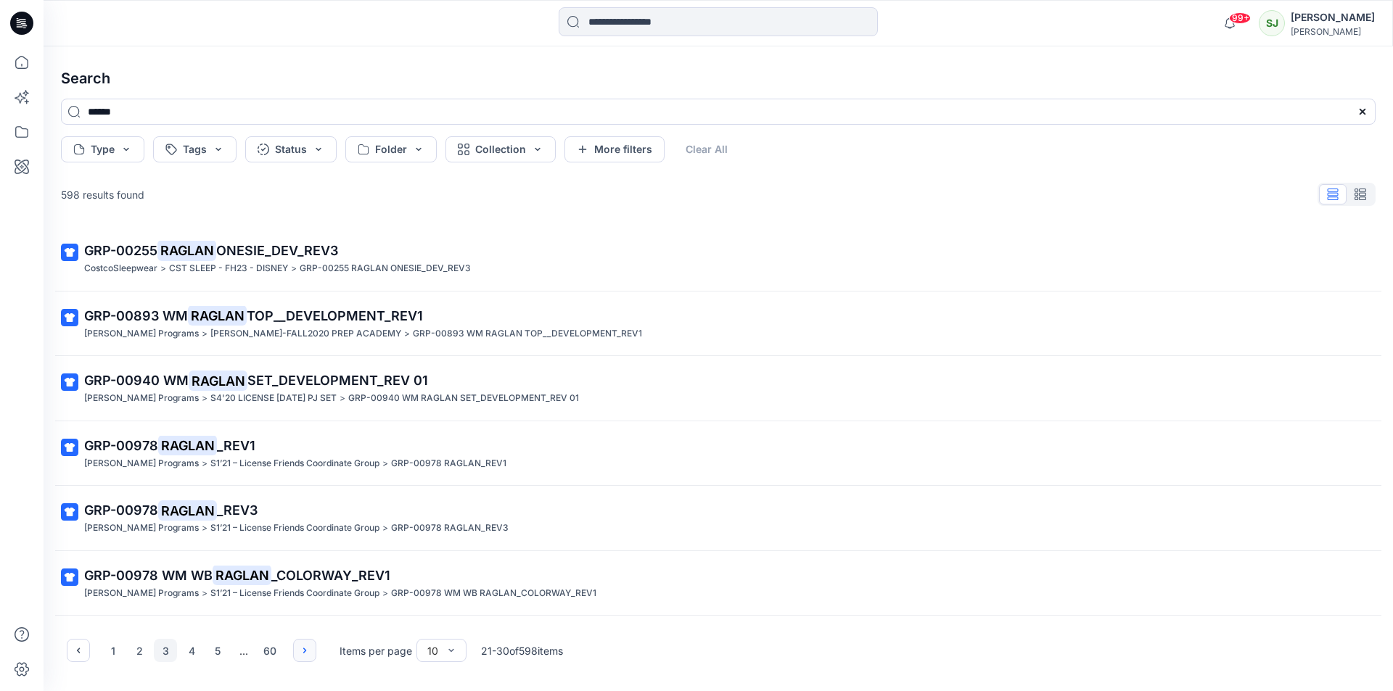
click at [301, 650] on icon "button" at bounding box center [305, 651] width 12 height 12
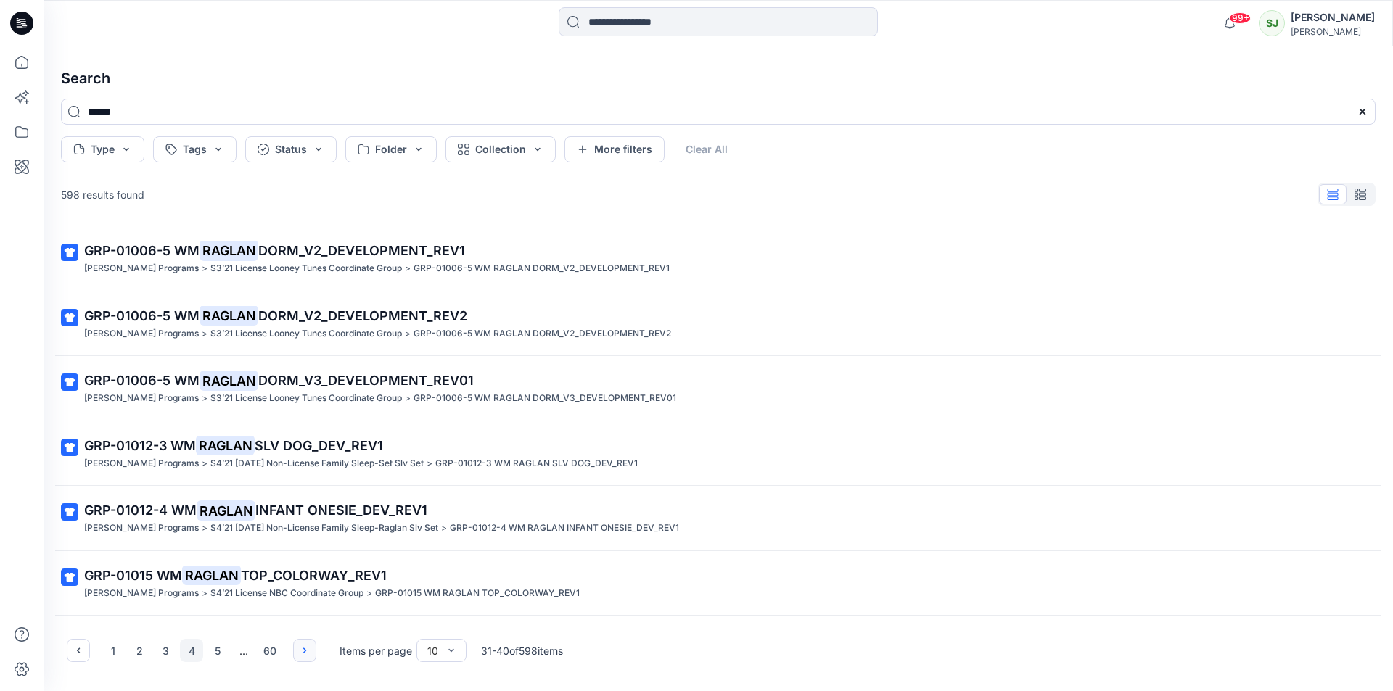
click at [301, 650] on icon "button" at bounding box center [305, 651] width 12 height 12
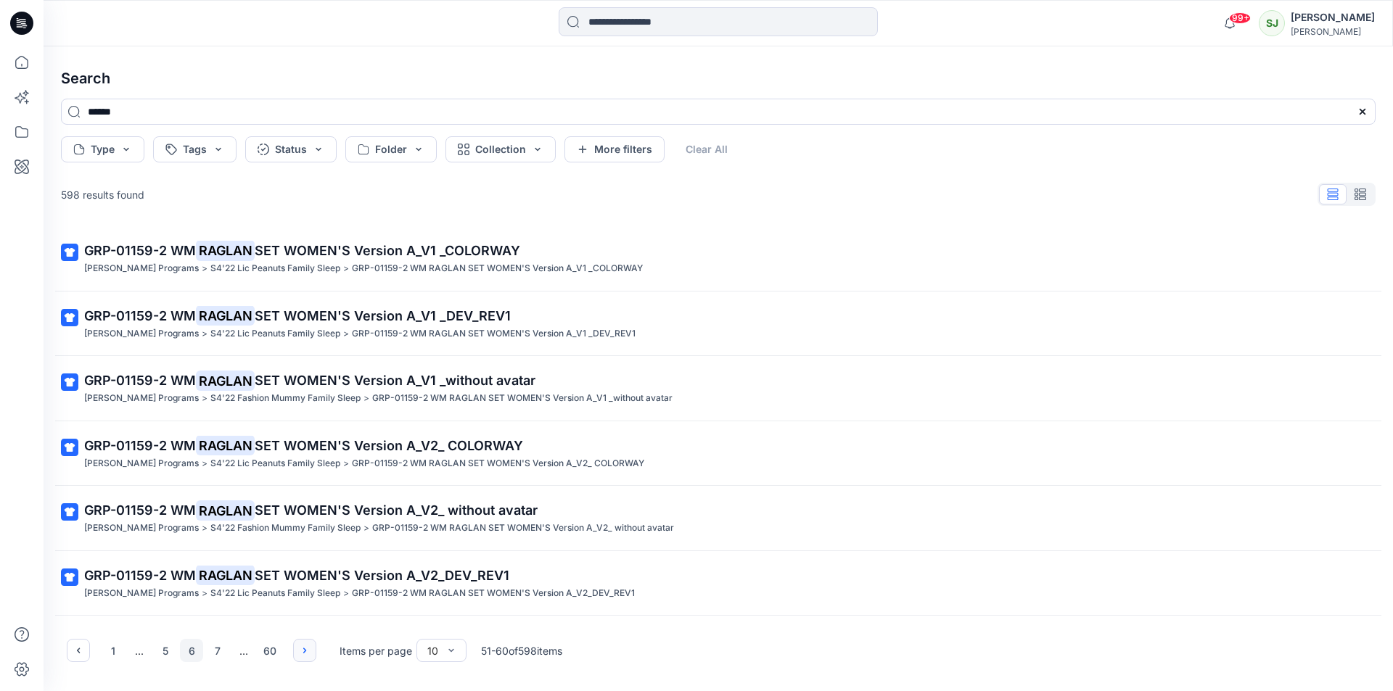
click at [301, 650] on icon "button" at bounding box center [305, 651] width 12 height 12
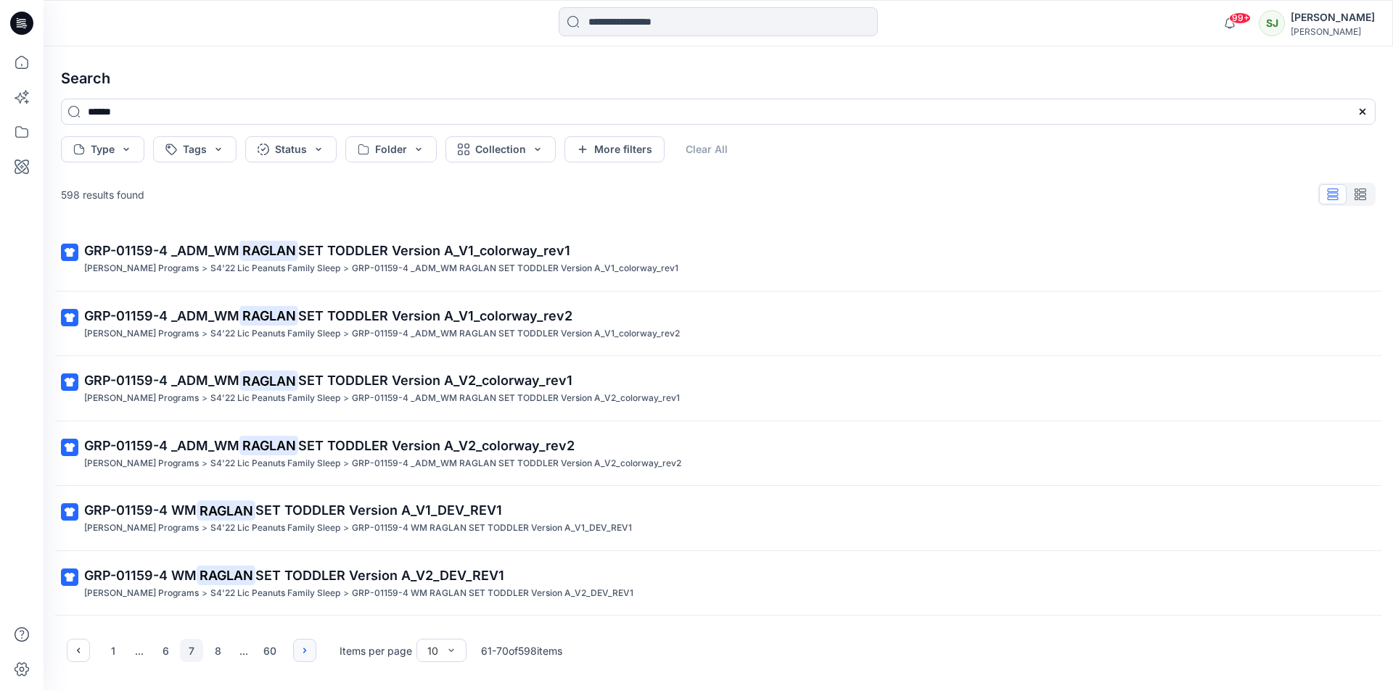
click at [301, 650] on icon "button" at bounding box center [305, 651] width 12 height 12
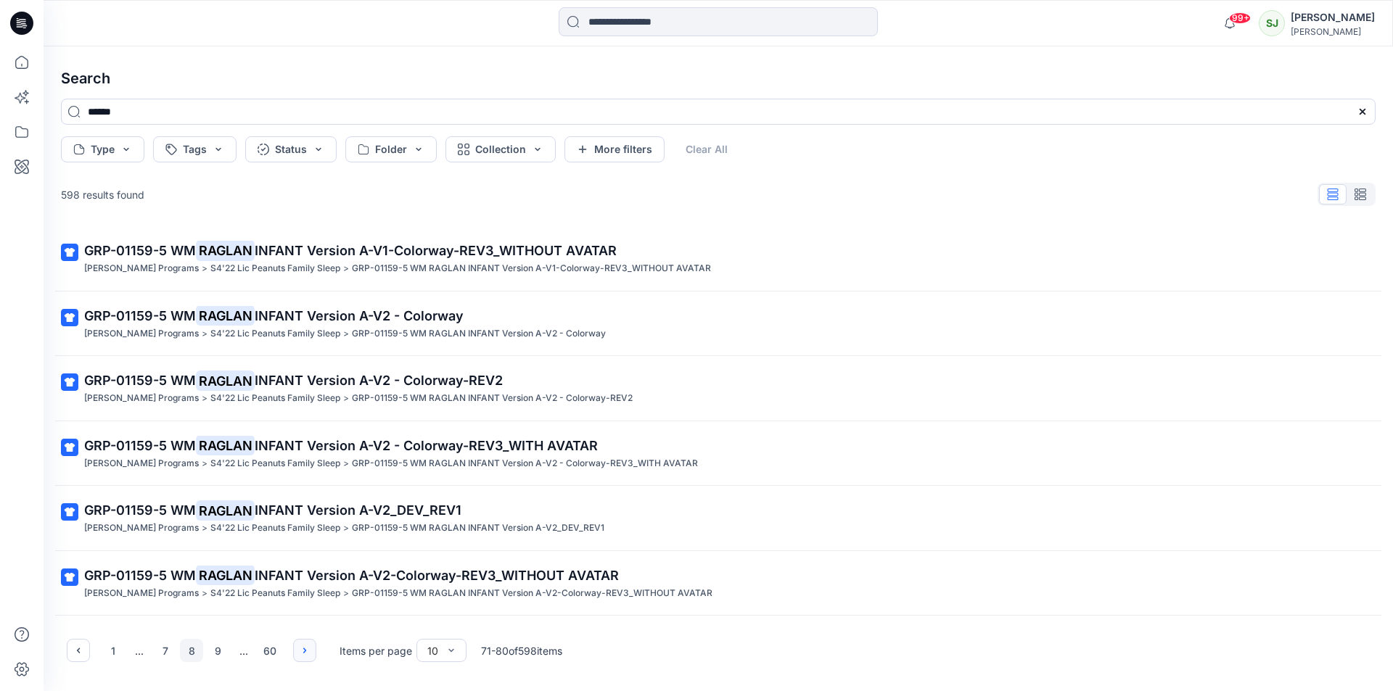
click at [301, 650] on icon "button" at bounding box center [305, 651] width 12 height 12
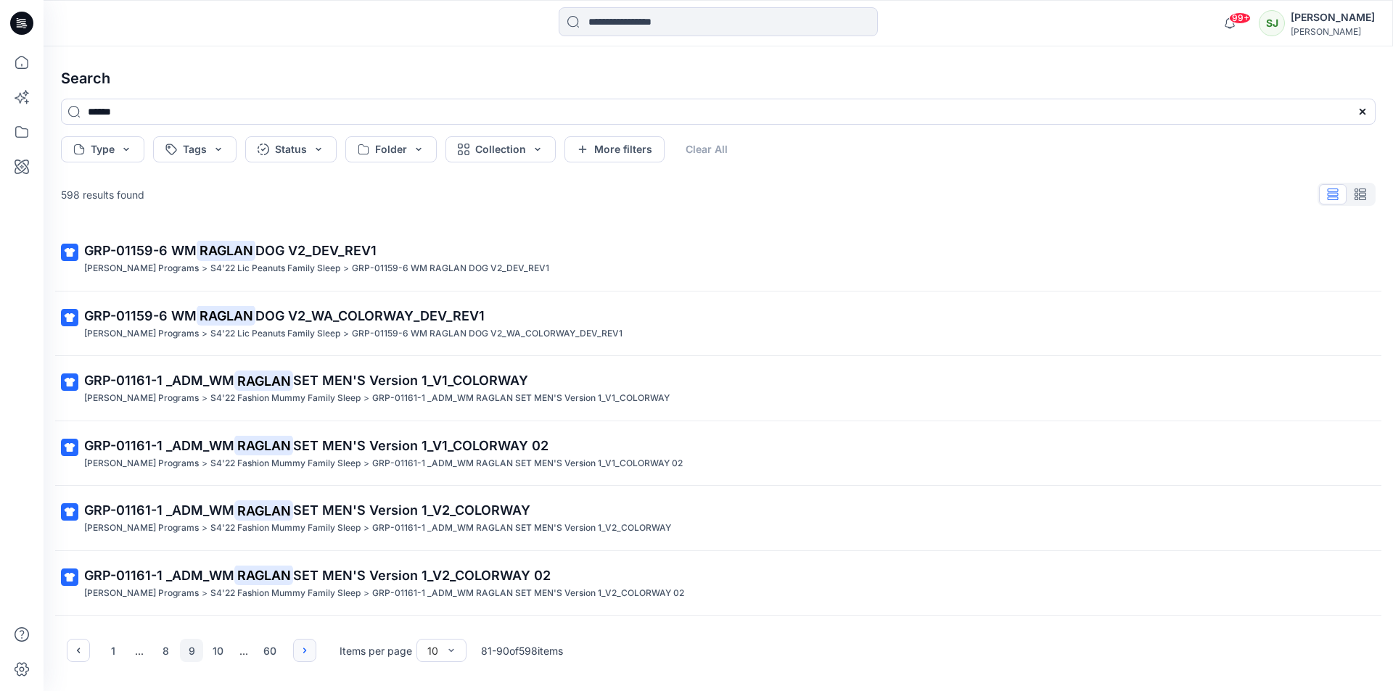
click at [301, 648] on icon "button" at bounding box center [305, 651] width 12 height 12
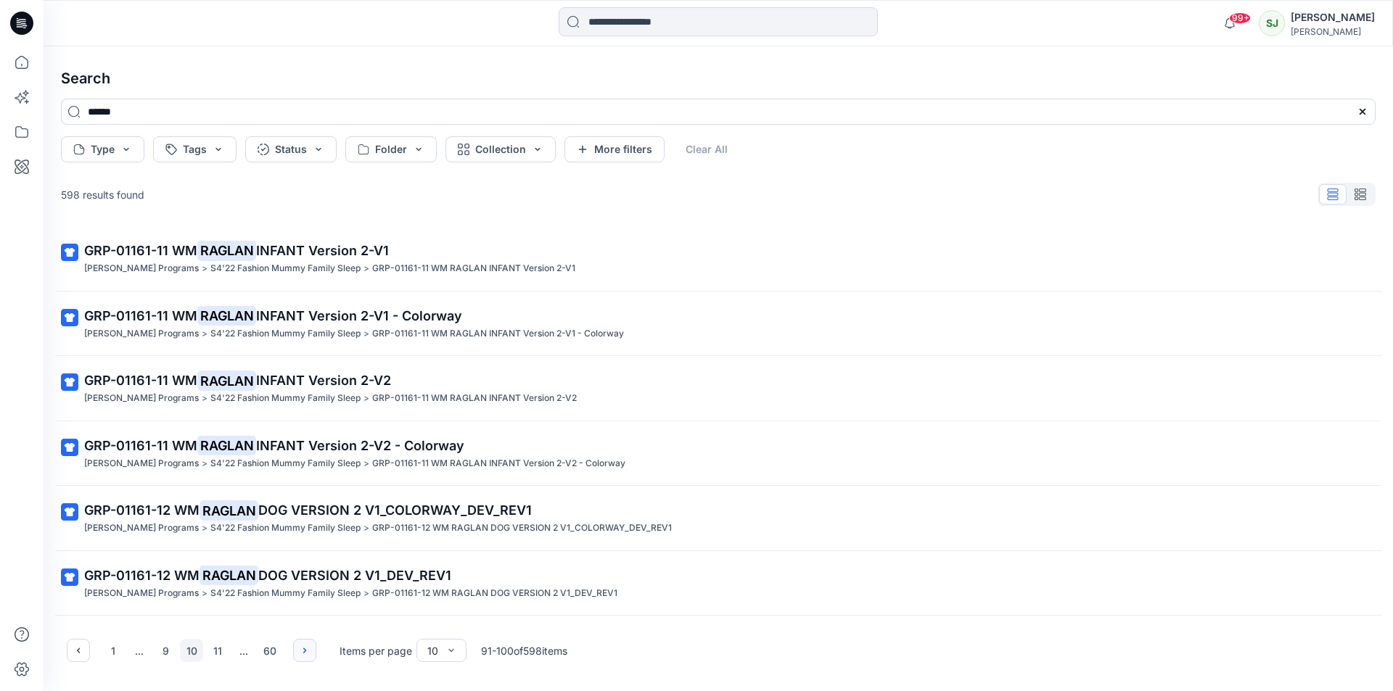
click at [301, 647] on icon "button" at bounding box center [305, 651] width 12 height 12
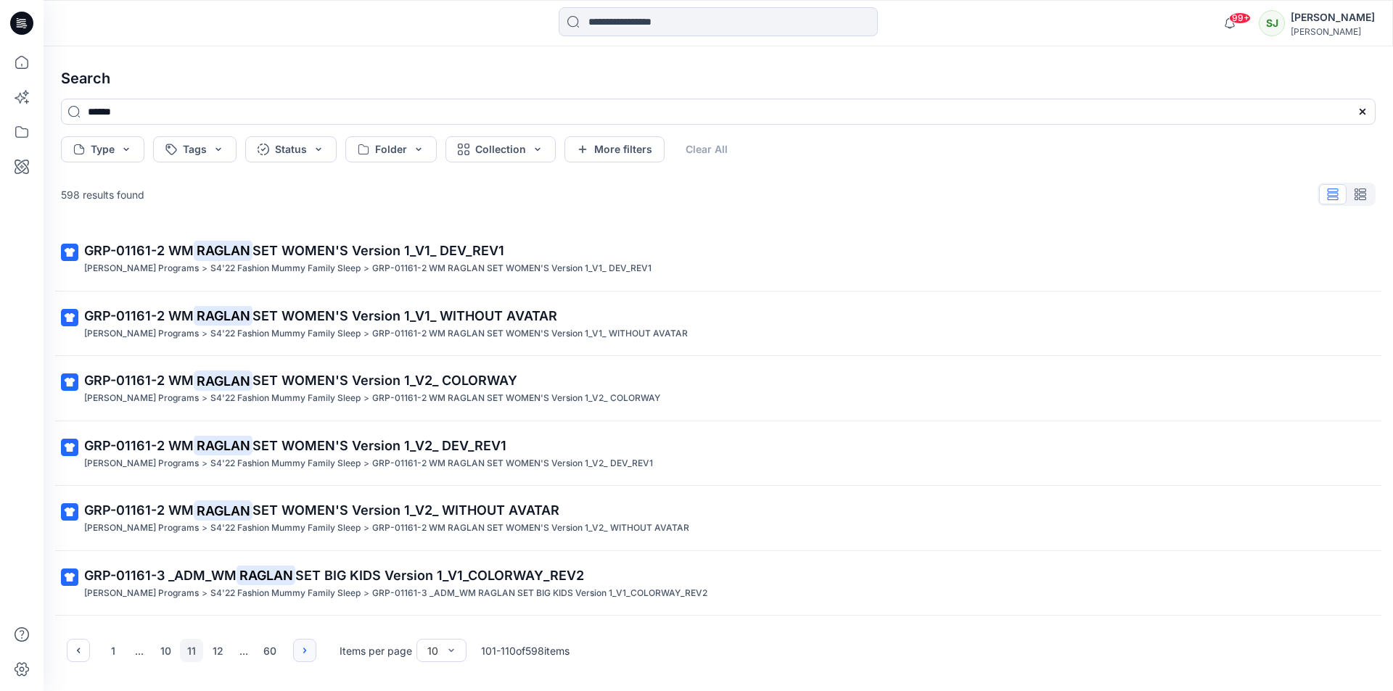
click at [301, 647] on icon "button" at bounding box center [305, 651] width 12 height 12
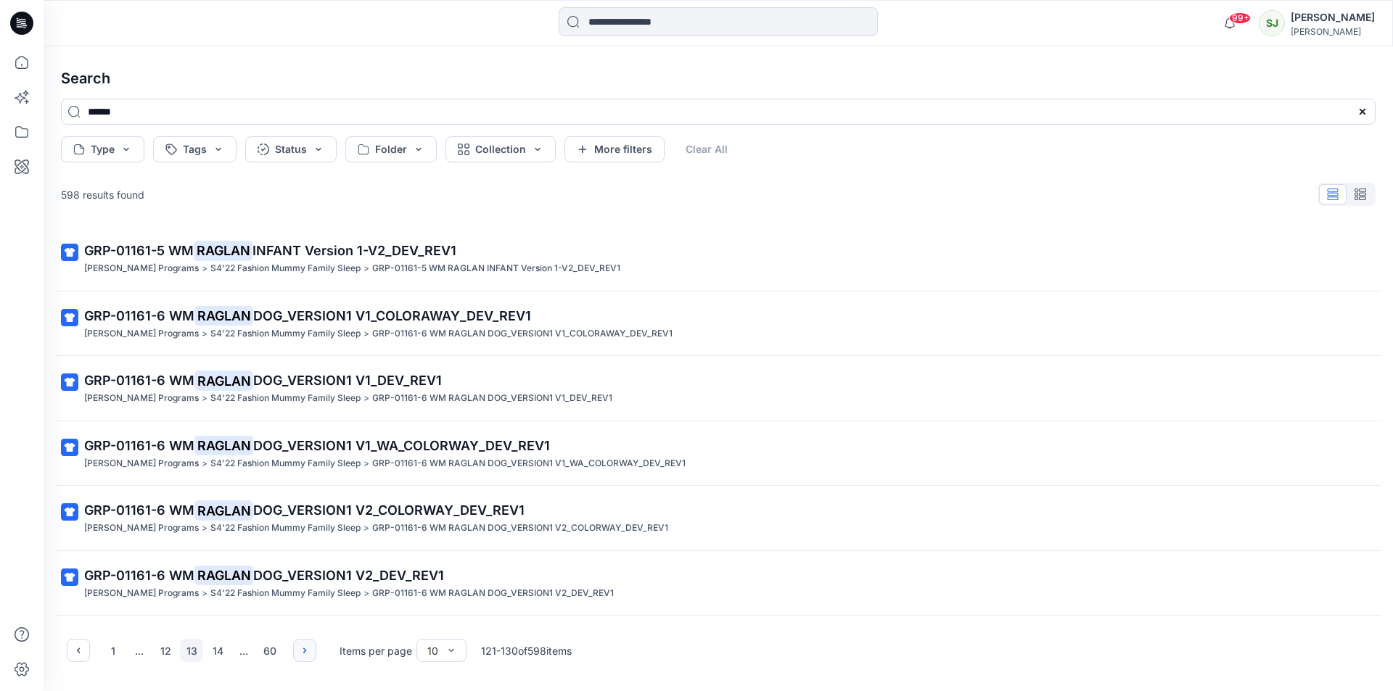
click at [301, 647] on icon "button" at bounding box center [305, 651] width 12 height 12
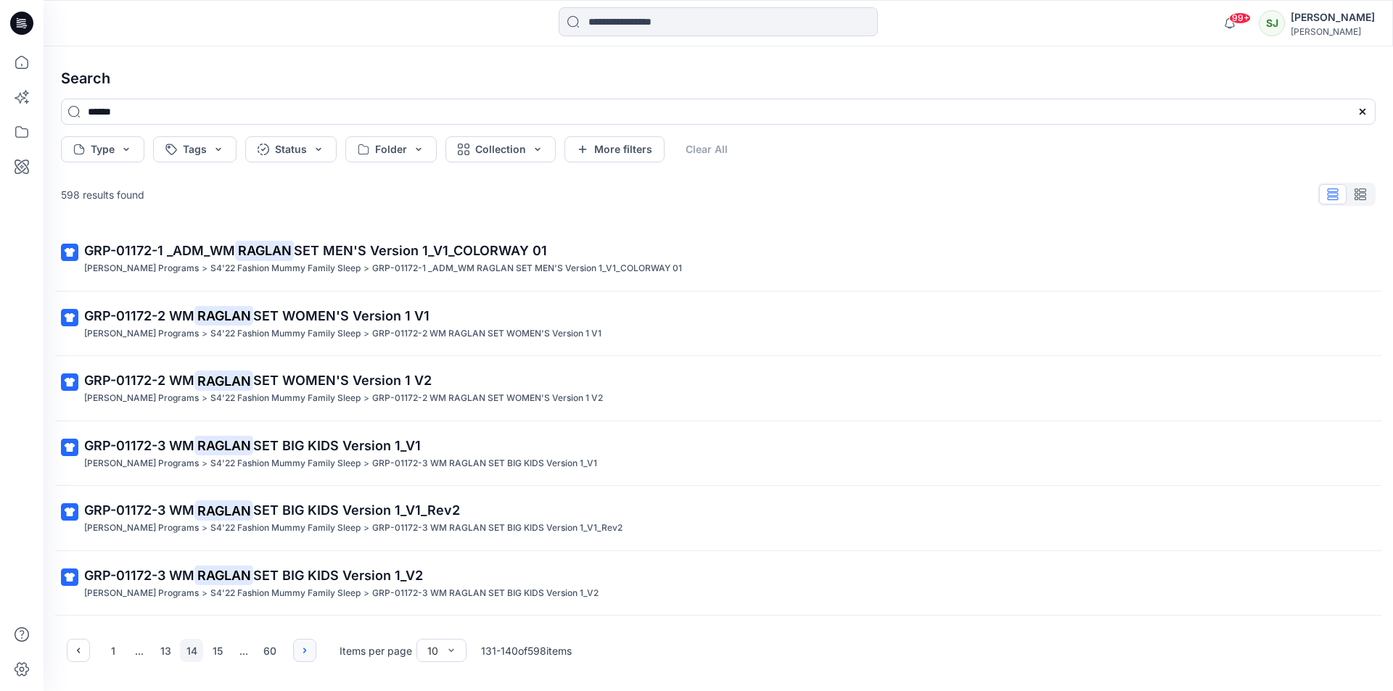
click at [301, 647] on icon "button" at bounding box center [305, 651] width 12 height 12
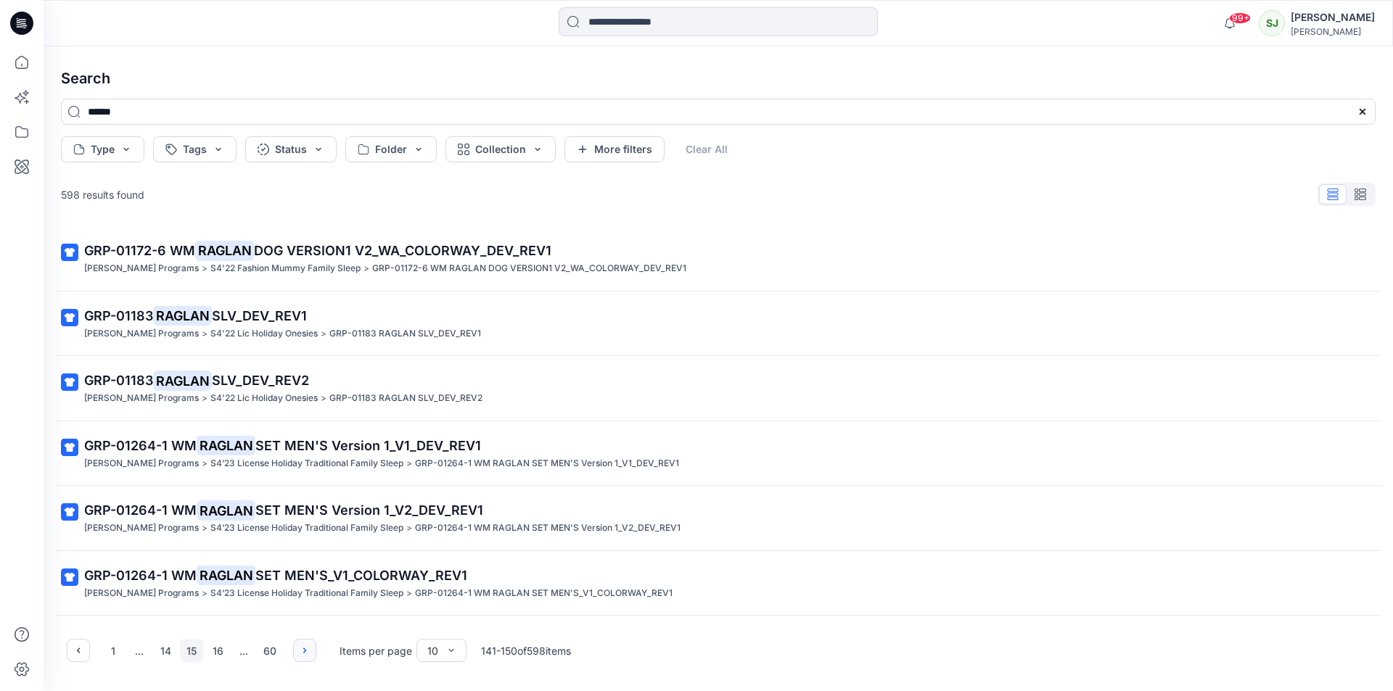
click at [301, 647] on icon "button" at bounding box center [305, 651] width 12 height 12
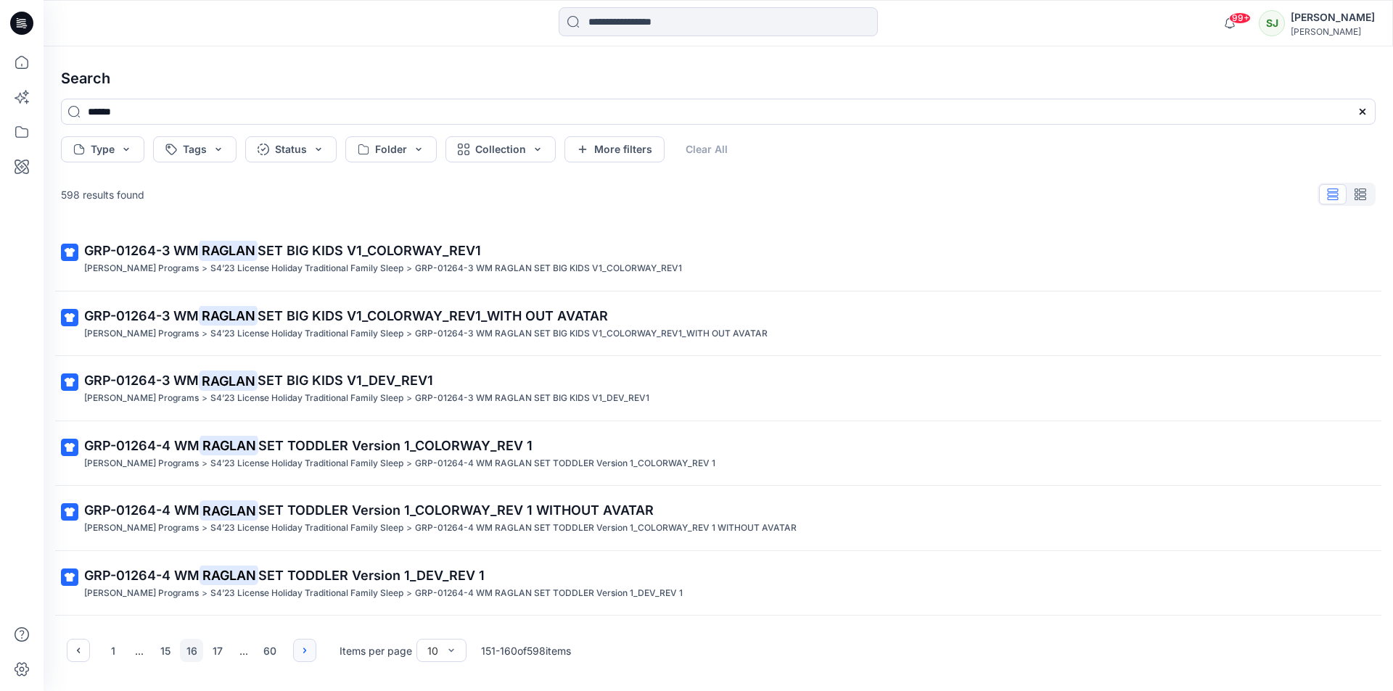
click at [301, 647] on icon "button" at bounding box center [305, 651] width 12 height 12
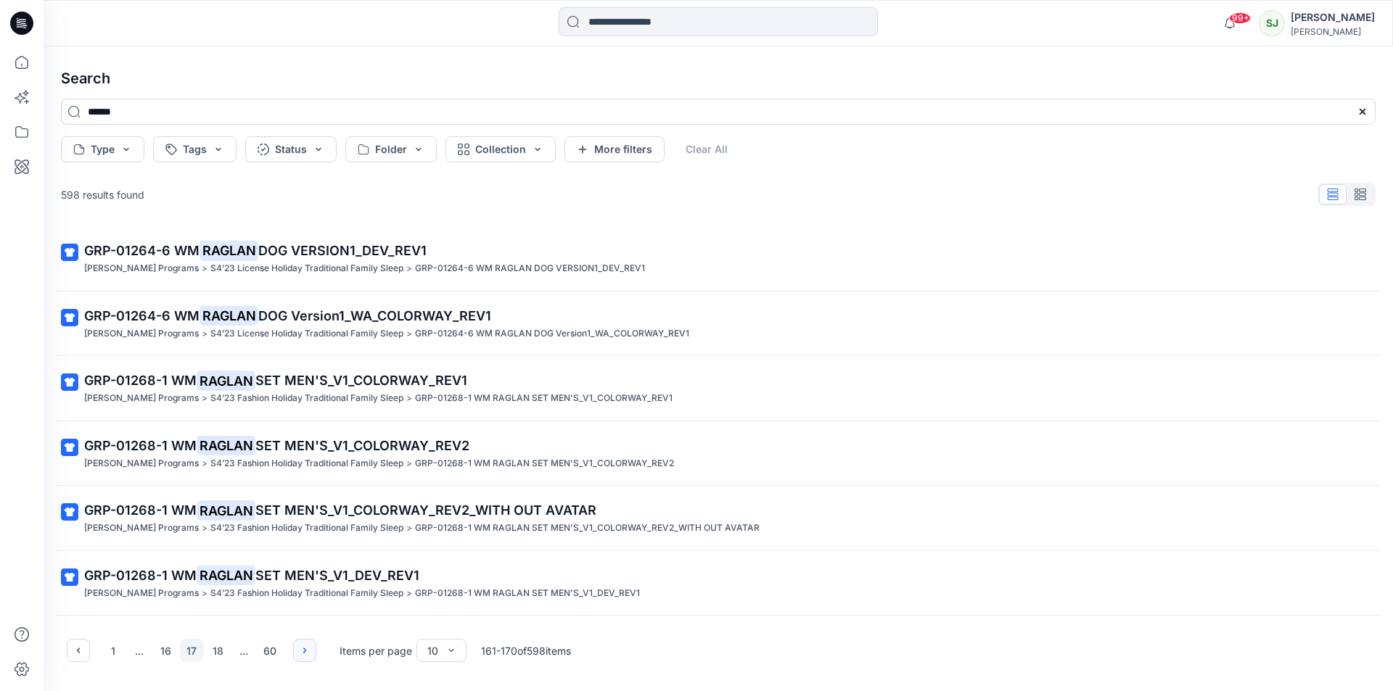
click at [301, 647] on icon "button" at bounding box center [305, 651] width 12 height 12
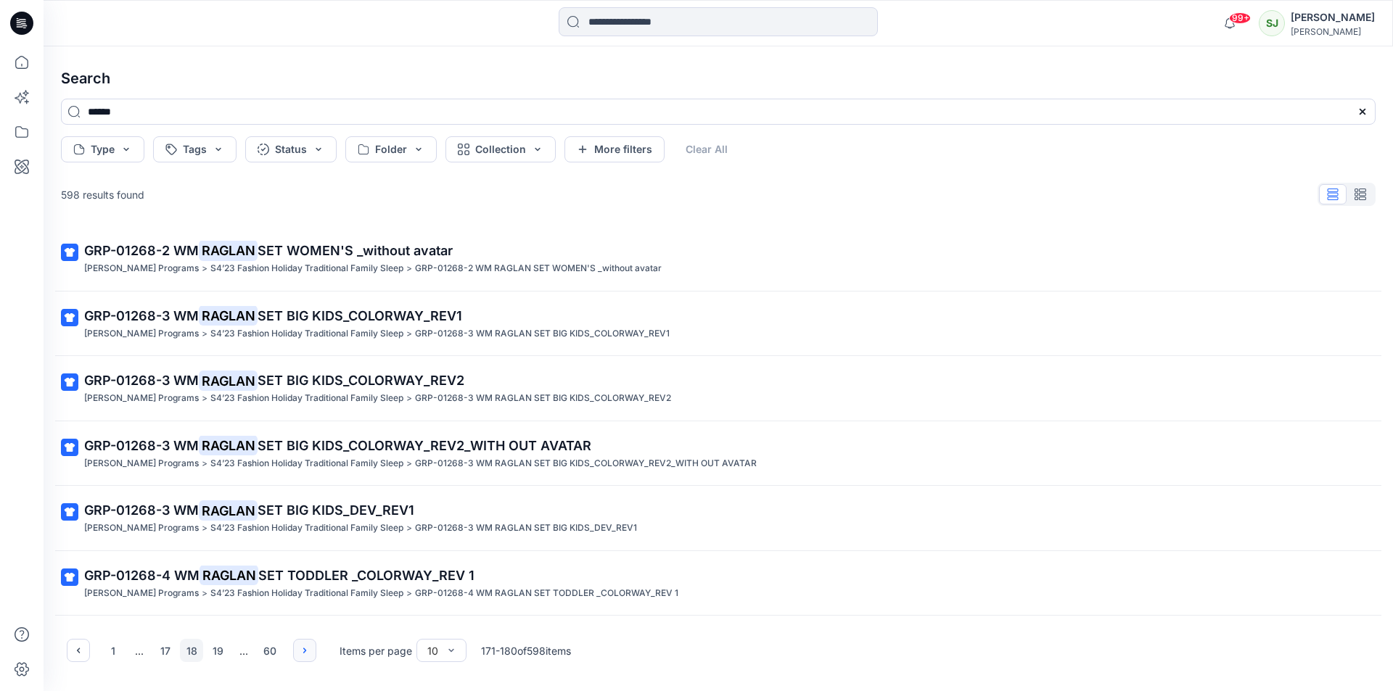
click at [301, 647] on icon "button" at bounding box center [305, 651] width 12 height 12
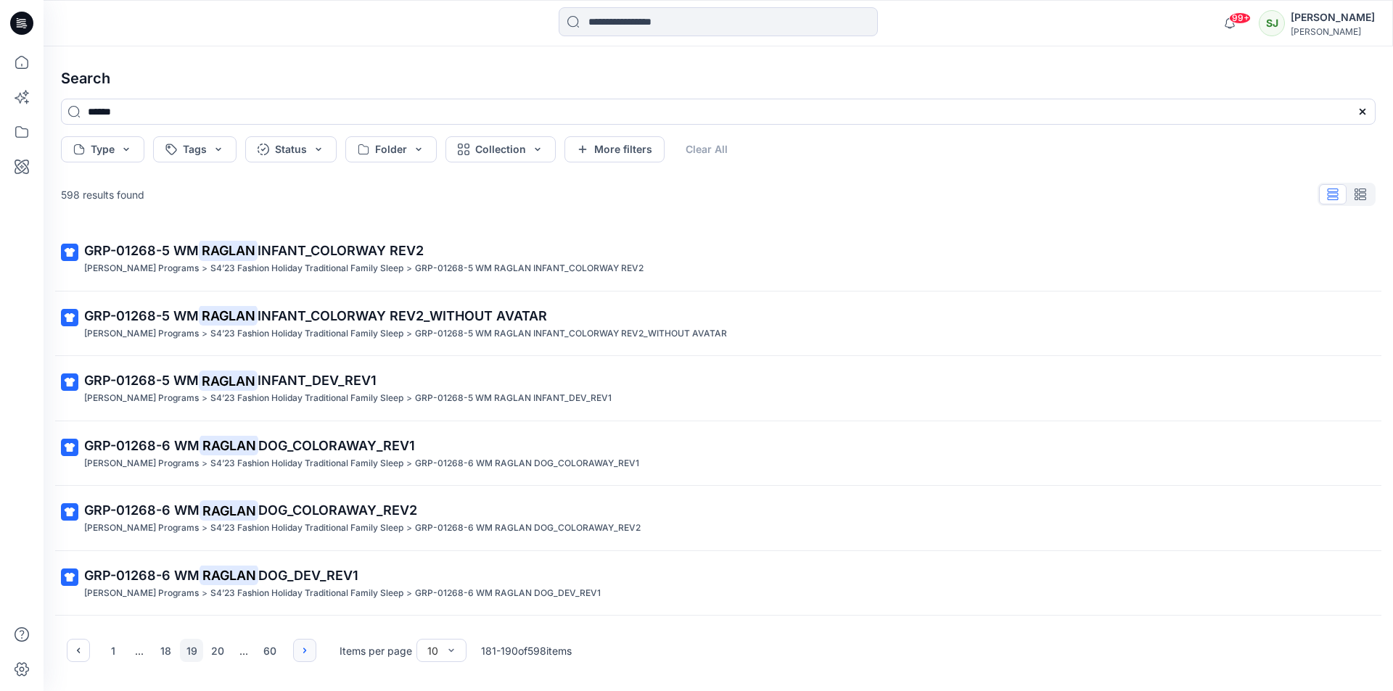
click at [301, 647] on icon "button" at bounding box center [305, 651] width 12 height 12
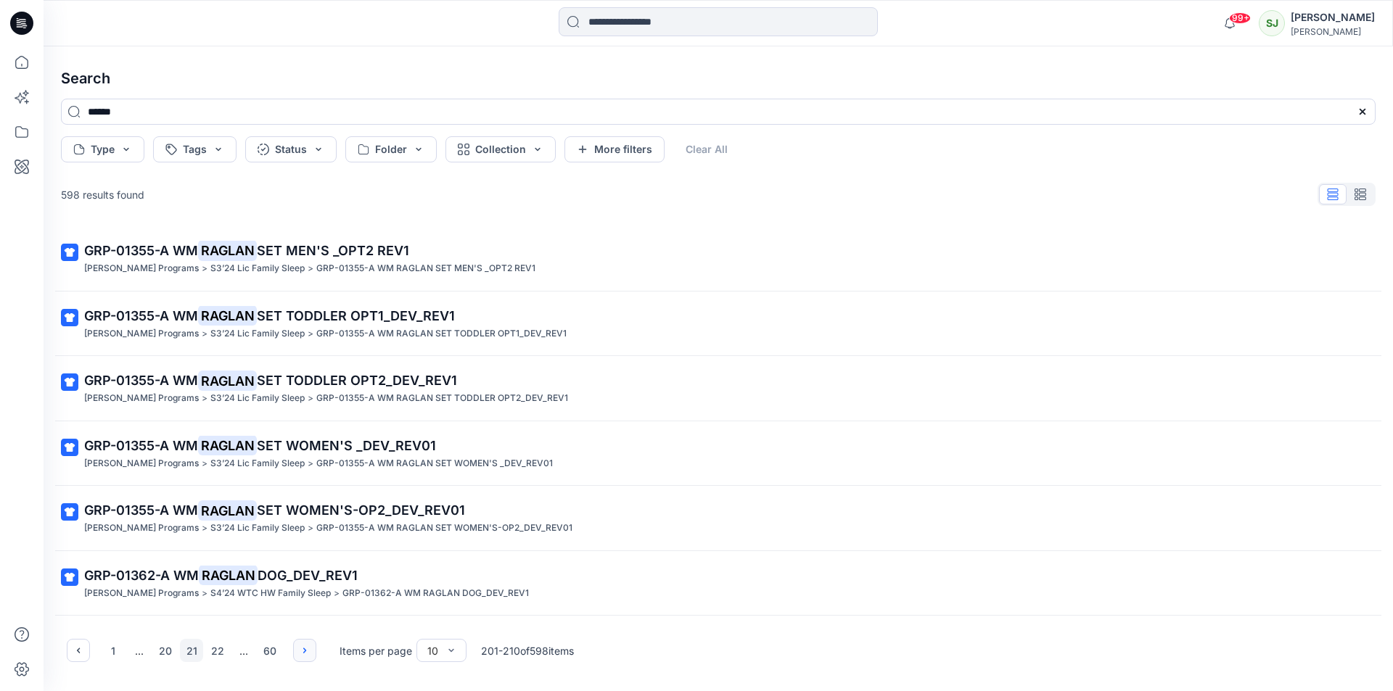
click at [301, 647] on icon "button" at bounding box center [305, 651] width 12 height 12
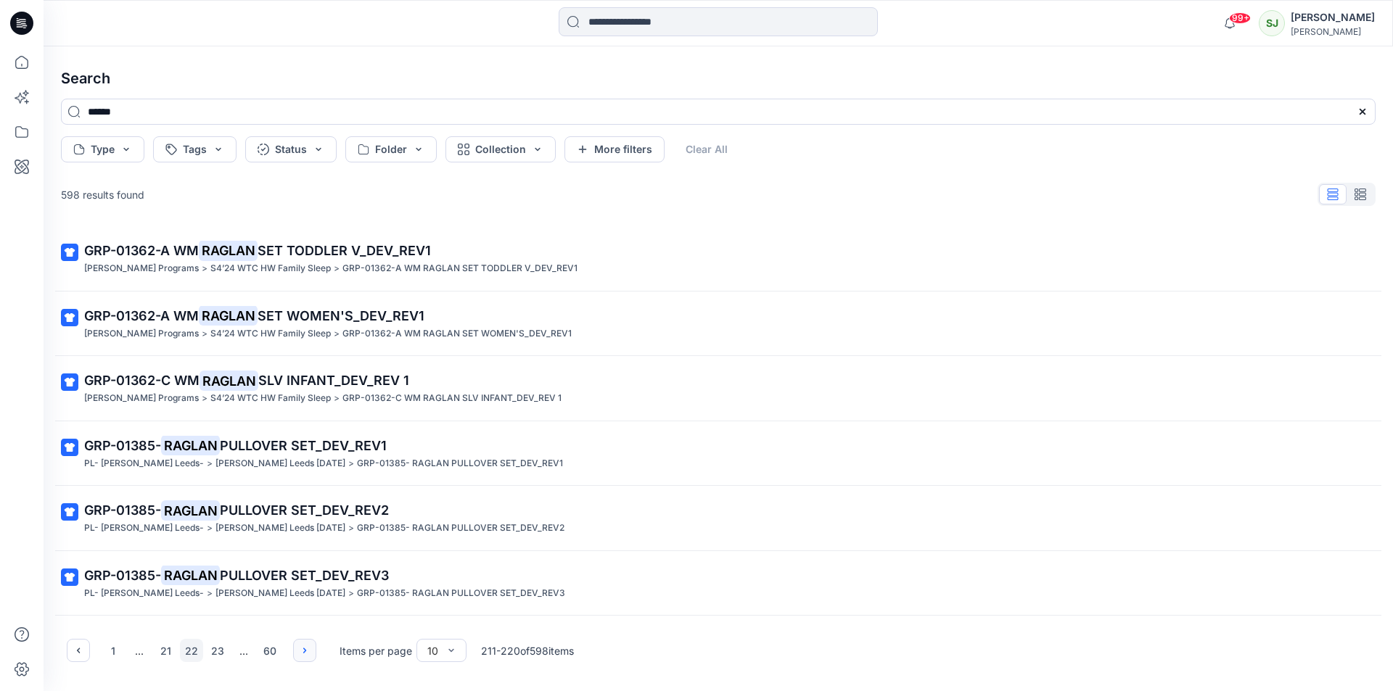
click at [301, 647] on icon "button" at bounding box center [305, 651] width 12 height 12
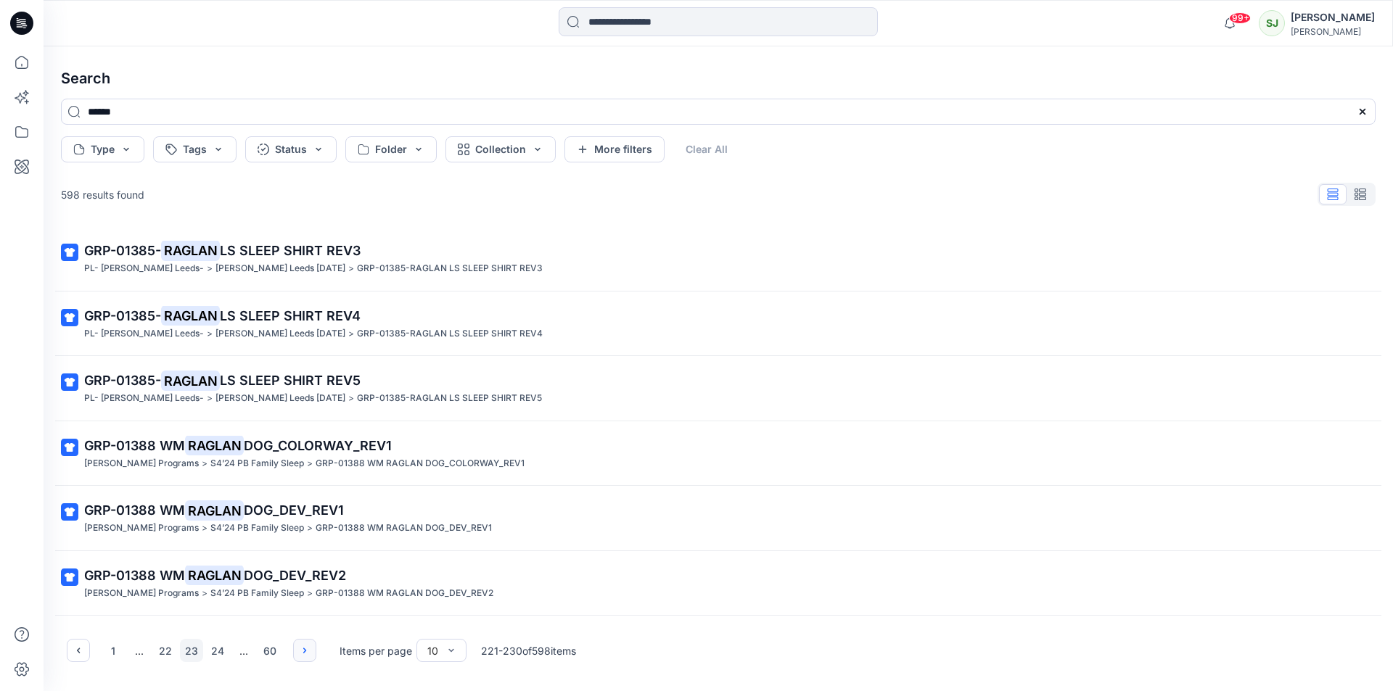
click at [301, 647] on icon "button" at bounding box center [305, 651] width 12 height 12
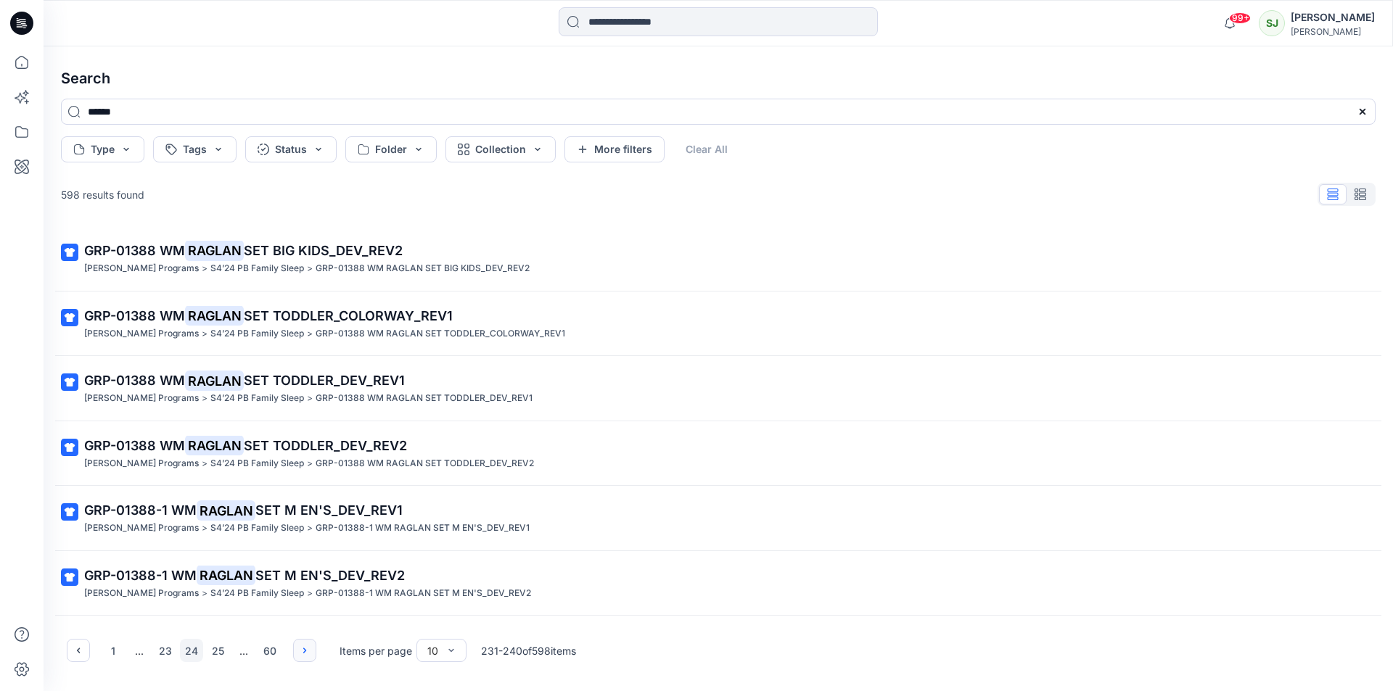
click at [301, 647] on icon "button" at bounding box center [305, 651] width 12 height 12
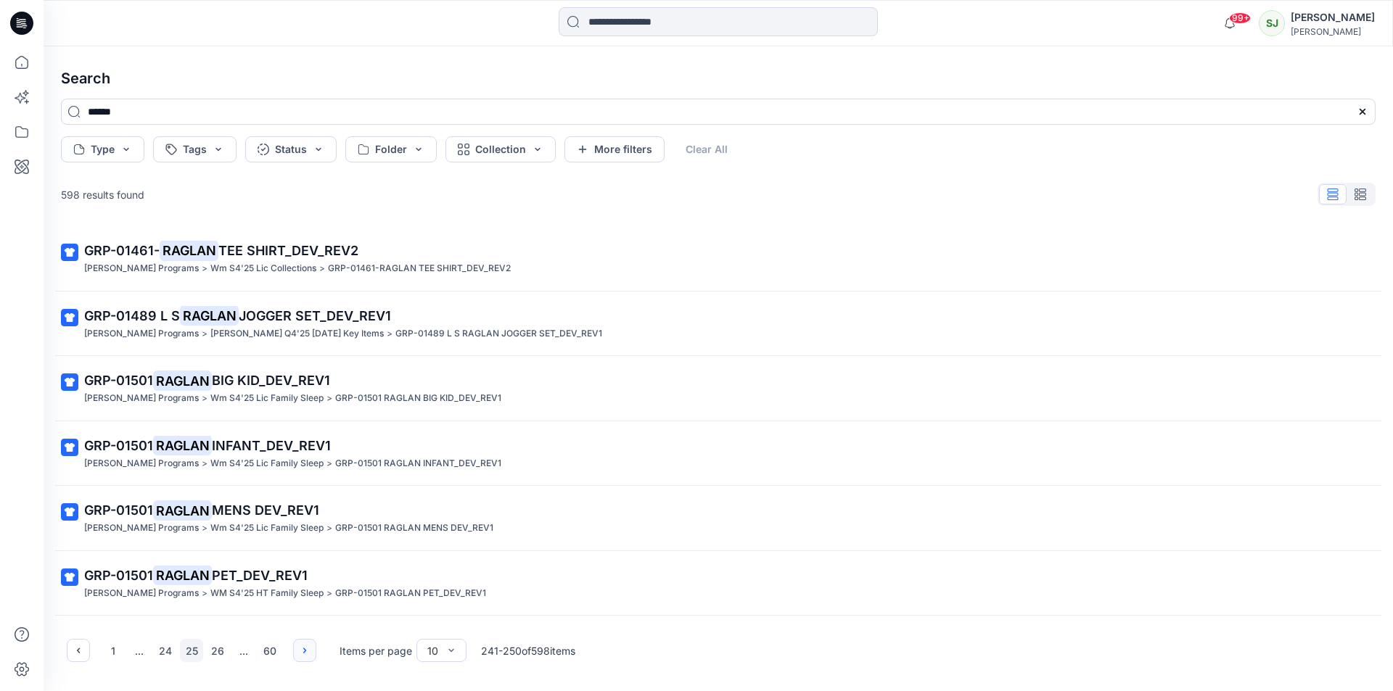
click at [301, 647] on icon "button" at bounding box center [305, 651] width 12 height 12
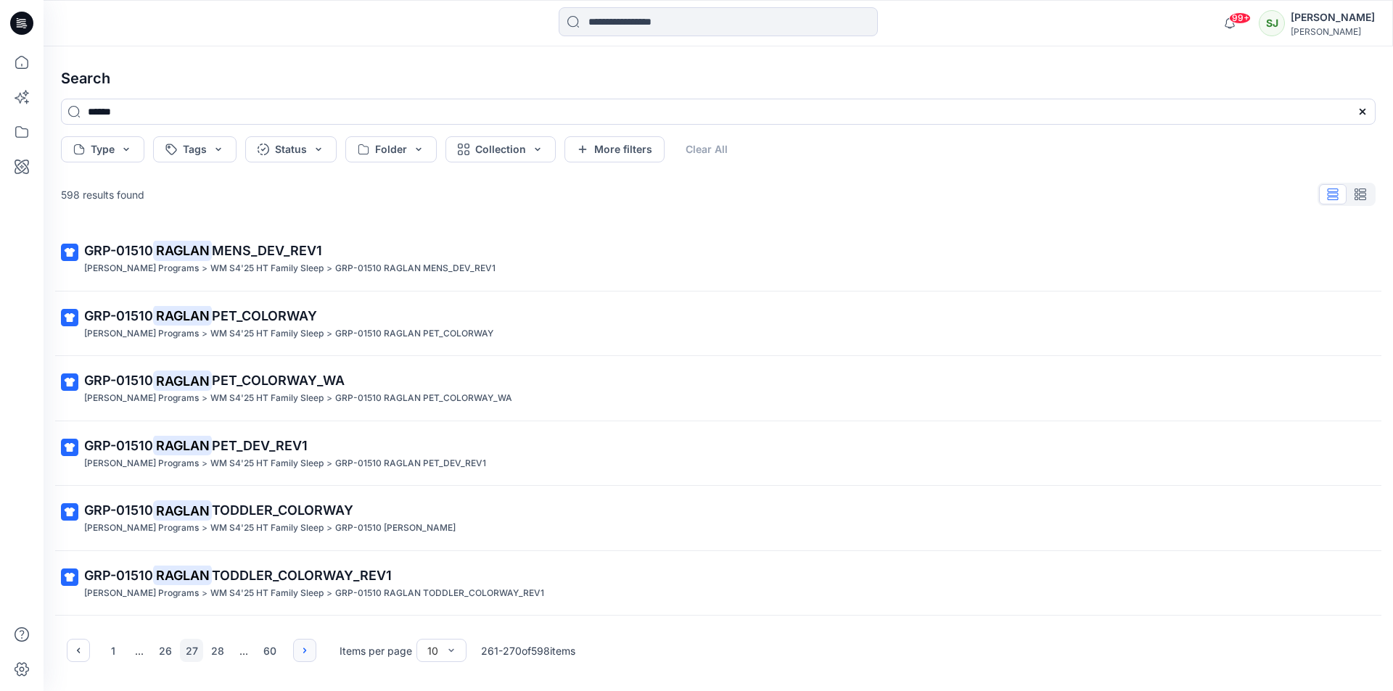
click at [301, 647] on icon "button" at bounding box center [305, 651] width 12 height 12
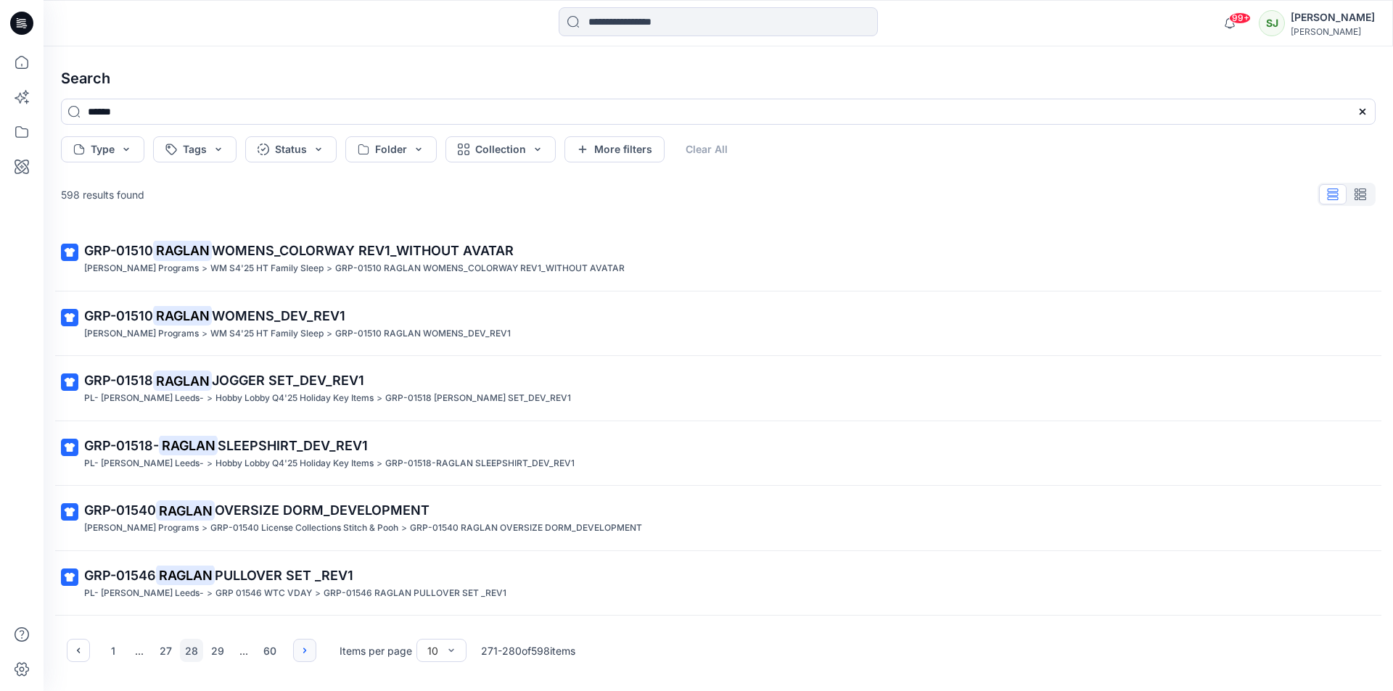
click at [301, 647] on icon "button" at bounding box center [305, 651] width 12 height 12
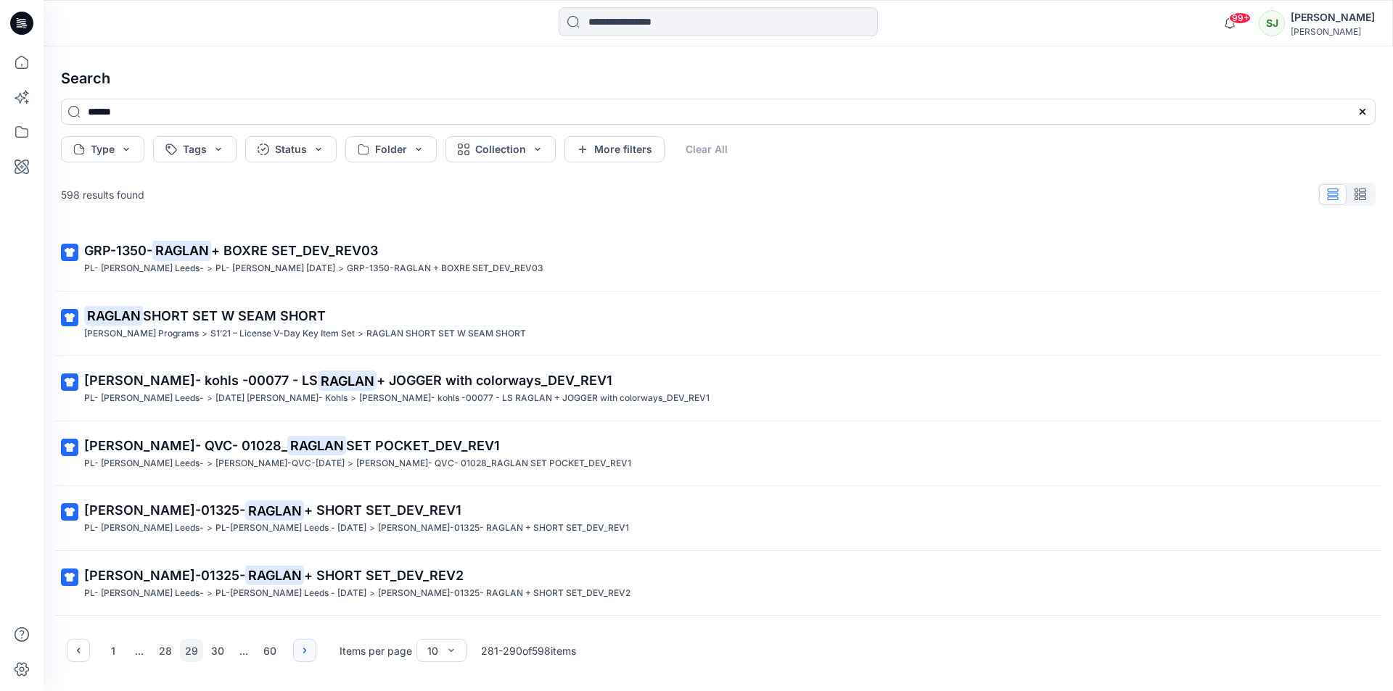
click at [301, 647] on icon "button" at bounding box center [305, 651] width 12 height 12
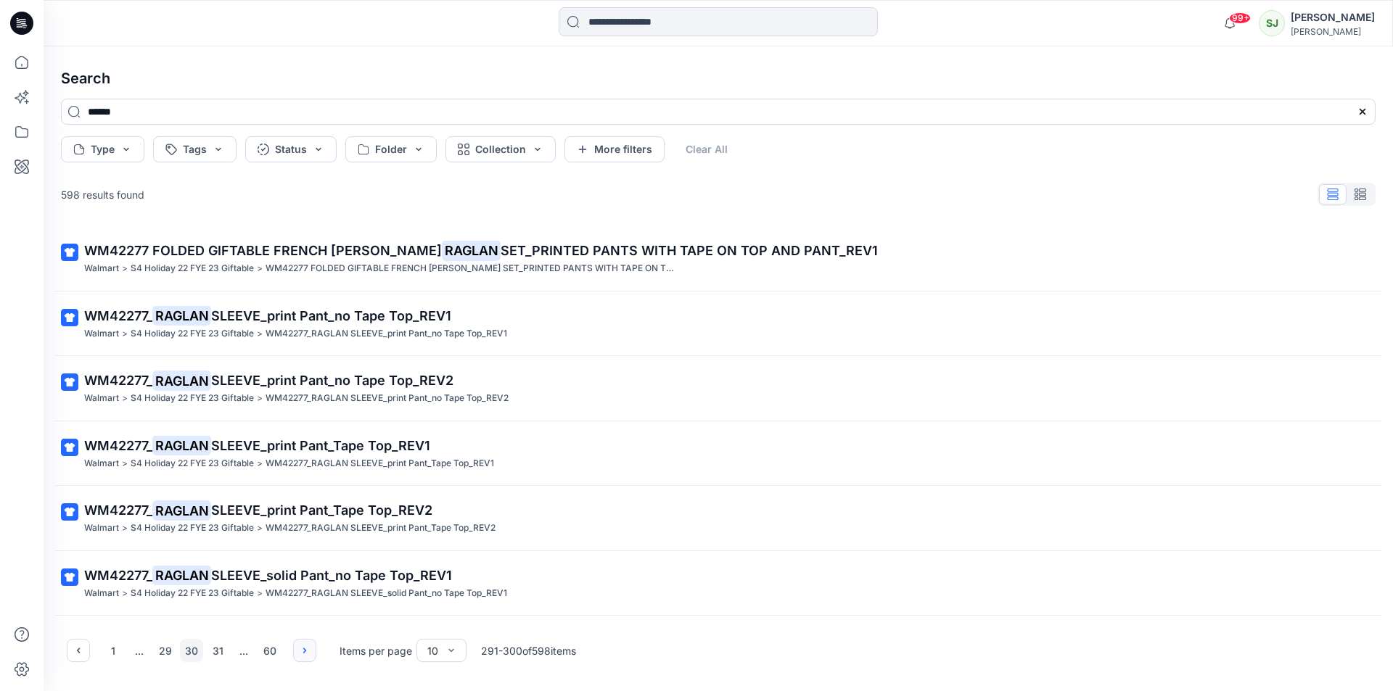
click at [301, 647] on icon "button" at bounding box center [305, 651] width 12 height 12
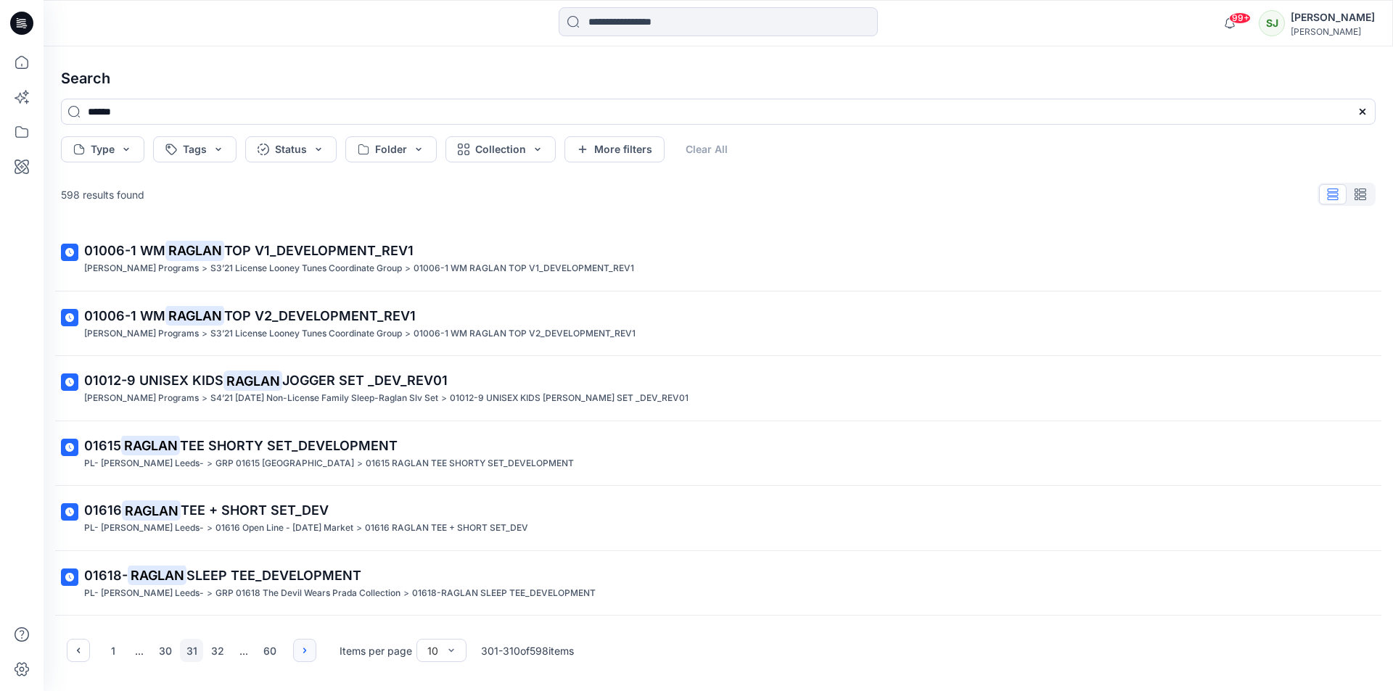
click at [301, 647] on icon "button" at bounding box center [305, 651] width 12 height 12
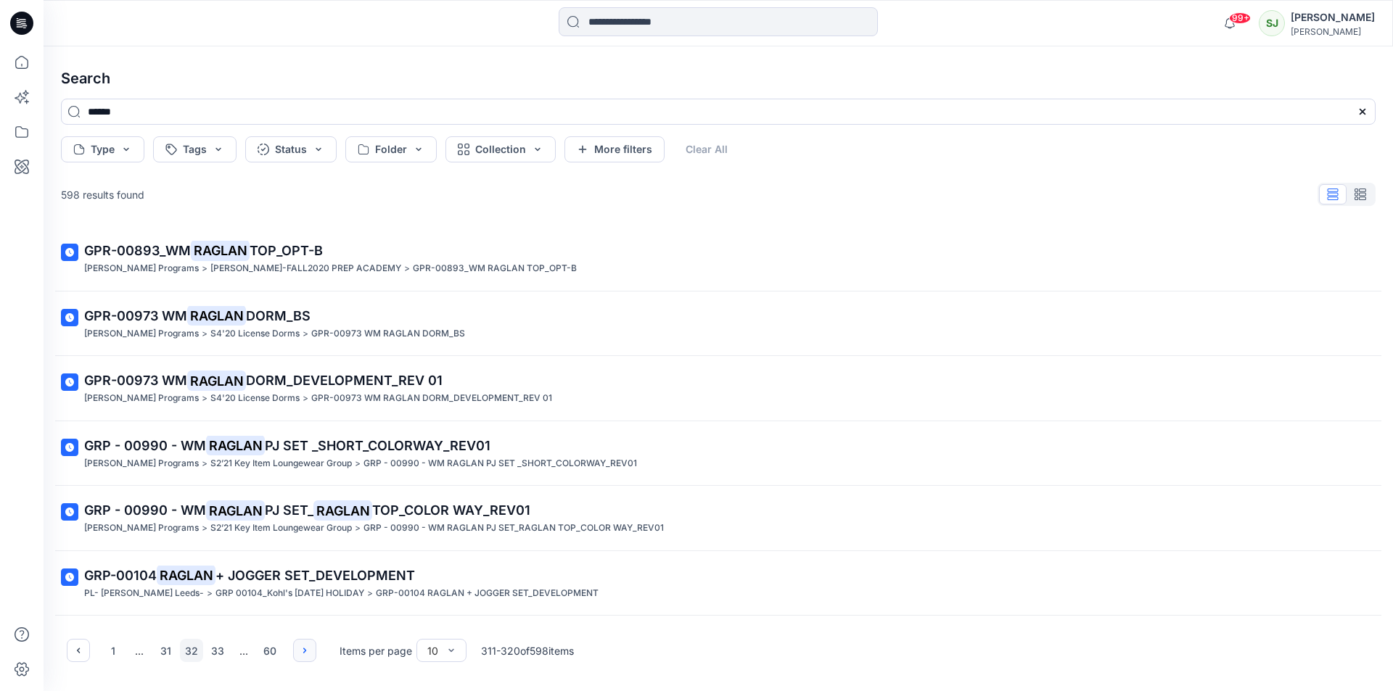
click at [301, 647] on icon "button" at bounding box center [305, 651] width 12 height 12
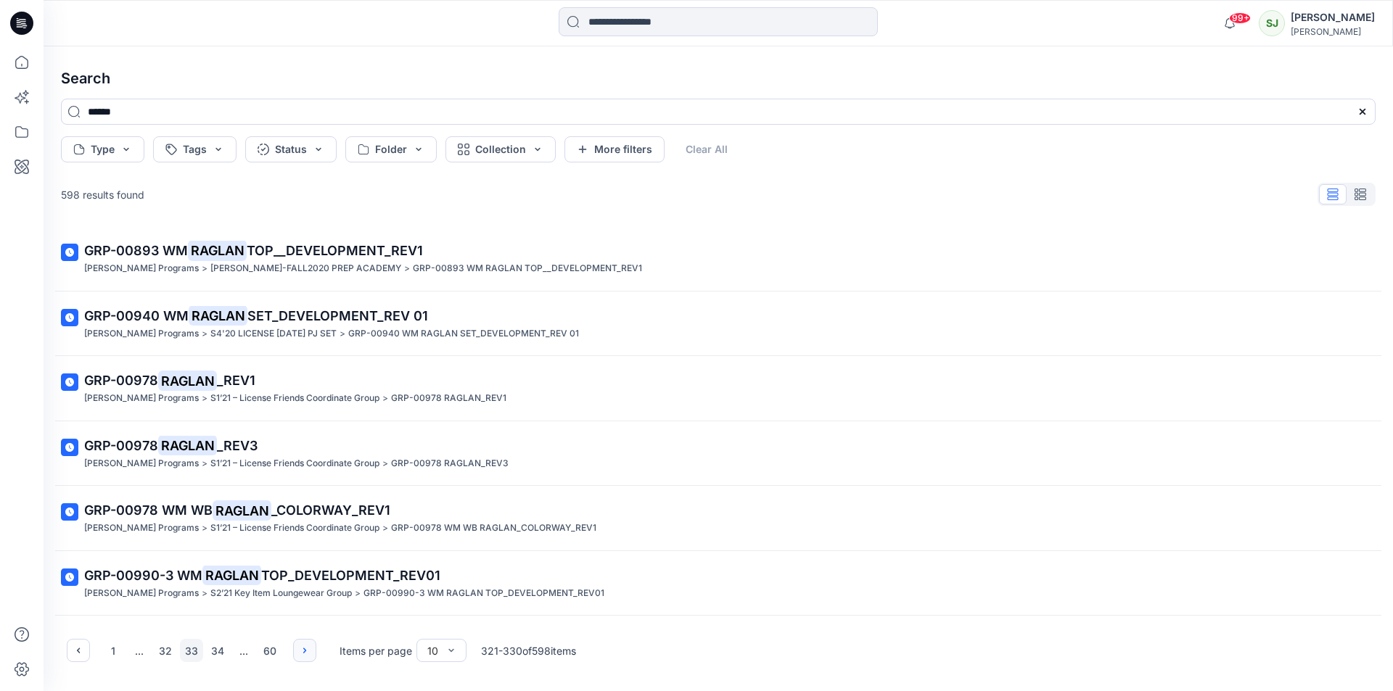
click at [300, 647] on icon "button" at bounding box center [305, 651] width 12 height 12
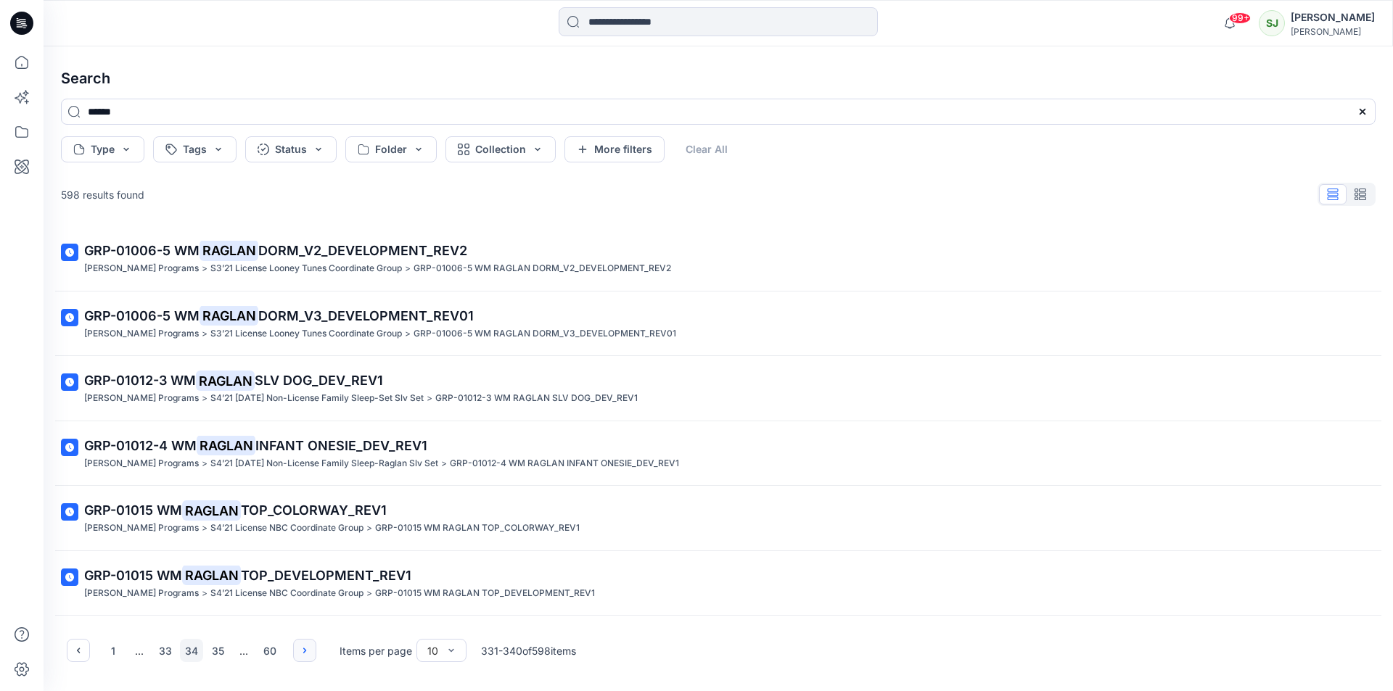
click at [300, 647] on icon "button" at bounding box center [305, 651] width 12 height 12
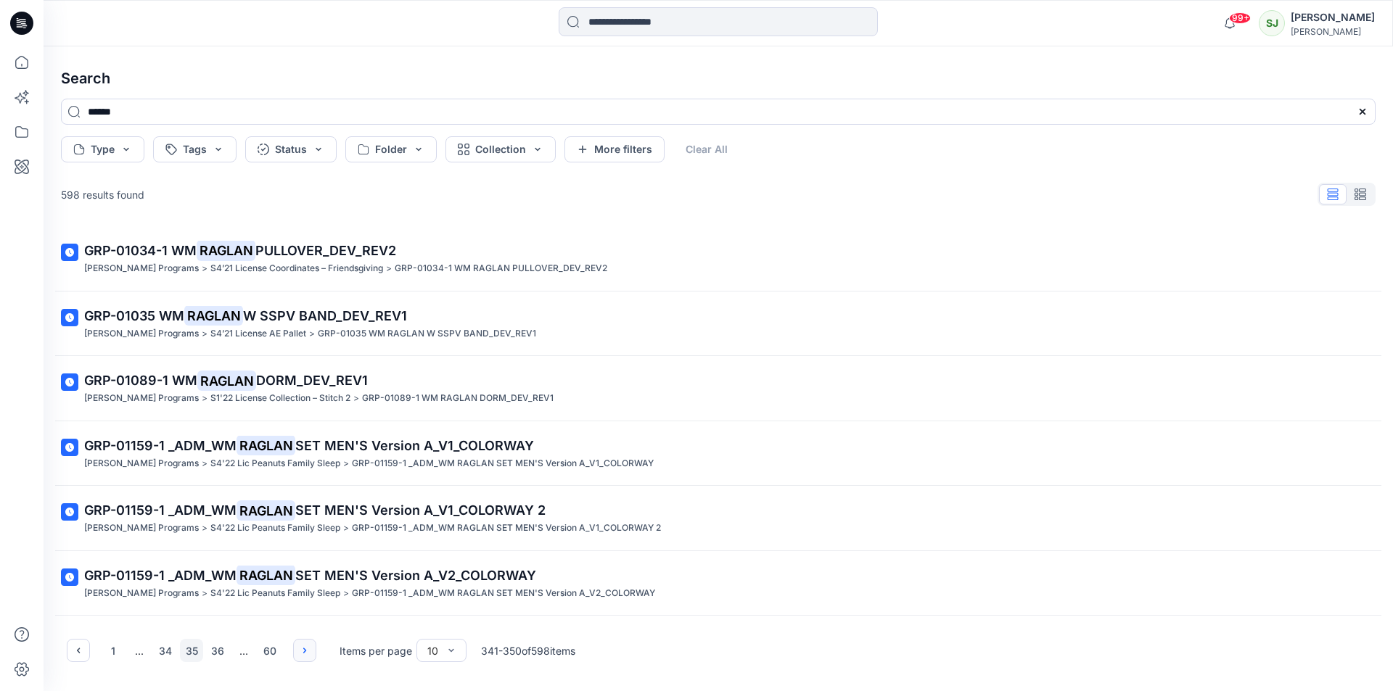
click at [300, 647] on icon "button" at bounding box center [305, 651] width 12 height 12
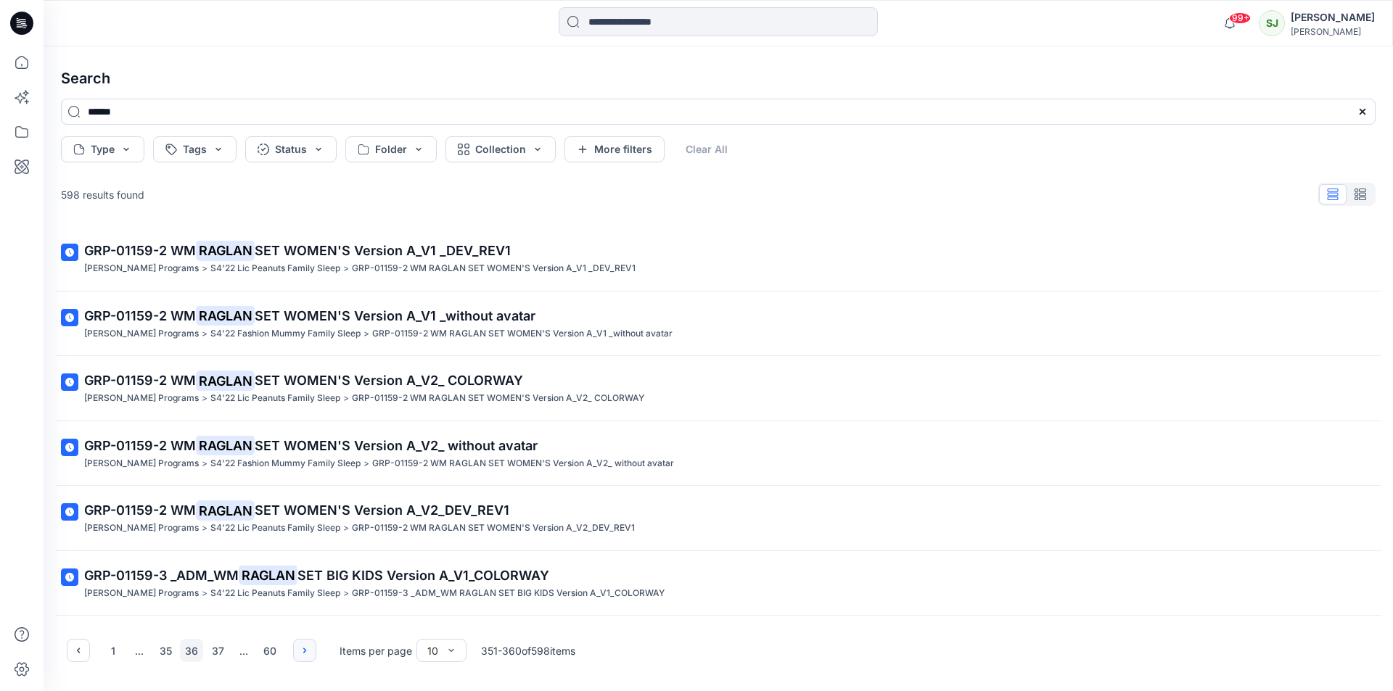
click at [300, 647] on icon "button" at bounding box center [305, 651] width 12 height 12
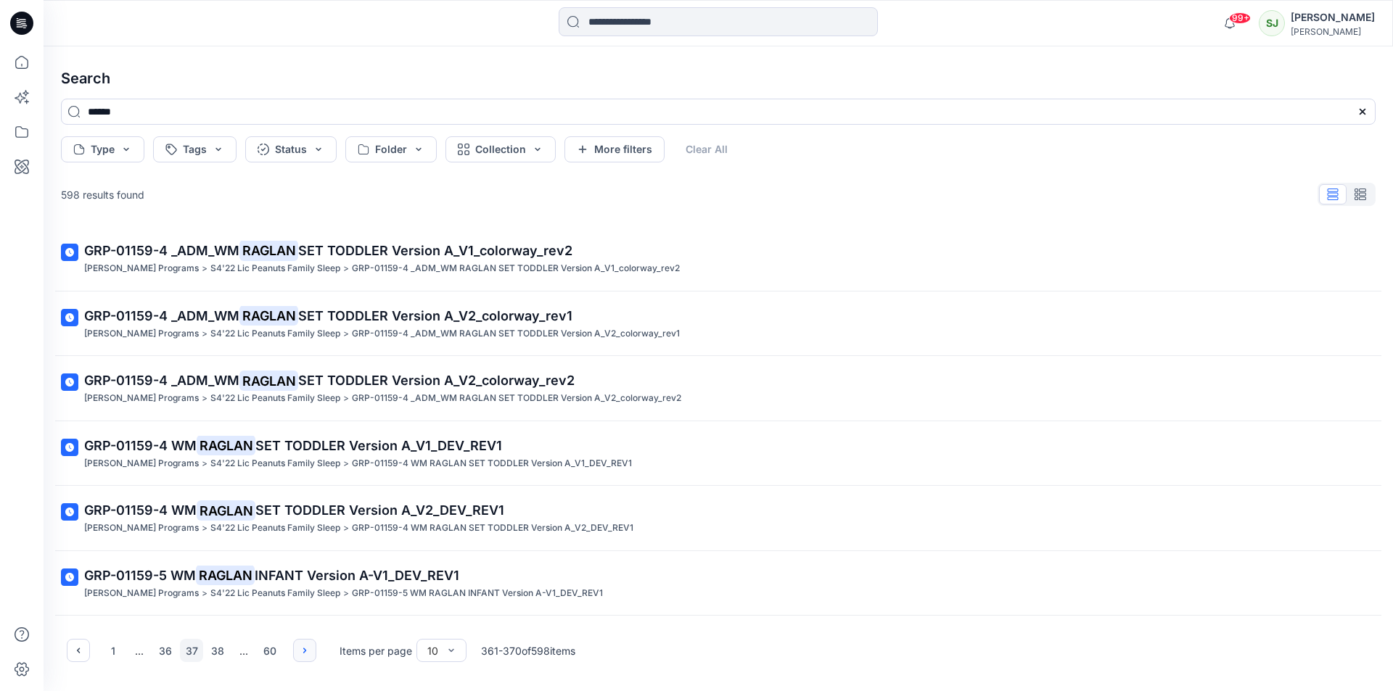
click at [297, 647] on button "button" at bounding box center [304, 650] width 23 height 23
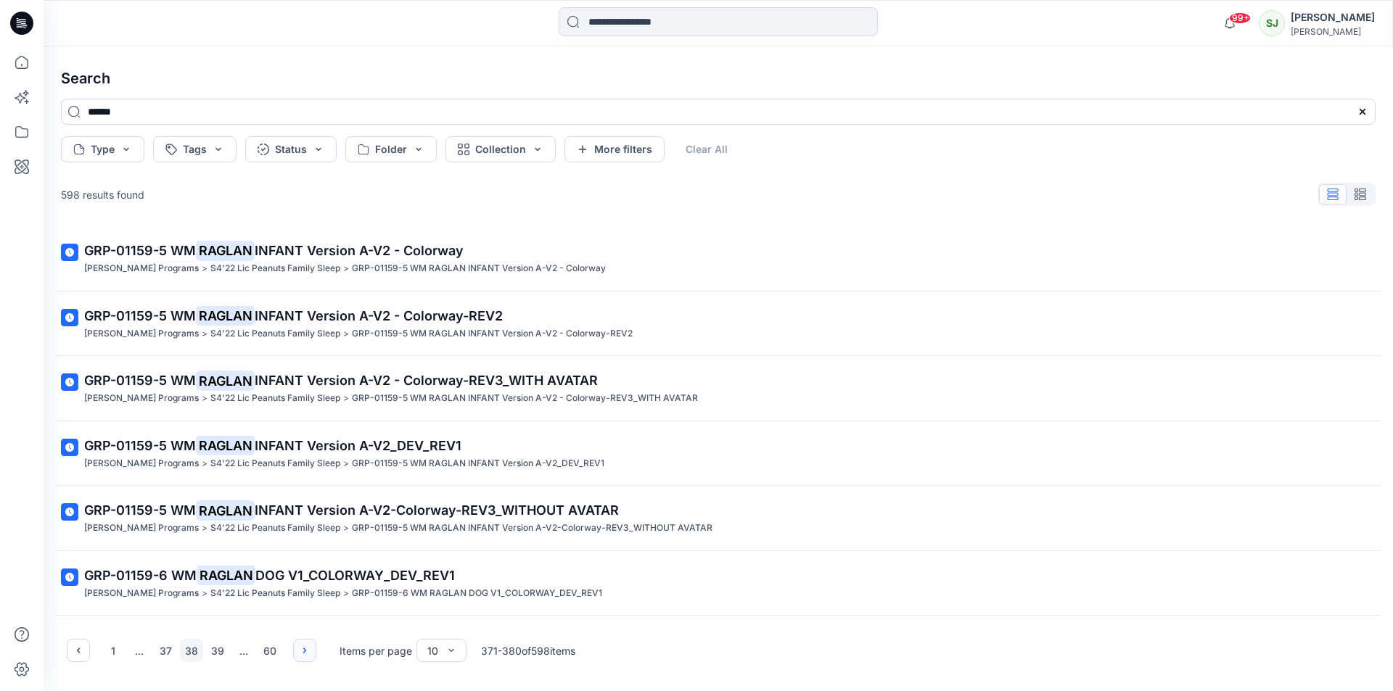
click at [297, 647] on button "button" at bounding box center [304, 650] width 23 height 23
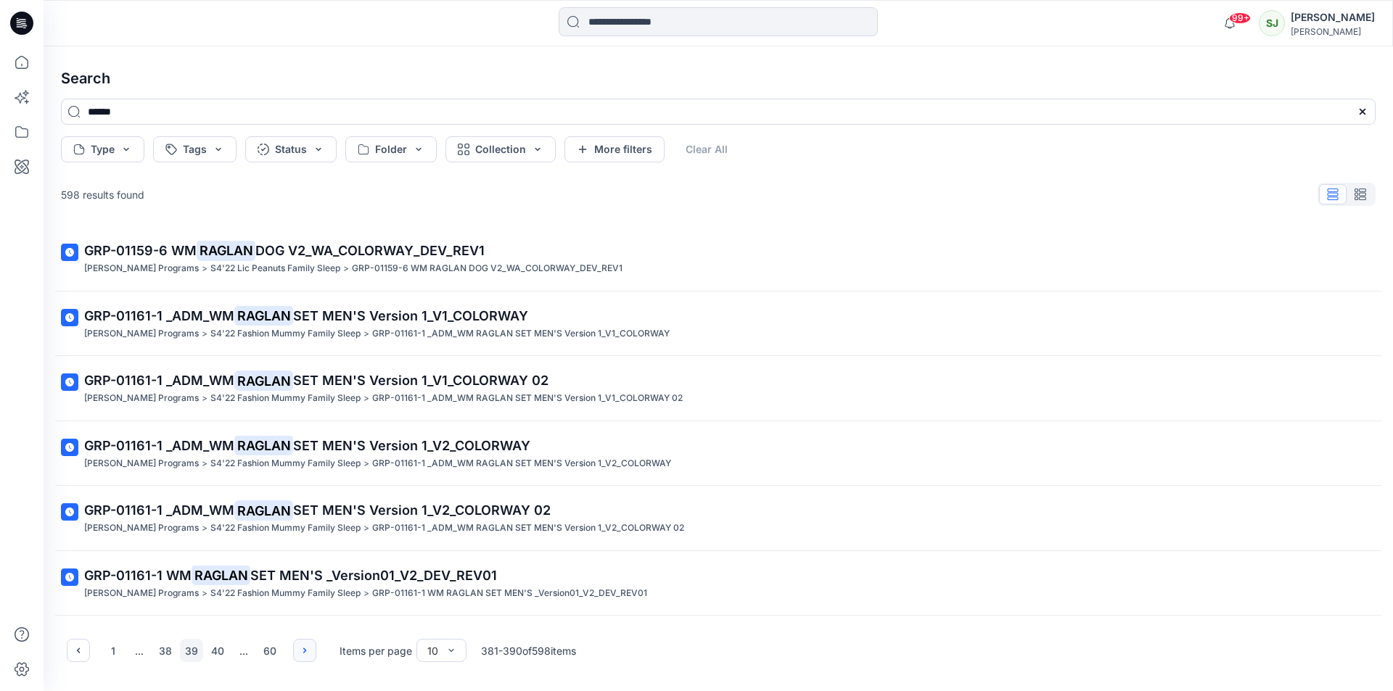
click at [297, 647] on button "button" at bounding box center [304, 650] width 23 height 23
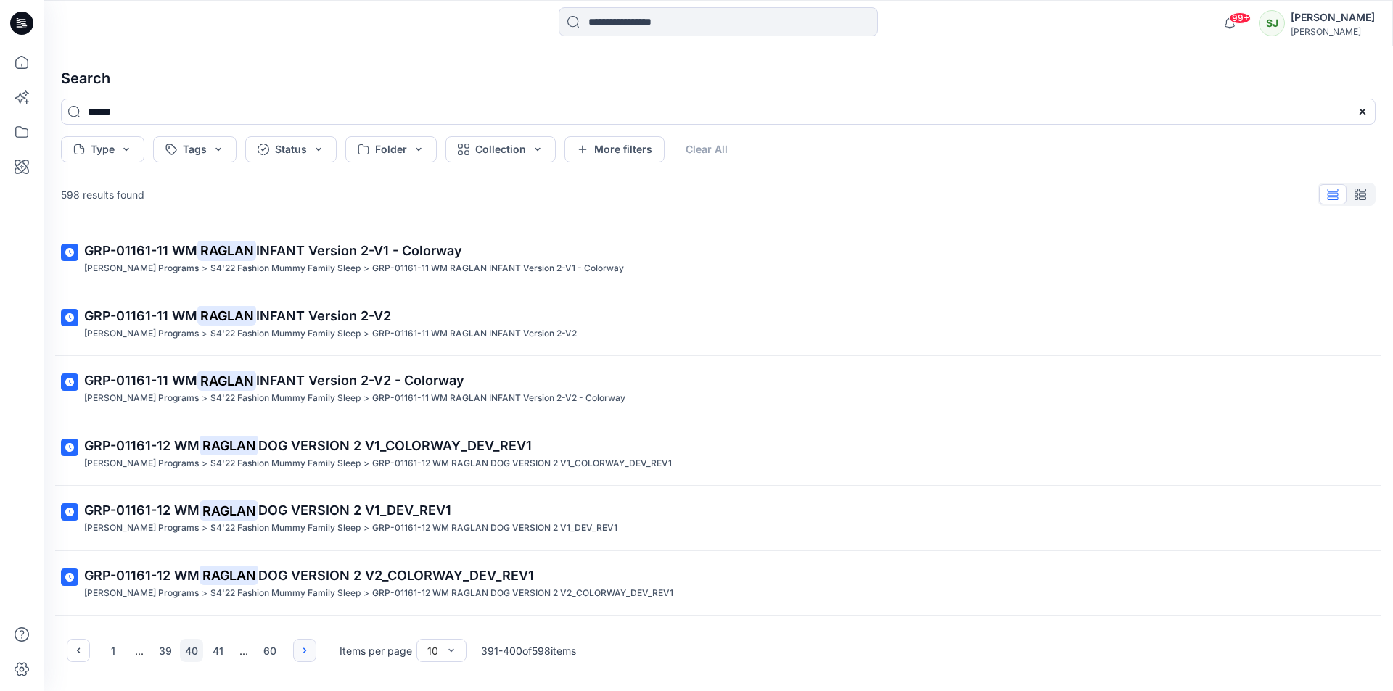
click at [297, 647] on button "button" at bounding box center [304, 650] width 23 height 23
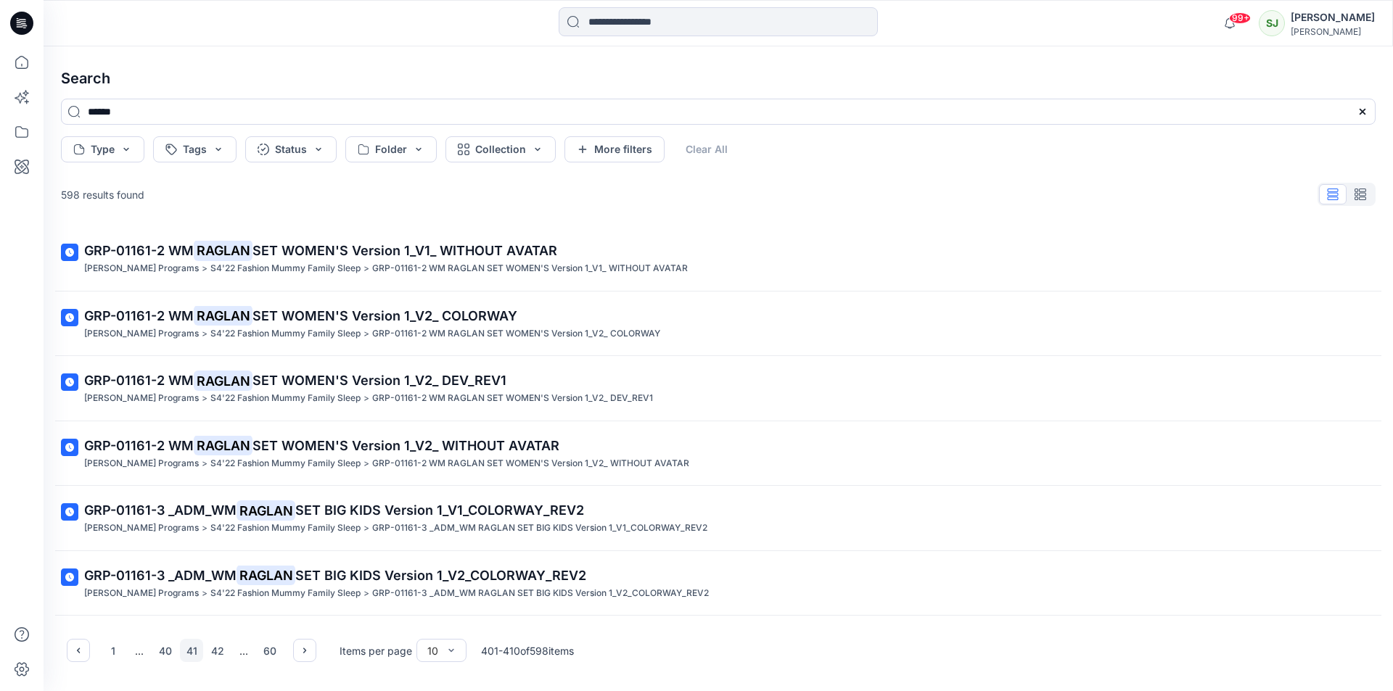
click at [229, 384] on mark "RAGLAN" at bounding box center [223, 381] width 59 height 20
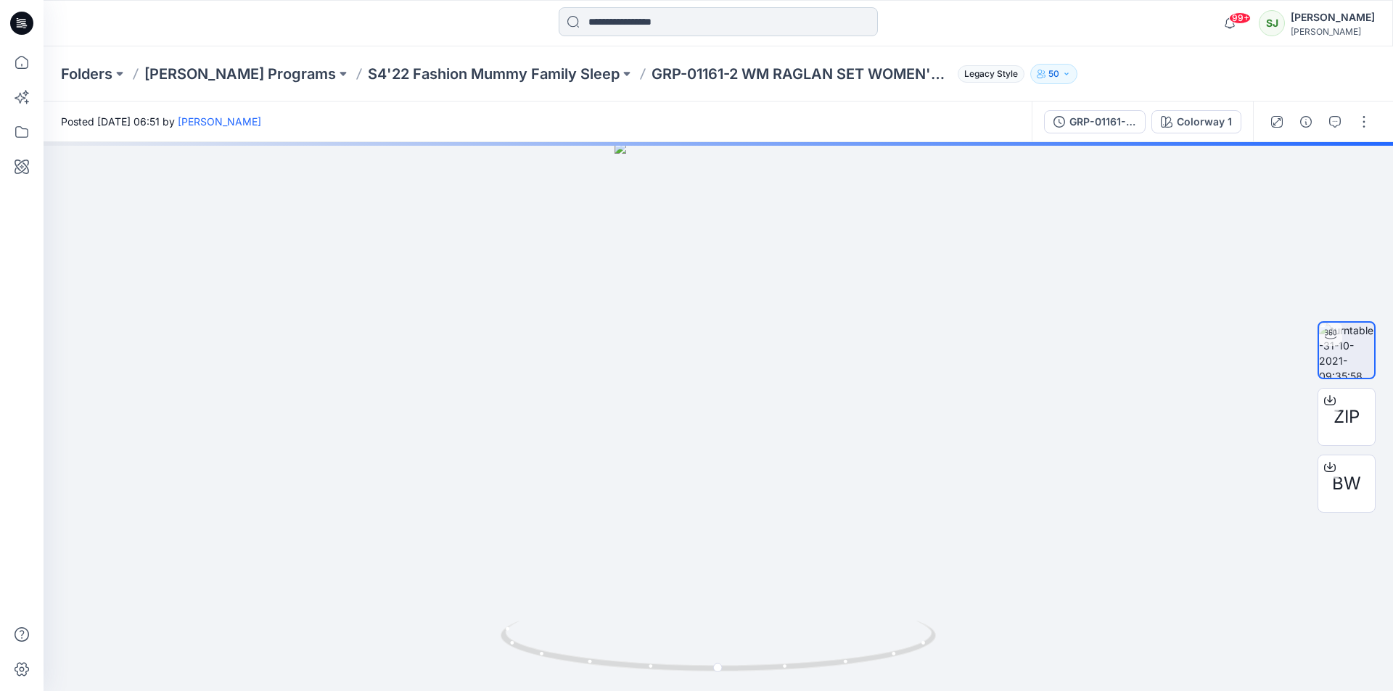
click at [621, 20] on input at bounding box center [718, 21] width 319 height 29
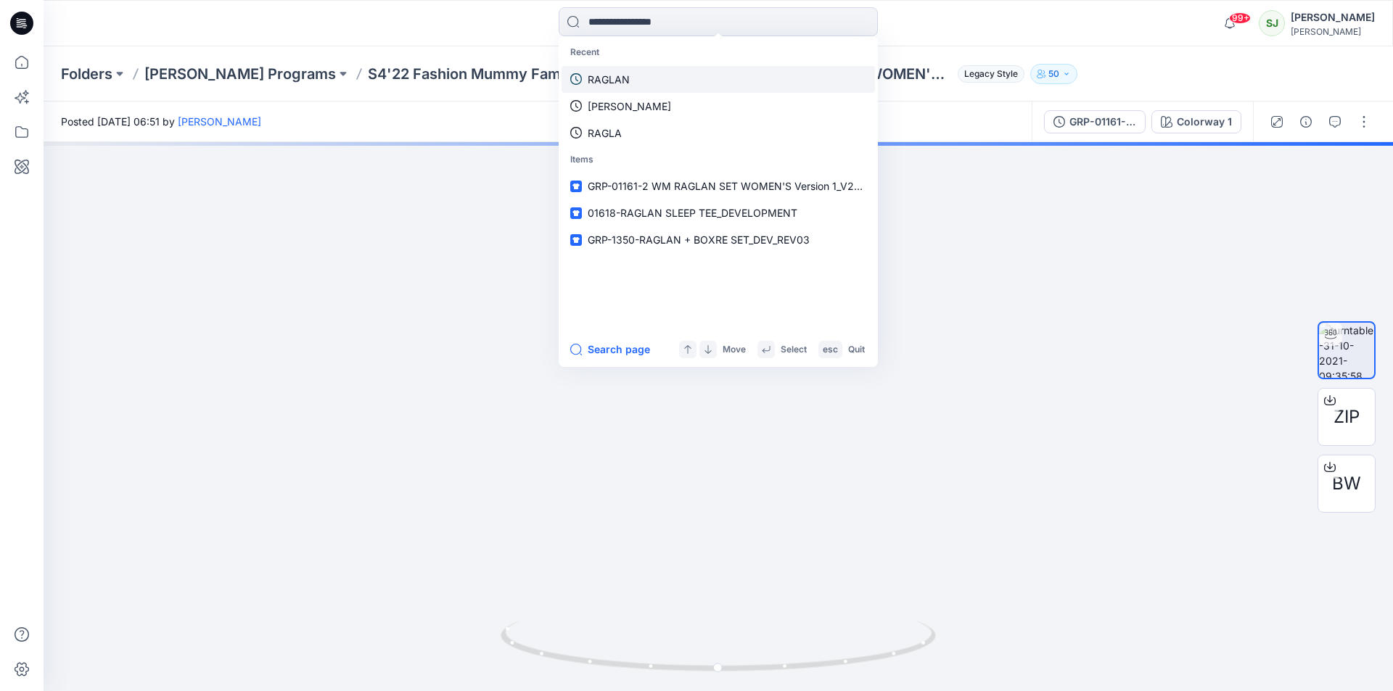
click at [592, 83] on p "RAGLAN" at bounding box center [609, 79] width 42 height 15
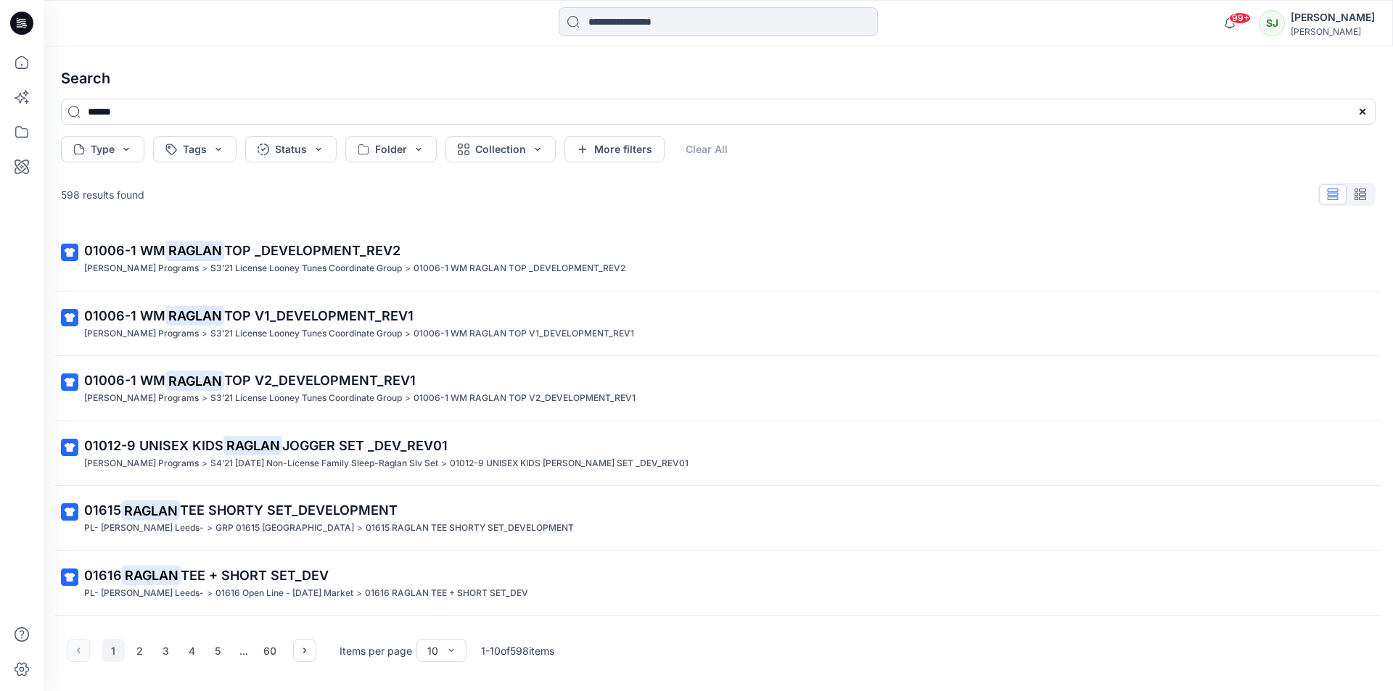
click at [627, 26] on input at bounding box center [718, 21] width 319 height 29
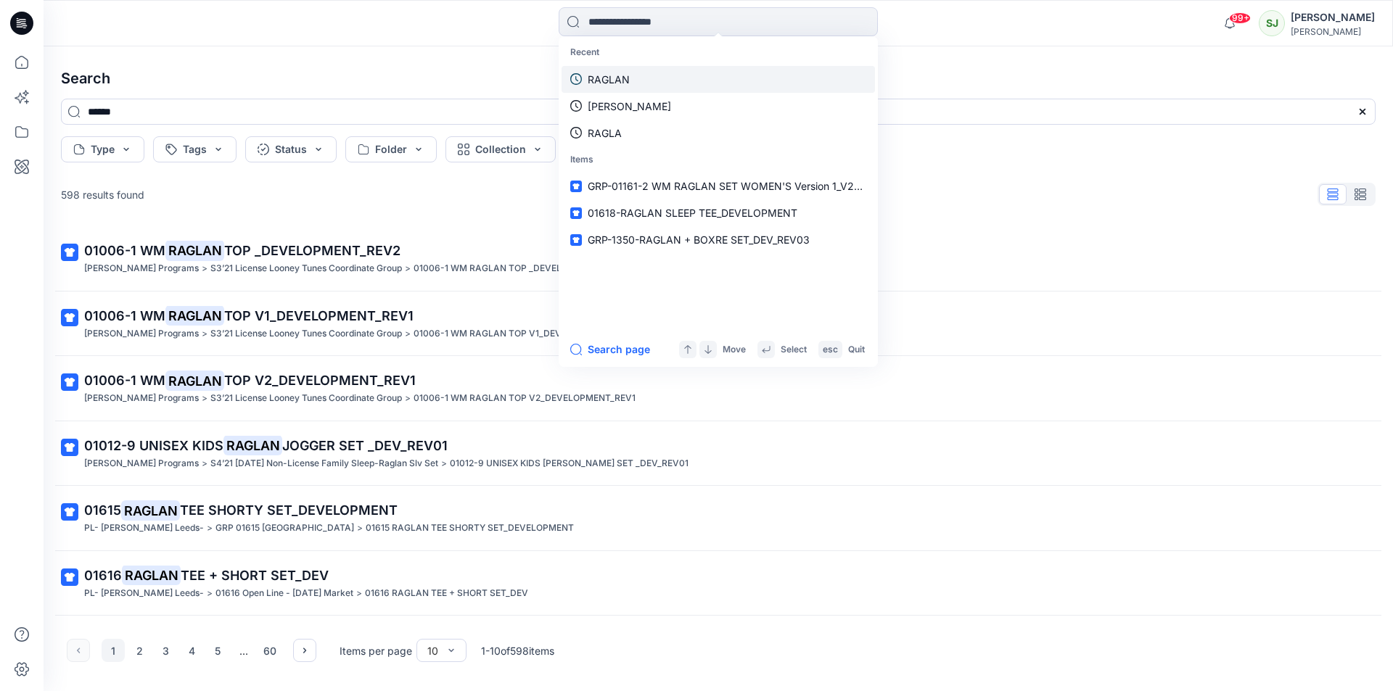
click at [606, 73] on p "RAGLAN" at bounding box center [609, 79] width 42 height 15
click at [636, 23] on input at bounding box center [718, 21] width 319 height 29
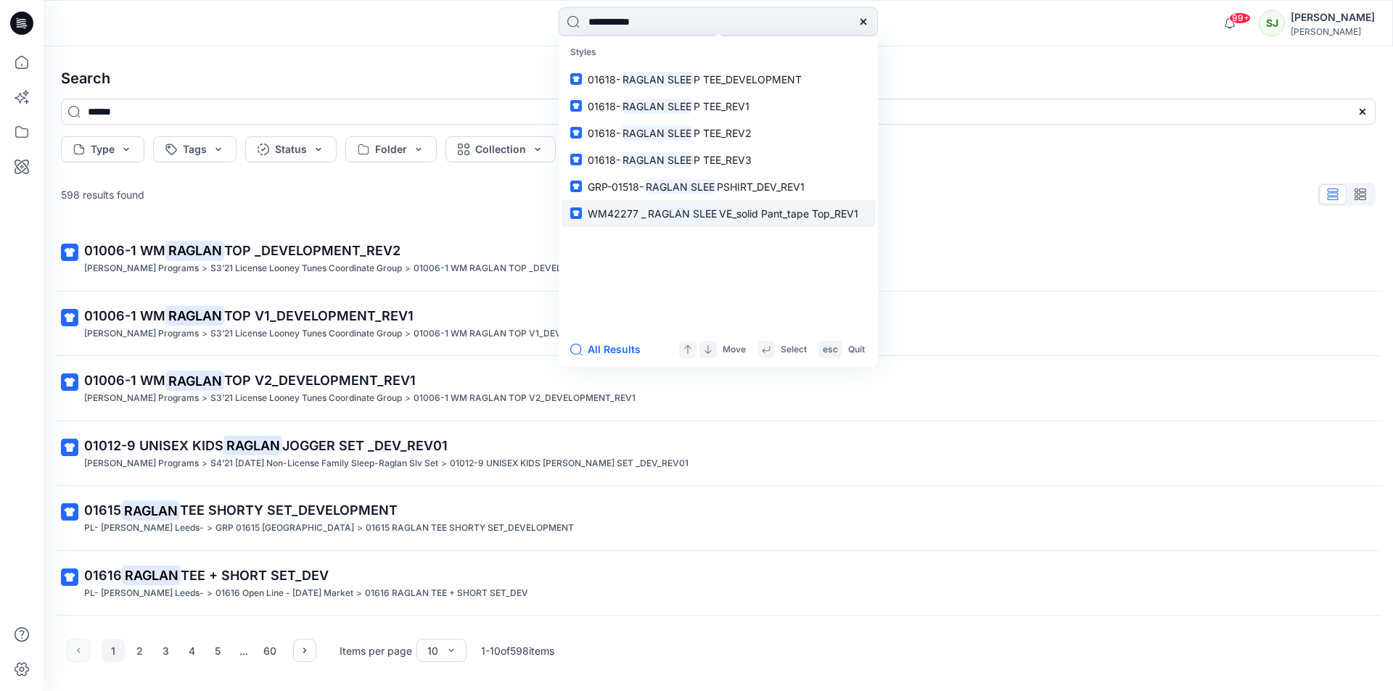
type input "**********"
click at [695, 219] on mark "RAGLAN SLEE" at bounding box center [682, 213] width 73 height 17
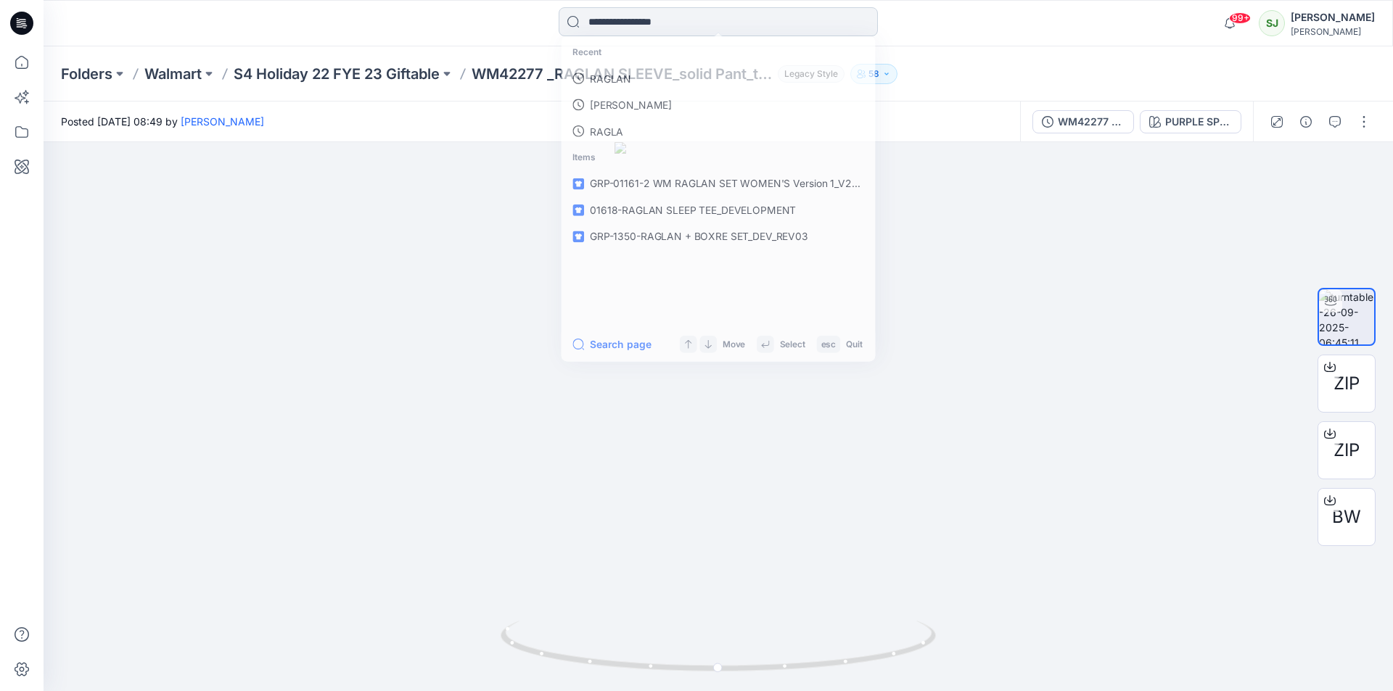
click at [609, 17] on input at bounding box center [718, 21] width 319 height 29
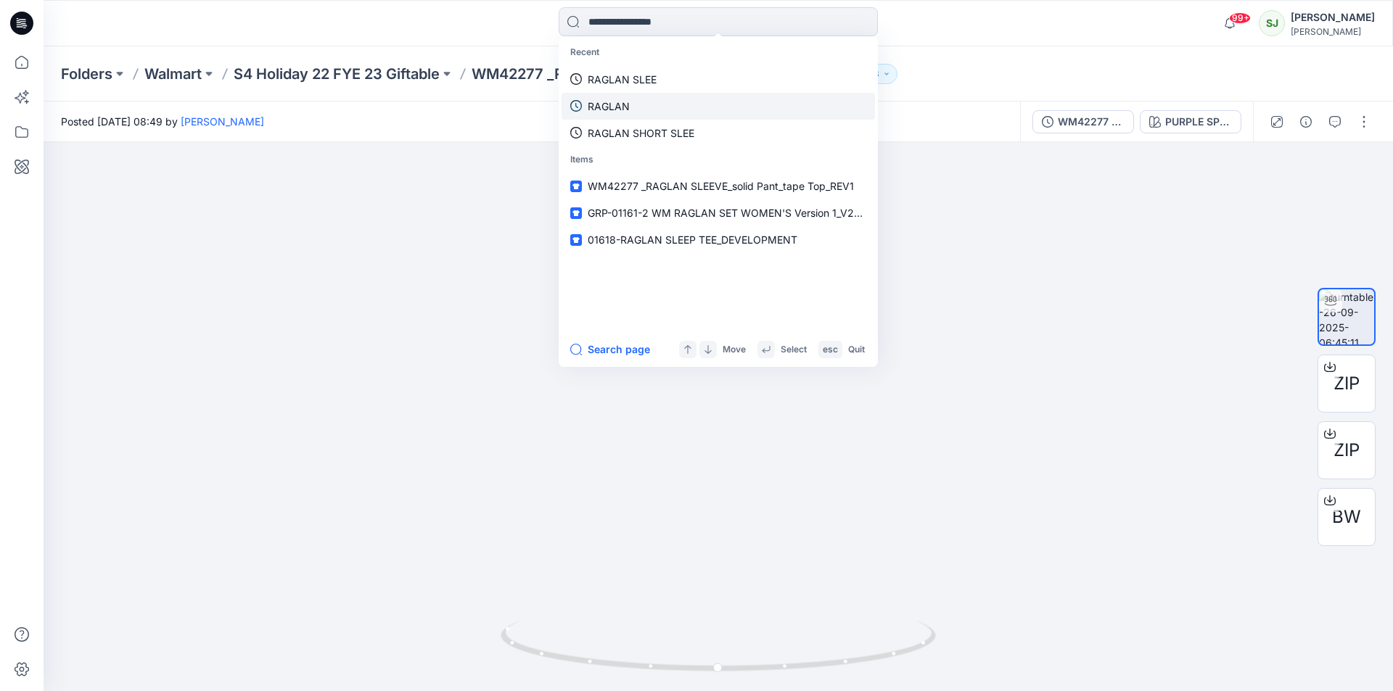
click at [600, 110] on p "RAGLAN" at bounding box center [609, 106] width 42 height 15
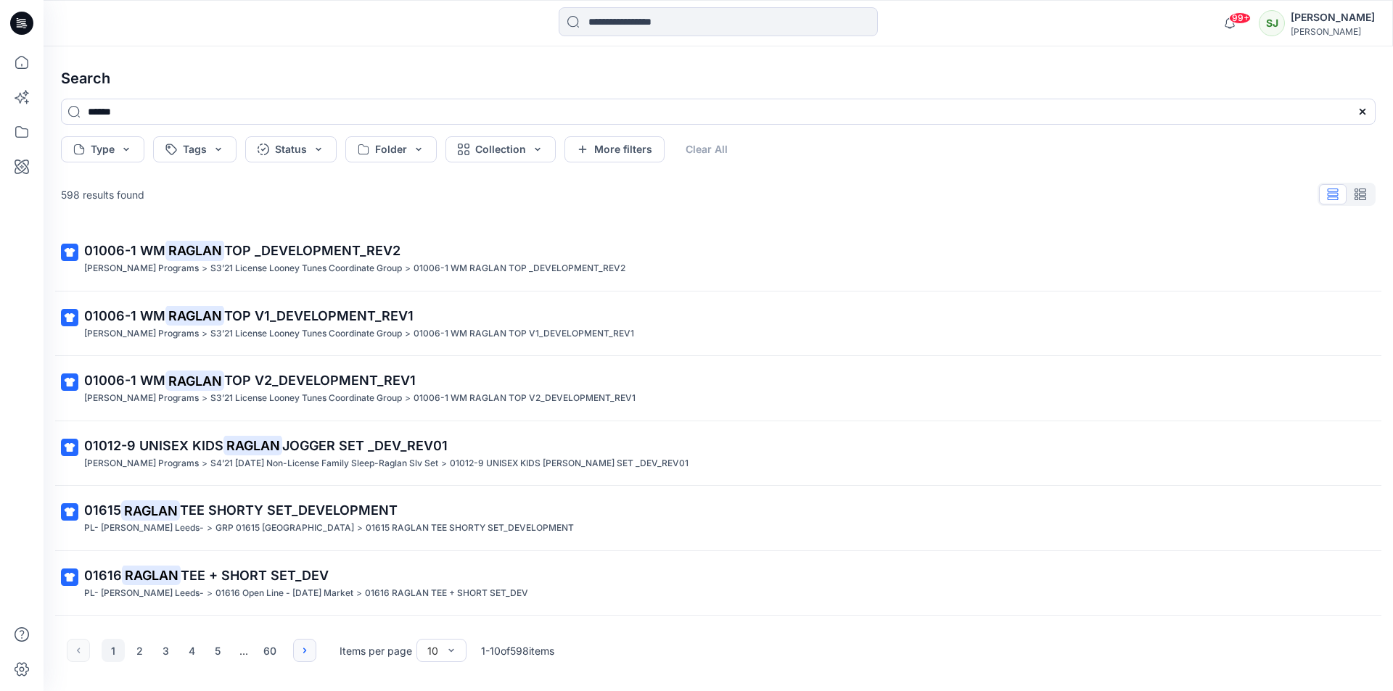
click at [301, 645] on icon "button" at bounding box center [305, 651] width 12 height 12
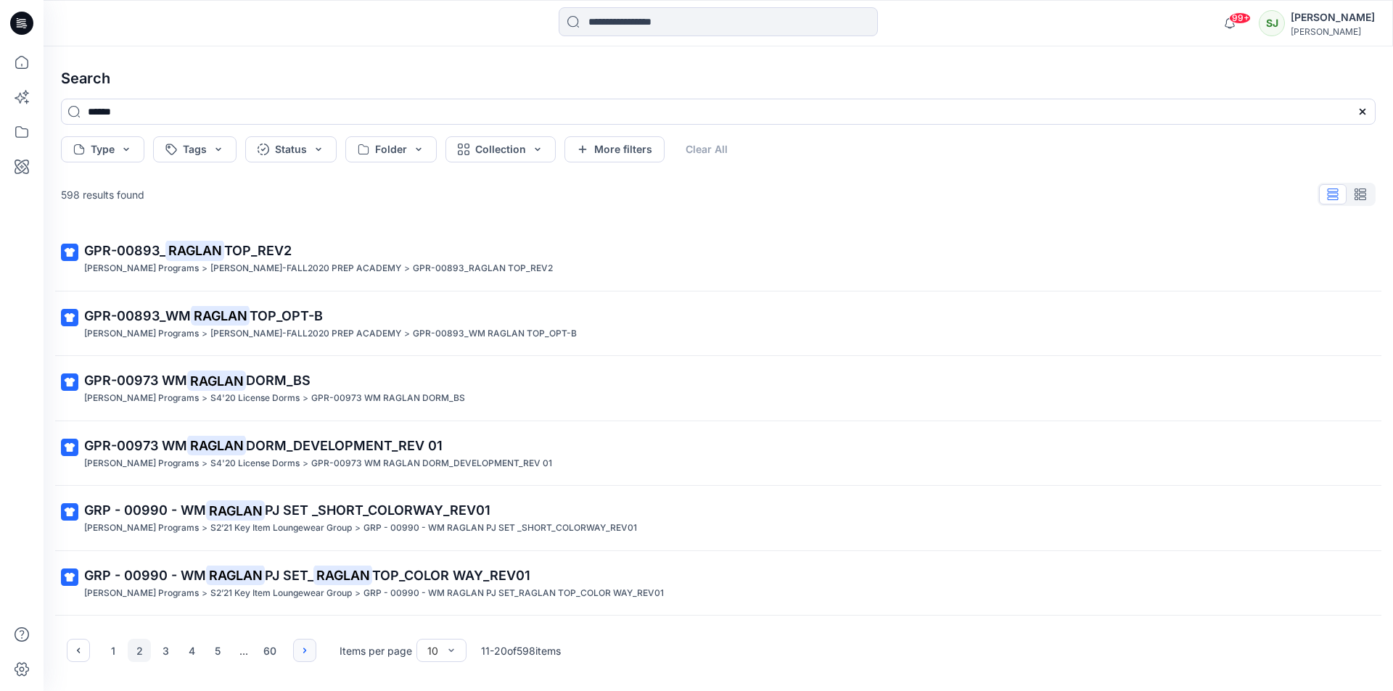
click at [301, 645] on icon "button" at bounding box center [305, 651] width 12 height 12
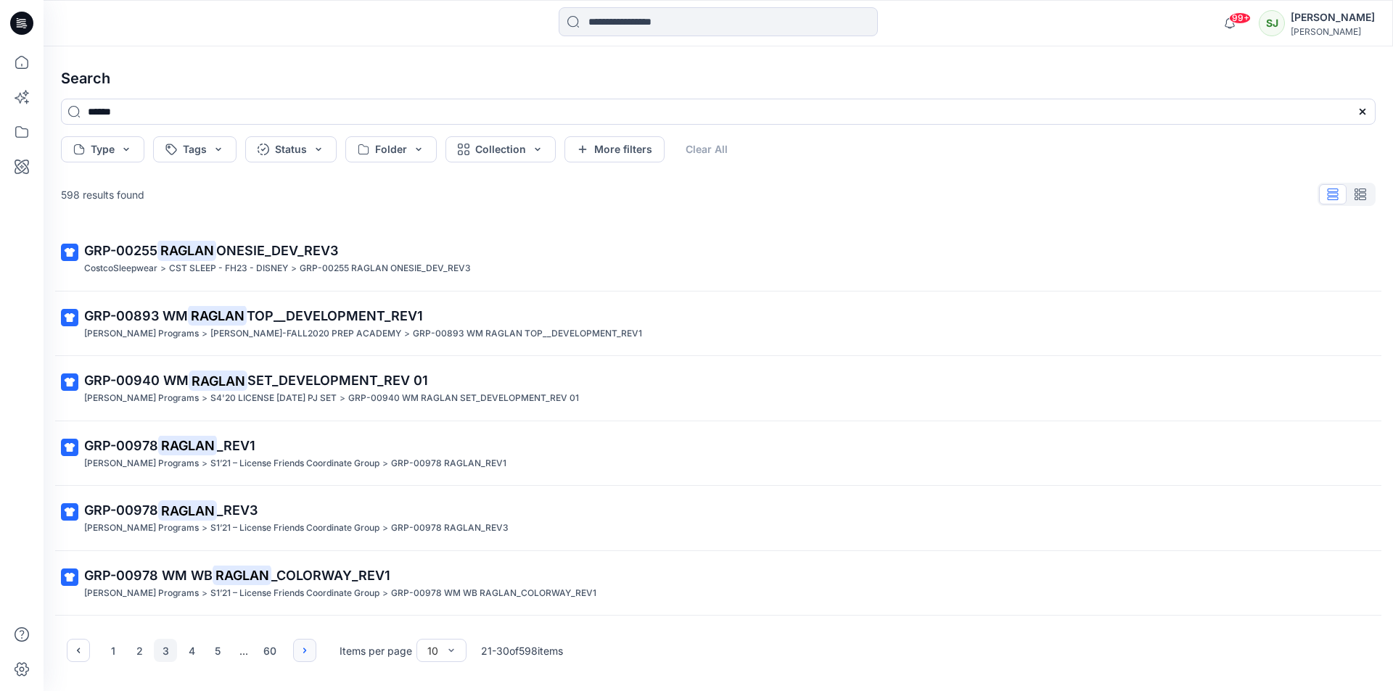
click at [301, 645] on icon "button" at bounding box center [305, 651] width 12 height 12
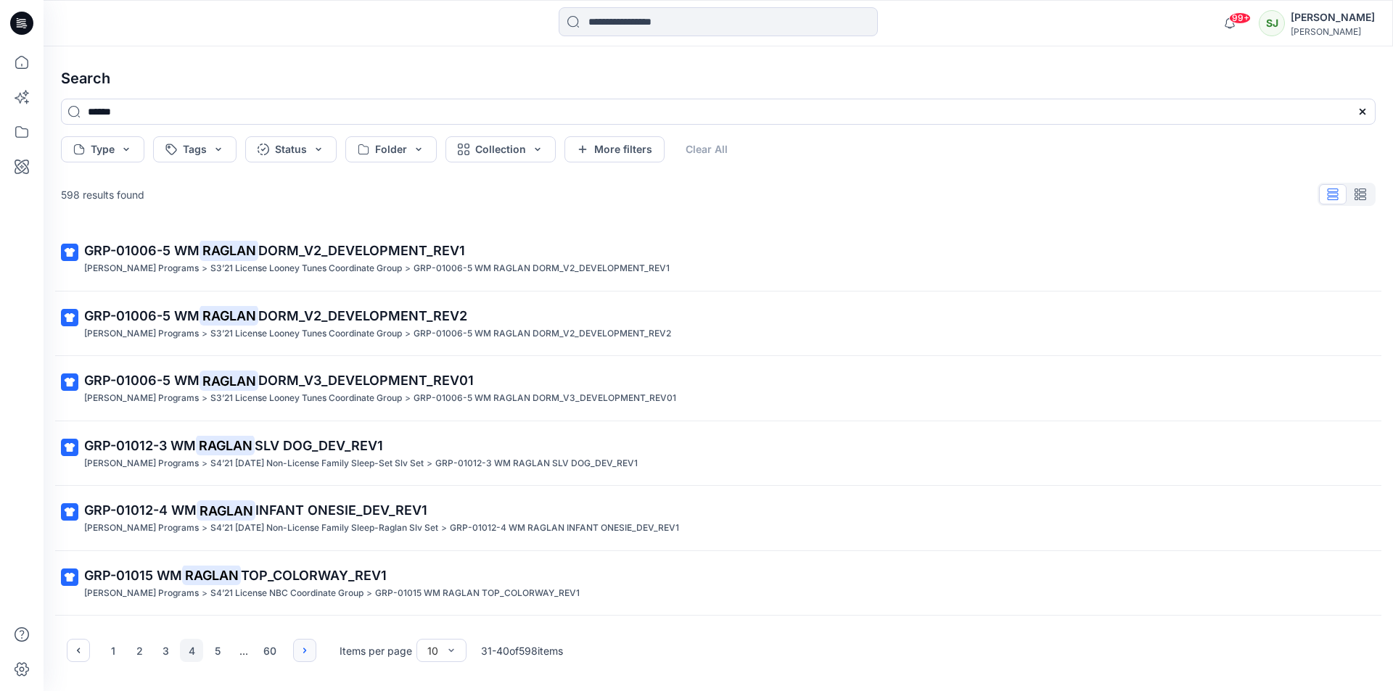
click at [301, 645] on icon "button" at bounding box center [305, 651] width 12 height 12
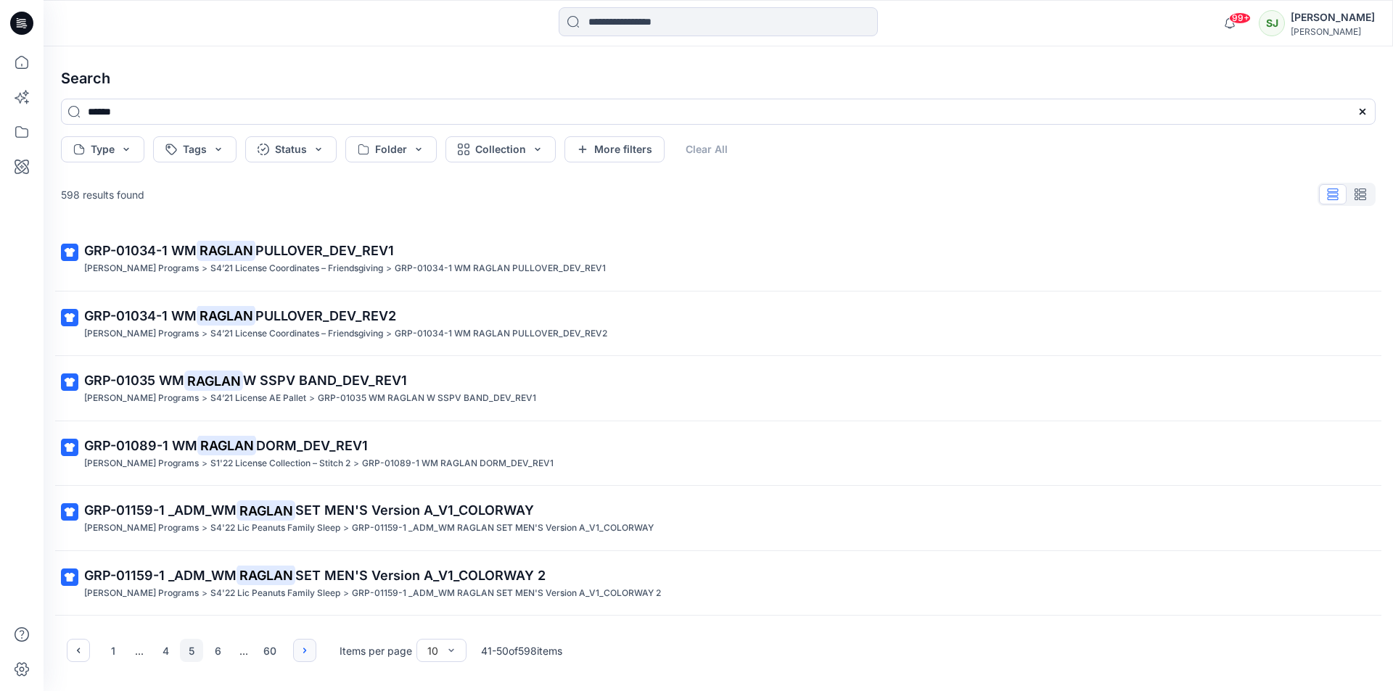
click at [301, 645] on icon "button" at bounding box center [305, 651] width 12 height 12
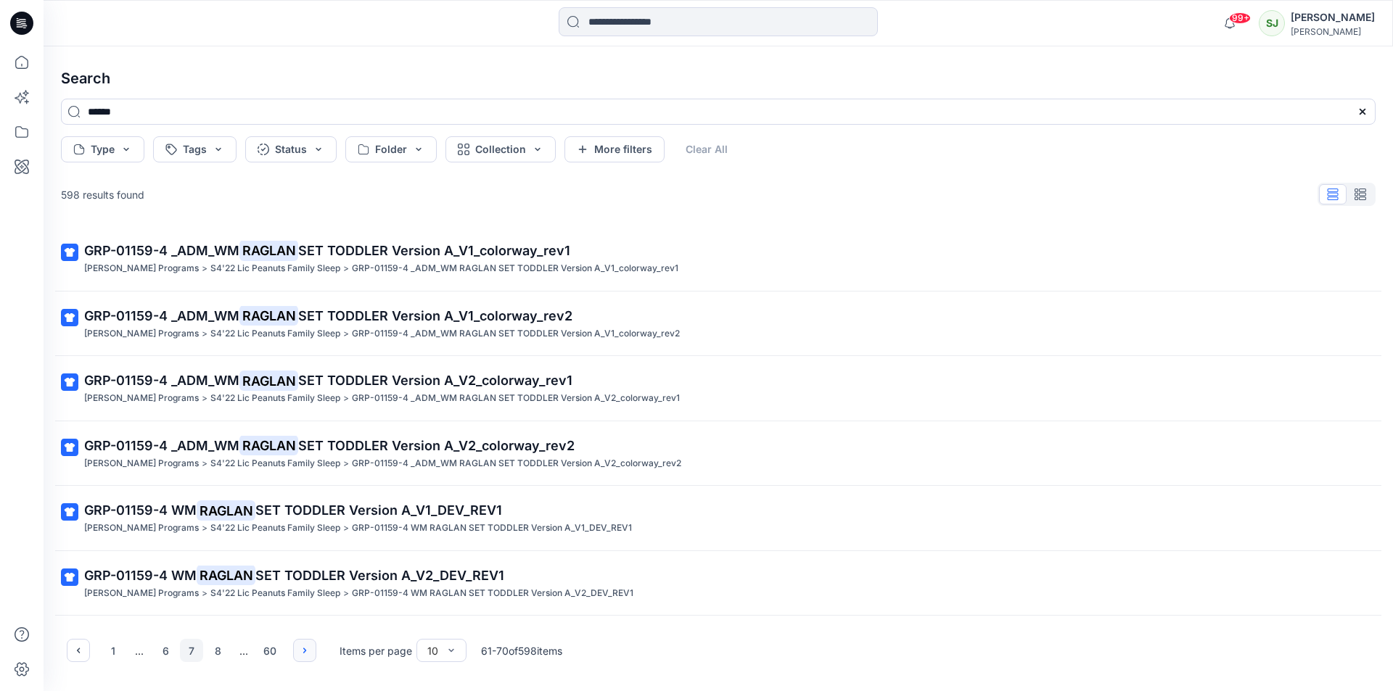
click at [301, 645] on icon "button" at bounding box center [305, 651] width 12 height 12
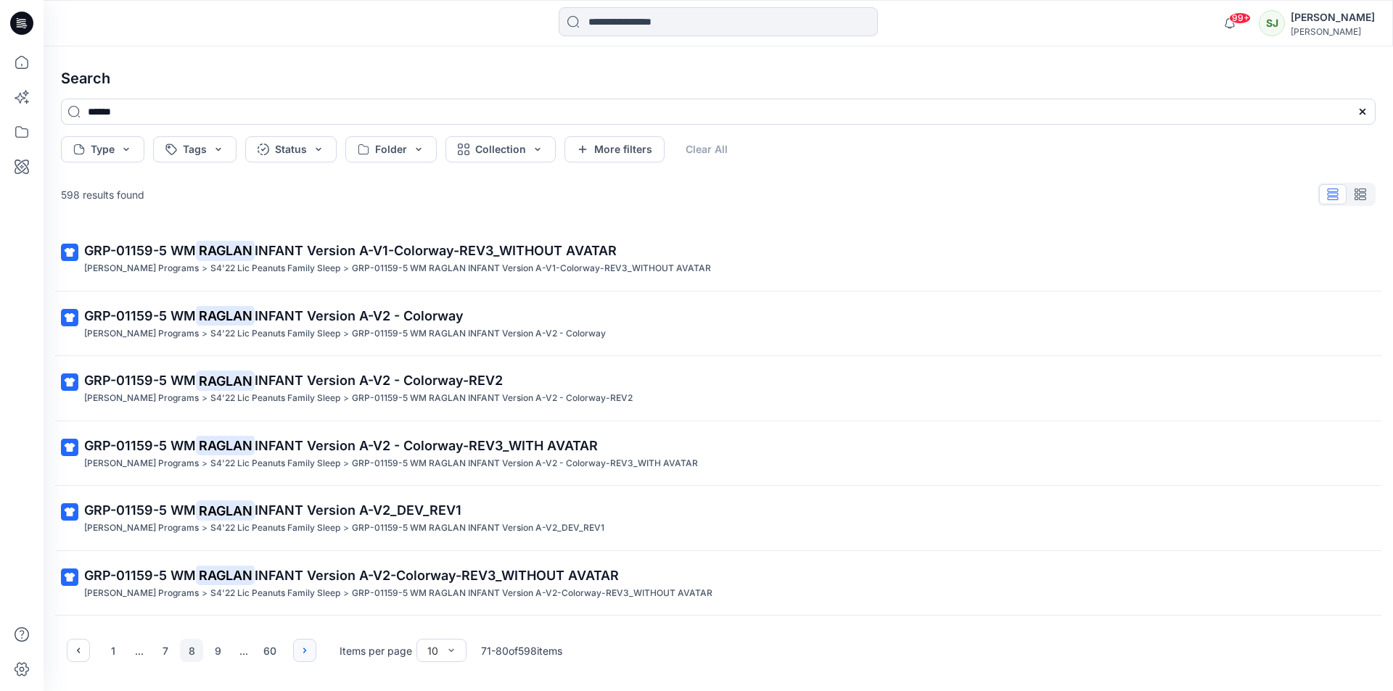
click at [301, 645] on icon "button" at bounding box center [305, 651] width 12 height 12
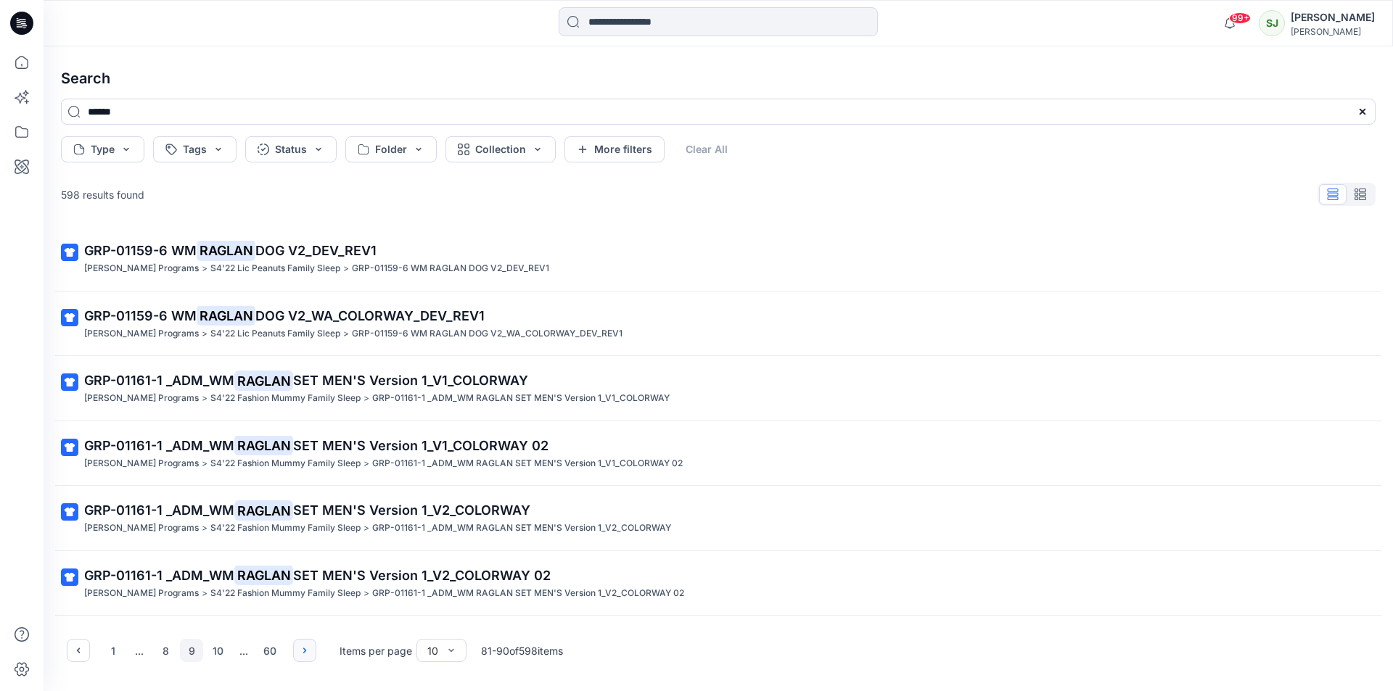
click at [301, 645] on icon "button" at bounding box center [305, 651] width 12 height 12
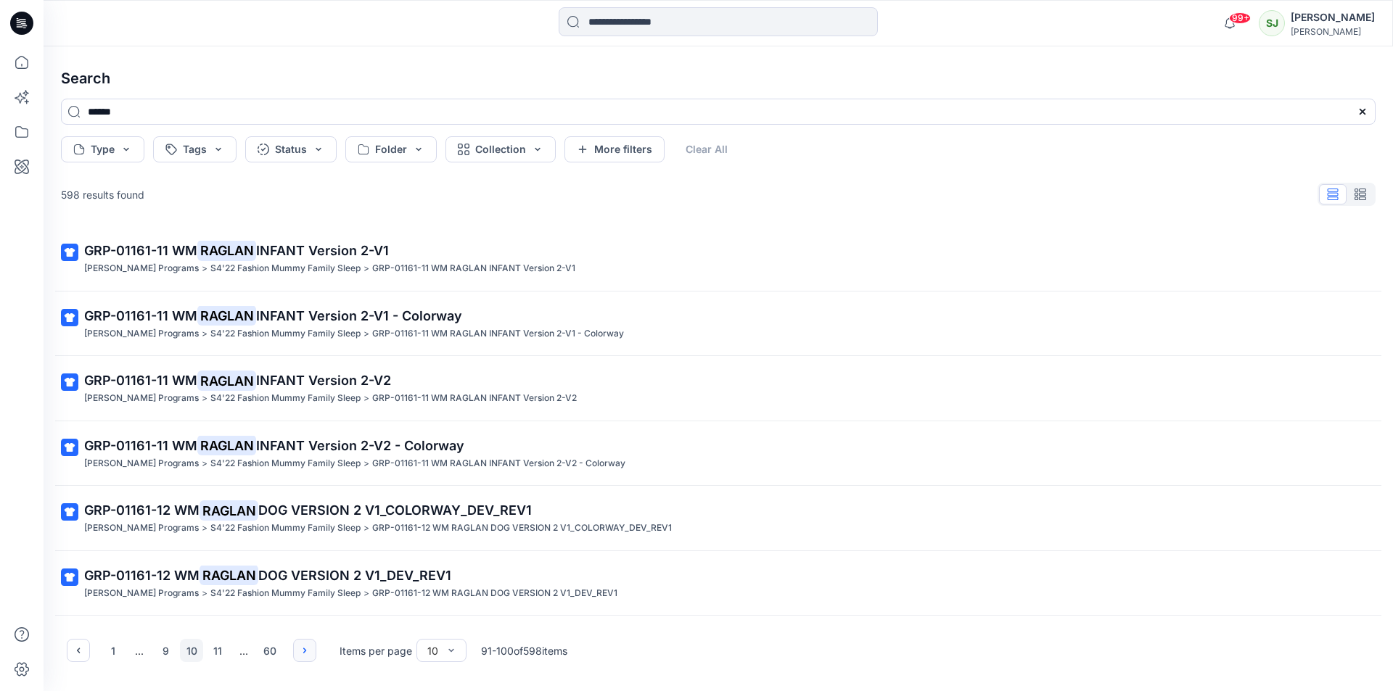
click at [301, 645] on icon "button" at bounding box center [305, 651] width 12 height 12
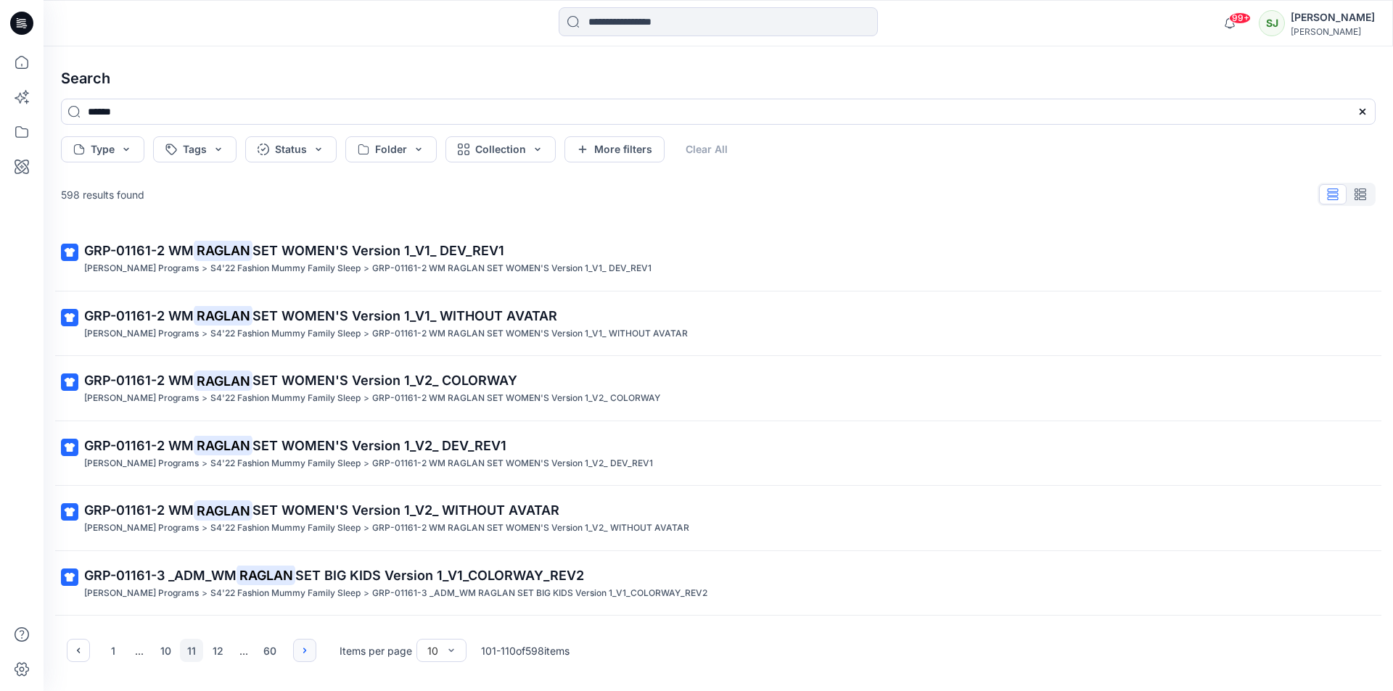
click at [301, 645] on icon "button" at bounding box center [305, 651] width 12 height 12
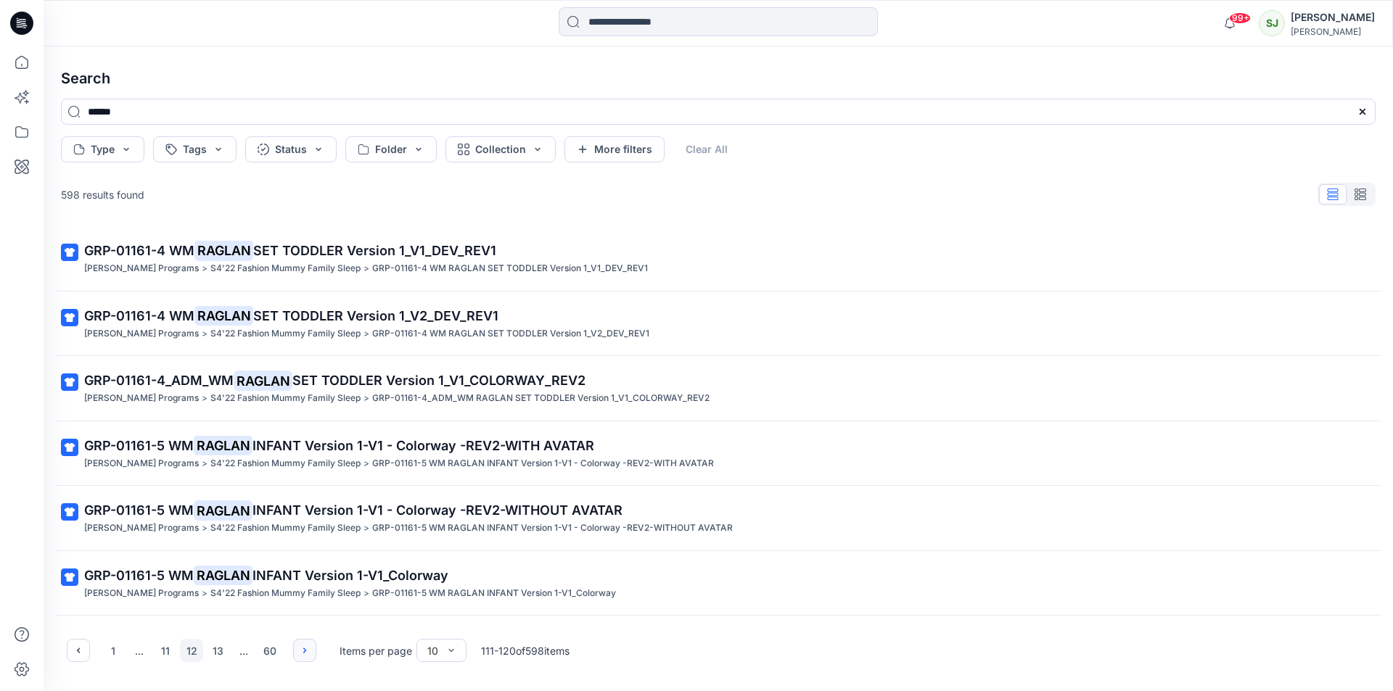
click at [301, 645] on icon "button" at bounding box center [305, 651] width 12 height 12
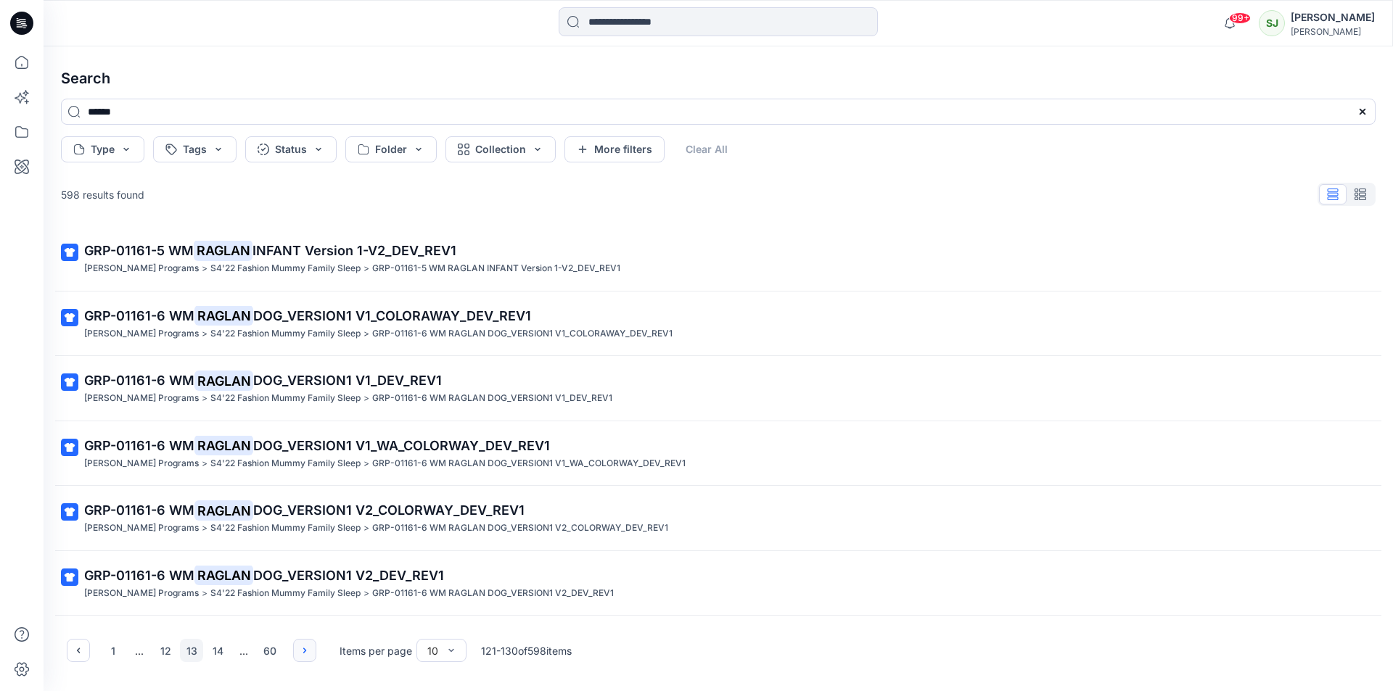
click at [301, 645] on icon "button" at bounding box center [305, 651] width 12 height 12
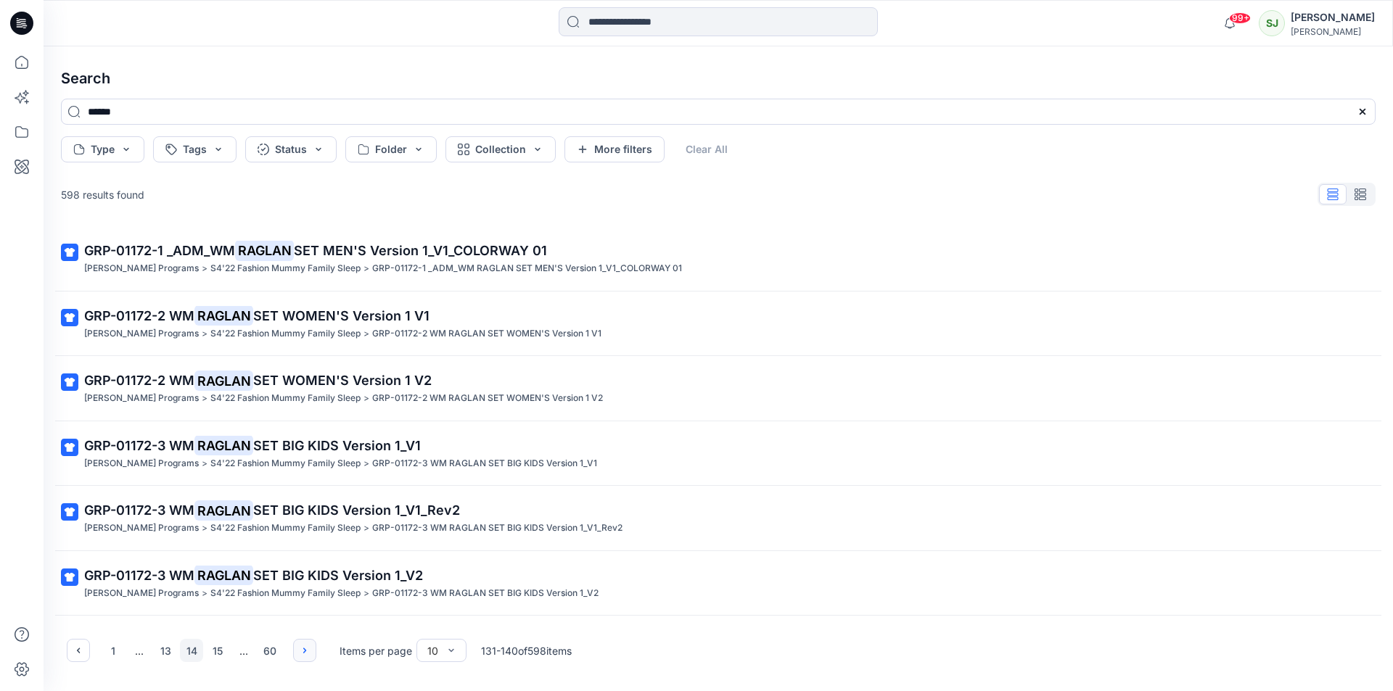
click at [301, 645] on icon "button" at bounding box center [305, 651] width 12 height 12
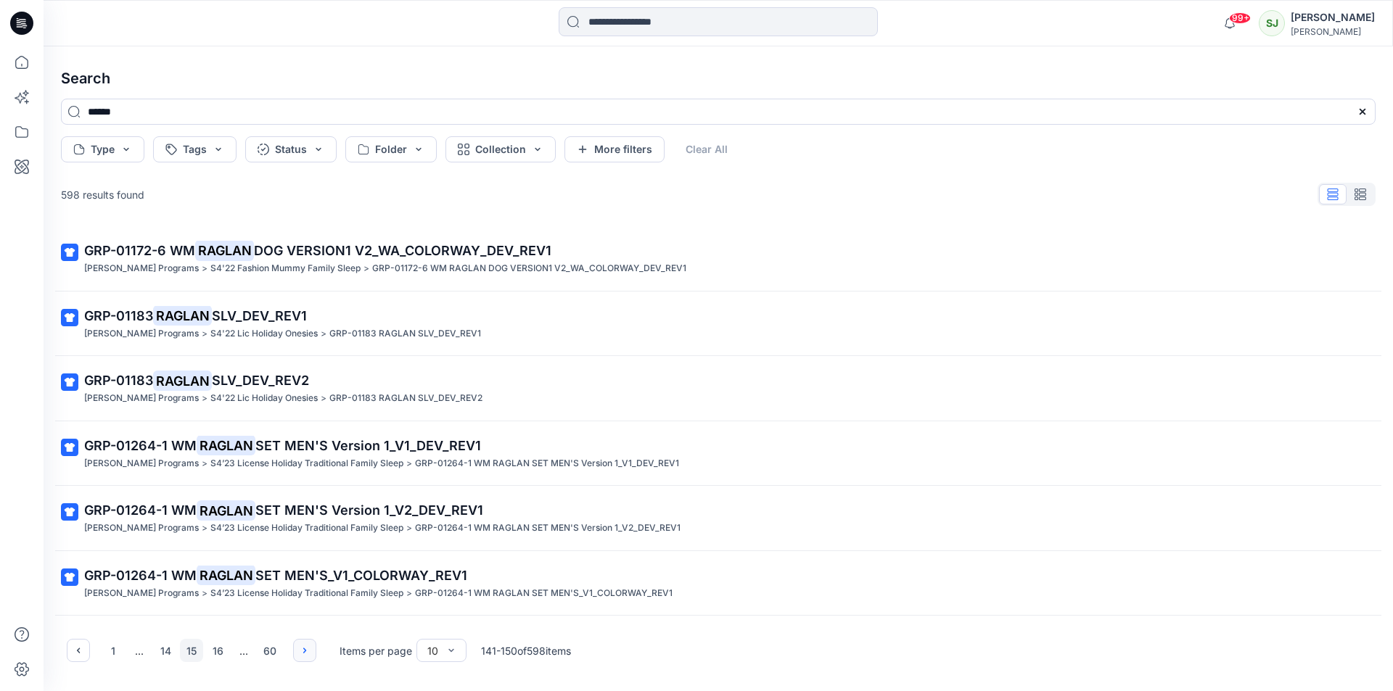
click at [301, 645] on icon "button" at bounding box center [305, 651] width 12 height 12
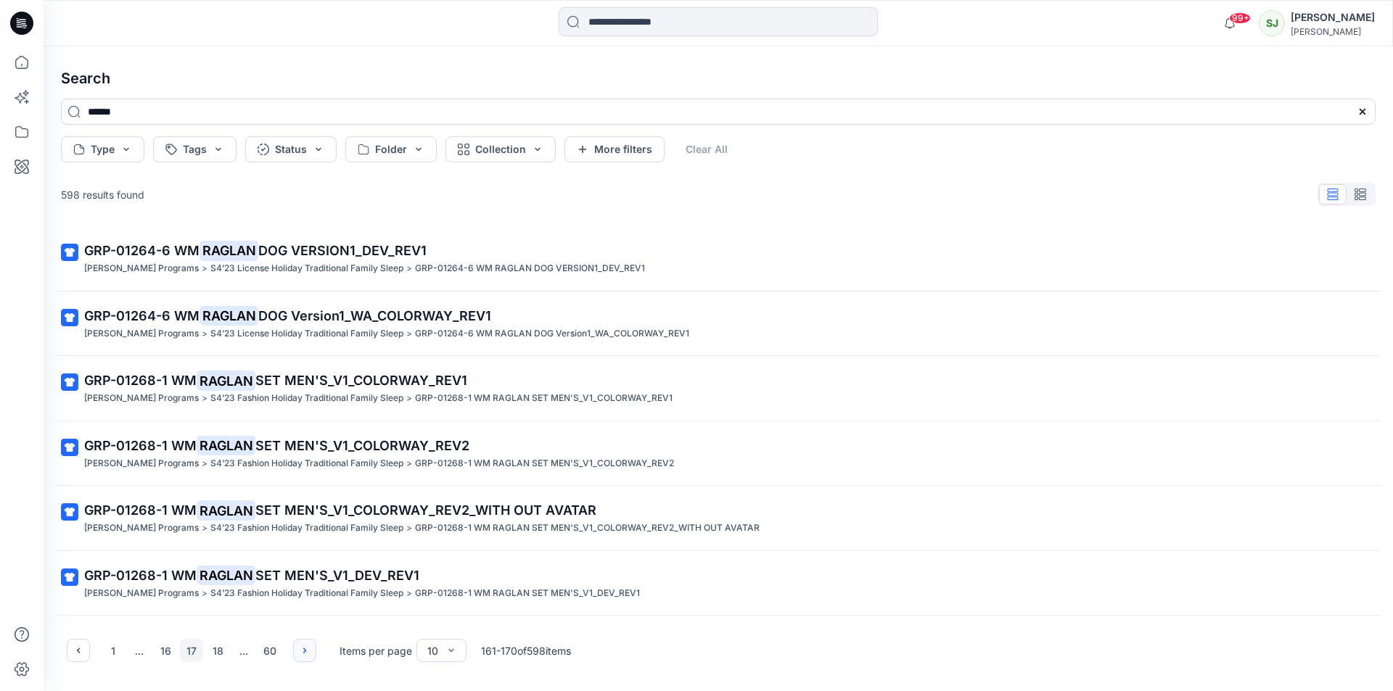
click at [301, 645] on icon "button" at bounding box center [305, 651] width 12 height 12
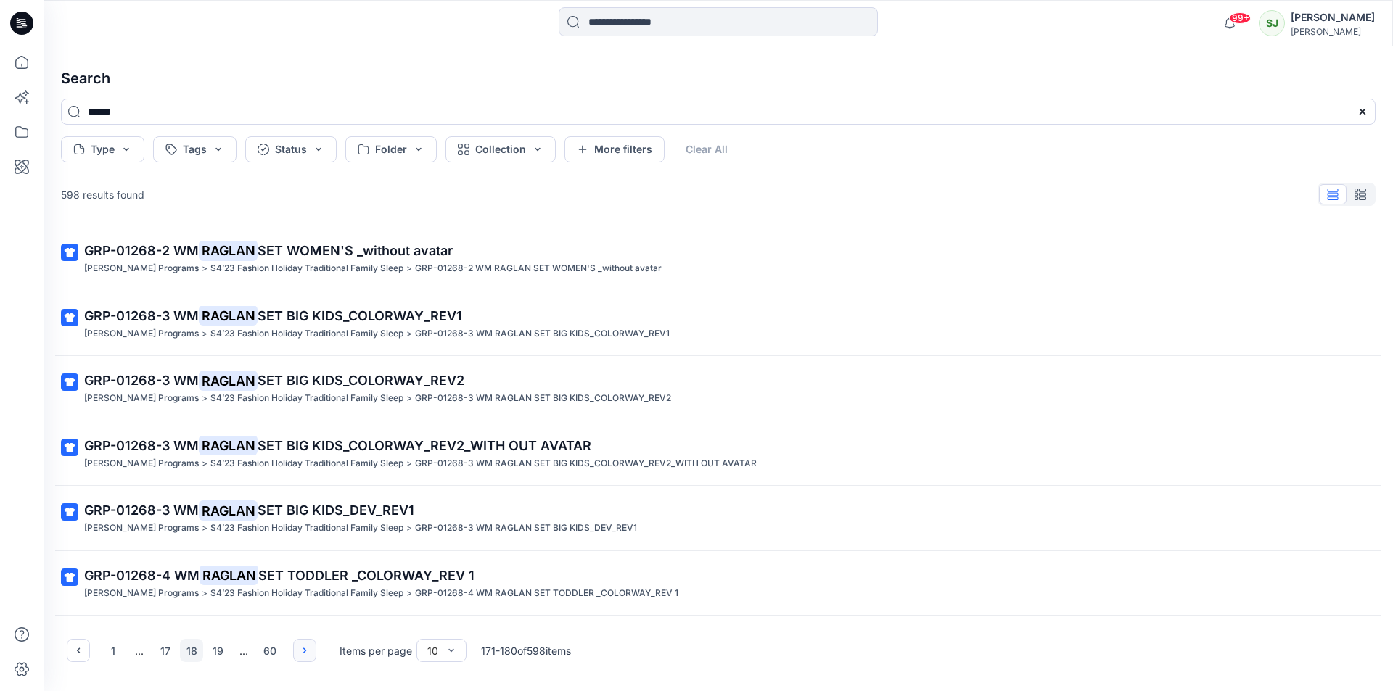
click at [301, 645] on icon "button" at bounding box center [305, 651] width 12 height 12
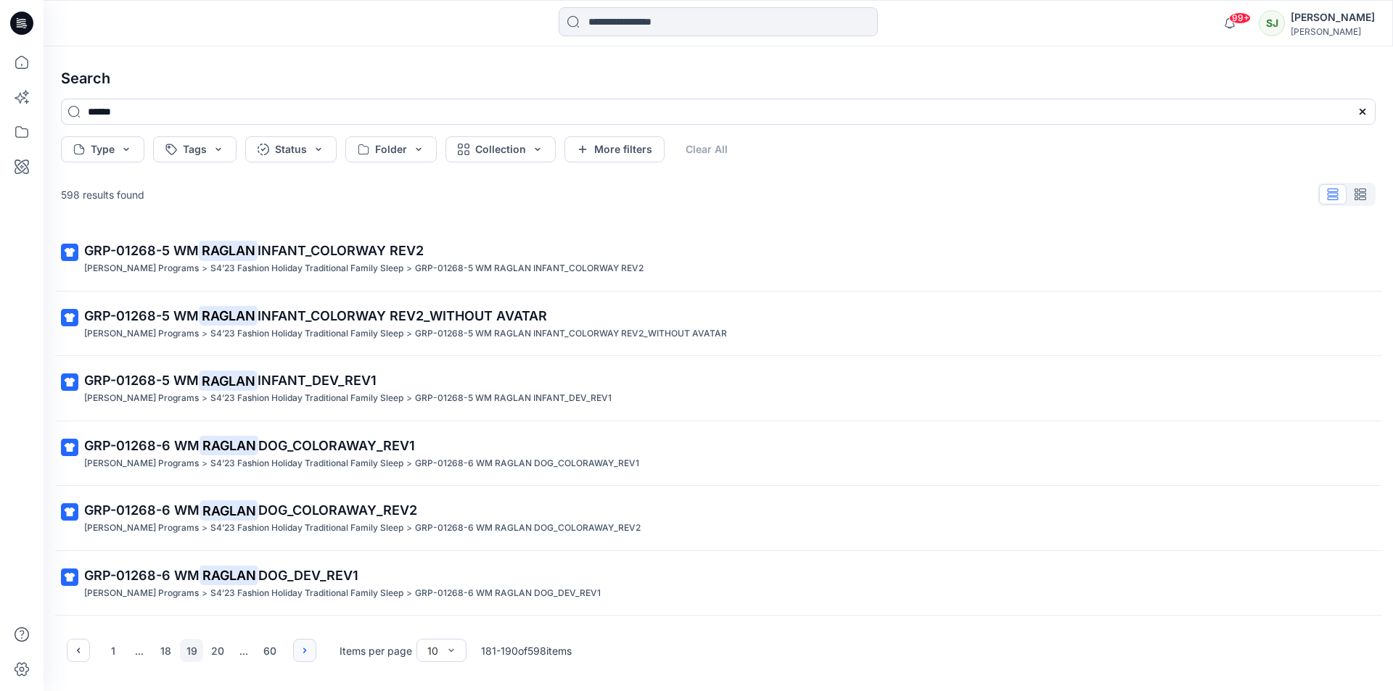
click at [301, 645] on icon "button" at bounding box center [305, 651] width 12 height 12
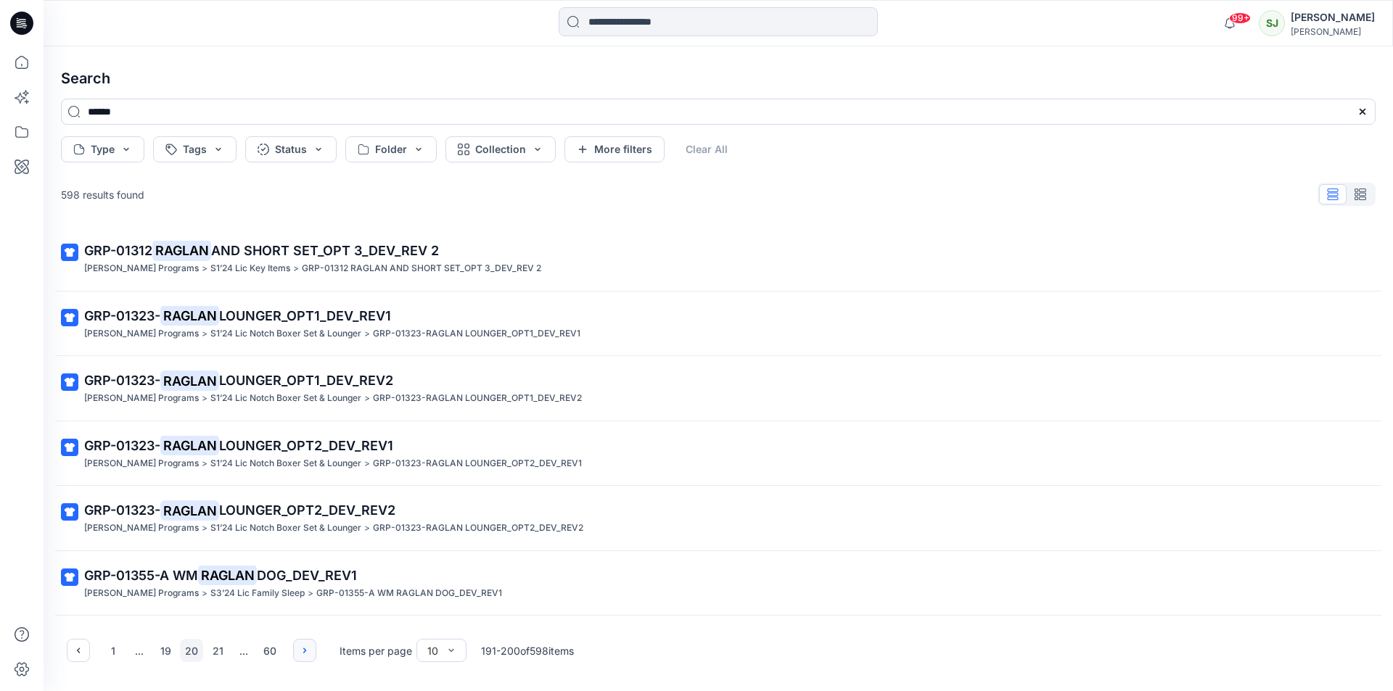
click at [301, 645] on icon "button" at bounding box center [305, 651] width 12 height 12
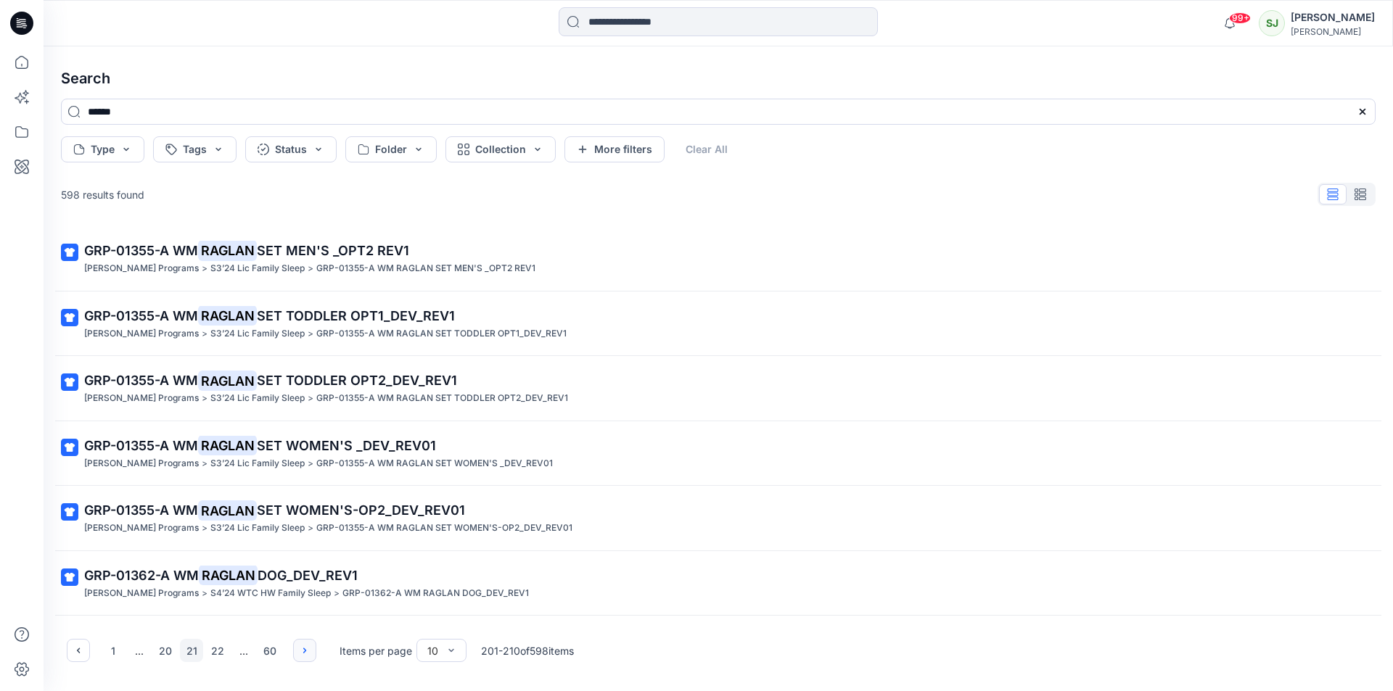
click at [301, 645] on icon "button" at bounding box center [305, 651] width 12 height 12
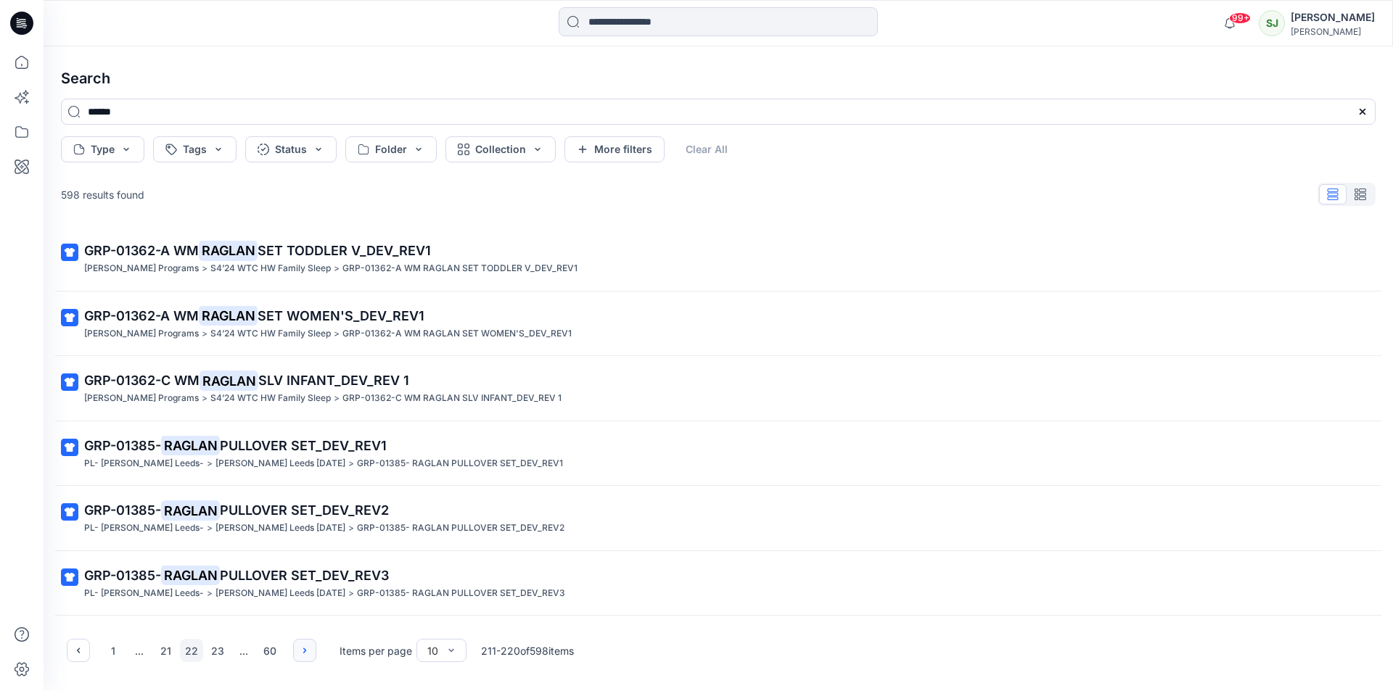
click at [301, 645] on icon "button" at bounding box center [305, 651] width 12 height 12
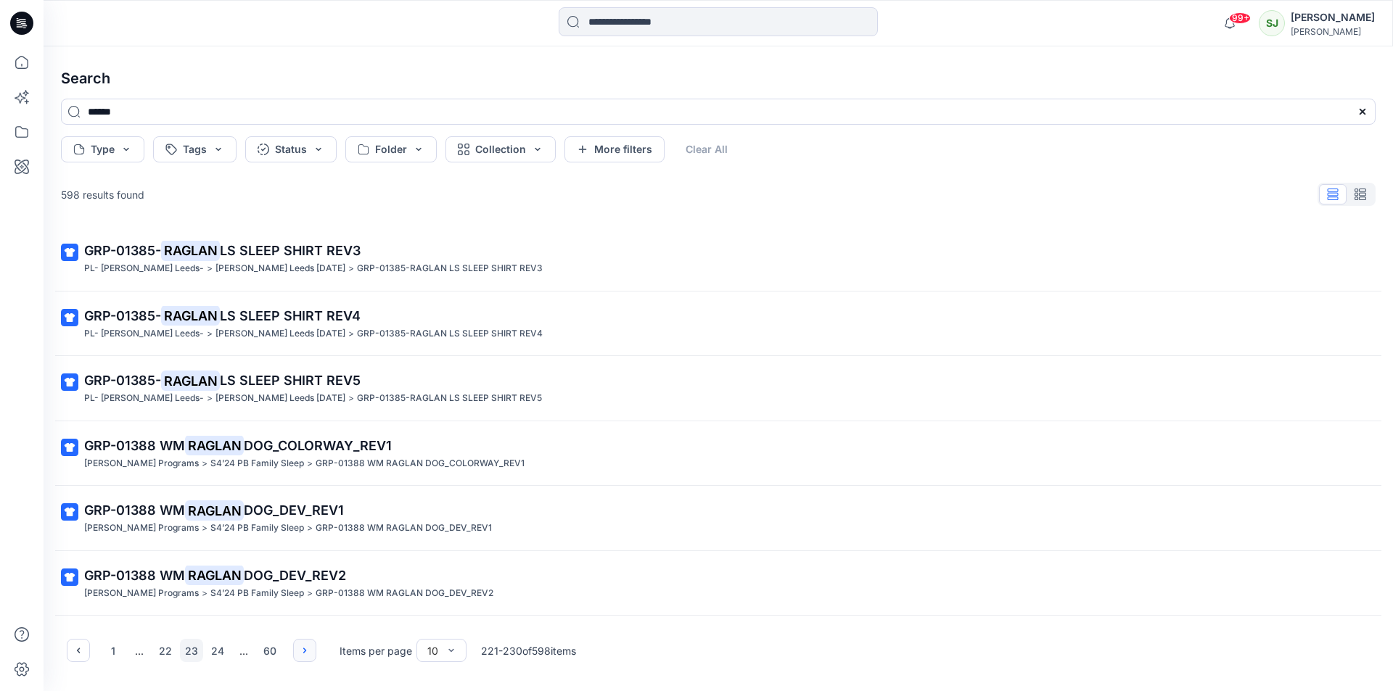
click at [301, 645] on icon "button" at bounding box center [305, 651] width 12 height 12
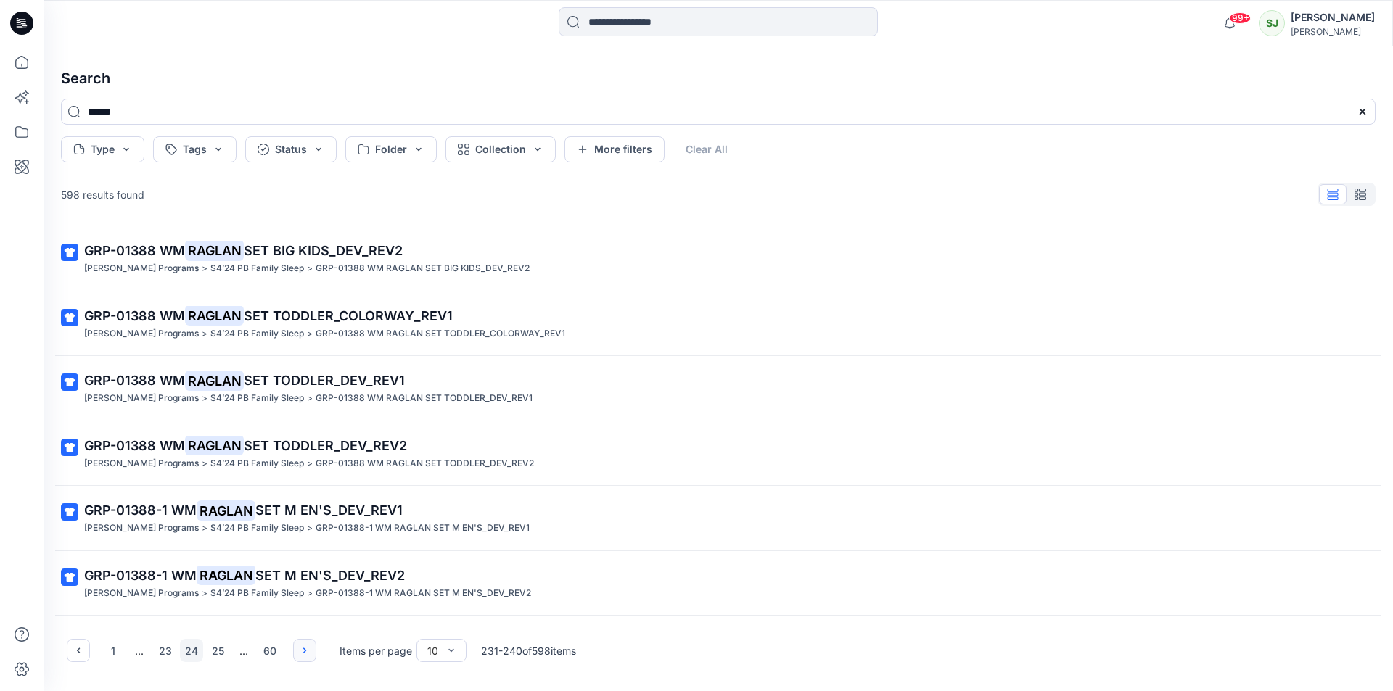
click at [301, 645] on icon "button" at bounding box center [305, 651] width 12 height 12
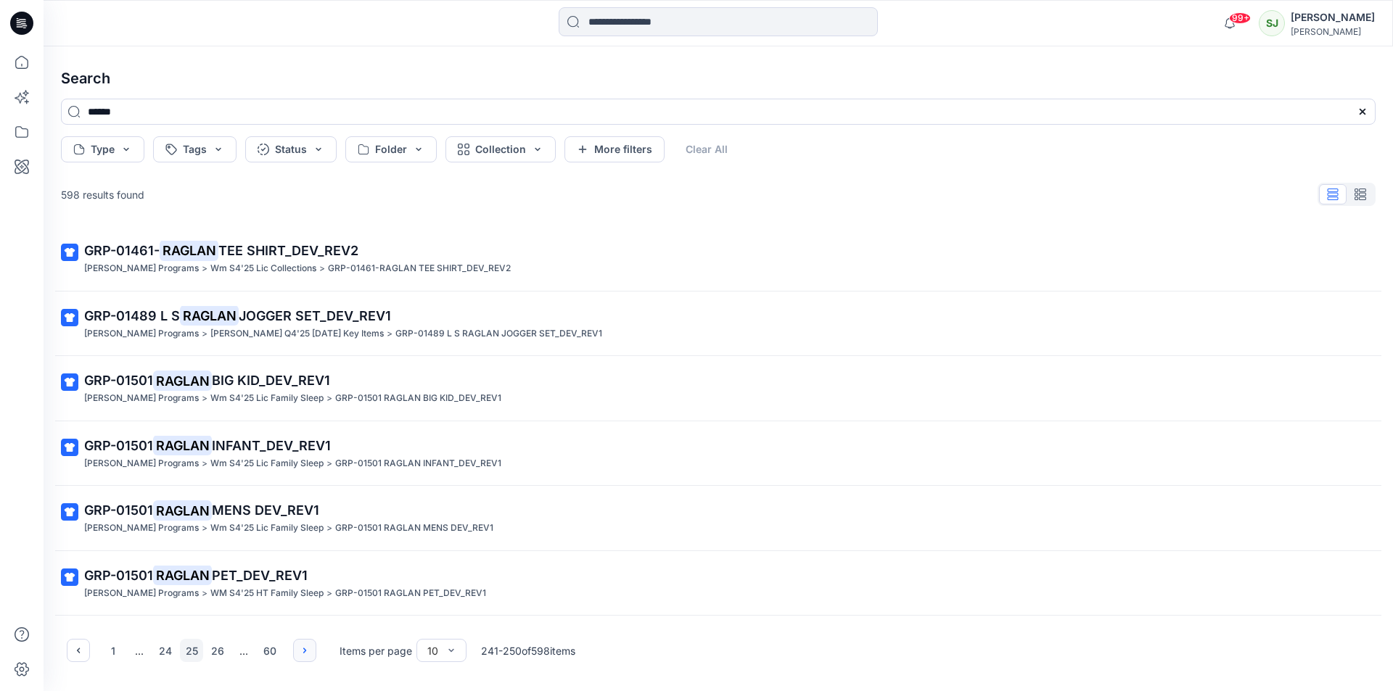
click at [301, 645] on icon "button" at bounding box center [305, 651] width 12 height 12
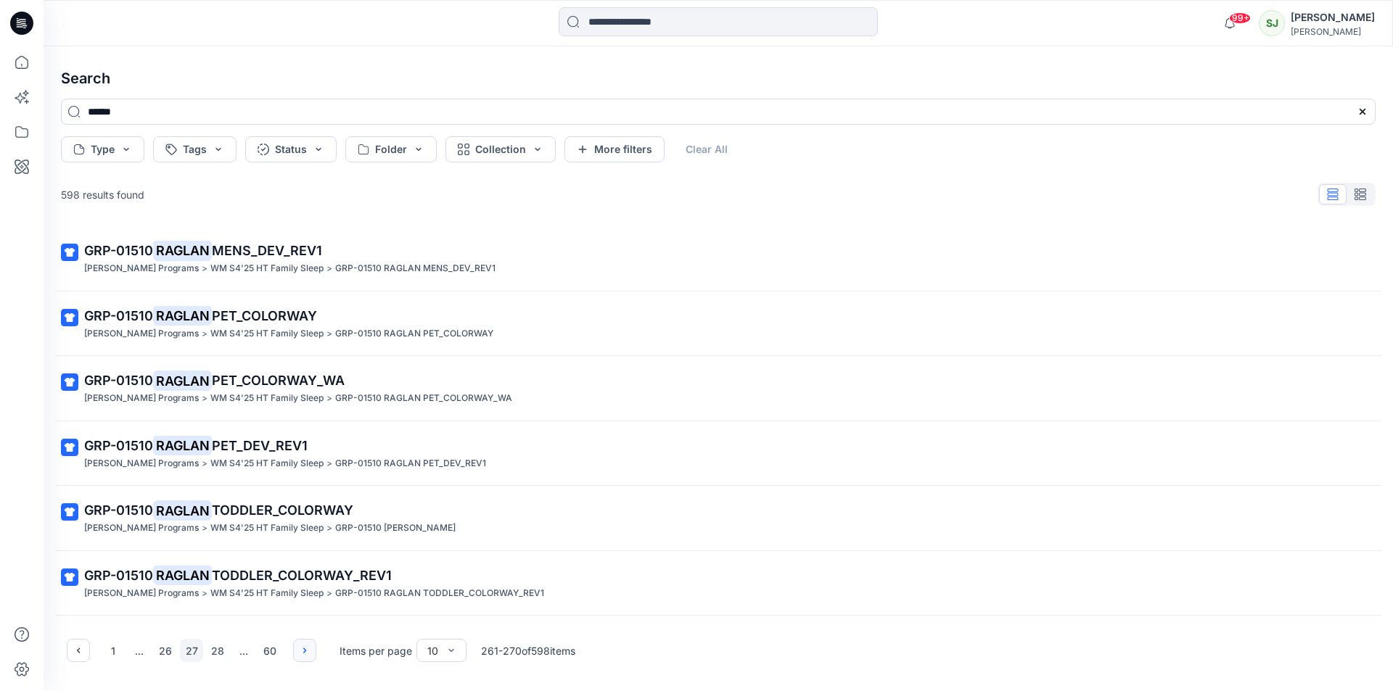
click at [301, 645] on icon "button" at bounding box center [305, 651] width 12 height 12
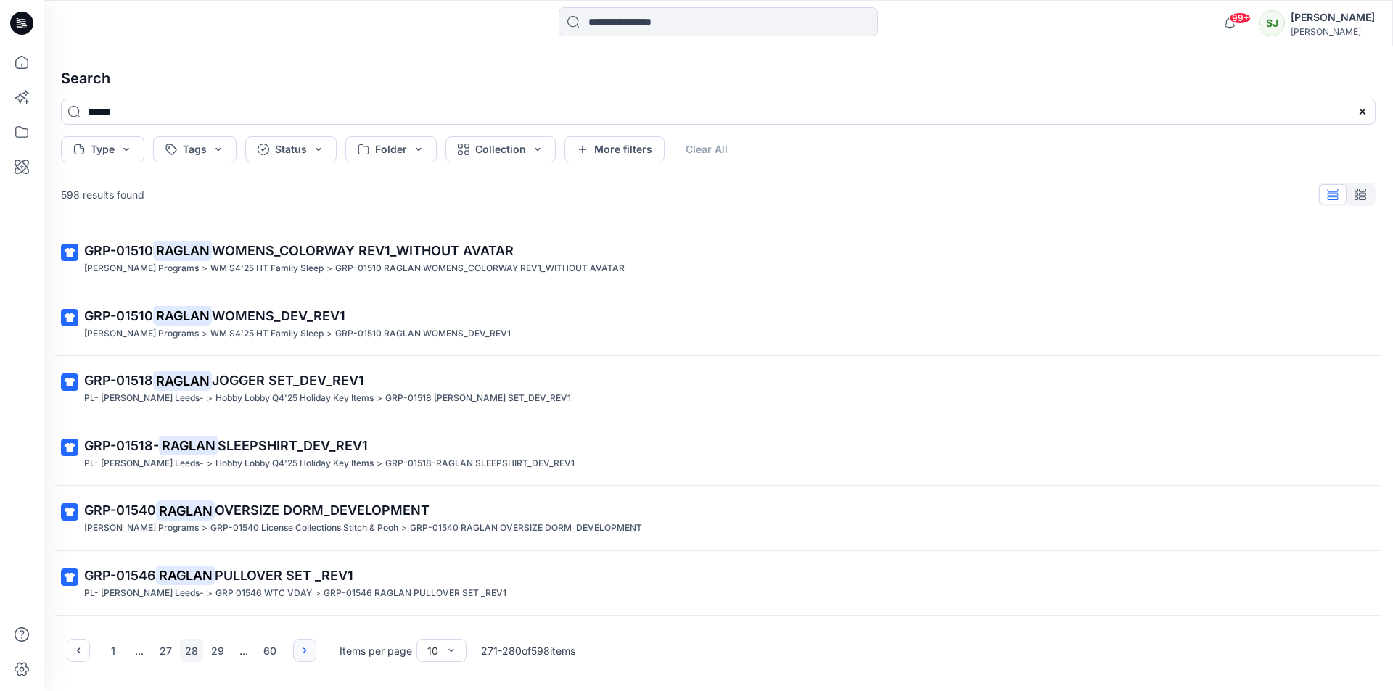
click at [301, 645] on icon "button" at bounding box center [305, 651] width 12 height 12
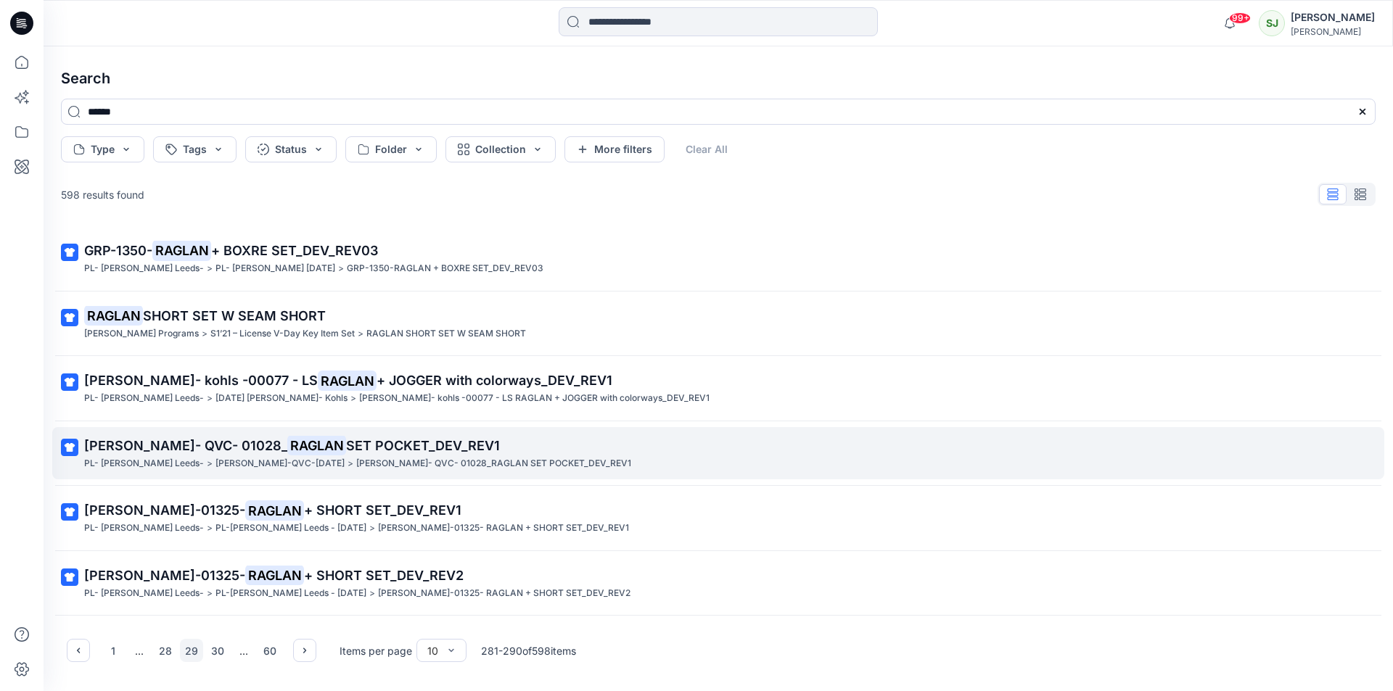
click at [347, 450] on span "SET POCKET_DEV_REV1" at bounding box center [423, 445] width 154 height 15
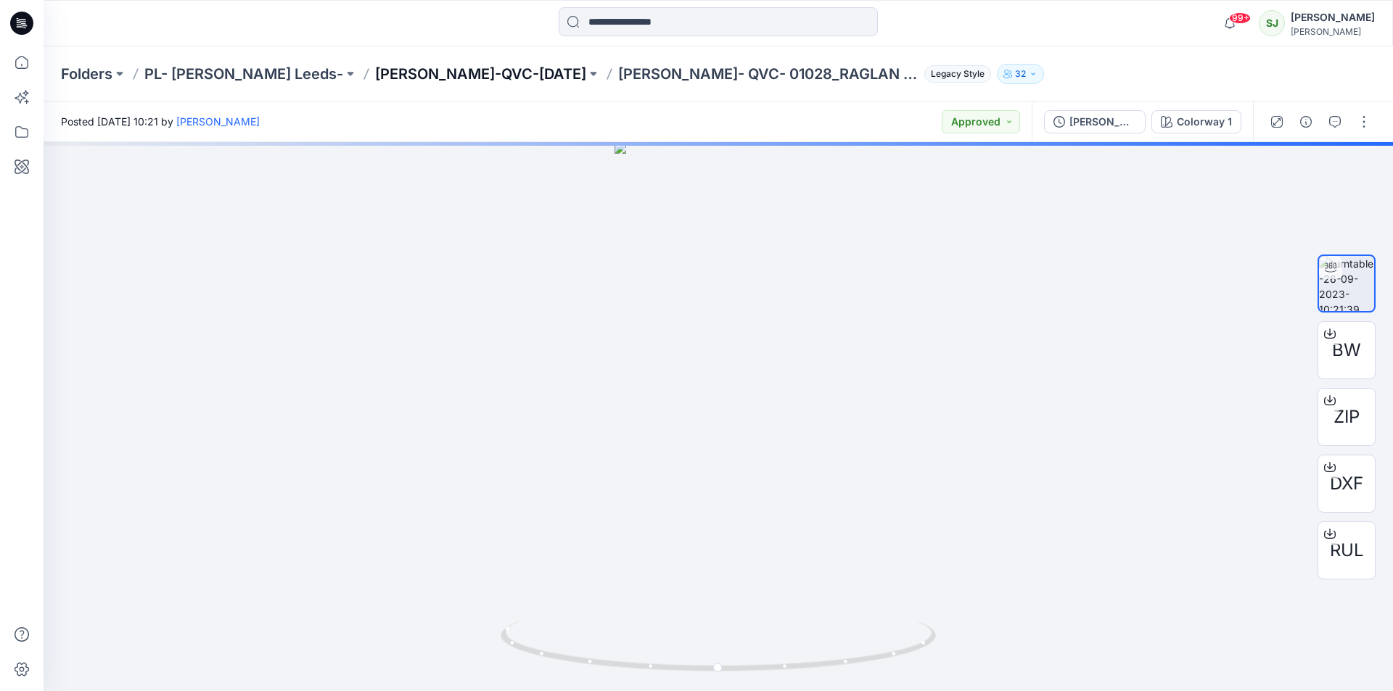
click at [422, 73] on p "[PERSON_NAME]-QVC-[DATE]" at bounding box center [480, 74] width 211 height 20
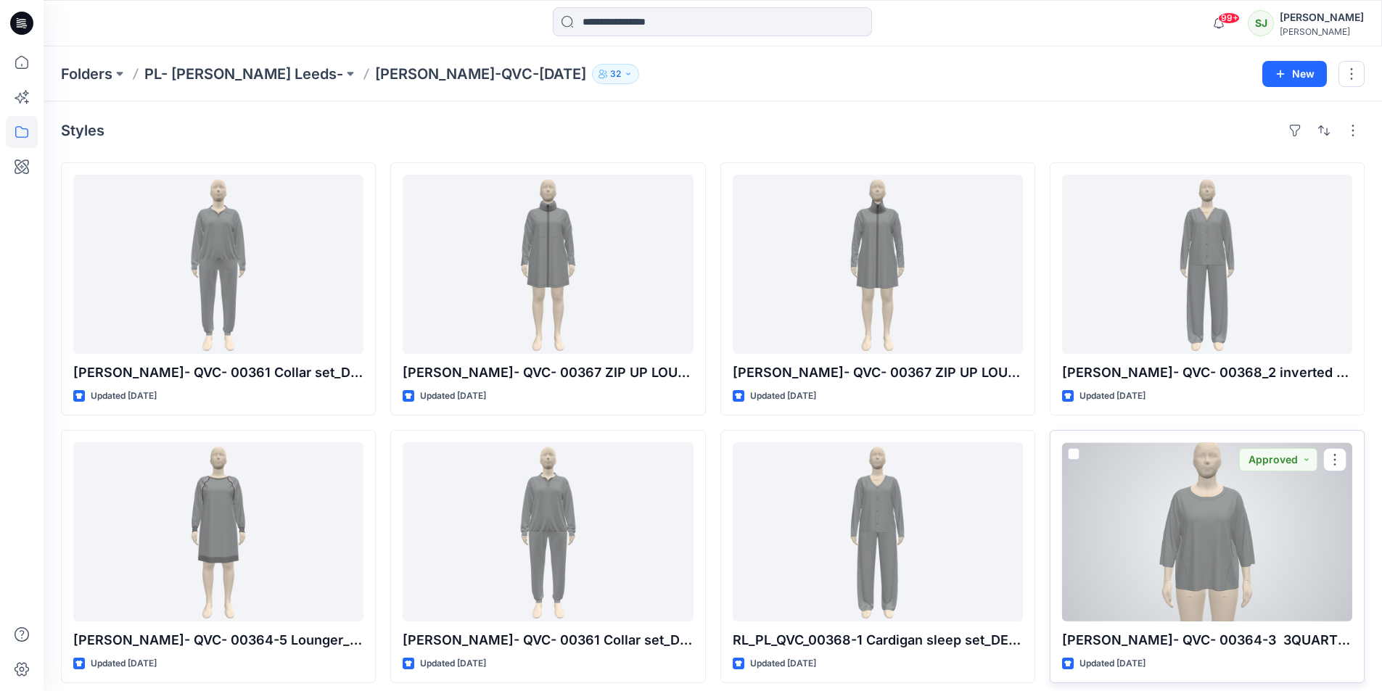
click at [1207, 546] on div at bounding box center [1207, 531] width 290 height 179
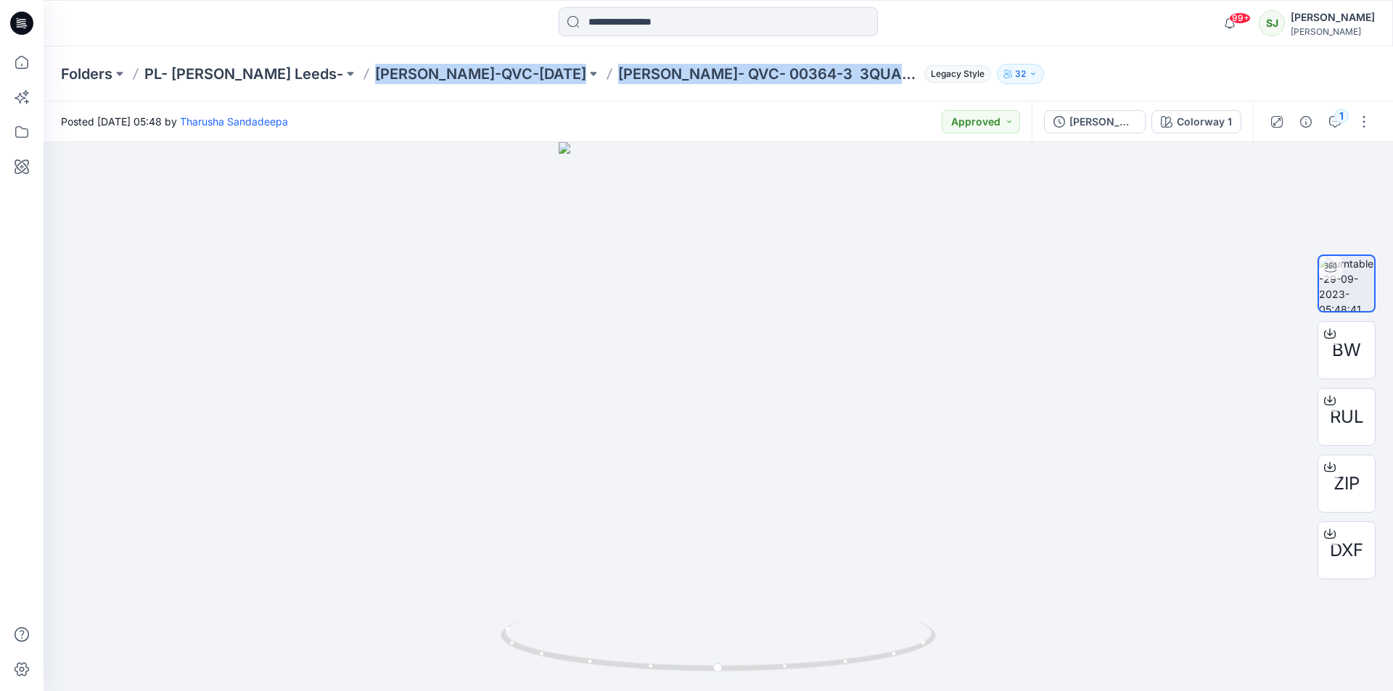
drag, startPoint x: 316, startPoint y: 74, endPoint x: 773, endPoint y: 86, distance: 457.2
click at [773, 86] on div "Folders PL- [PERSON_NAME] Leeds- [PERSON_NAME]-QVC-[DATE] [PERSON_NAME]- QVC- 0…" at bounding box center [718, 73] width 1349 height 55
copy div "[PERSON_NAME]-QVC-[DATE] [PERSON_NAME]- QVC- 00364-3 3QUARTER SLEE"
click at [1033, 353] on div at bounding box center [718, 416] width 1349 height 549
click at [618, 74] on p "[PERSON_NAME]- QVC- 00364-3 3QUARTER SLEEVE TOP_DEV_REV3" at bounding box center [768, 74] width 300 height 20
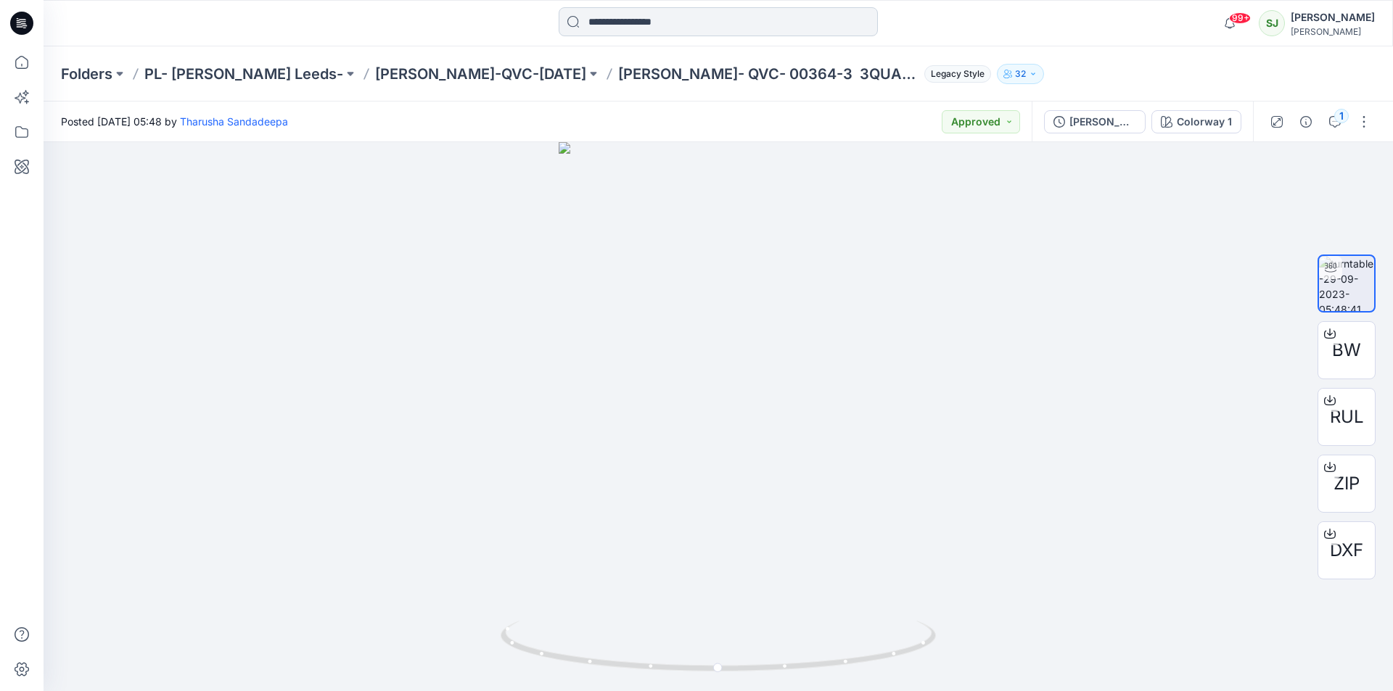
click at [637, 18] on input at bounding box center [718, 21] width 319 height 29
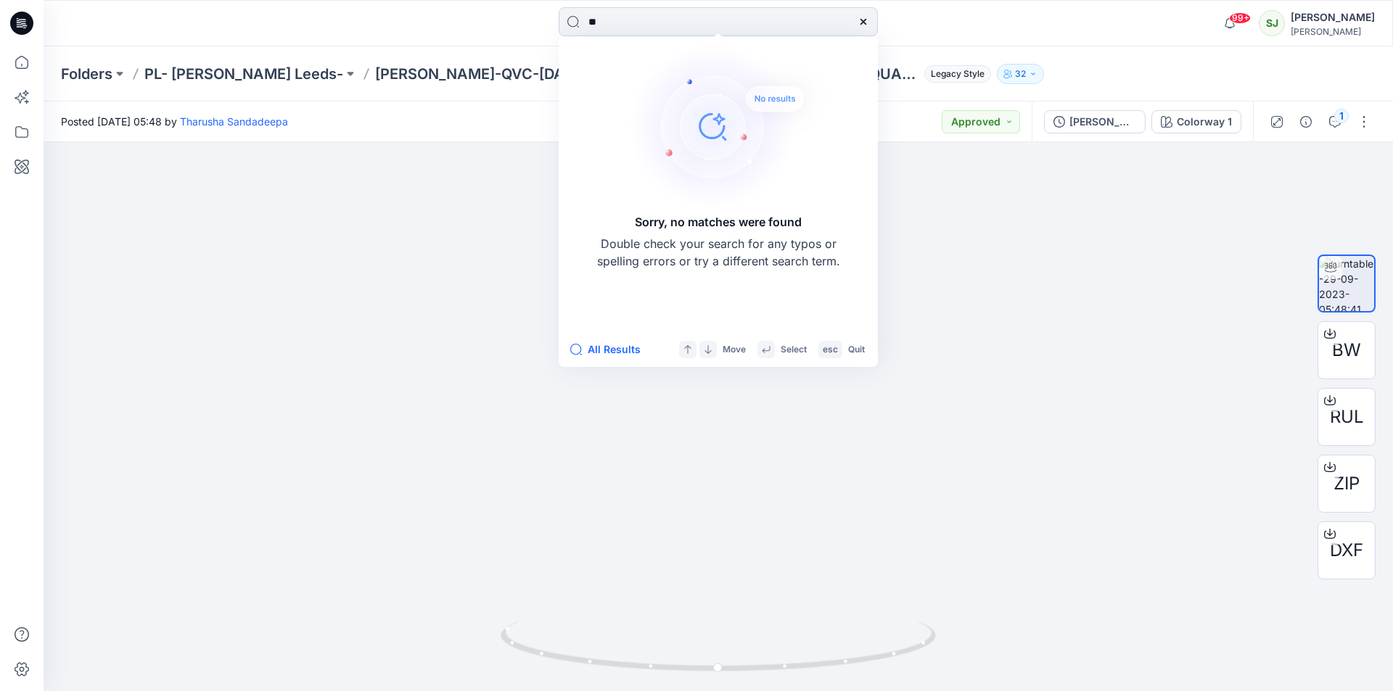
type input "*"
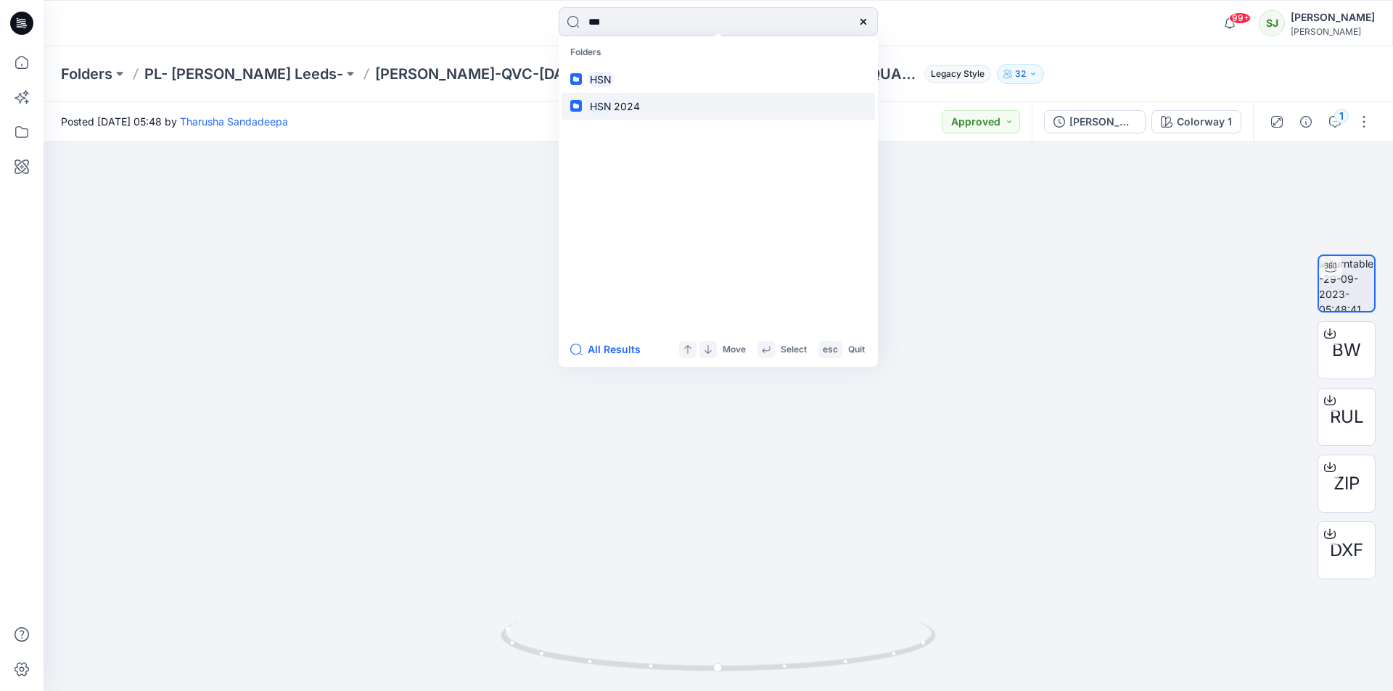
type input "***"
click at [623, 103] on span "2024" at bounding box center [627, 106] width 26 height 12
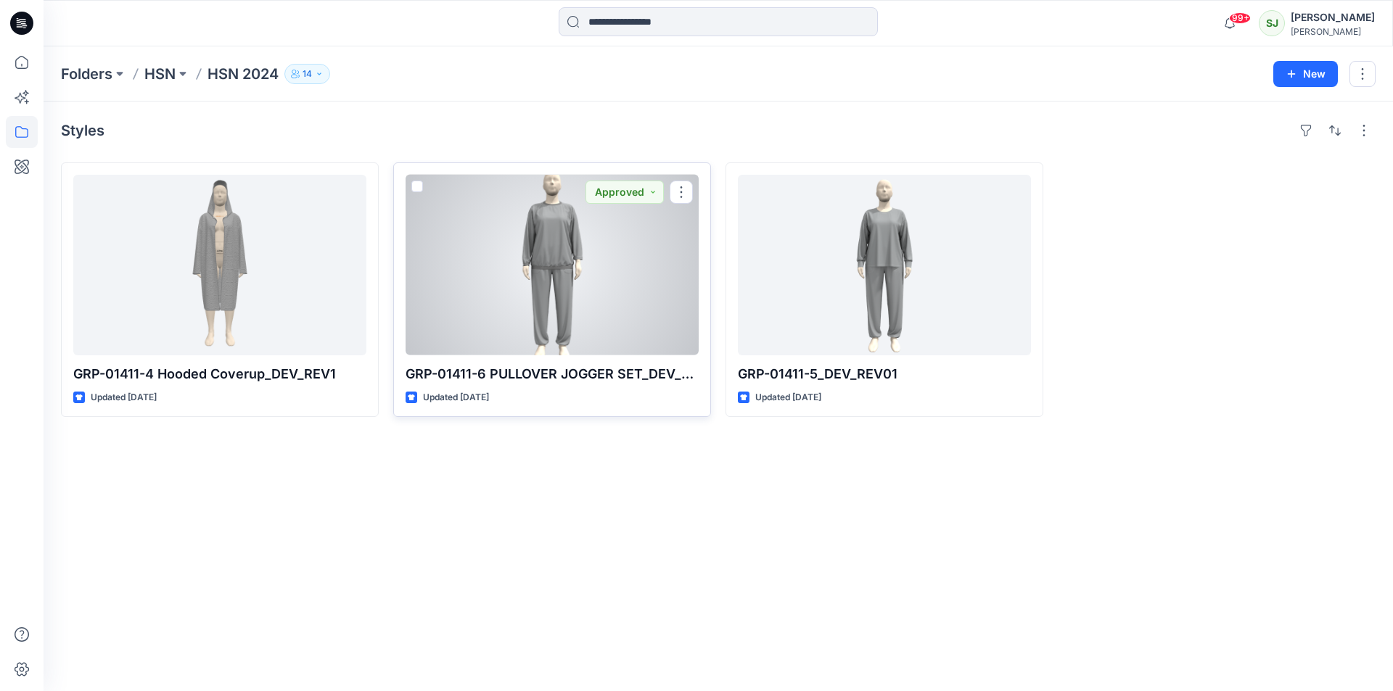
click at [573, 255] on div at bounding box center [551, 265] width 293 height 181
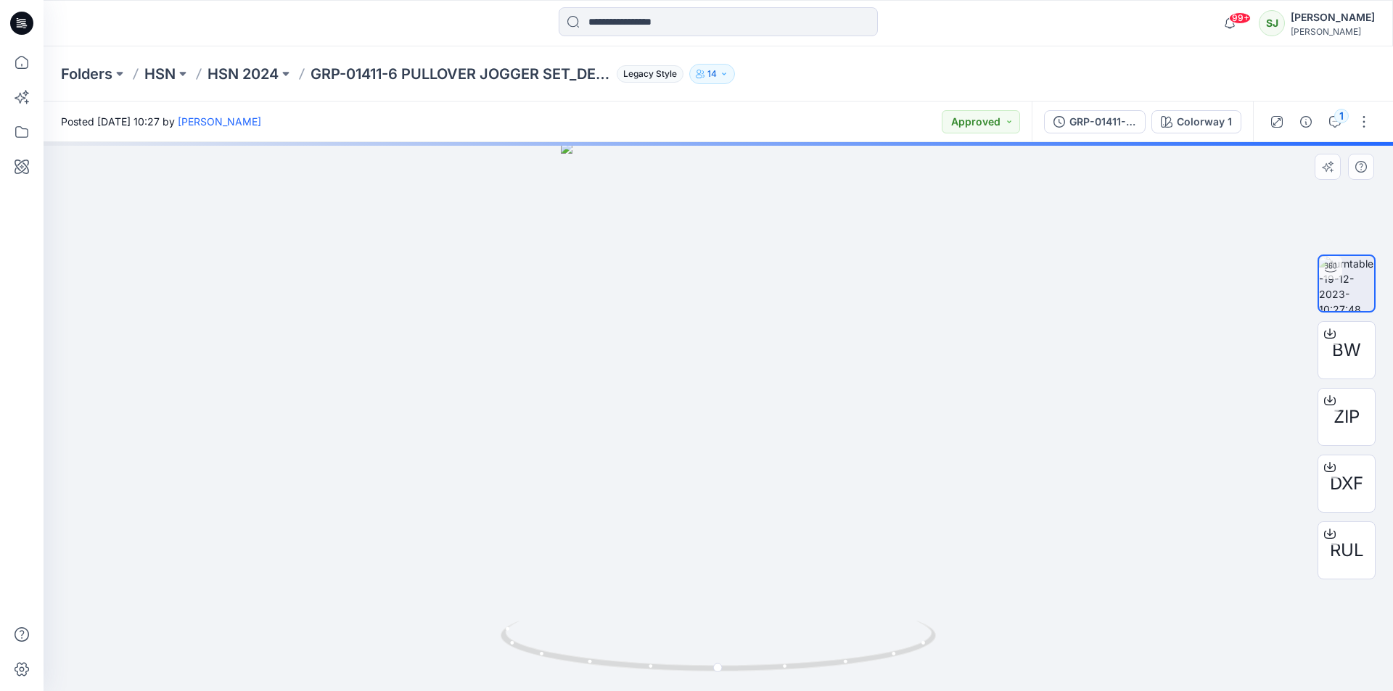
drag, startPoint x: 715, startPoint y: 253, endPoint x: 704, endPoint y: 415, distance: 162.2
click at [704, 414] on img at bounding box center [718, 416] width 315 height 549
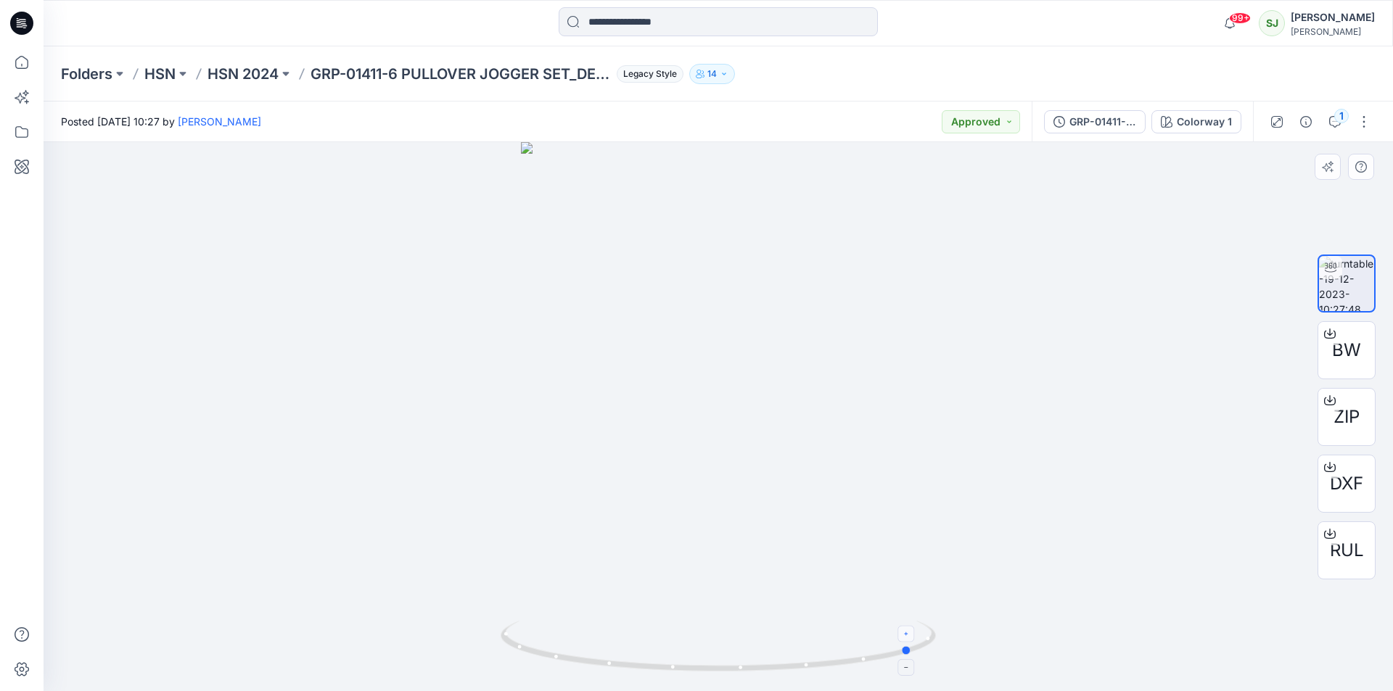
drag, startPoint x: 716, startPoint y: 670, endPoint x: 911, endPoint y: 639, distance: 197.5
click at [911, 639] on icon at bounding box center [720, 648] width 439 height 54
drag, startPoint x: 710, startPoint y: 527, endPoint x: 899, endPoint y: 531, distance: 188.7
click at [903, 528] on img at bounding box center [718, 416] width 395 height 549
drag, startPoint x: 748, startPoint y: 674, endPoint x: 789, endPoint y: 665, distance: 42.3
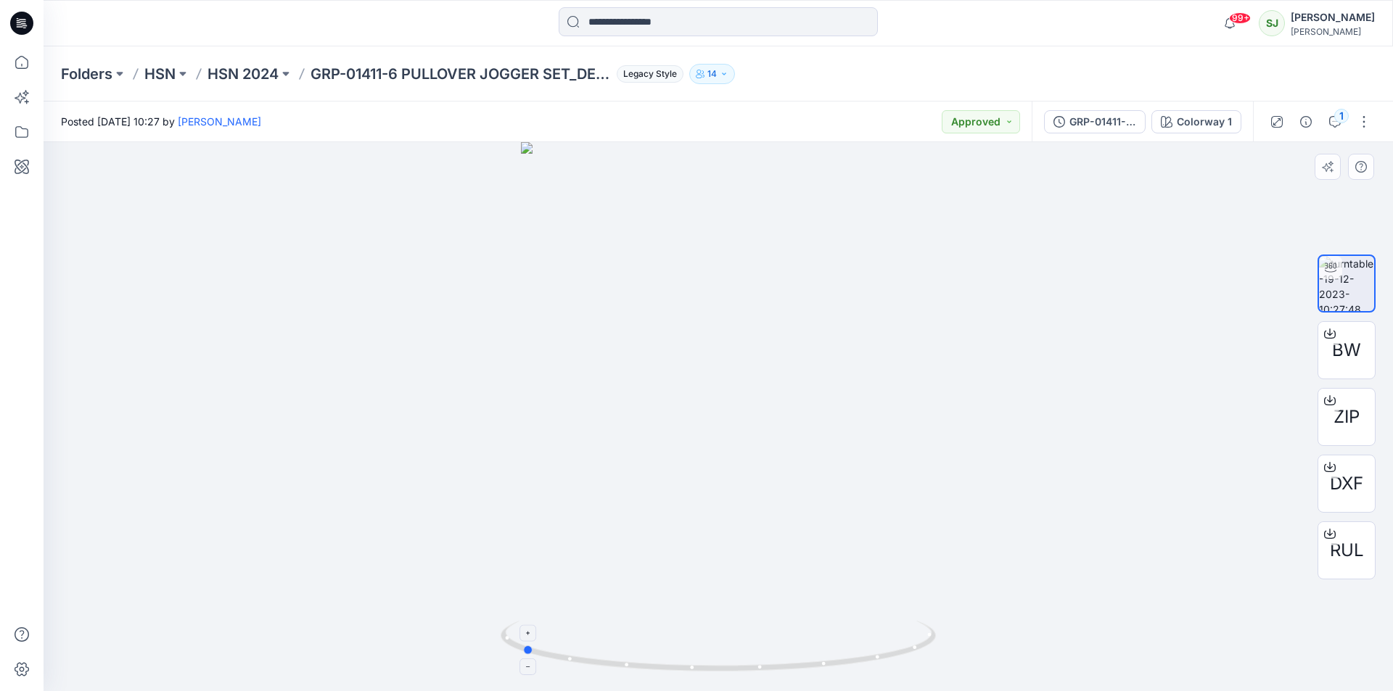
click at [791, 667] on icon at bounding box center [720, 648] width 439 height 54
drag, startPoint x: 749, startPoint y: 670, endPoint x: 561, endPoint y: 657, distance: 188.3
click at [561, 657] on icon at bounding box center [720, 648] width 439 height 54
drag, startPoint x: 762, startPoint y: 670, endPoint x: 693, endPoint y: 639, distance: 75.6
click at [693, 639] on icon at bounding box center [720, 648] width 439 height 54
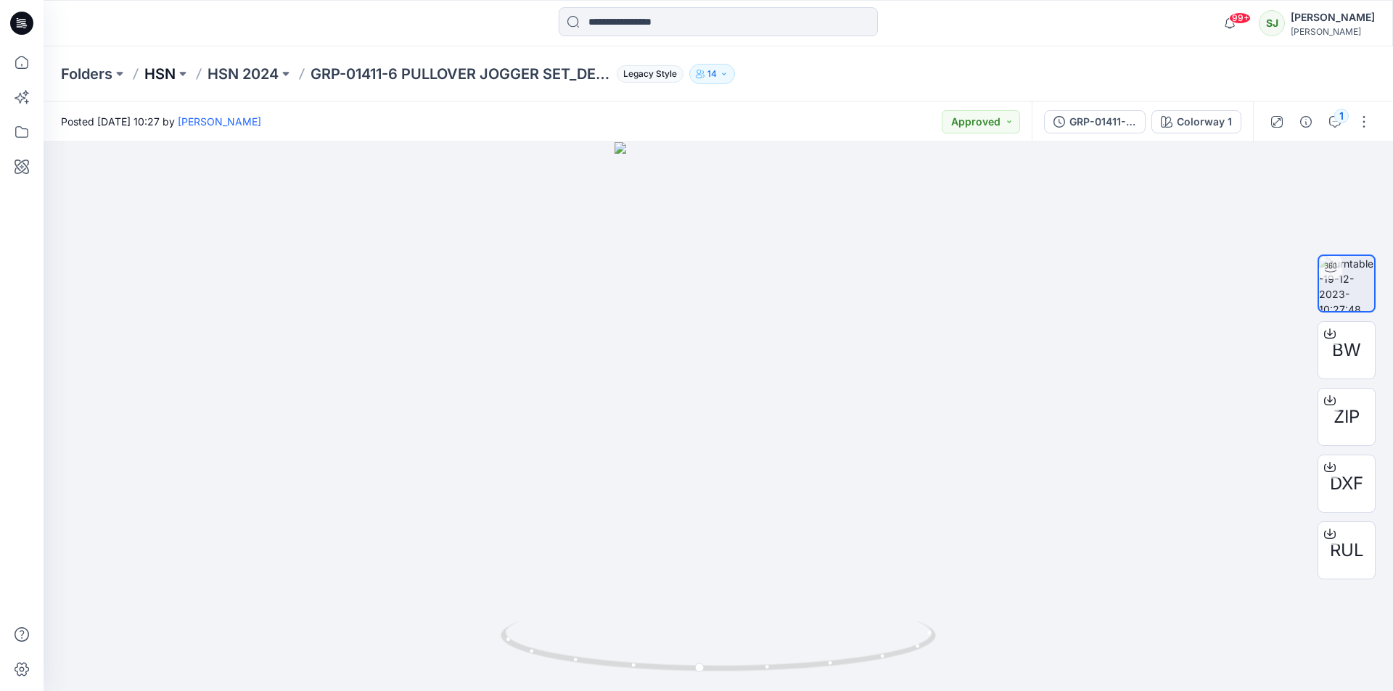
click at [175, 78] on p "HSN" at bounding box center [159, 74] width 31 height 20
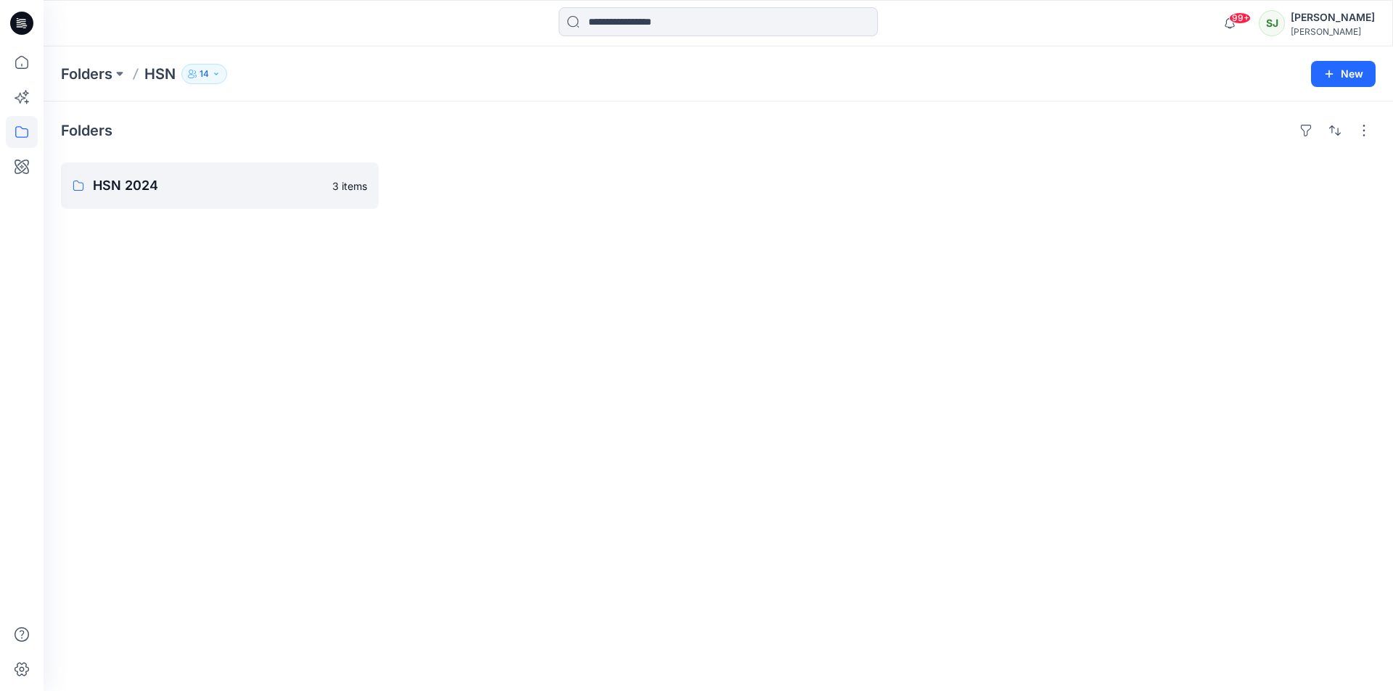
click at [80, 135] on h4 "Folders" at bounding box center [87, 130] width 52 height 17
click at [633, 15] on input at bounding box center [718, 21] width 319 height 29
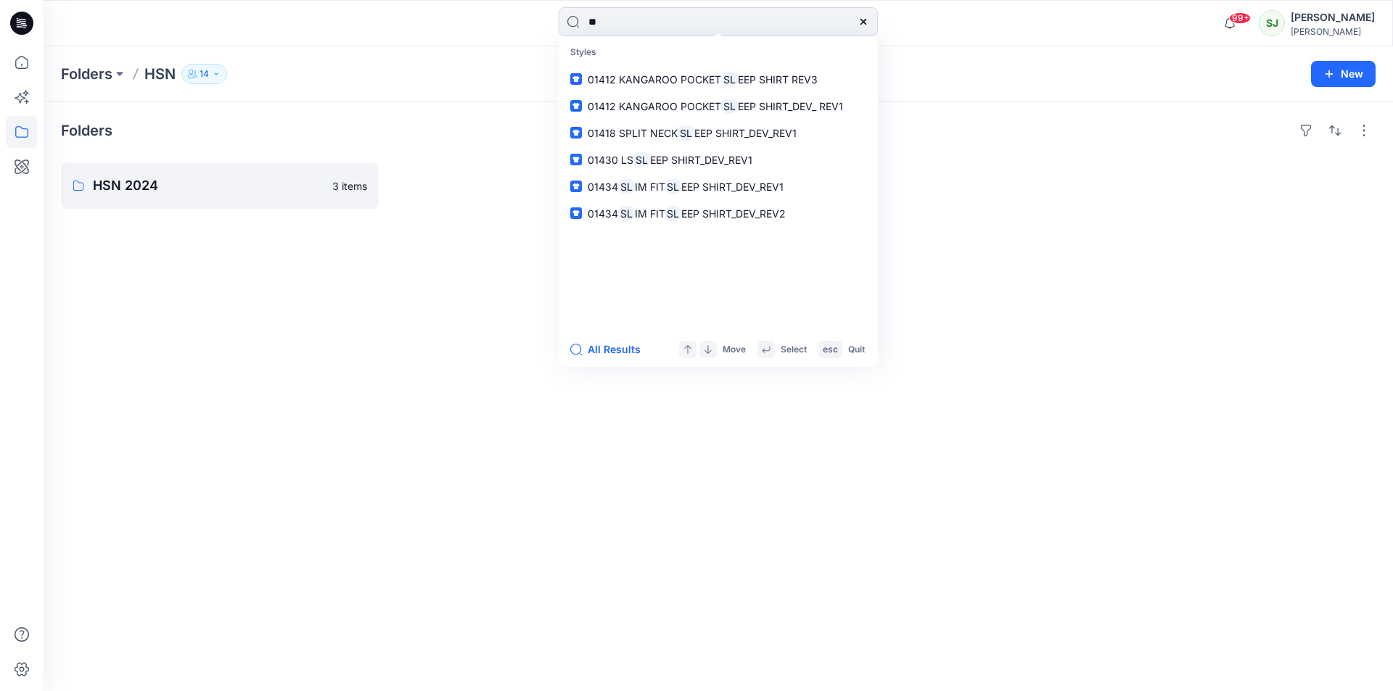
type input "*"
type input "*****"
click at [678, 80] on span "01412 KANGAROO POCKET SLEEP" at bounding box center [671, 79] width 167 height 12
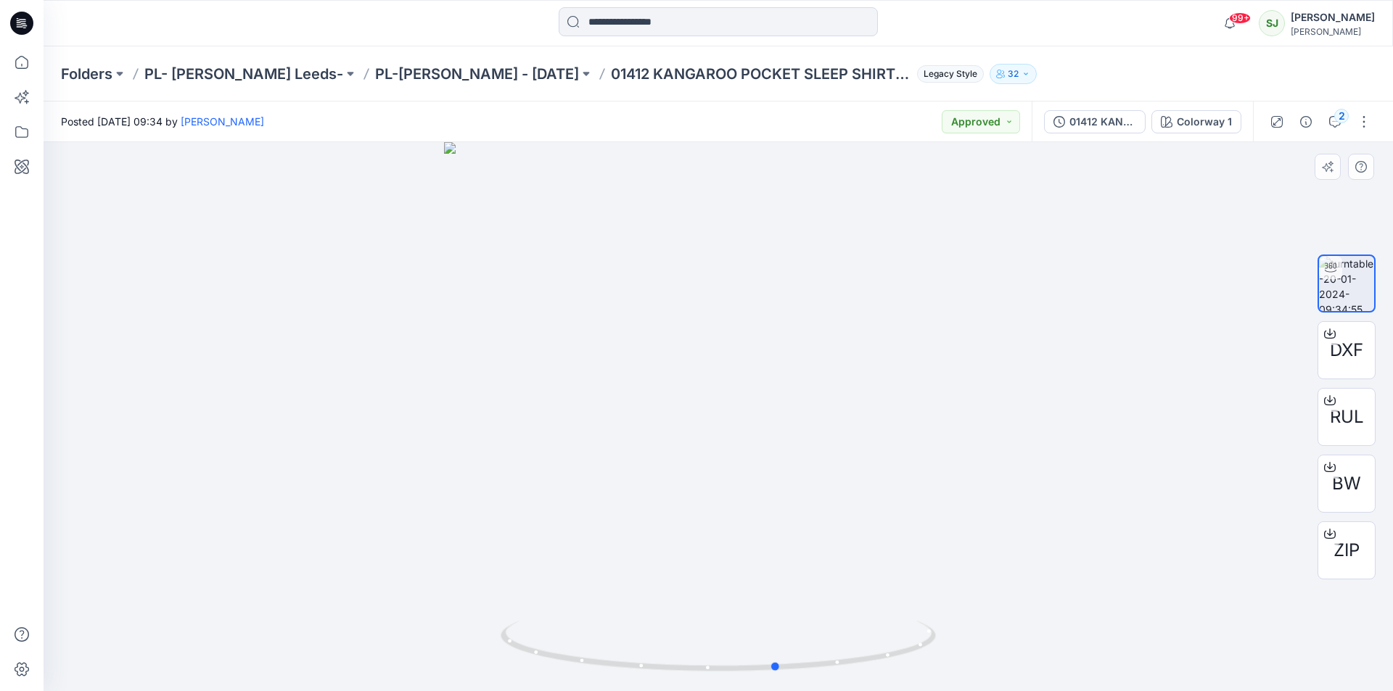
drag, startPoint x: 715, startPoint y: 338, endPoint x: 775, endPoint y: 388, distance: 77.7
click at [775, 388] on div at bounding box center [718, 416] width 1349 height 549
click at [818, 75] on p "01412 KANGAROO POCKET SLEEP SHIRT REV3" at bounding box center [761, 74] width 300 height 20
click at [833, 70] on p "01412 KANGAROO POCKET SLEEP SHIRT REV3" at bounding box center [761, 74] width 300 height 20
click at [626, 20] on input at bounding box center [718, 21] width 319 height 29
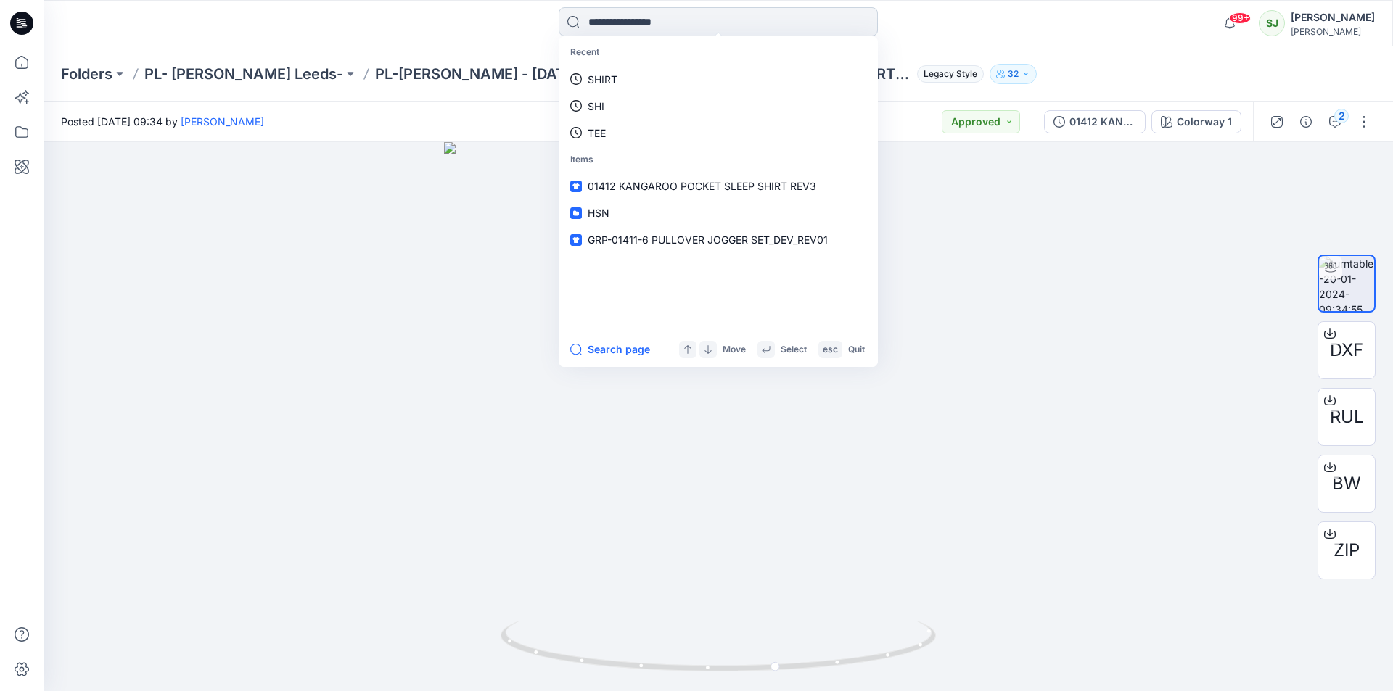
click at [633, 22] on input at bounding box center [718, 21] width 319 height 29
click at [632, 24] on input at bounding box center [718, 21] width 319 height 29
click at [651, 26] on input at bounding box center [718, 21] width 319 height 29
click at [669, 24] on input at bounding box center [718, 21] width 319 height 29
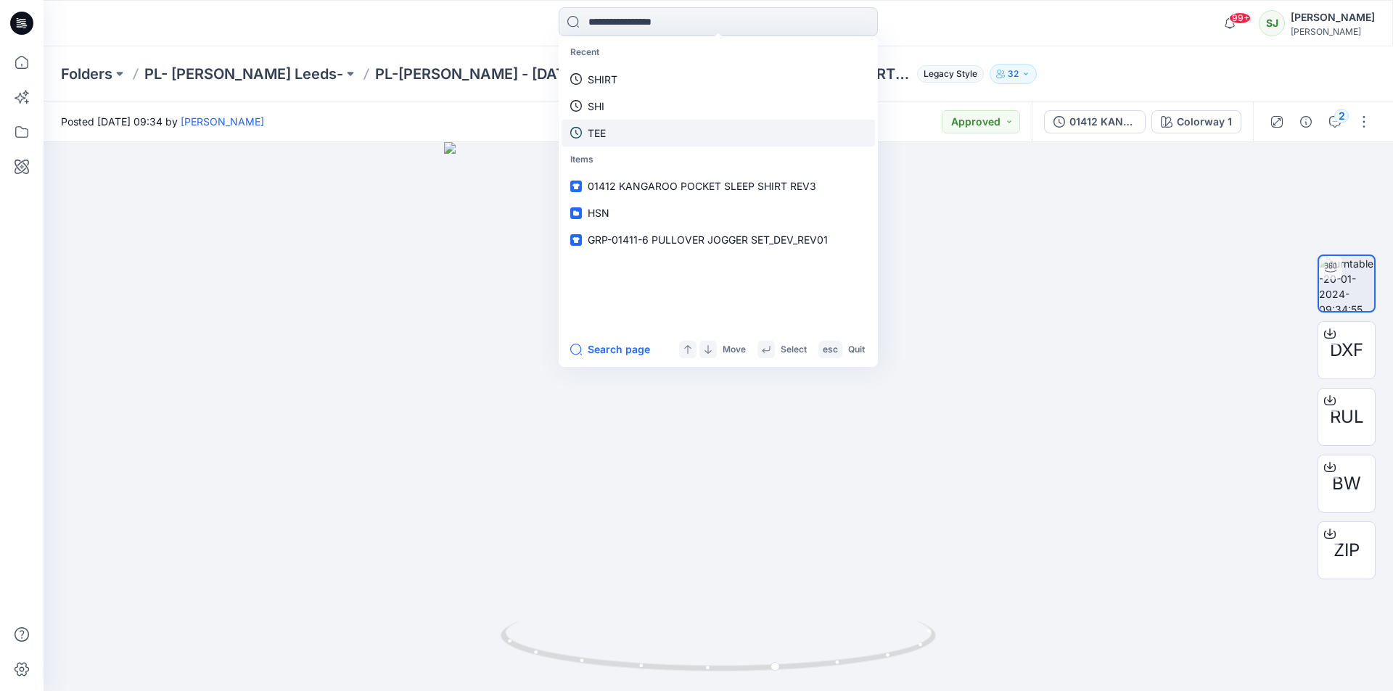
click at [599, 131] on p "TEE" at bounding box center [597, 132] width 18 height 15
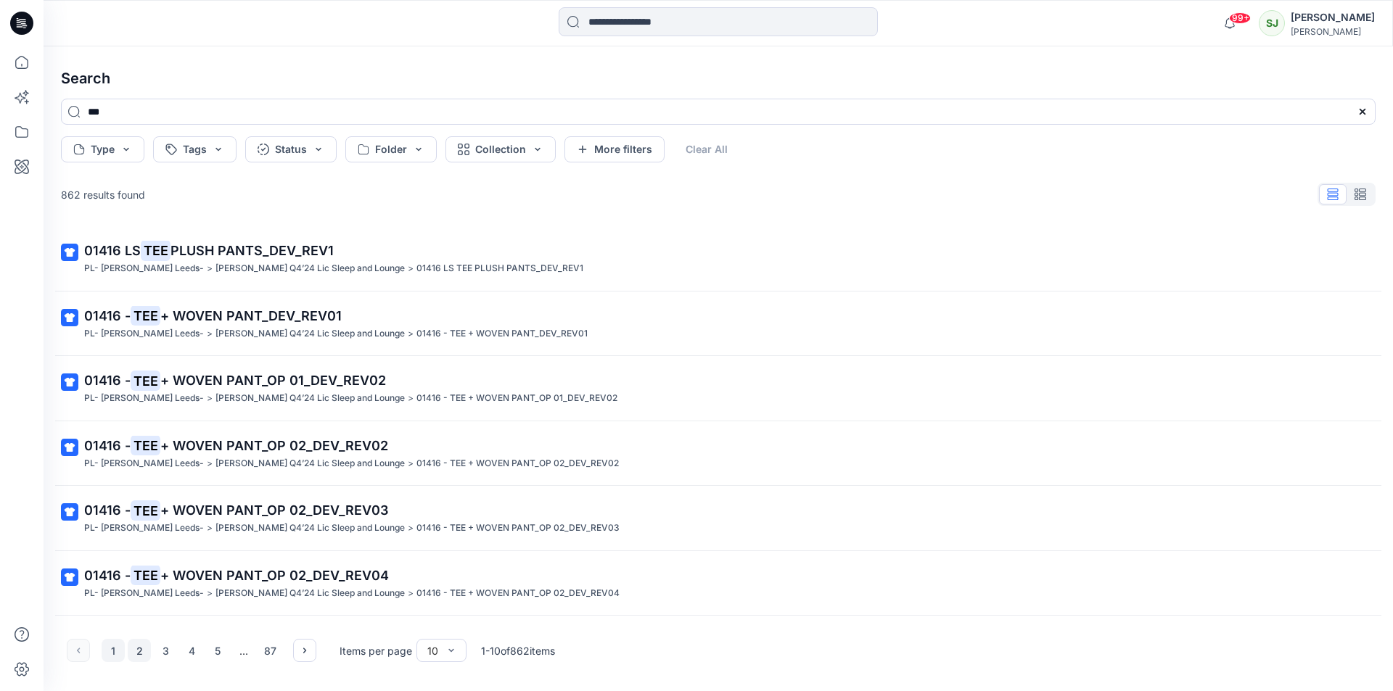
click at [133, 656] on button "2" at bounding box center [139, 650] width 23 height 23
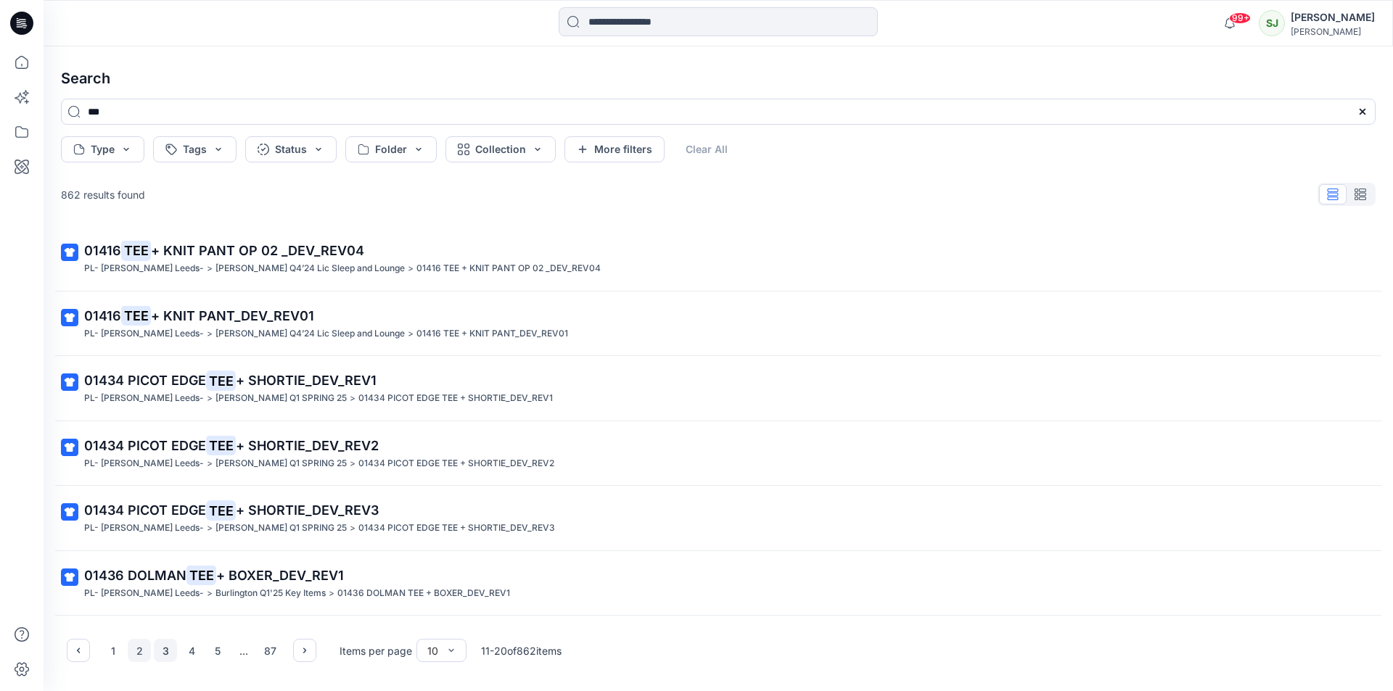
click at [168, 654] on button "3" at bounding box center [165, 650] width 23 height 23
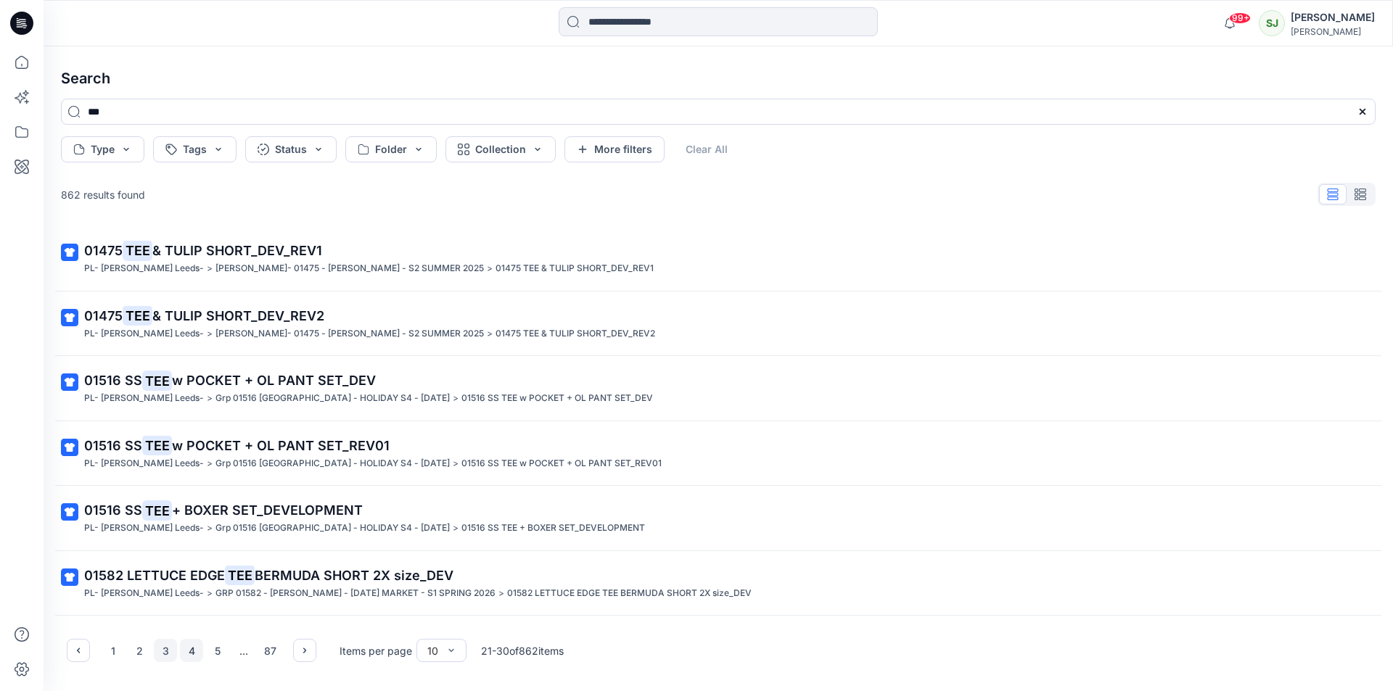
click at [193, 656] on button "4" at bounding box center [191, 650] width 23 height 23
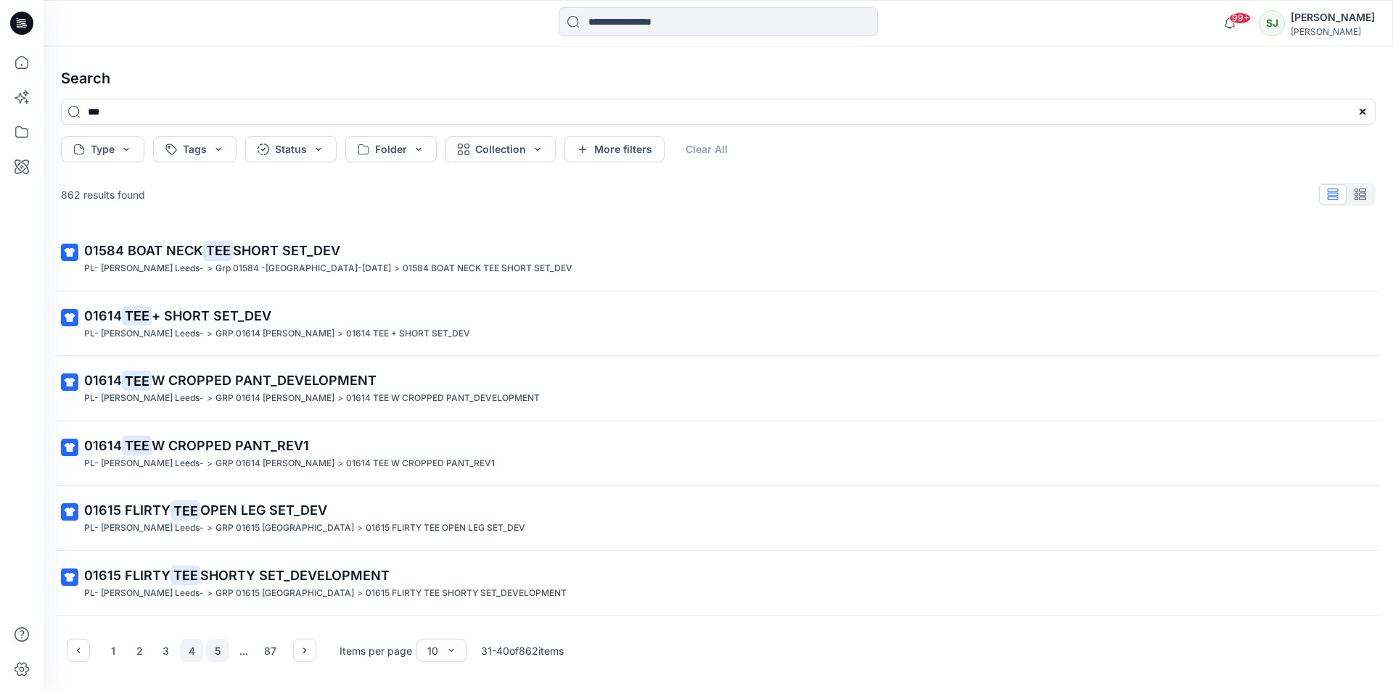
click at [220, 646] on button "5" at bounding box center [217, 650] width 23 height 23
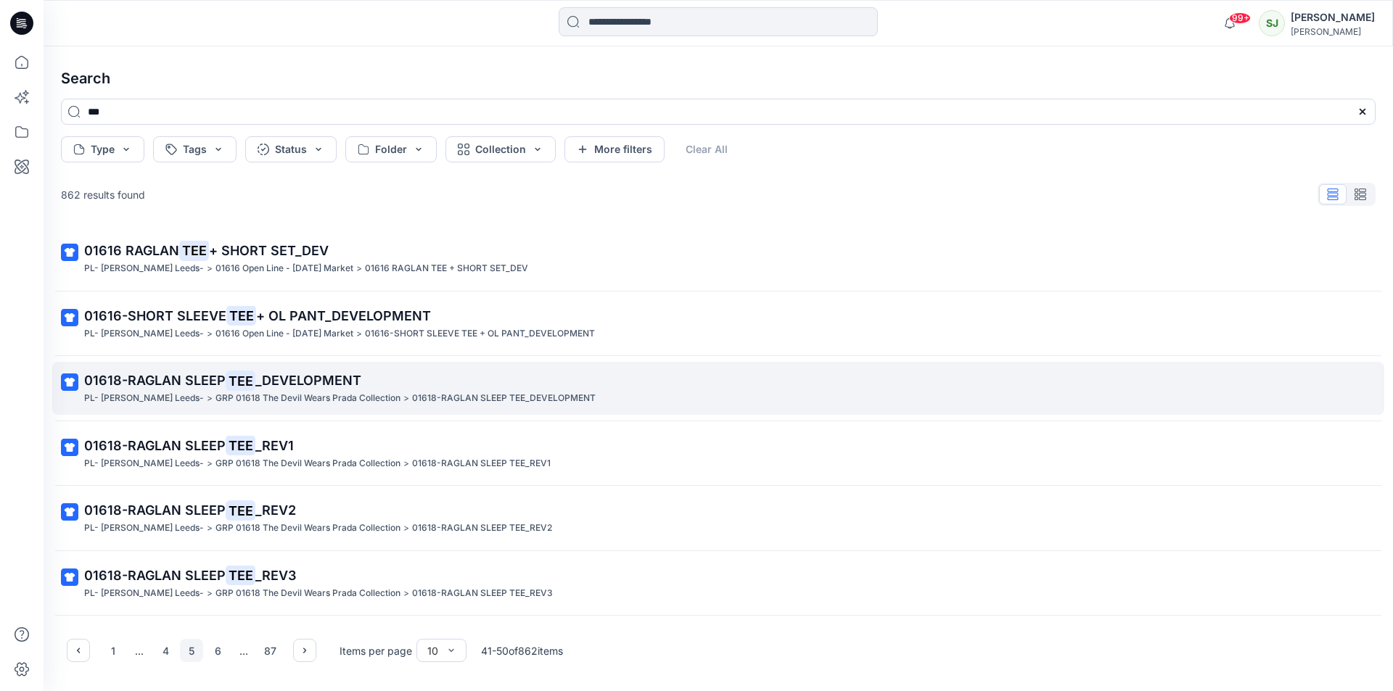
click at [222, 386] on span "01618-RAGLAN SLEEP" at bounding box center [154, 380] width 141 height 15
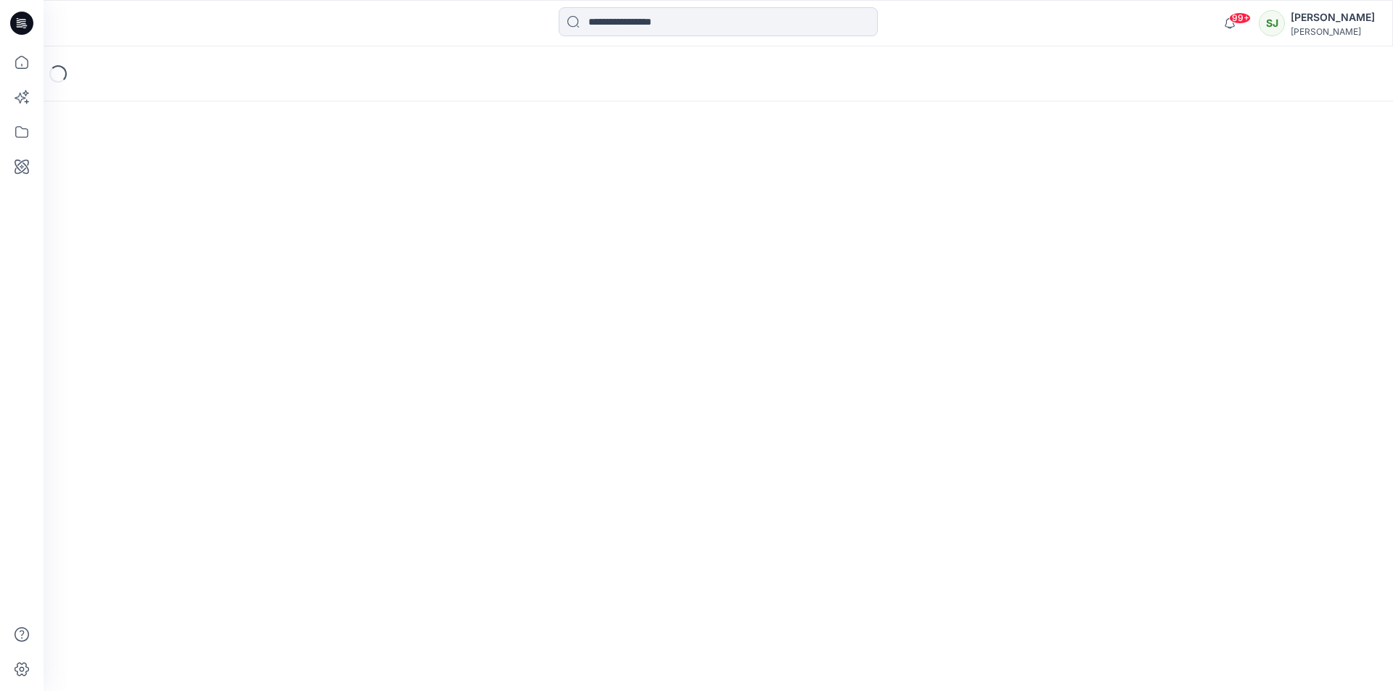
click at [222, 386] on div "Loading..." at bounding box center [718, 368] width 1349 height 645
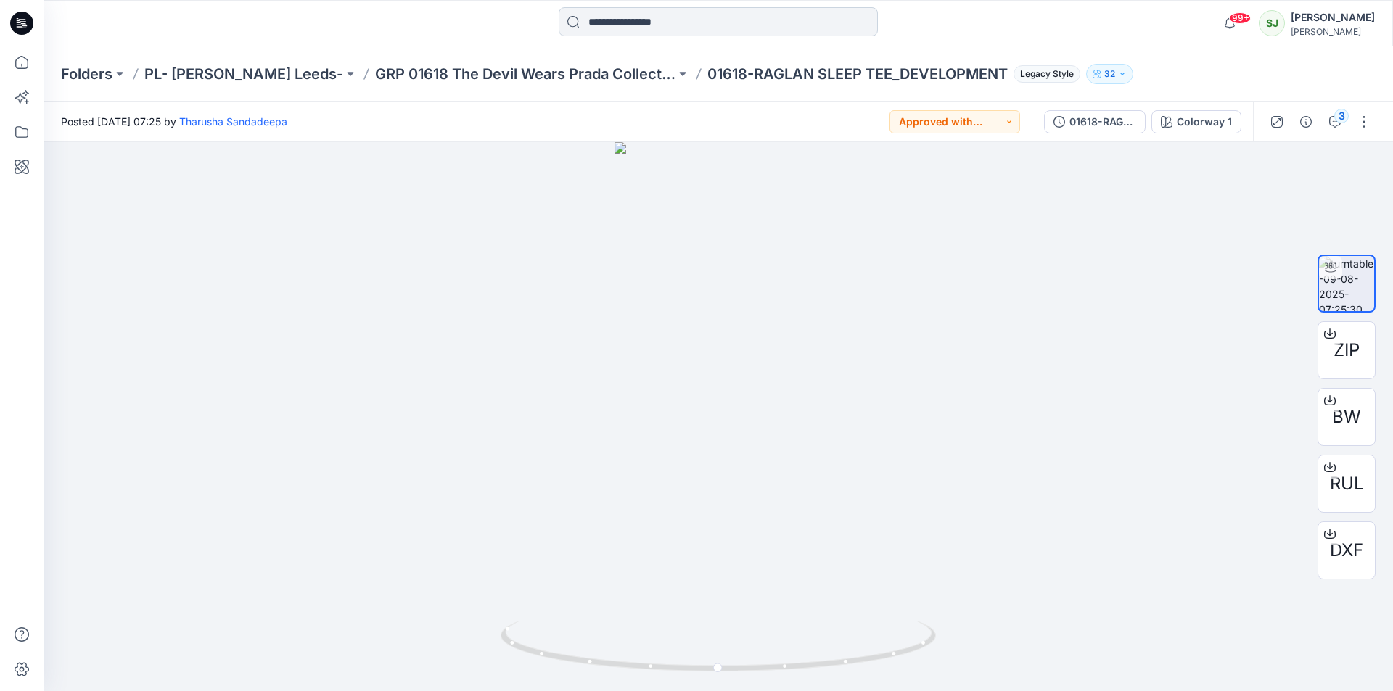
click at [679, 26] on input at bounding box center [718, 21] width 319 height 29
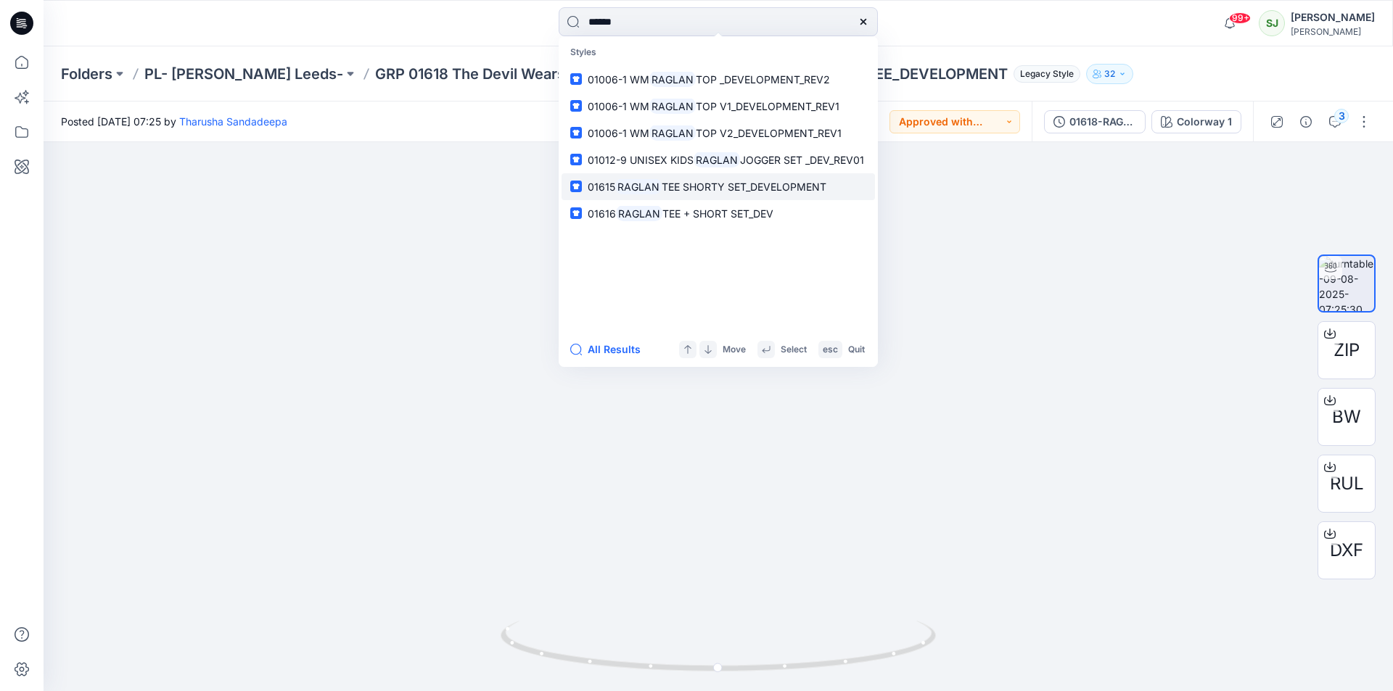
type input "******"
click at [677, 189] on span "TEE SHORTY SET_DEVELOPMENT" at bounding box center [744, 187] width 165 height 12
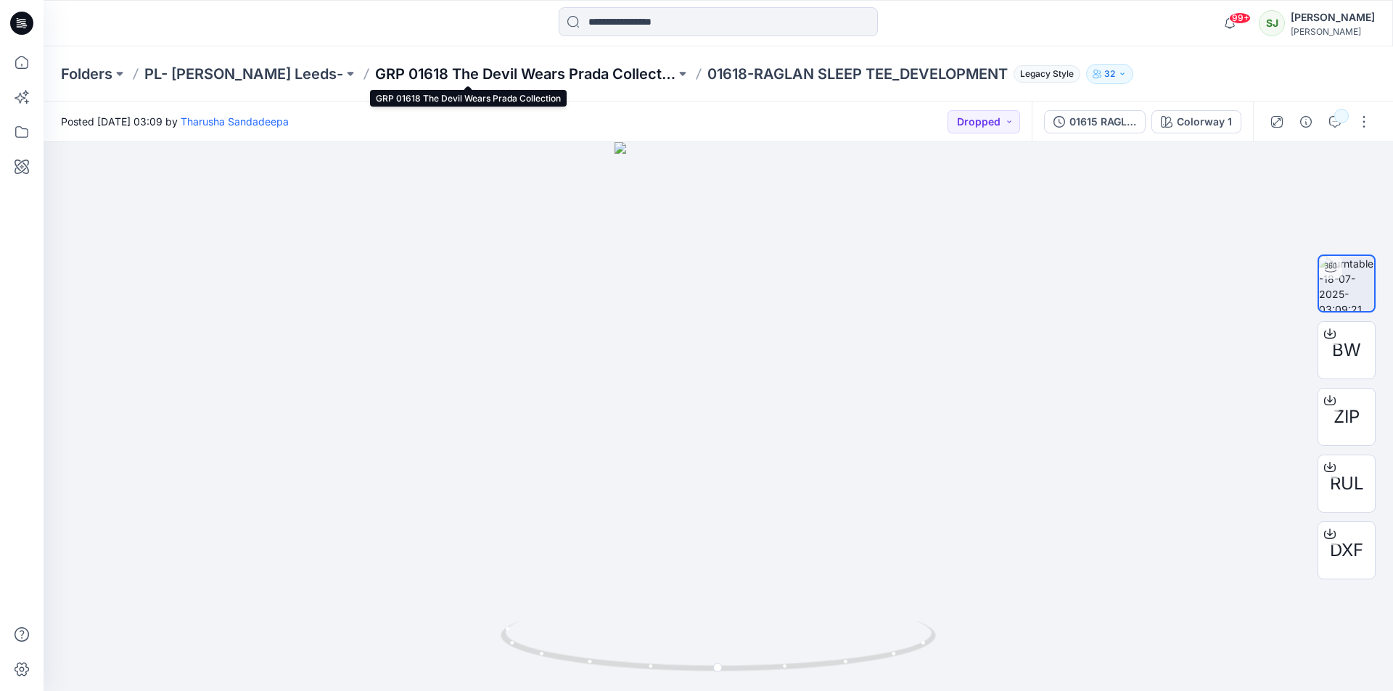
click at [386, 74] on p "GRP 01618 The Devil Wears Prada Collection" at bounding box center [525, 74] width 300 height 20
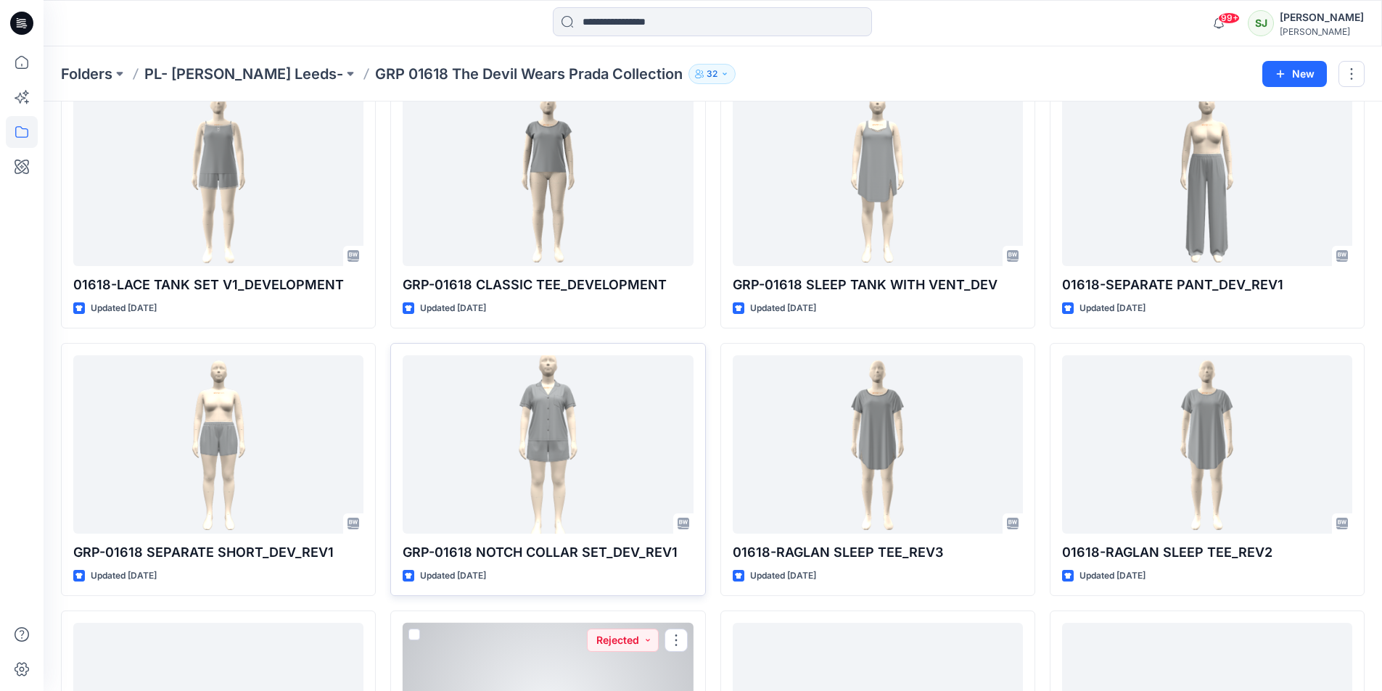
scroll to position [551, 0]
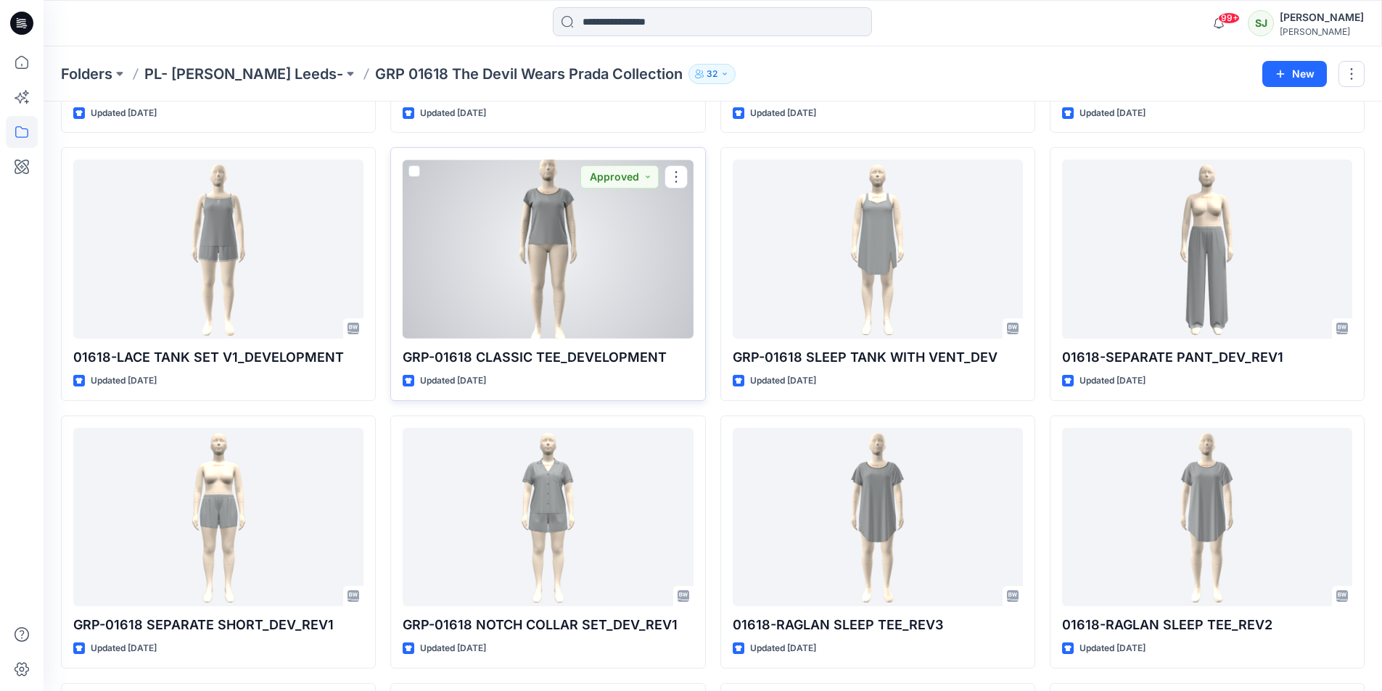
click at [555, 284] on div at bounding box center [548, 249] width 290 height 179
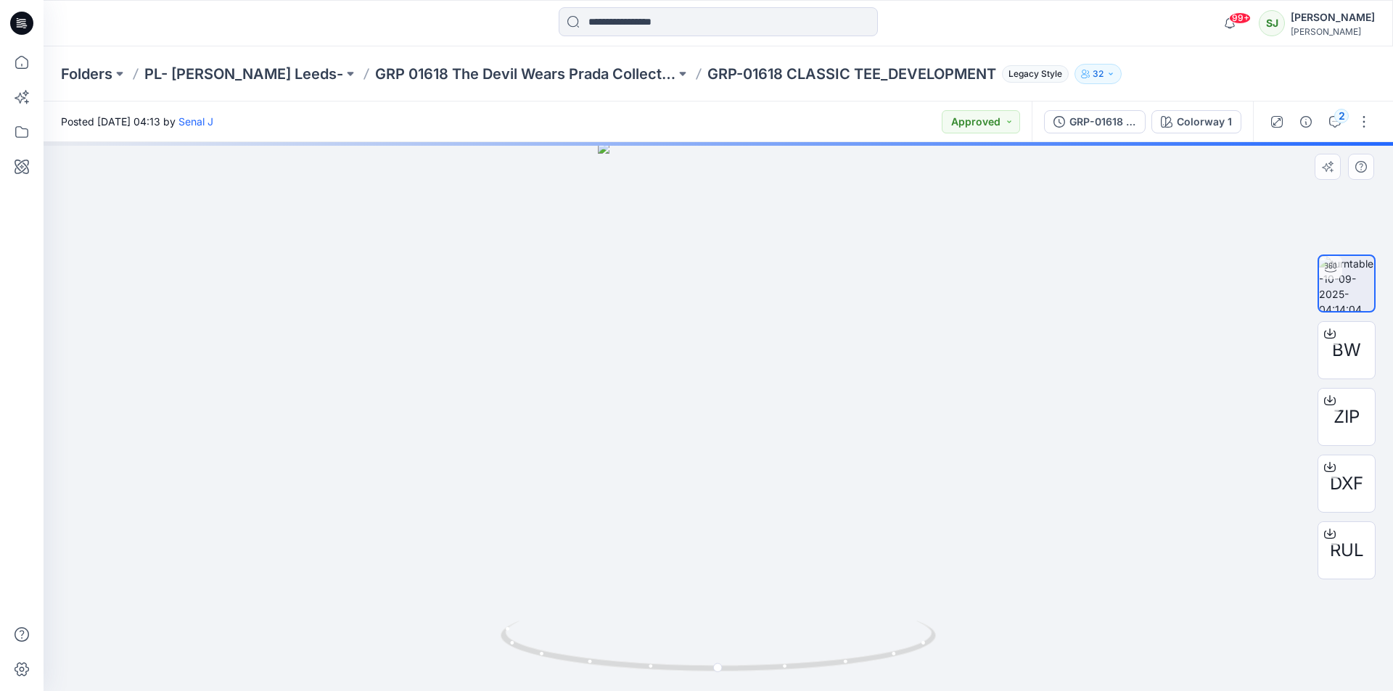
drag, startPoint x: 704, startPoint y: 410, endPoint x: 713, endPoint y: 576, distance: 166.4
click at [699, 559] on img at bounding box center [719, 416] width 242 height 549
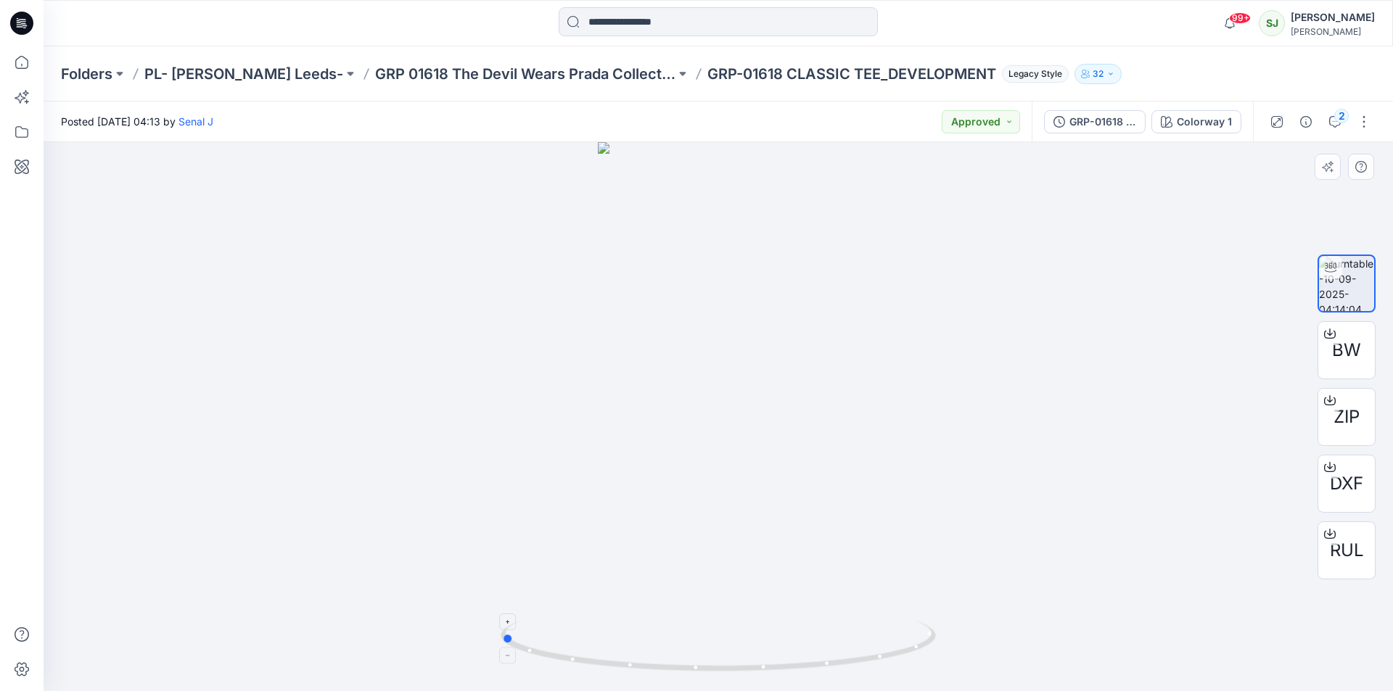
drag, startPoint x: 688, startPoint y: 679, endPoint x: 906, endPoint y: 660, distance: 218.4
click at [906, 660] on div at bounding box center [718, 655] width 435 height 73
drag, startPoint x: 720, startPoint y: 310, endPoint x: 713, endPoint y: 551, distance: 240.9
click at [714, 551] on img at bounding box center [718, 416] width 245 height 549
drag, startPoint x: 766, startPoint y: 670, endPoint x: 548, endPoint y: 576, distance: 237.6
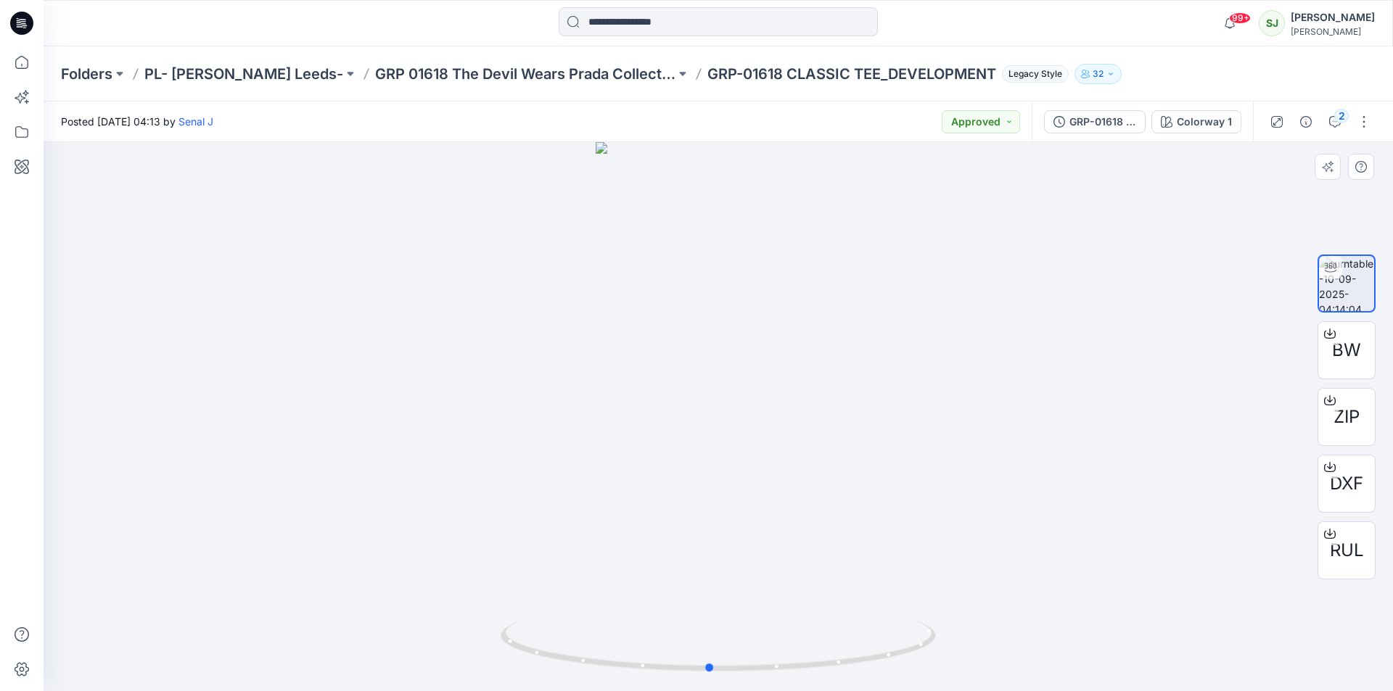
click at [538, 616] on div at bounding box center [718, 416] width 1349 height 549
click at [736, 345] on img at bounding box center [718, 416] width 245 height 549
click at [741, 379] on img at bounding box center [718, 416] width 245 height 549
click at [970, 445] on div at bounding box center [718, 416] width 1349 height 549
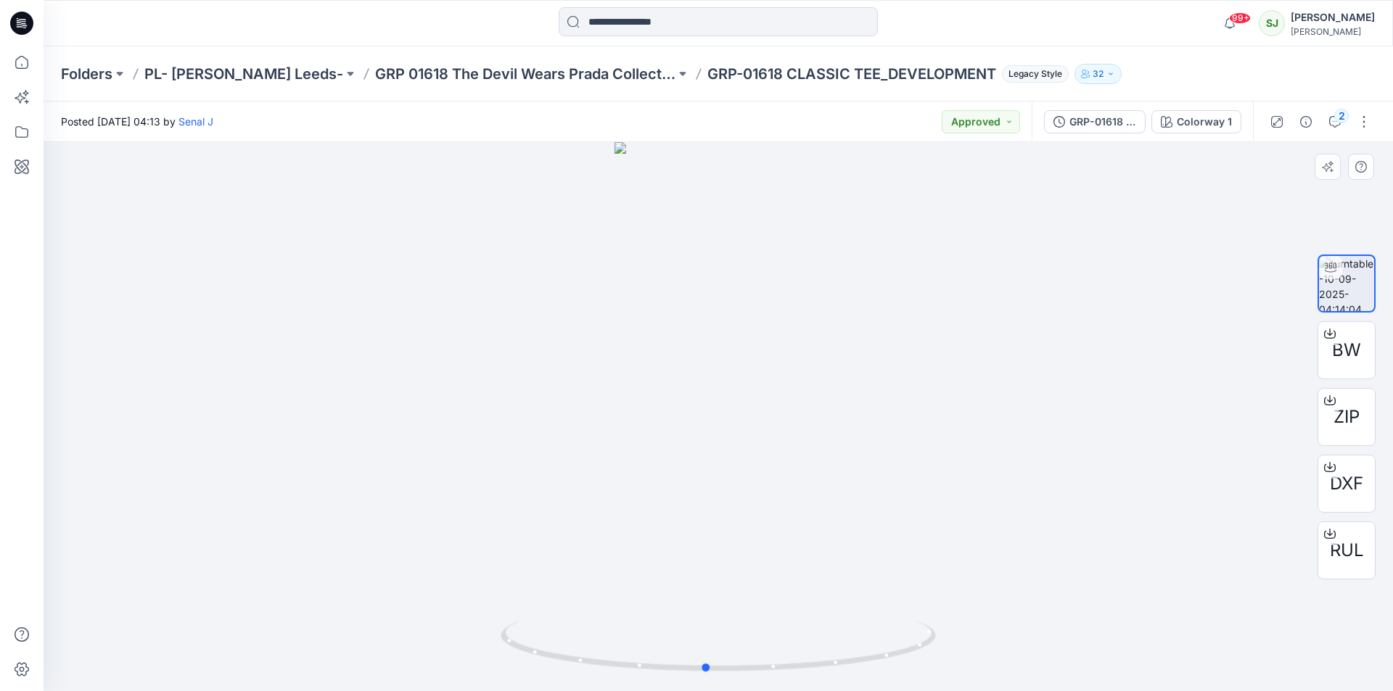
drag, startPoint x: 748, startPoint y: 350, endPoint x: 757, endPoint y: 582, distance: 232.3
click at [758, 588] on div at bounding box center [718, 416] width 1349 height 549
drag, startPoint x: 740, startPoint y: 446, endPoint x: 633, endPoint y: 453, distance: 107.6
click at [633, 453] on div at bounding box center [718, 416] width 1349 height 549
drag, startPoint x: 715, startPoint y: 297, endPoint x: 538, endPoint y: 301, distance: 176.3
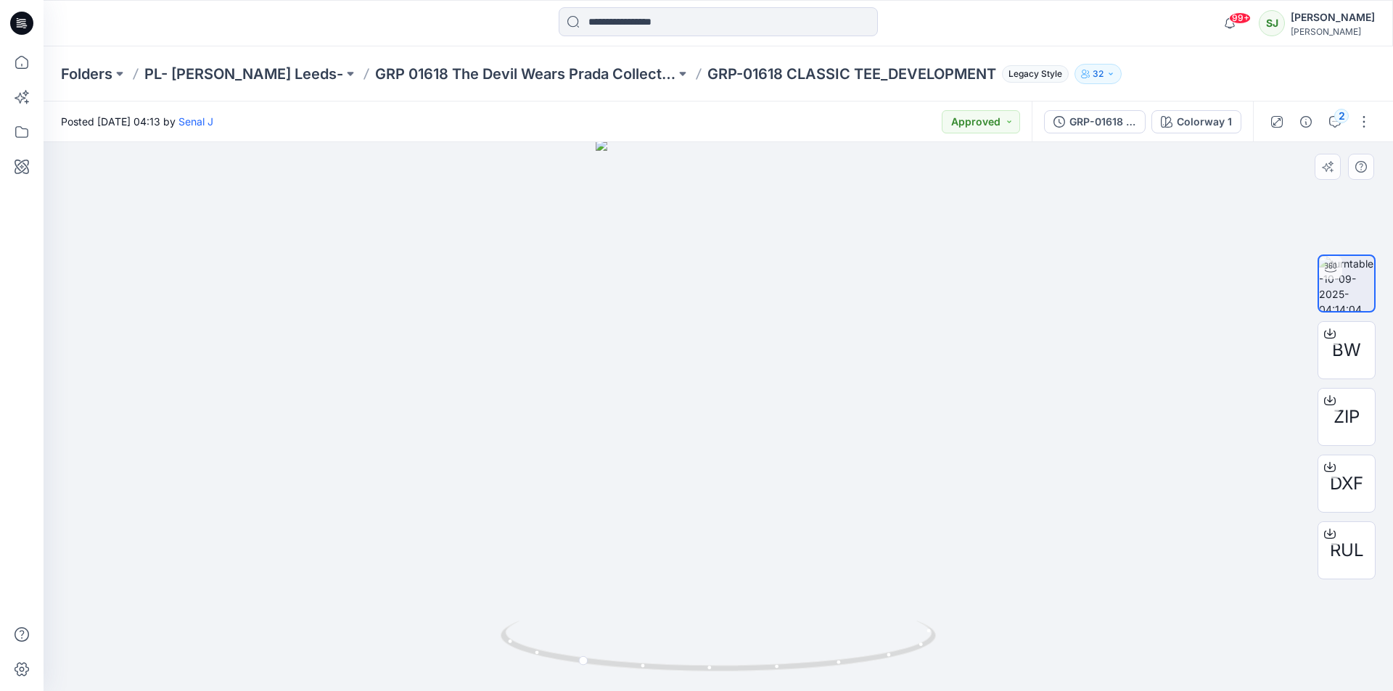
click at [509, 307] on div at bounding box center [718, 416] width 1349 height 549
drag, startPoint x: 748, startPoint y: 377, endPoint x: 638, endPoint y: 387, distance: 110.7
click at [611, 392] on img at bounding box center [718, 416] width 245 height 549
drag, startPoint x: 688, startPoint y: 394, endPoint x: 875, endPoint y: 411, distance: 187.9
click at [875, 411] on div at bounding box center [718, 416] width 1349 height 549
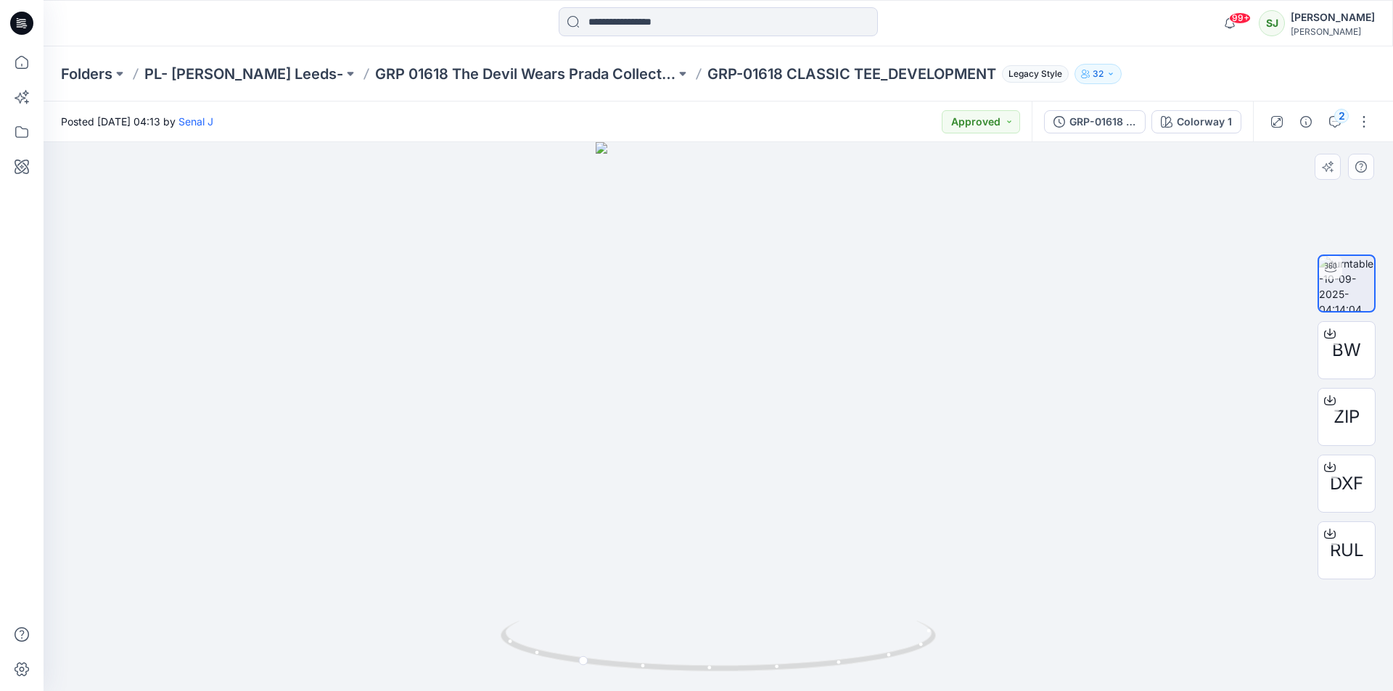
drag, startPoint x: 614, startPoint y: 440, endPoint x: 783, endPoint y: 688, distance: 300.0
click at [831, 458] on img at bounding box center [718, 416] width 245 height 549
drag, startPoint x: 757, startPoint y: 670, endPoint x: 923, endPoint y: 665, distance: 166.2
click at [923, 665] on icon at bounding box center [720, 648] width 439 height 54
click at [428, 71] on p "GRP 01618 The Devil Wears Prada Collection" at bounding box center [525, 74] width 300 height 20
